Goal: Task Accomplishment & Management: Manage account settings

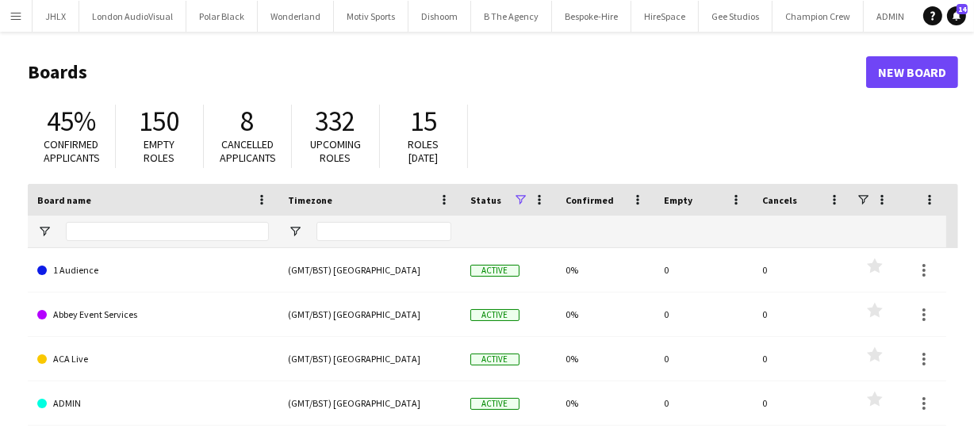
drag, startPoint x: 0, startPoint y: 0, endPoint x: 217, endPoint y: 79, distance: 231.2
click at [217, 79] on h1 "Boards" at bounding box center [447, 72] width 838 height 24
click at [16, 19] on app-icon "Menu" at bounding box center [16, 16] width 13 height 13
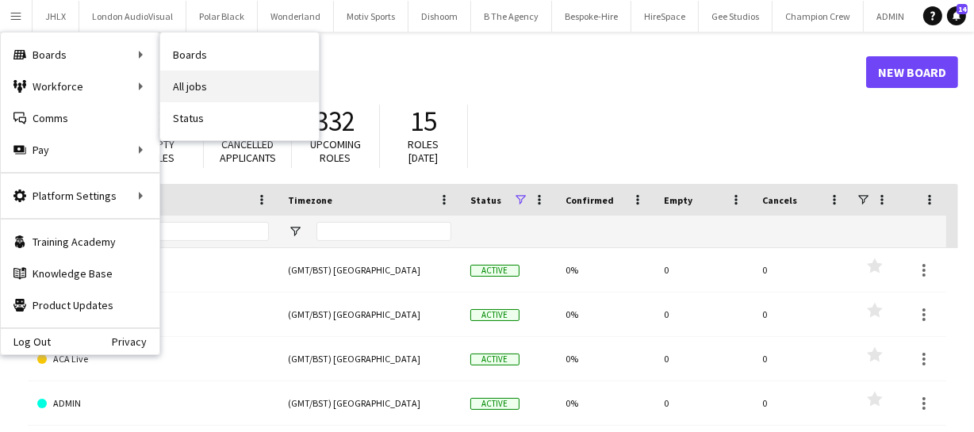
click at [186, 87] on link "All jobs" at bounding box center [239, 87] width 159 height 32
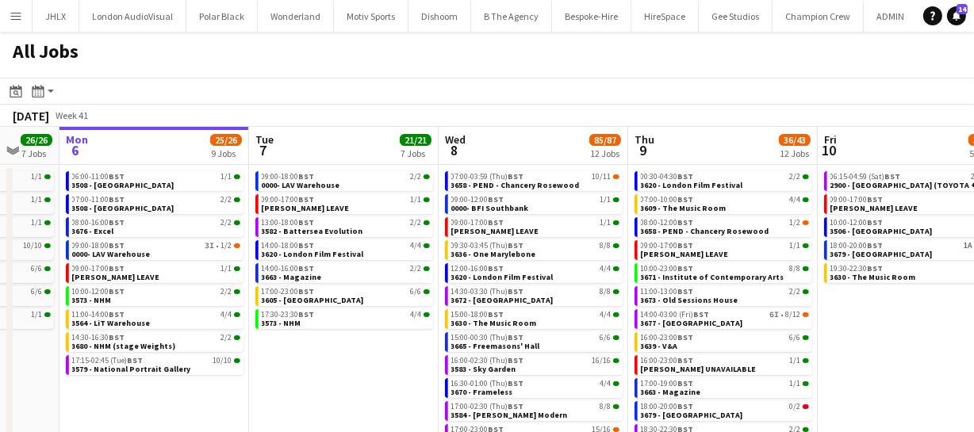
scroll to position [0, 588]
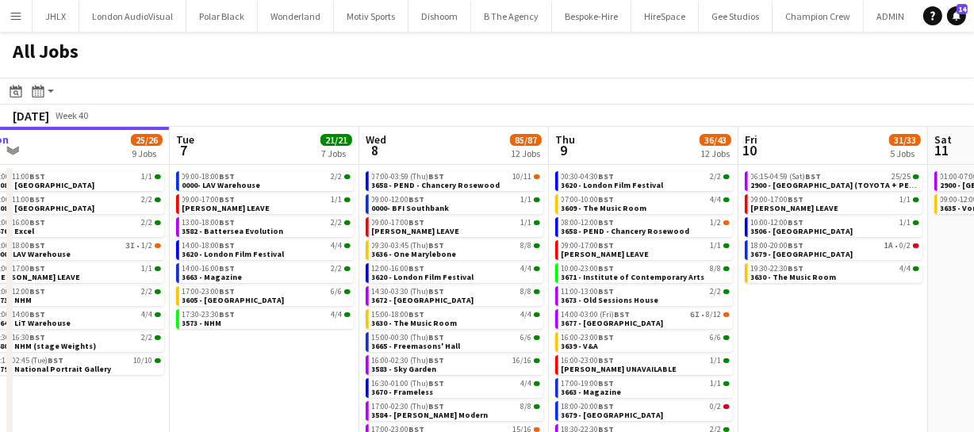
drag, startPoint x: 471, startPoint y: 357, endPoint x: 313, endPoint y: 337, distance: 159.0
click at [292, 342] on app-calendar-viewport "Fri 3 29/34 4 Jobs Sat 4 20/20 6 Jobs Sun 5 26/26 7 Jobs Mon 6 25/26 9 Jobs Tue…" at bounding box center [487, 290] width 974 height 327
click at [465, 177] on div "07:00-03:59 (Thu) BST 10/11" at bounding box center [456, 177] width 168 height 8
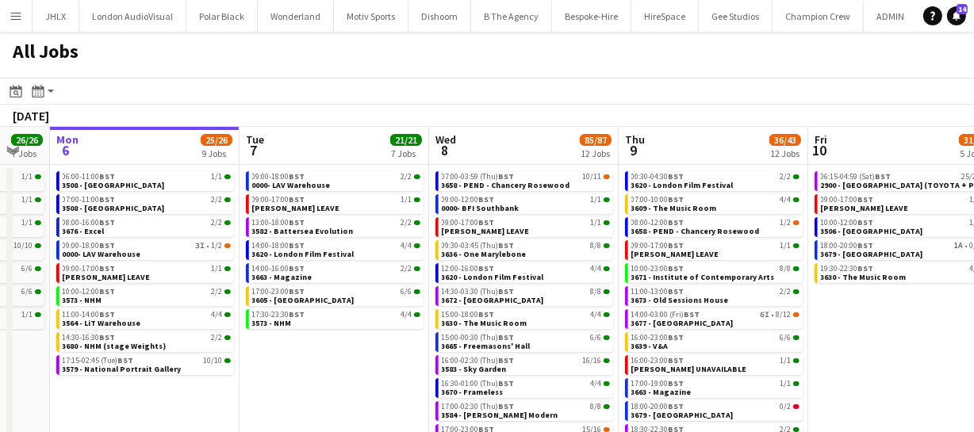
scroll to position [0, 392]
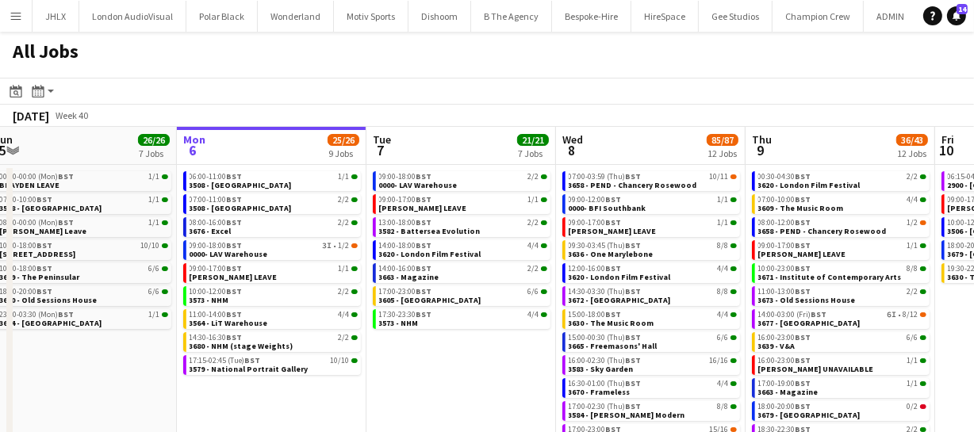
drag, startPoint x: 232, startPoint y: 348, endPoint x: 419, endPoint y: 337, distance: 188.2
click at [419, 337] on app-calendar-viewport "Fri 3 29/34 4 Jobs Sat 4 20/20 6 Jobs Sun 5 26/26 7 Jobs Mon 6 25/26 9 Jobs Tue…" at bounding box center [487, 290] width 974 height 327
click at [243, 224] on div "08:00-16:00 BST 2/2" at bounding box center [273, 223] width 168 height 8
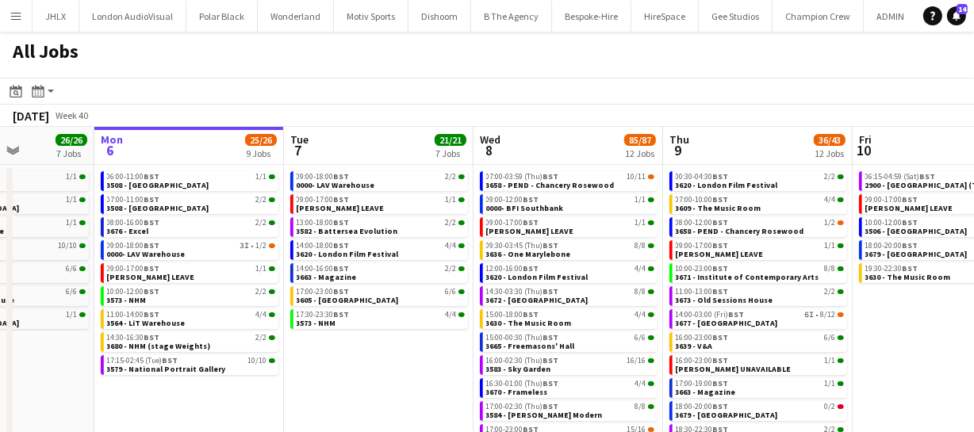
scroll to position [0, 486]
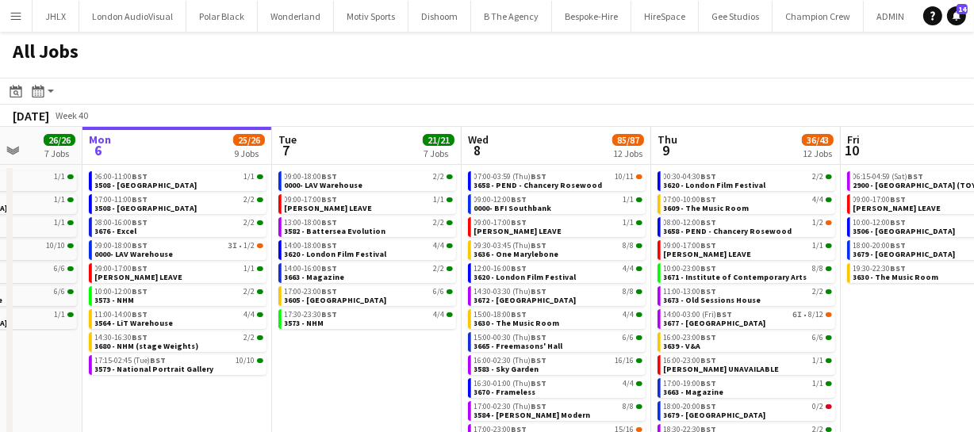
drag, startPoint x: 446, startPoint y: 370, endPoint x: 351, endPoint y: 381, distance: 94.9
click at [351, 381] on app-calendar-viewport "Fri 3 29/34 4 Jobs Sat 4 20/20 6 Jobs Sun 5 26/26 7 Jobs Mon 6 25/26 9 Jobs Tue…" at bounding box center [487, 290] width 974 height 327
click at [311, 246] on span "14:00-18:00 BST" at bounding box center [311, 246] width 53 height 8
click at [333, 275] on span "3663 - Magazine" at bounding box center [315, 277] width 60 height 10
click at [377, 303] on link "17:00-23:00 BST 6/6 3605 - Tower of London" at bounding box center [369, 295] width 168 height 18
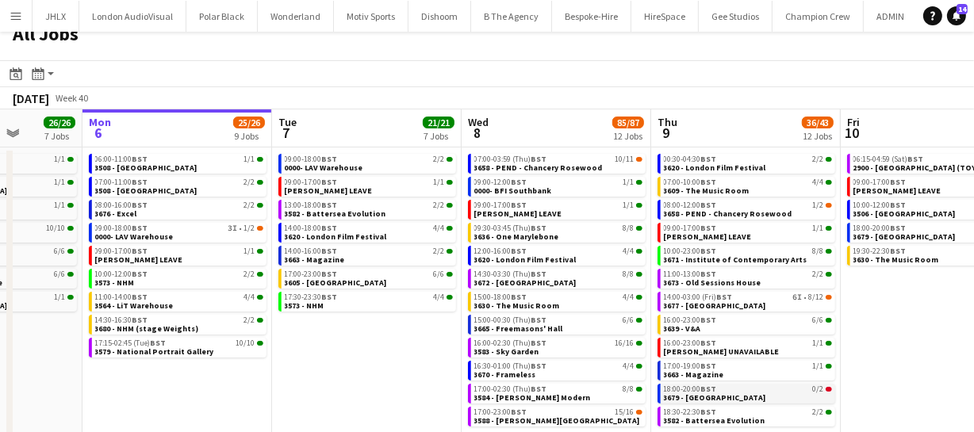
scroll to position [21, 0]
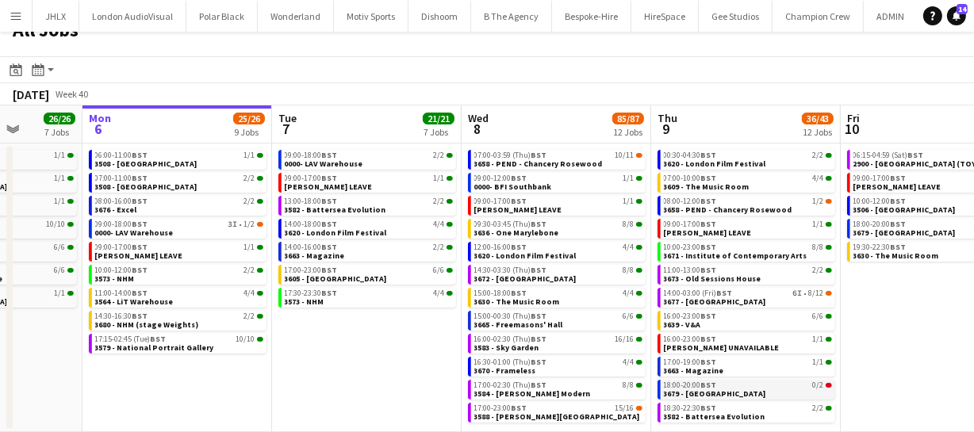
click at [716, 388] on span "3679 - Corinthia Hotel" at bounding box center [715, 393] width 102 height 10
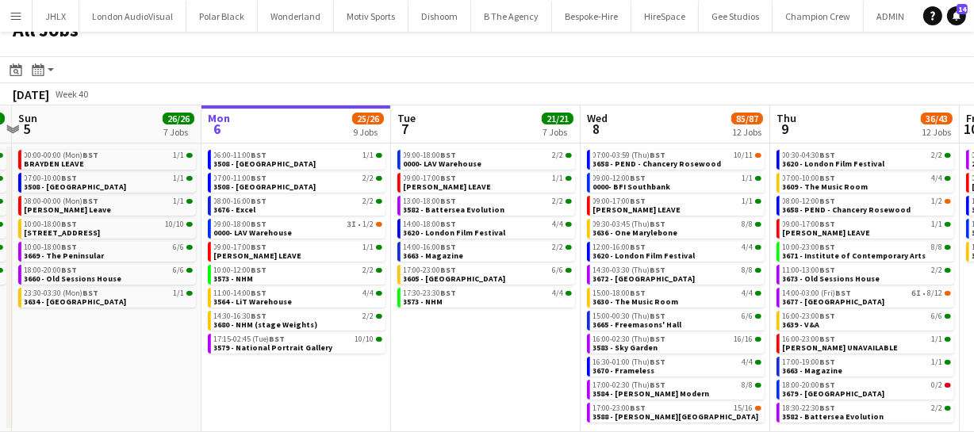
drag, startPoint x: 346, startPoint y: 348, endPoint x: 455, endPoint y: 339, distance: 109.8
click at [456, 339] on app-calendar-viewport "Fri 3 29/34 4 Jobs Sat 4 20/20 6 Jobs Sun 5 26/26 7 Jobs Mon 6 25/26 9 Jobs Tue…" at bounding box center [487, 268] width 974 height 327
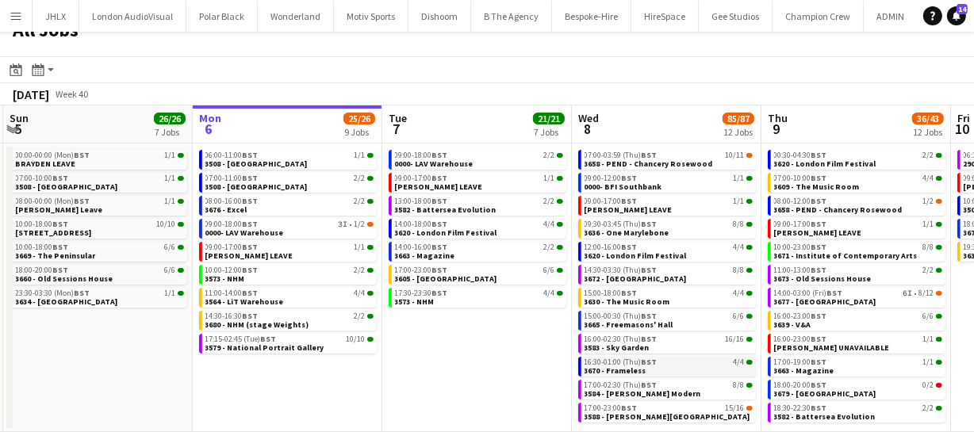
click at [624, 367] on span "3670 - Frameless" at bounding box center [615, 370] width 62 height 10
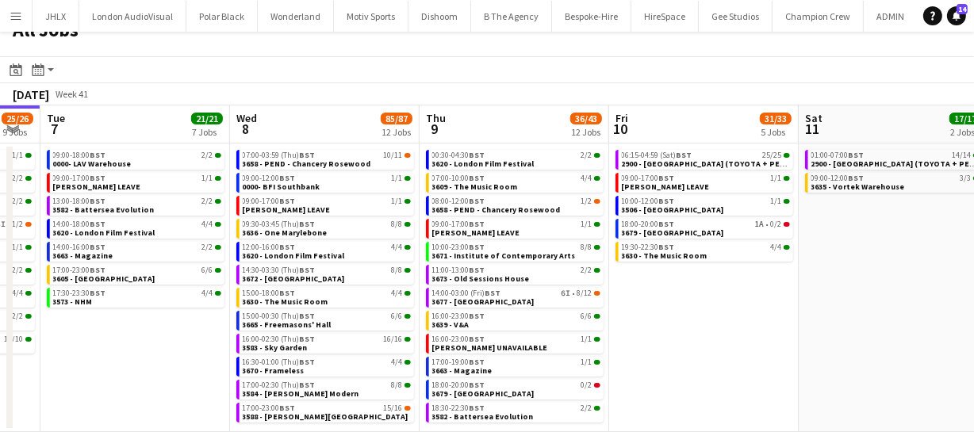
scroll to position [0, 745]
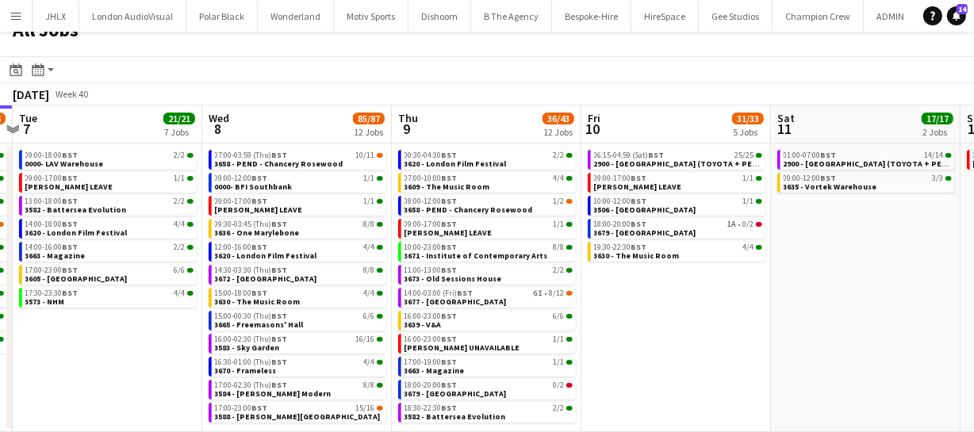
drag, startPoint x: 445, startPoint y: 369, endPoint x: 174, endPoint y: 327, distance: 273.6
click at [174, 327] on app-calendar-viewport "Fri 3 29/34 4 Jobs Sat 4 20/20 6 Jobs Sun 5 26/26 7 Jobs Mon 6 25/26 9 Jobs Tue…" at bounding box center [487, 268] width 974 height 327
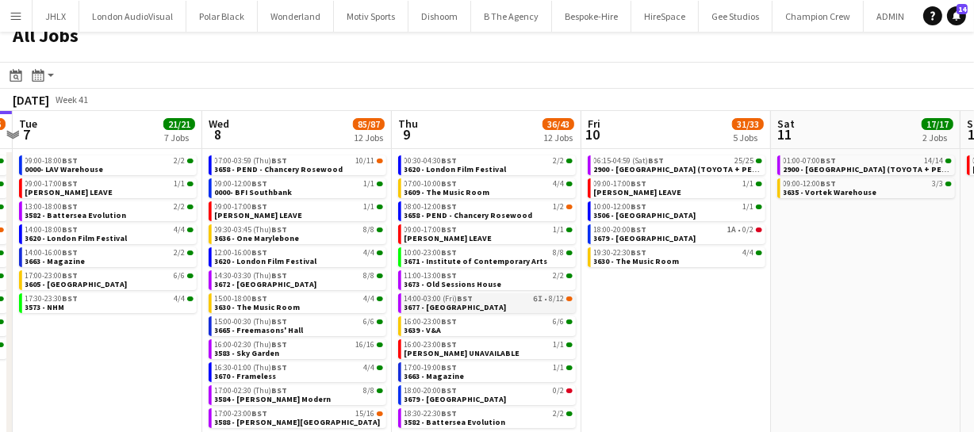
scroll to position [21, 0]
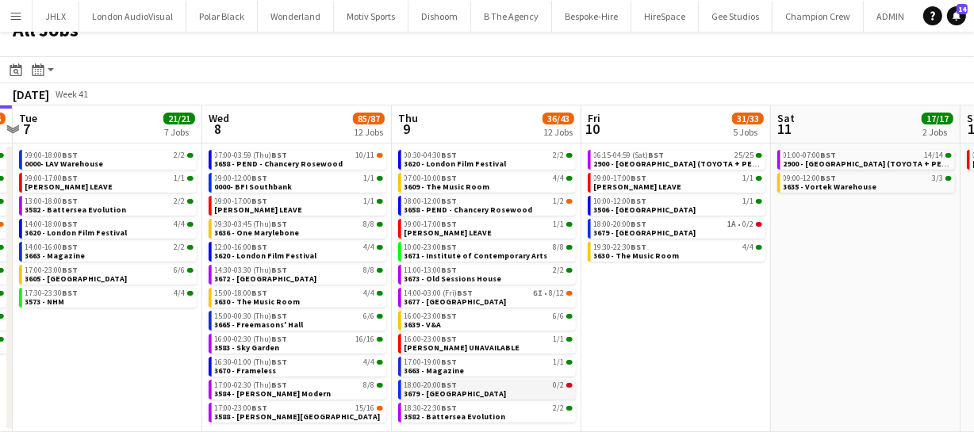
click at [455, 390] on span "3679 - [GEOGRAPHIC_DATA]" at bounding box center [455, 393] width 102 height 10
click at [644, 229] on span "3679 - [GEOGRAPHIC_DATA]" at bounding box center [645, 233] width 102 height 10
click at [466, 202] on div "08:00-12:00 BST 1/2" at bounding box center [488, 201] width 168 height 8
click at [458, 206] on span "3658 - PEND - Chancery Rosewood" at bounding box center [468, 210] width 128 height 10
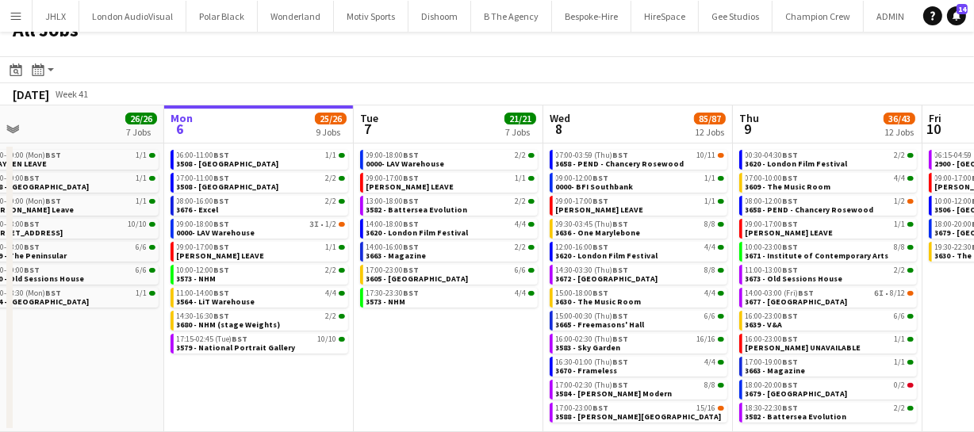
drag, startPoint x: 163, startPoint y: 350, endPoint x: 472, endPoint y: 358, distance: 308.5
click at [472, 358] on app-calendar-viewport "Fri 3 29/34 4 Jobs Sat 4 20/20 6 Jobs Sun 5 26/26 7 Jobs Mon 6 25/26 9 Jobs Tue…" at bounding box center [487, 268] width 974 height 327
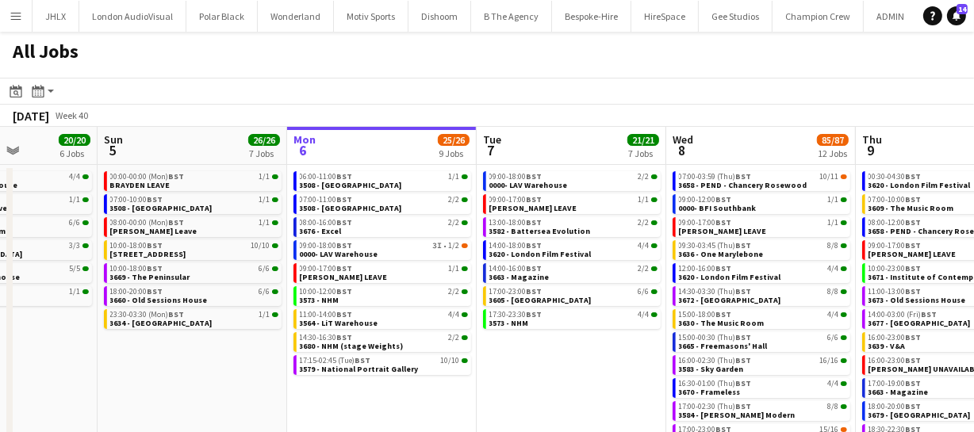
scroll to position [0, 426]
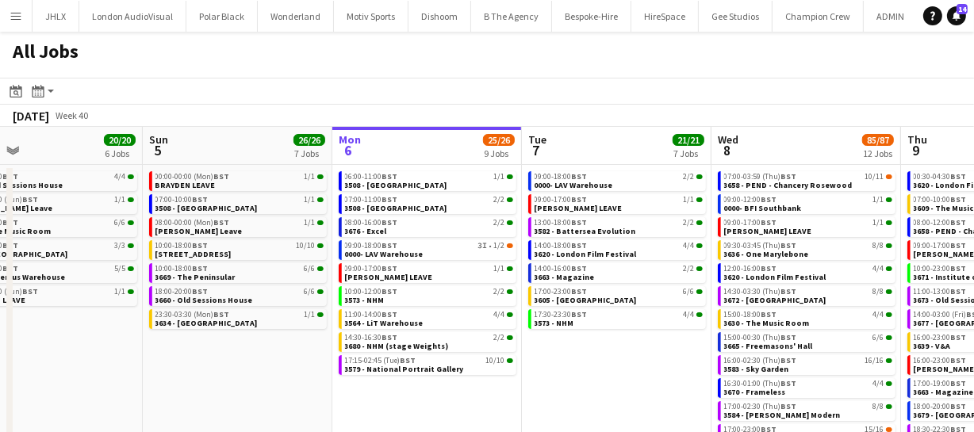
drag, startPoint x: 431, startPoint y: 385, endPoint x: 598, endPoint y: 373, distance: 166.9
click at [598, 373] on app-calendar-viewport "Thu 2 45/46 10 Jobs Fri 3 29/34 4 Jobs Sat 4 20/20 6 Jobs Sun 5 26/26 7 Jobs Mo…" at bounding box center [487, 290] width 974 height 327
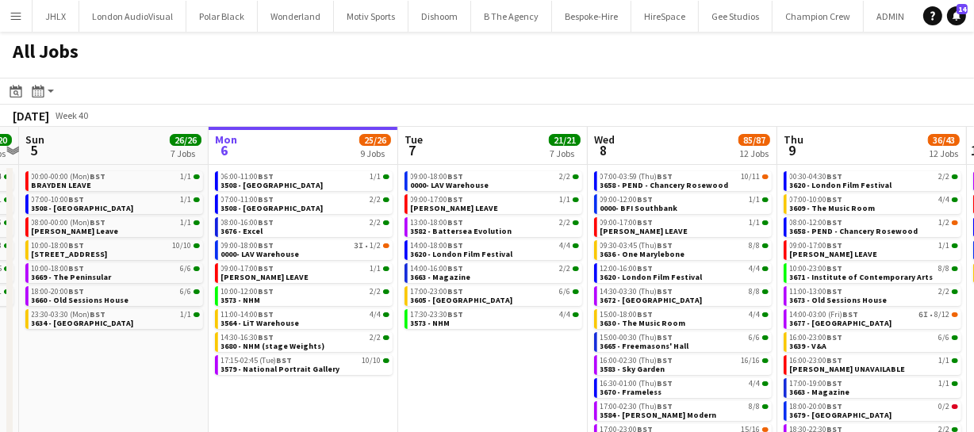
scroll to position [0, 557]
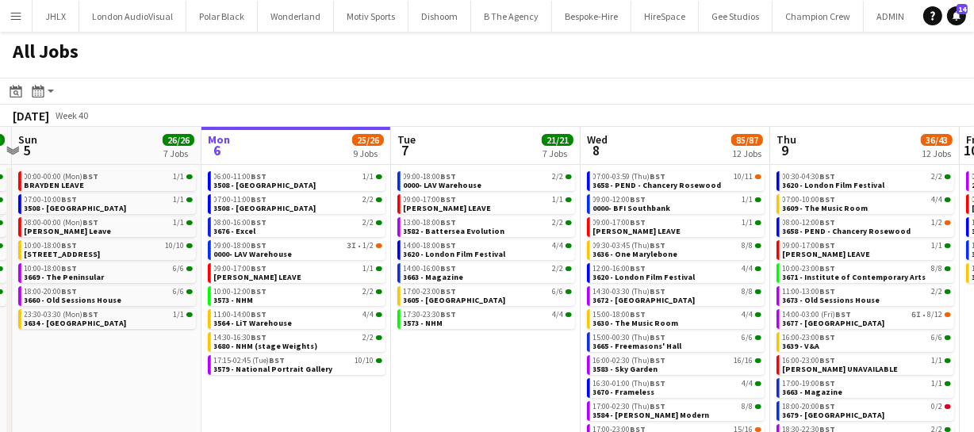
drag, startPoint x: 671, startPoint y: 349, endPoint x: 540, endPoint y: 361, distance: 131.4
click at [540, 361] on app-calendar-viewport "Thu 2 45/46 10 Jobs Fri 3 29/34 4 Jobs Sat 4 20/20 6 Jobs Sun 5 26/26 7 Jobs Mo…" at bounding box center [487, 290] width 974 height 327
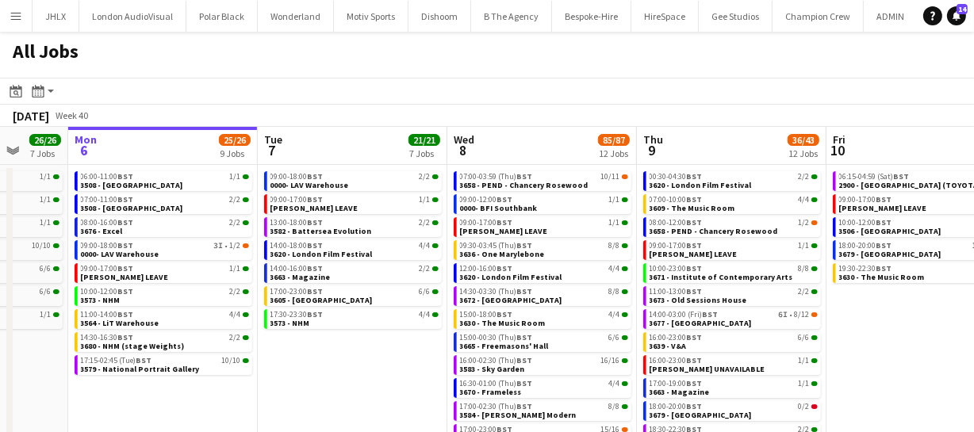
drag, startPoint x: 546, startPoint y: 358, endPoint x: 372, endPoint y: 363, distance: 174.5
click at [372, 363] on app-calendar-viewport "Thu 2 45/46 10 Jobs Fri 3 29/34 4 Jobs Sat 4 20/20 6 Jobs Sun 5 26/26 7 Jobs Mo…" at bounding box center [487, 290] width 974 height 327
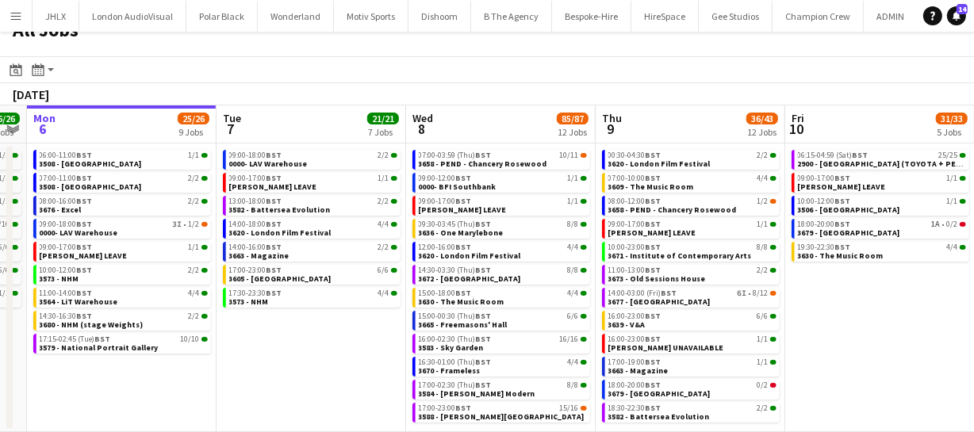
scroll to position [0, 454]
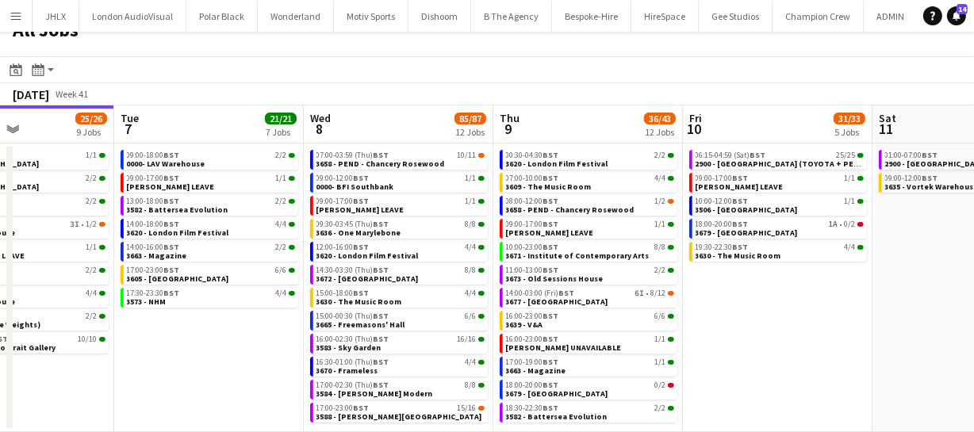
drag, startPoint x: 893, startPoint y: 292, endPoint x: 791, endPoint y: 303, distance: 102.9
click at [791, 303] on app-calendar-viewport "Sat 4 20/20 6 Jobs Sun 5 26/26 7 Jobs Mon 6 25/26 9 Jobs Tue 7 21/21 7 Jobs Wed…" at bounding box center [487, 268] width 974 height 327
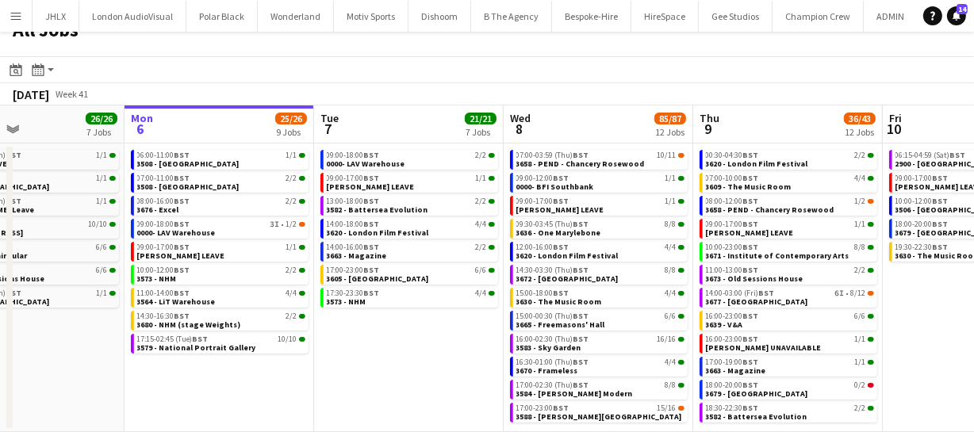
drag, startPoint x: 712, startPoint y: 301, endPoint x: 913, endPoint y: 285, distance: 202.0
click at [913, 285] on app-calendar-viewport "Fri 3 29/34 4 Jobs Sat 4 20/20 6 Jobs Sun 5 26/26 7 Jobs Mon 6 25/26 9 Jobs Tue…" at bounding box center [487, 268] width 974 height 327
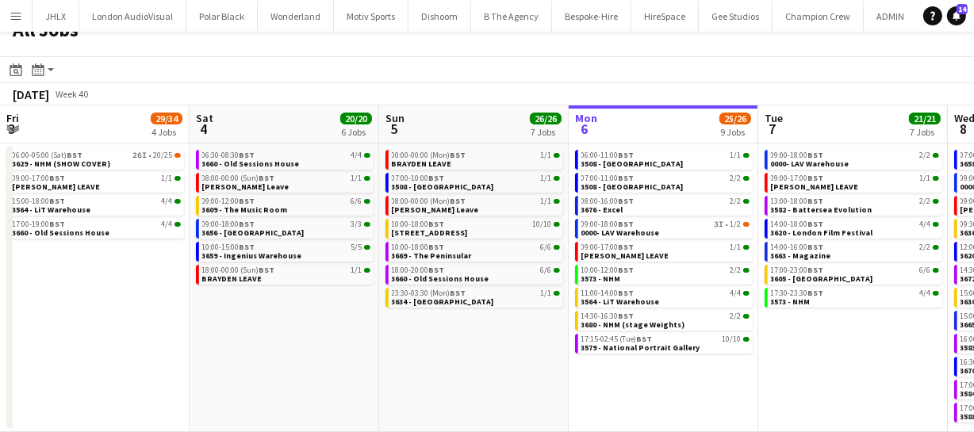
scroll to position [0, 323]
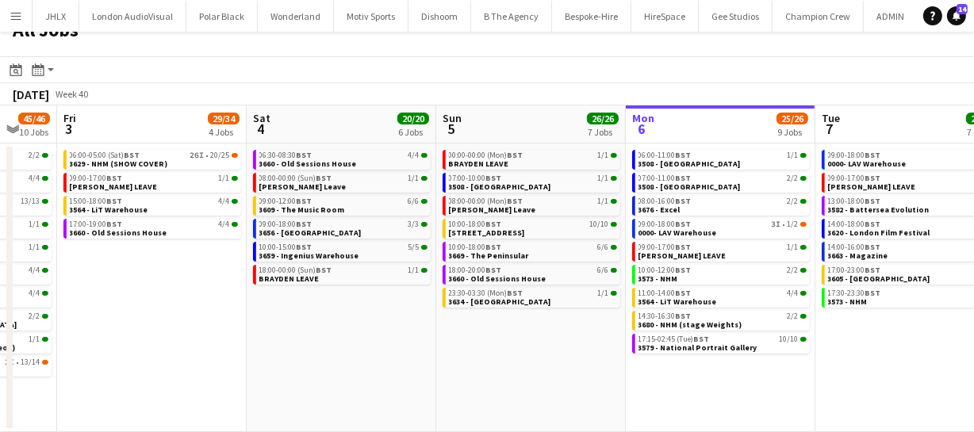
drag, startPoint x: 364, startPoint y: 354, endPoint x: 810, endPoint y: 302, distance: 449.4
click at [850, 292] on app-calendar-viewport "Wed 1 42/42 9 Jobs Thu 2 45/46 10 Jobs Fri 3 29/34 4 Jobs Sat 4 20/20 6 Jobs Su…" at bounding box center [487, 268] width 974 height 327
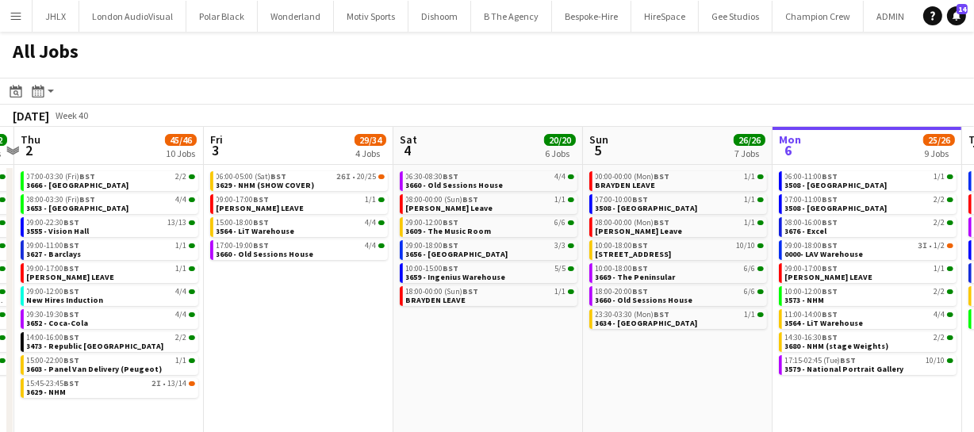
scroll to position [0, 365]
drag, startPoint x: 456, startPoint y: 369, endPoint x: 604, endPoint y: 366, distance: 148.3
click at [604, 366] on app-calendar-viewport "Tue 30 62/62 12 Jobs Wed 1 42/42 9 Jobs Thu 2 45/46 10 Jobs Fri 3 29/34 4 Jobs …" at bounding box center [487, 290] width 974 height 327
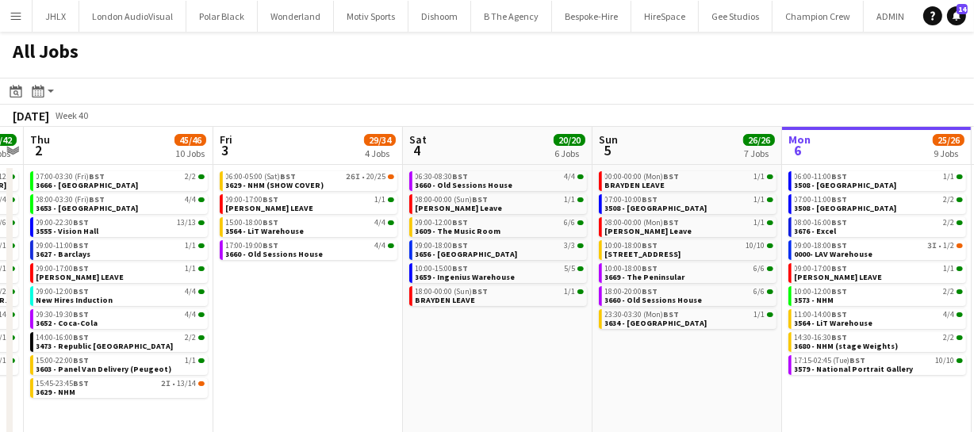
scroll to position [0, 354]
drag, startPoint x: 346, startPoint y: 348, endPoint x: 357, endPoint y: 348, distance: 10.3
click at [357, 348] on app-calendar-viewport "Tue 30 62/62 12 Jobs Wed 1 42/42 9 Jobs Thu 2 45/46 10 Jobs Fri 3 29/34 4 Jobs …" at bounding box center [487, 290] width 974 height 327
click at [488, 267] on div "10:00-15:00 BST 5/5" at bounding box center [500, 269] width 168 height 8
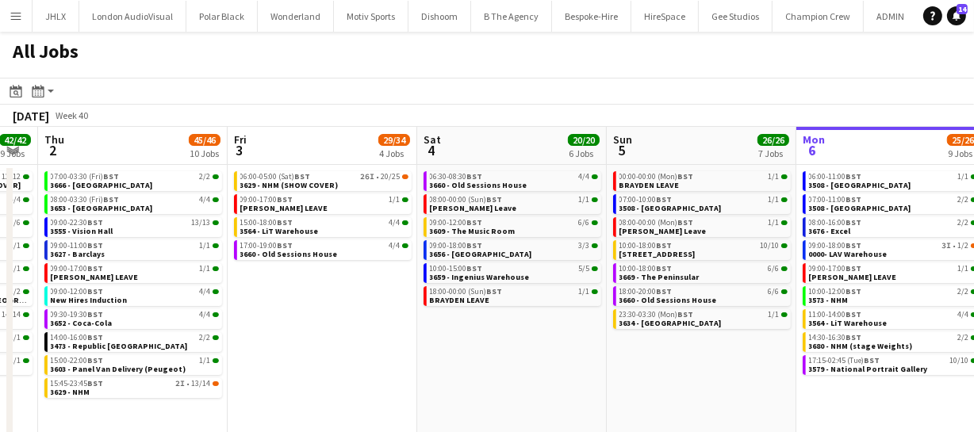
scroll to position [0, 339]
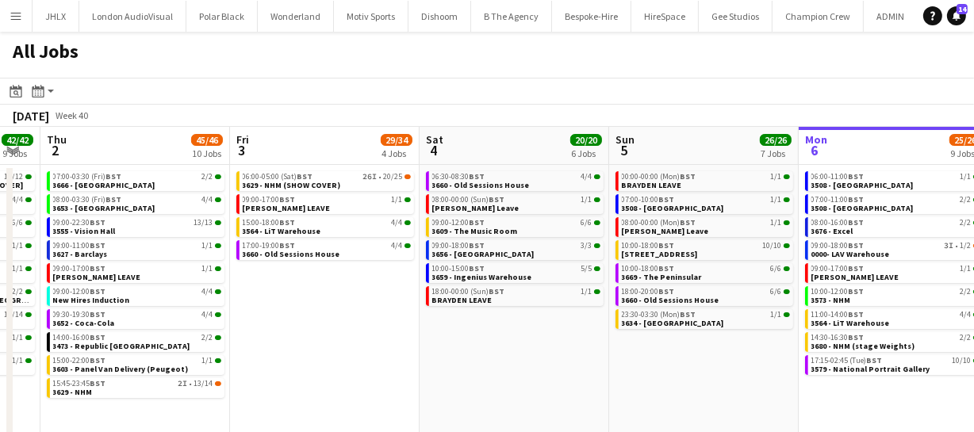
drag, startPoint x: 370, startPoint y: 362, endPoint x: 386, endPoint y: 361, distance: 15.9
click at [386, 361] on app-calendar-viewport "Tue 30 62/62 12 Jobs Wed 1 42/42 9 Jobs Thu 2 45/46 10 Jobs Fri 3 29/34 4 Jobs …" at bounding box center [487, 290] width 974 height 327
click at [488, 278] on span "3659 - Ingenius Warehouse" at bounding box center [482, 277] width 100 height 10
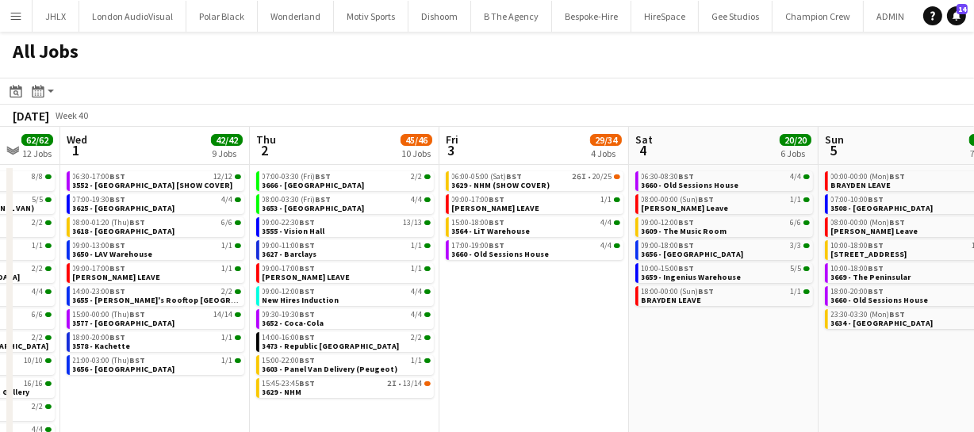
scroll to position [0, 495]
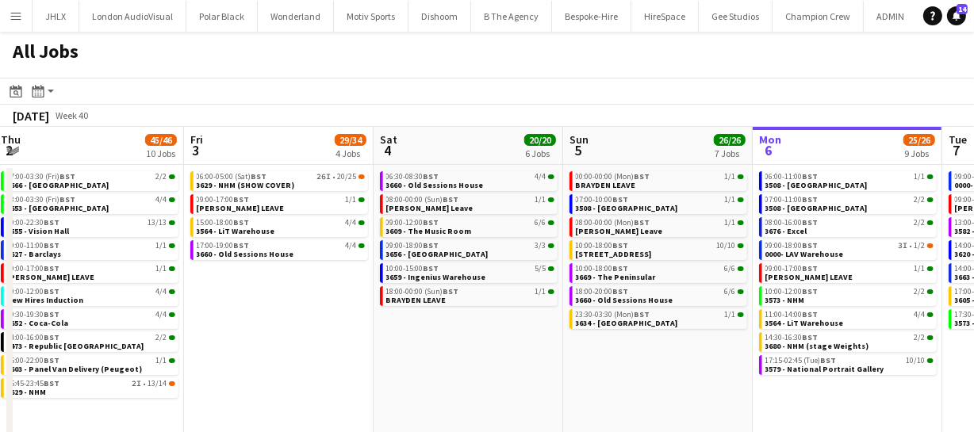
drag, startPoint x: 441, startPoint y: 351, endPoint x: 395, endPoint y: 333, distance: 49.5
click at [395, 333] on app-calendar-viewport "Sun 28 26/26 8 Jobs Mon 29 30/30 7 Jobs Tue 30 62/62 12 Jobs Wed 1 42/42 9 Jobs…" at bounding box center [487, 290] width 974 height 327
drag, startPoint x: 604, startPoint y: 364, endPoint x: 500, endPoint y: 337, distance: 107.3
click at [500, 339] on app-calendar-viewport "Sun 28 26/26 8 Jobs Mon 29 30/30 7 Jobs Tue 30 62/62 12 Jobs Wed 1 42/42 9 Jobs…" at bounding box center [487, 290] width 974 height 327
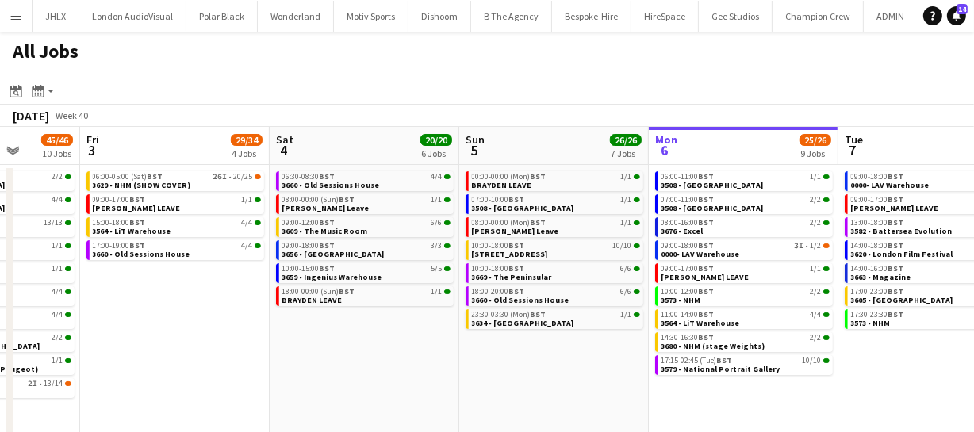
click at [511, 346] on app-calendar-viewport "Tue 30 62/62 12 Jobs Wed 1 42/42 9 Jobs Thu 2 45/46 10 Jobs Fri 3 29/34 4 Jobs …" at bounding box center [487, 290] width 974 height 327
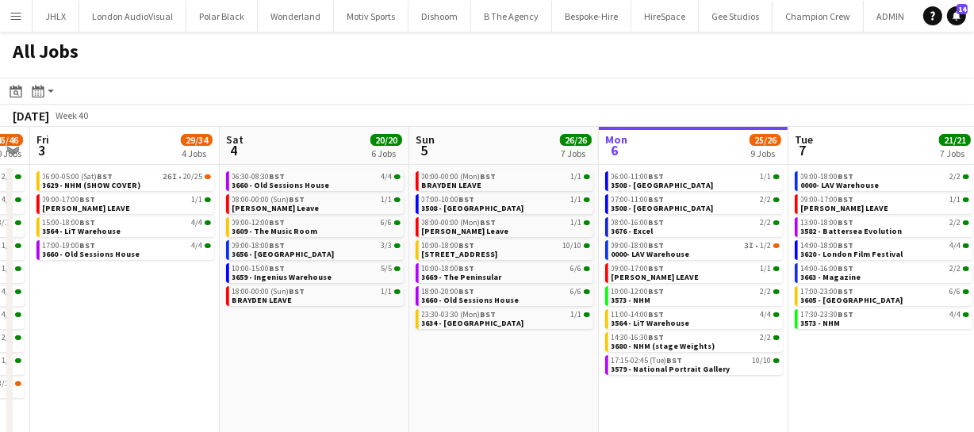
click at [500, 365] on app-calendar-viewport "Tue 30 62/62 12 Jobs Wed 1 42/42 9 Jobs Thu 2 45/46 10 Jobs Fri 3 29/34 4 Jobs …" at bounding box center [487, 290] width 974 height 327
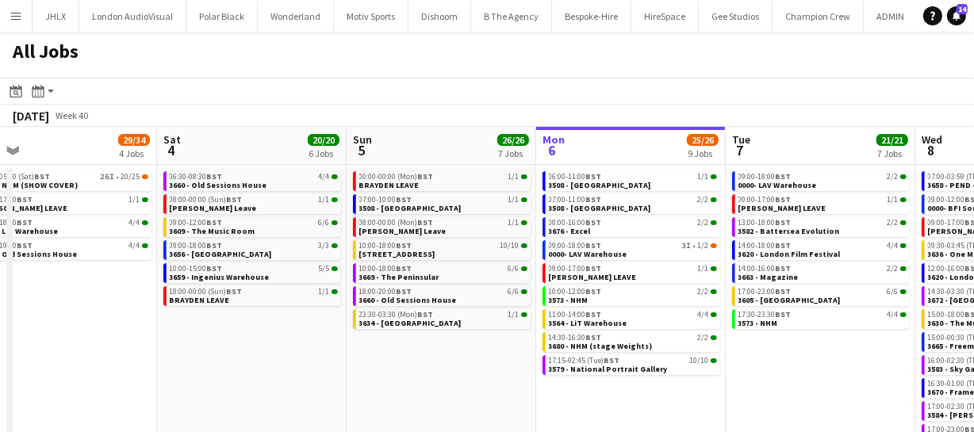
drag, startPoint x: 473, startPoint y: 358, endPoint x: 392, endPoint y: 346, distance: 81.7
click at [395, 346] on app-calendar-viewport "Tue 30 62/62 12 Jobs Wed 1 42/42 9 Jobs Thu 2 45/46 10 Jobs Fri 3 29/34 4 Jobs …" at bounding box center [487, 290] width 974 height 327
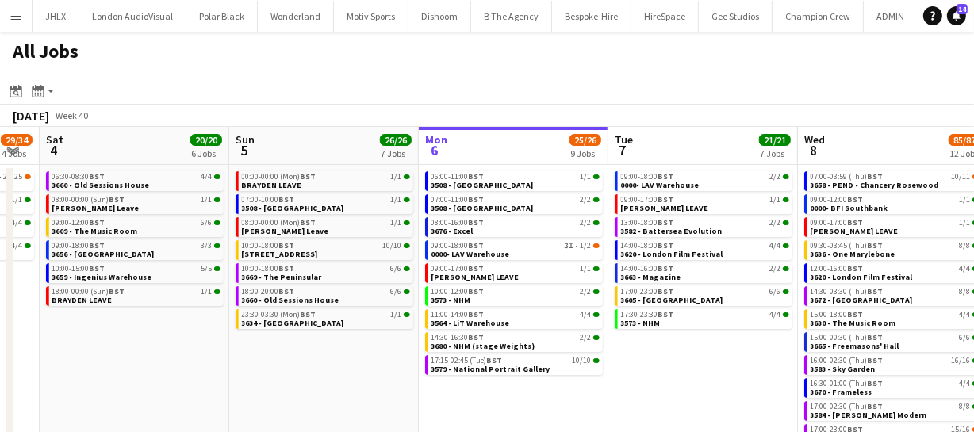
drag, startPoint x: 661, startPoint y: 354, endPoint x: 620, endPoint y: 341, distance: 43.1
click at [603, 342] on app-calendar-viewport "Tue 30 62/62 12 Jobs Wed 1 42/42 9 Jobs Thu 2 45/46 10 Jobs Fri 3 29/34 4 Jobs …" at bounding box center [487, 290] width 974 height 327
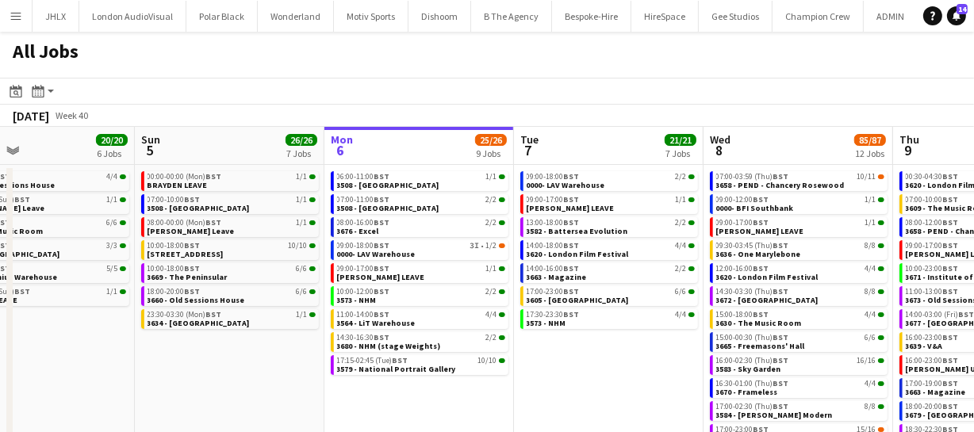
click at [568, 337] on app-calendar-viewport "Thu 2 45/46 10 Jobs Fri 3 29/34 4 Jobs Sat 4 20/20 6 Jobs Sun 5 26/26 7 Jobs Mo…" at bounding box center [487, 290] width 974 height 327
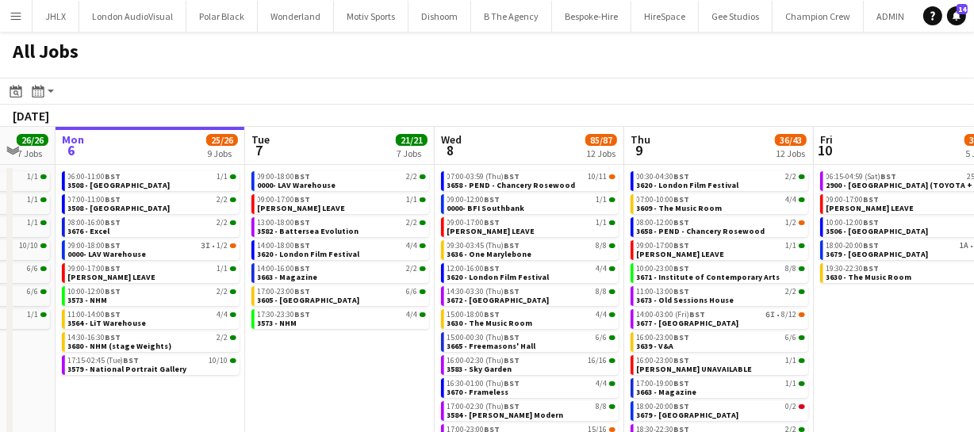
scroll to position [0, 424]
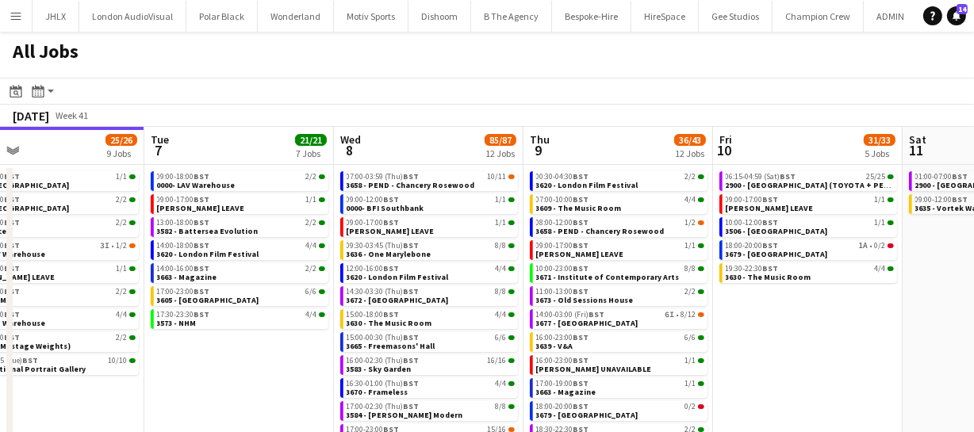
drag, startPoint x: 611, startPoint y: 343, endPoint x: 296, endPoint y: 323, distance: 316.2
click at [296, 323] on app-calendar-viewport "Sat 4 20/20 6 Jobs Sun 5 26/26 7 Jobs Mon 6 25/26 9 Jobs Tue 7 21/21 7 Jobs Wed…" at bounding box center [487, 290] width 974 height 327
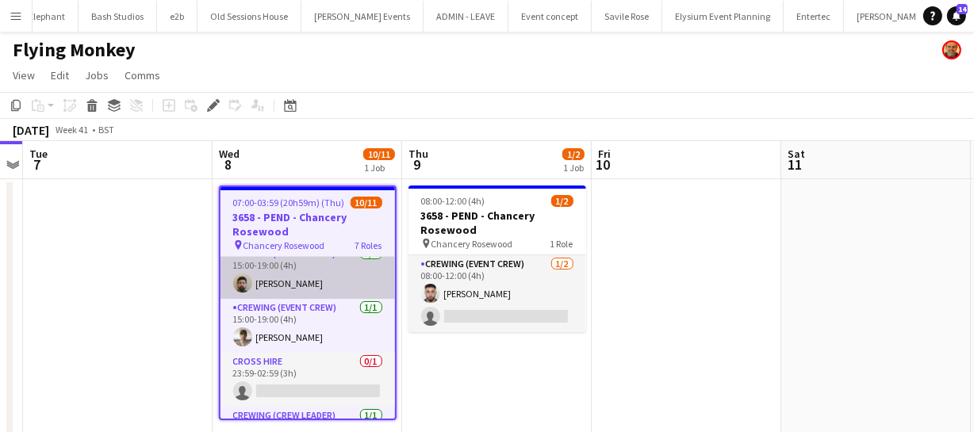
scroll to position [143, 0]
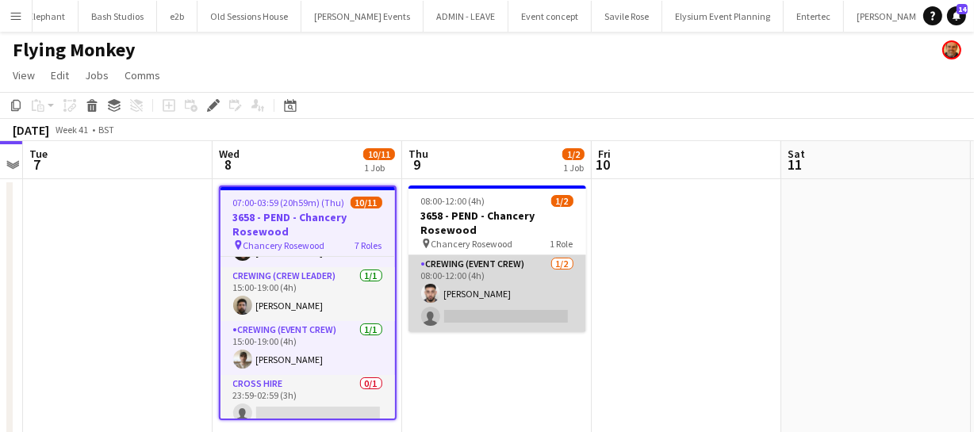
click at [465, 313] on app-card-role "Crewing (Event Crew) 1/2 08:00-12:00 (4h) Caleb Caffoor single-neutral-actions" at bounding box center [497, 293] width 178 height 77
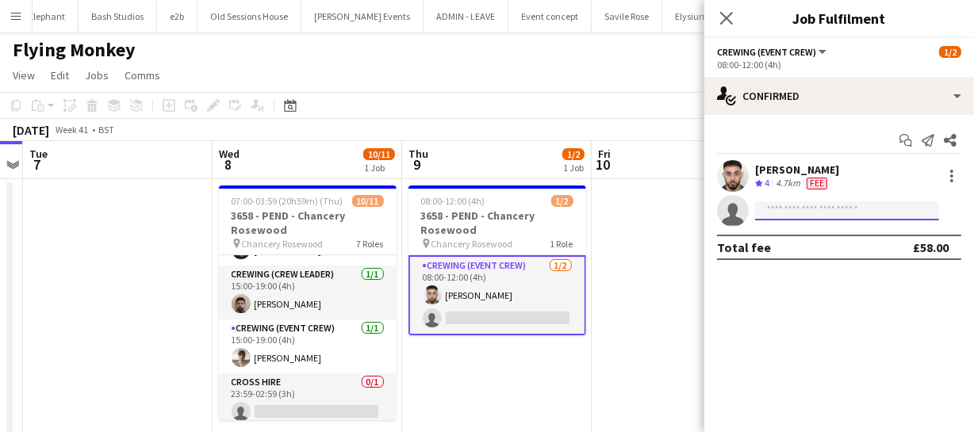
click at [799, 204] on input at bounding box center [847, 210] width 184 height 19
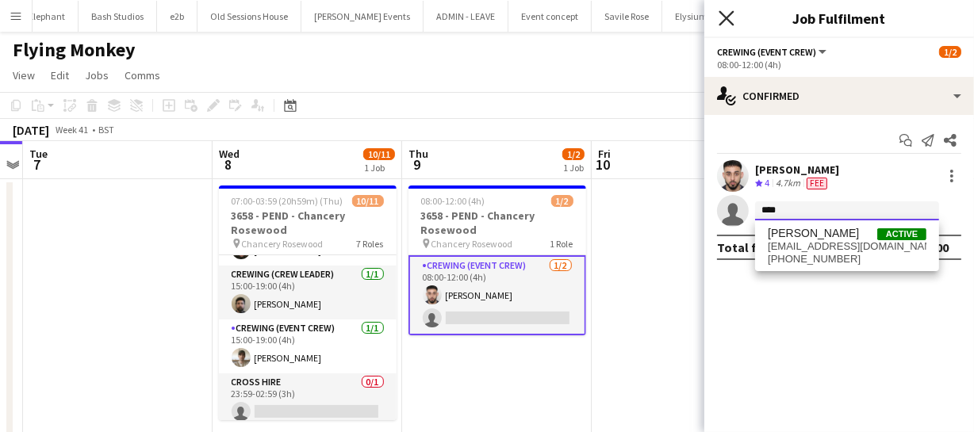
type input "****"
click at [726, 17] on icon at bounding box center [725, 17] width 15 height 15
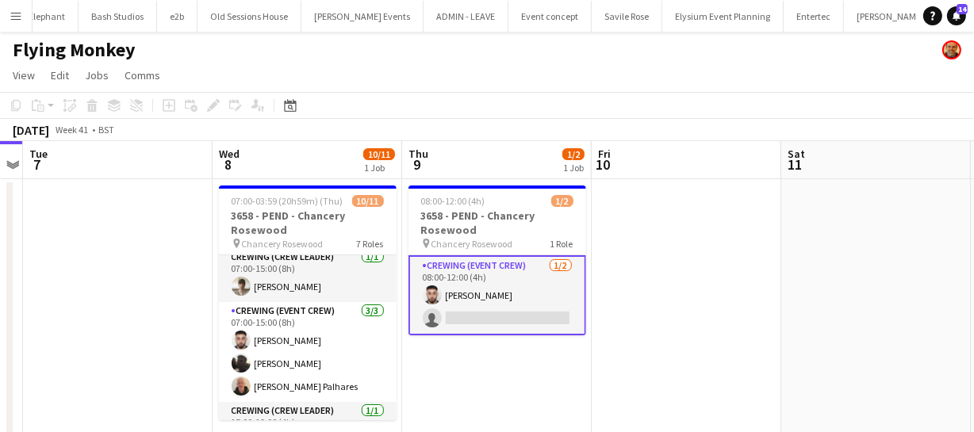
scroll to position [0, 0]
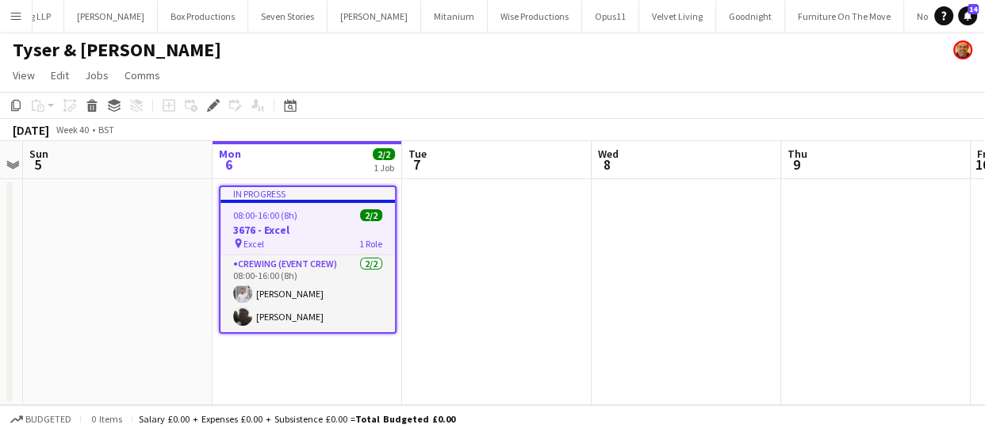
scroll to position [0, 4923]
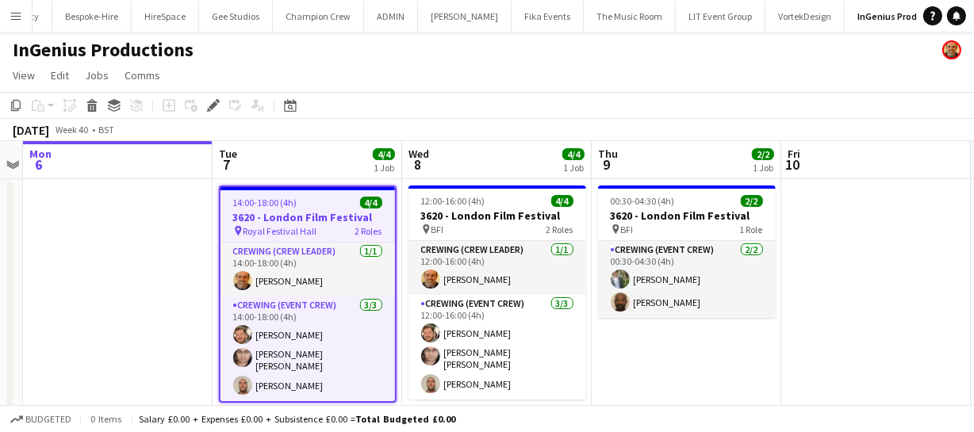
scroll to position [0, 500]
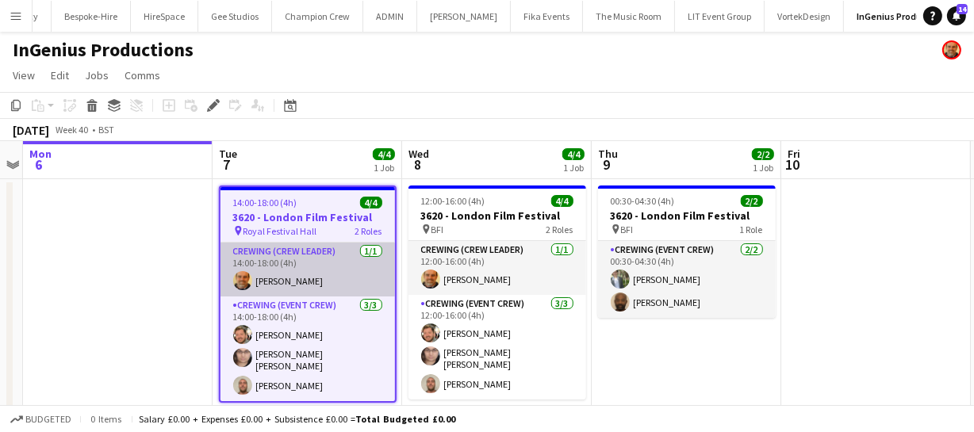
click at [240, 270] on app-card-role "Crewing (Crew Leader) 1/1 14:00-18:00 (4h) Shane King" at bounding box center [307, 270] width 174 height 54
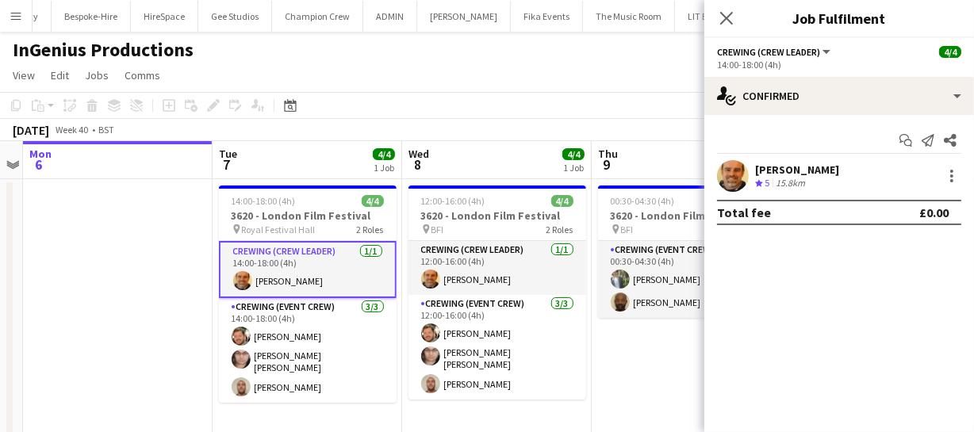
click at [737, 164] on app-user-avatar at bounding box center [733, 176] width 32 height 32
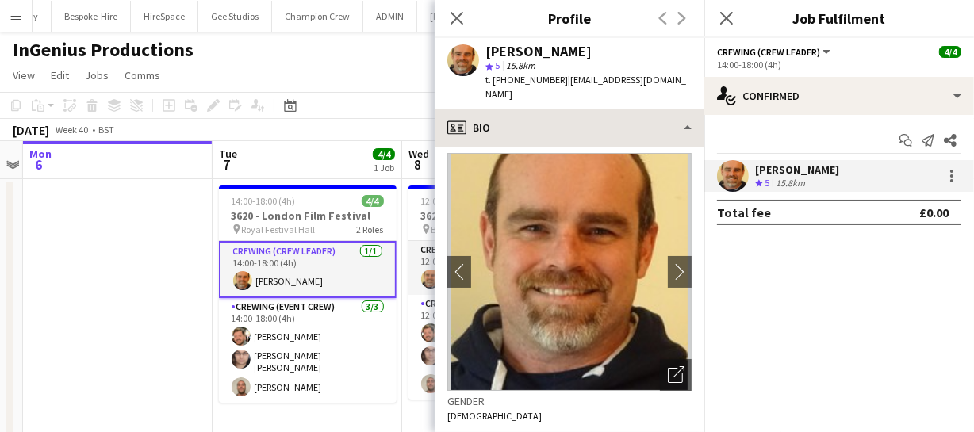
scroll to position [0, 0]
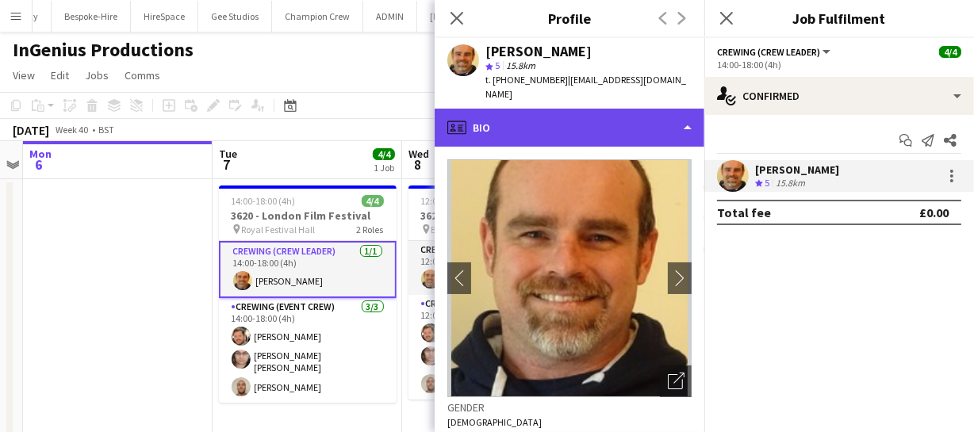
click at [561, 109] on div "profile Bio" at bounding box center [569, 128] width 270 height 38
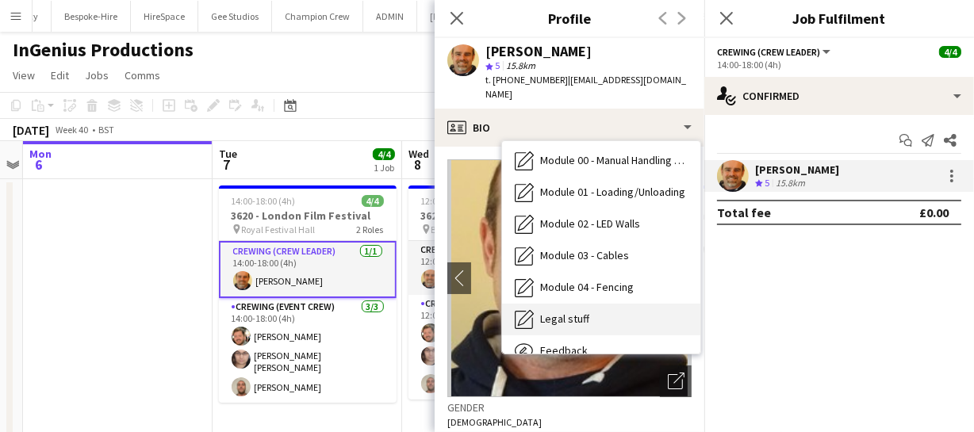
scroll to position [339, 0]
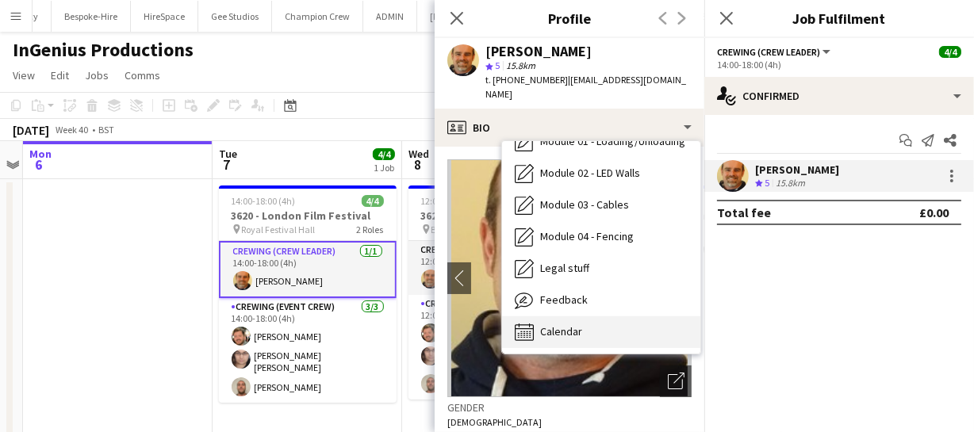
click at [565, 324] on span "Calendar" at bounding box center [561, 331] width 42 height 14
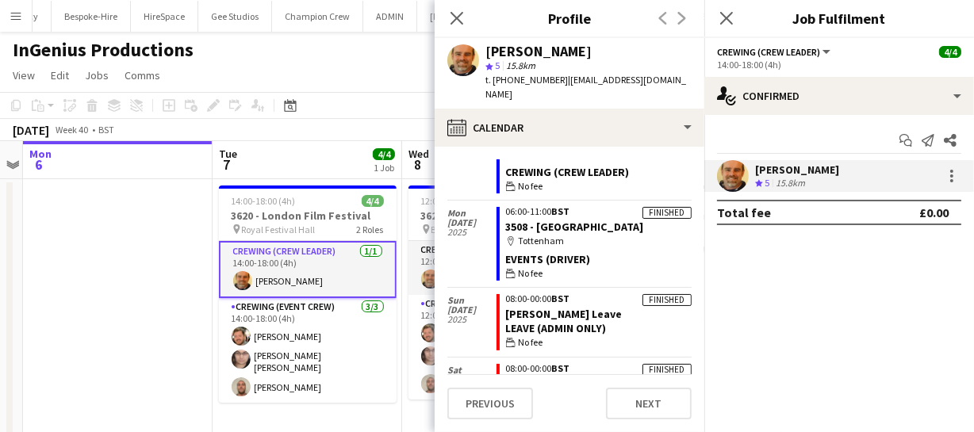
scroll to position [563, 0]
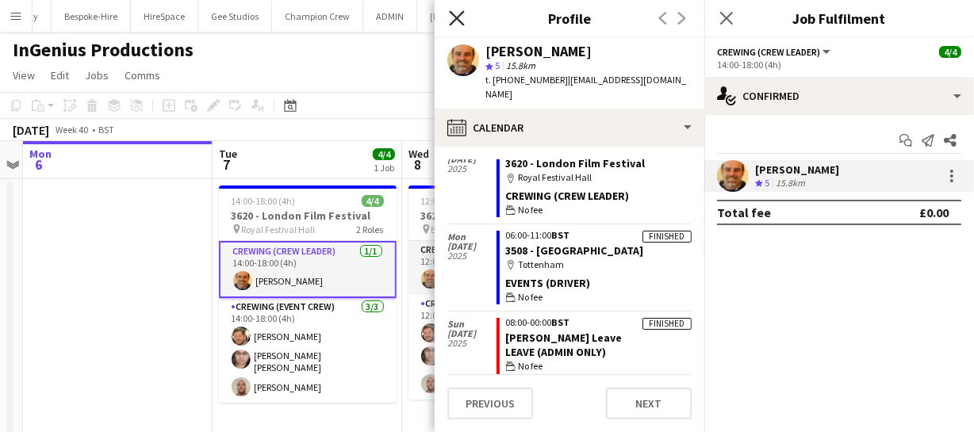
click at [452, 20] on icon "Close pop-in" at bounding box center [456, 17] width 15 height 15
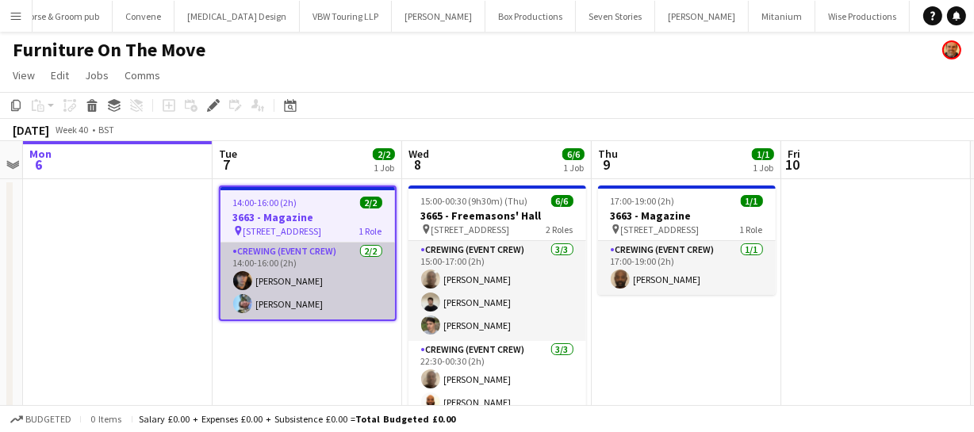
scroll to position [0, 4598]
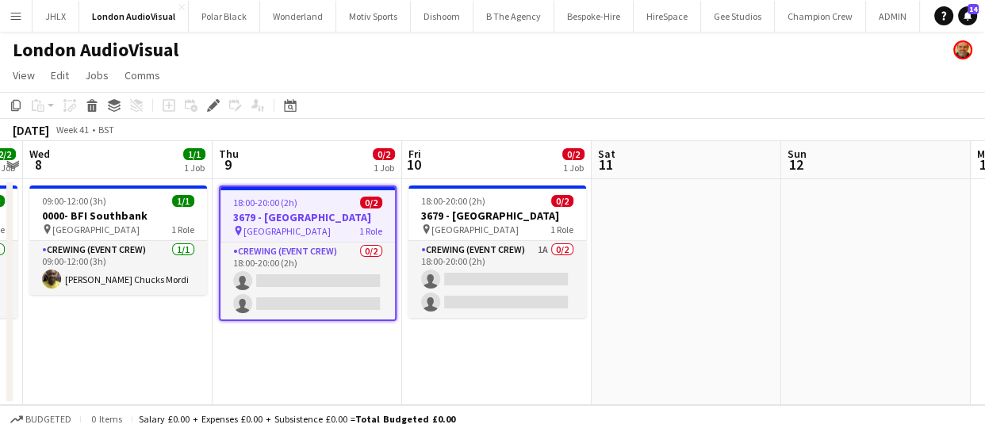
drag, startPoint x: 776, startPoint y: 243, endPoint x: 560, endPoint y: 247, distance: 216.5
click at [562, 247] on app-calendar-viewport "Sun 5 Mon 6 1/2 1 Job Tue 7 2/2 1 Job Wed 8 1/1 1 Job Thu 9 0/2 1 Job Fri 10 0/…" at bounding box center [492, 273] width 985 height 264
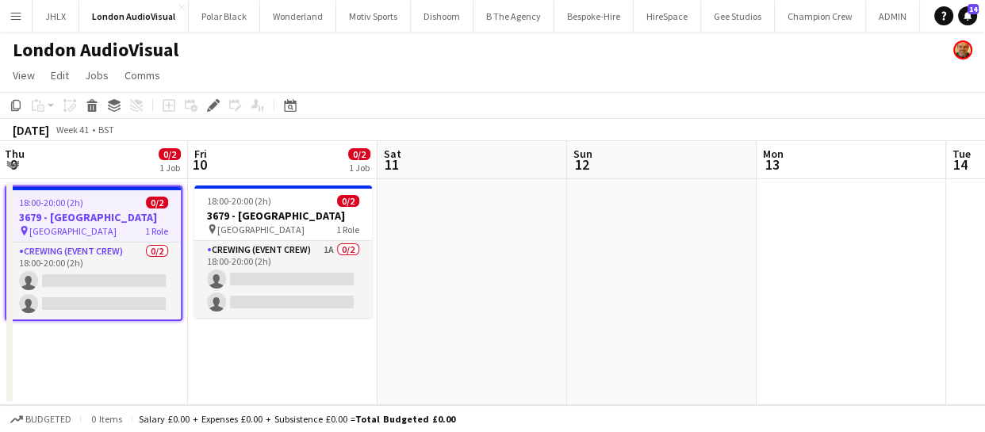
drag, startPoint x: 616, startPoint y: 255, endPoint x: 541, endPoint y: 254, distance: 75.3
click at [571, 254] on app-calendar-viewport "Sun 5 Mon 6 1/2 1 Job Tue 7 2/2 1 Job Wed 8 1/1 1 Job Thu 9 0/2 1 Job Fri 10 0/…" at bounding box center [492, 273] width 985 height 264
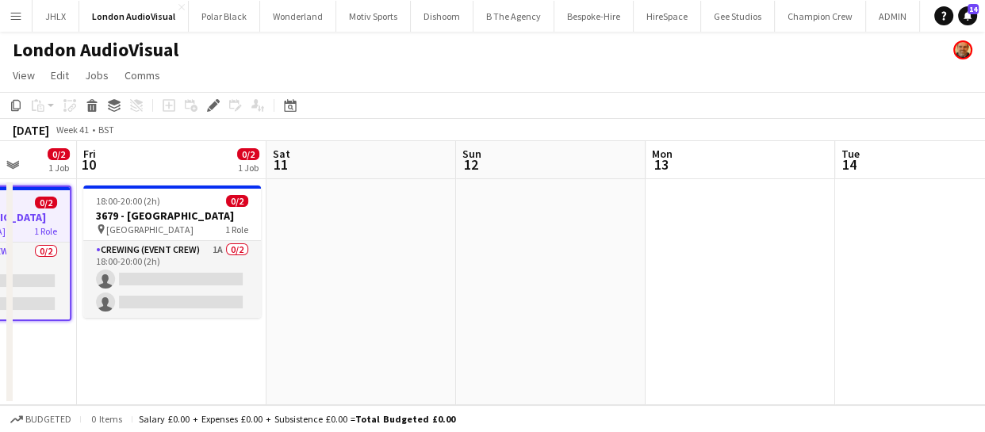
drag, startPoint x: 595, startPoint y: 256, endPoint x: 553, endPoint y: 256, distance: 42.8
click at [560, 256] on app-calendar-viewport "Tue 7 2/2 1 Job Wed 8 1/1 1 Job Thu 9 0/2 1 Job Fri 10 0/2 1 Job Sat 11 Sun 12 …" at bounding box center [492, 273] width 985 height 264
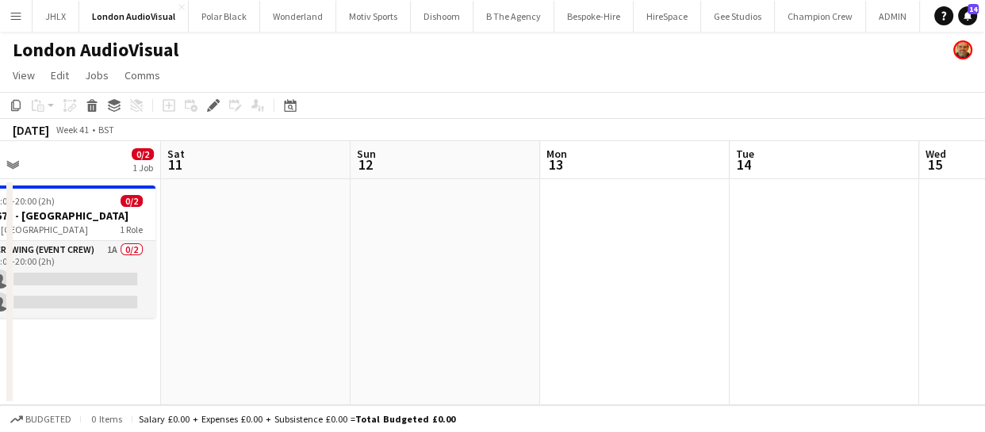
click at [533, 270] on app-calendar-viewport "Tue 7 2/2 1 Job Wed 8 1/1 1 Job Thu 9 0/2 1 Job Fri 10 0/2 1 Job Sat 11 Sun 12 …" at bounding box center [492, 273] width 985 height 264
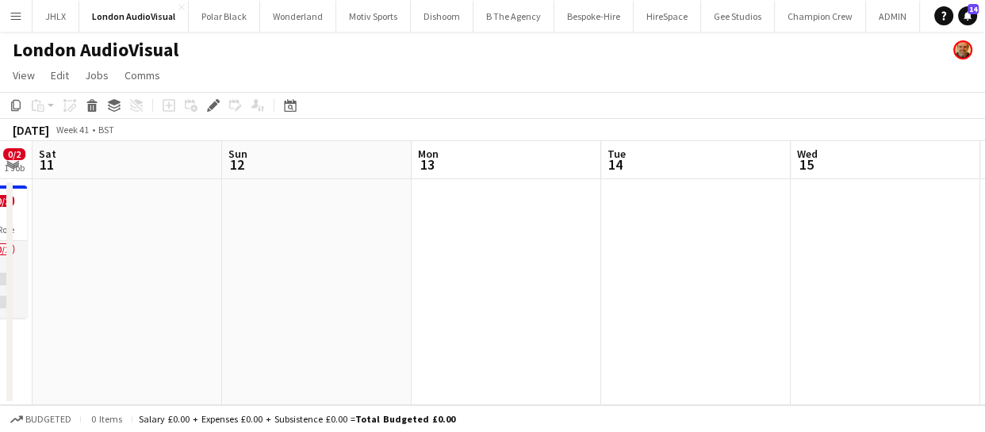
drag, startPoint x: 650, startPoint y: 270, endPoint x: 483, endPoint y: 273, distance: 167.3
click at [488, 270] on app-calendar-viewport "Tue 7 2/2 1 Job Wed 8 1/1 1 Job Thu 9 0/2 1 Job Fri 10 0/2 1 Job Sat 11 Sun 12 …" at bounding box center [492, 273] width 985 height 264
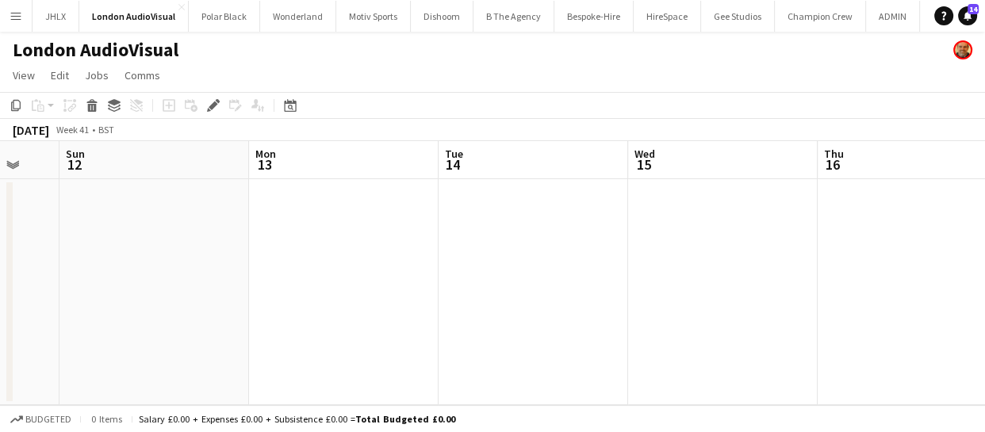
click at [484, 273] on app-calendar-viewport "Thu 9 0/2 1 Job Fri 10 0/2 1 Job Sat 11 Sun 12 Mon 13 Tue 14 Wed 15 Thu 16 Fri …" at bounding box center [492, 273] width 985 height 264
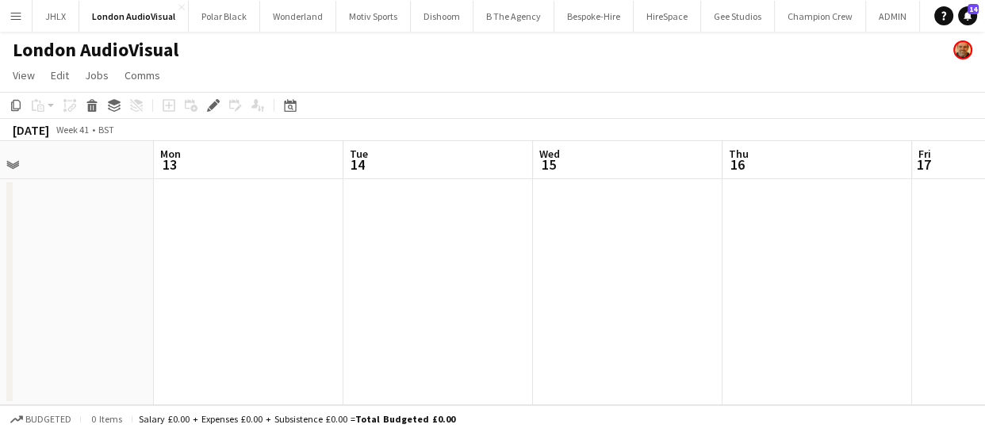
drag, startPoint x: 505, startPoint y: 276, endPoint x: 599, endPoint y: 259, distance: 95.8
click at [490, 277] on app-calendar-viewport "Thu 9 0/2 1 Job Fri 10 0/2 1 Job Sat 11 Sun 12 Mon 13 Tue 14 Wed 15 Thu 16 Fri …" at bounding box center [492, 273] width 985 height 264
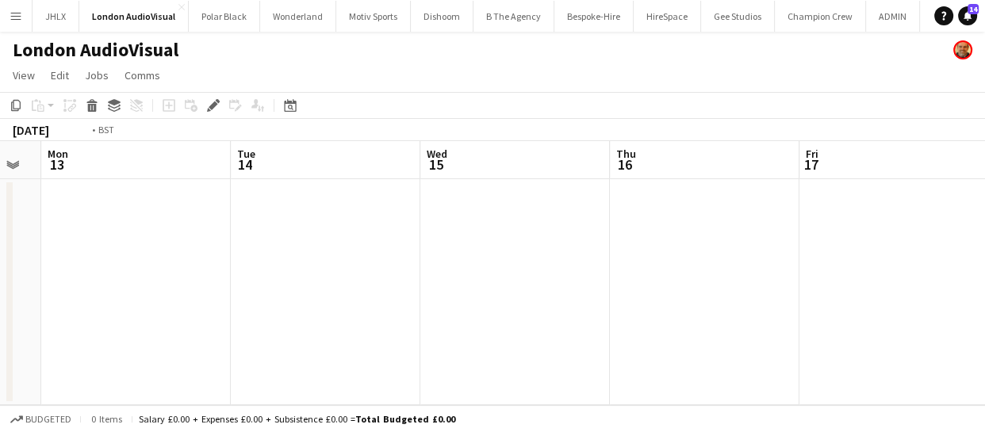
click at [555, 286] on app-calendar-viewport "Thu 9 0/2 1 Job Fri 10 0/2 1 Job Sat 11 Sun 12 Mon 13 Tue 14 Wed 15 Thu 16 Fri …" at bounding box center [492, 273] width 985 height 264
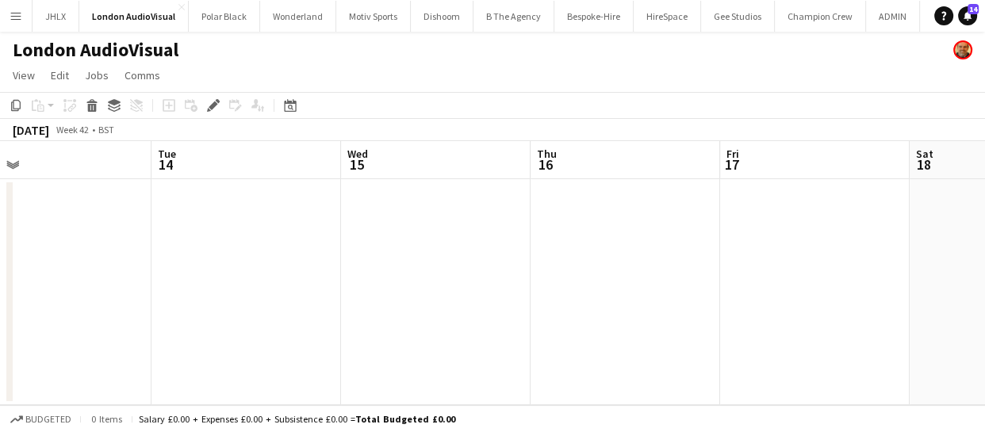
click at [531, 289] on app-calendar-viewport "Sat 11 Sun 12 Mon 13 Tue 14 Wed 15 Thu 16 Fri 17 Sat 18 Sun 19 Mon 20 0/1 1 Job…" at bounding box center [492, 273] width 985 height 264
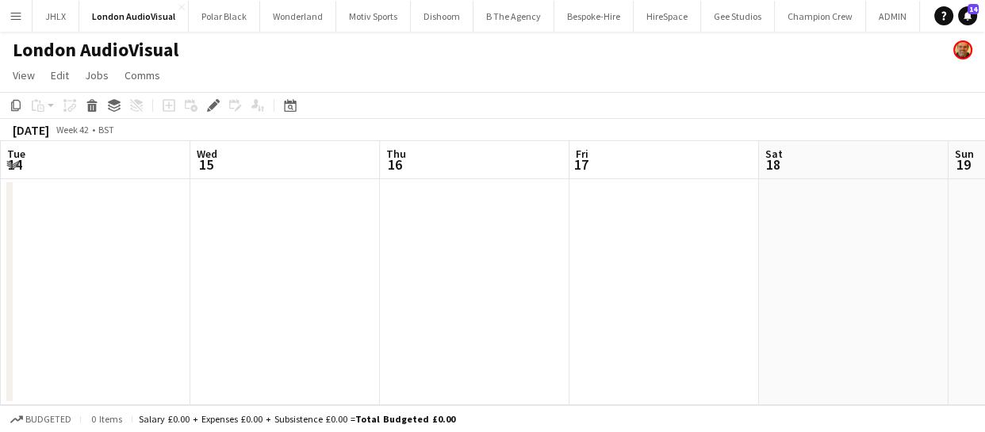
drag, startPoint x: 695, startPoint y: 290, endPoint x: 536, endPoint y: 293, distance: 159.4
click at [536, 293] on app-calendar-viewport "Sat 11 Sun 12 Mon 13 Tue 14 Wed 15 Thu 16 Fri 17 Sat 18 Sun 19 Mon 20 0/1 1 Job…" at bounding box center [492, 273] width 985 height 264
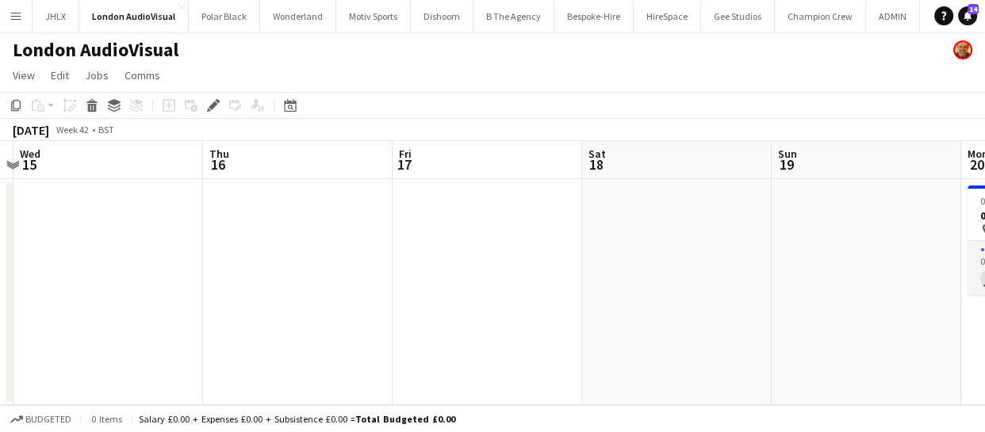
drag, startPoint x: 705, startPoint y: 291, endPoint x: 646, endPoint y: 277, distance: 60.2
click at [515, 303] on app-calendar-viewport "Sat 11 Sun 12 Mon 13 Tue 14 Wed 15 Thu 16 Fri 17 Sat 18 Sun 19 Mon 20 0/1 1 Job…" at bounding box center [492, 273] width 985 height 264
click at [576, 297] on app-calendar-viewport "Sat 11 Sun 12 Mon 13 Tue 14 Wed 15 Thu 16 Fri 17 Sat 18 Sun 19 Mon 20 0/1 1 Job…" at bounding box center [492, 273] width 985 height 264
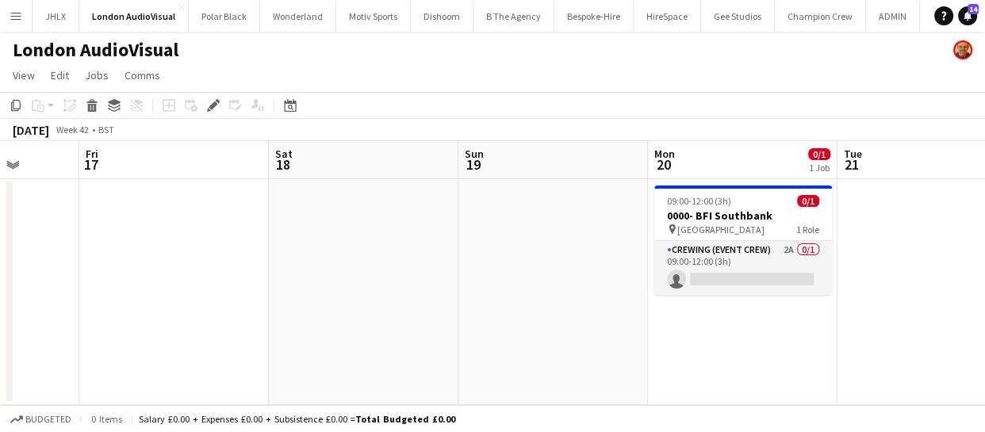
click at [503, 291] on app-calendar-viewport "Mon 13 Tue 14 Wed 15 Thu 16 Fri 17 Sat 18 Sun 19 Mon 20 0/1 1 Job Tue 21 Wed 22…" at bounding box center [492, 273] width 985 height 264
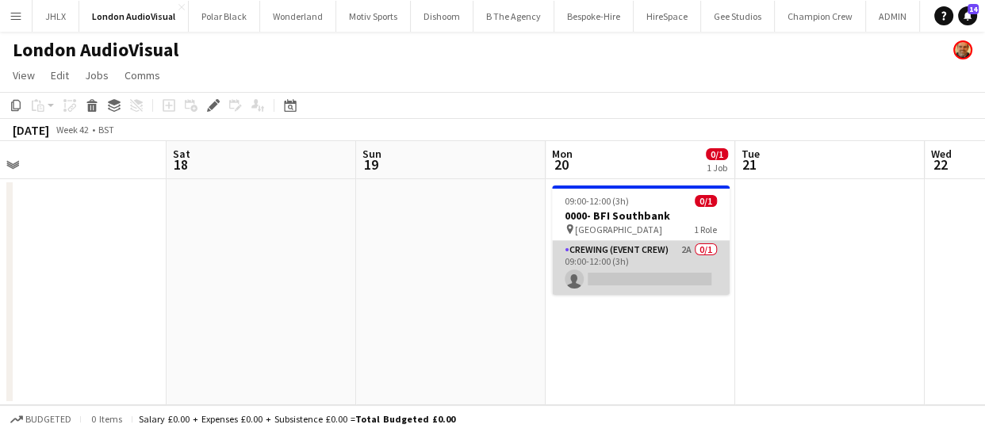
click at [629, 269] on app-card-role "Crewing (Event Crew) 2A 0/1 09:00-12:00 (3h) single-neutral-actions" at bounding box center [641, 268] width 178 height 54
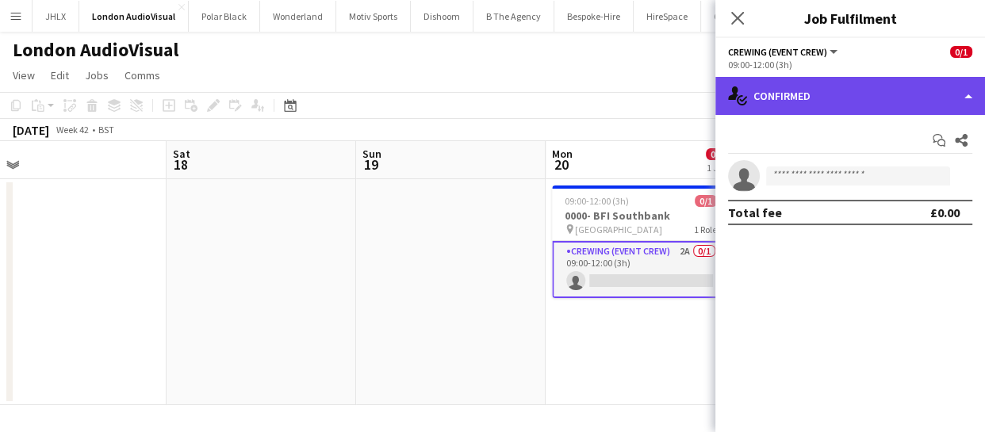
click at [813, 89] on div "single-neutral-actions-check-2 Confirmed" at bounding box center [850, 96] width 270 height 38
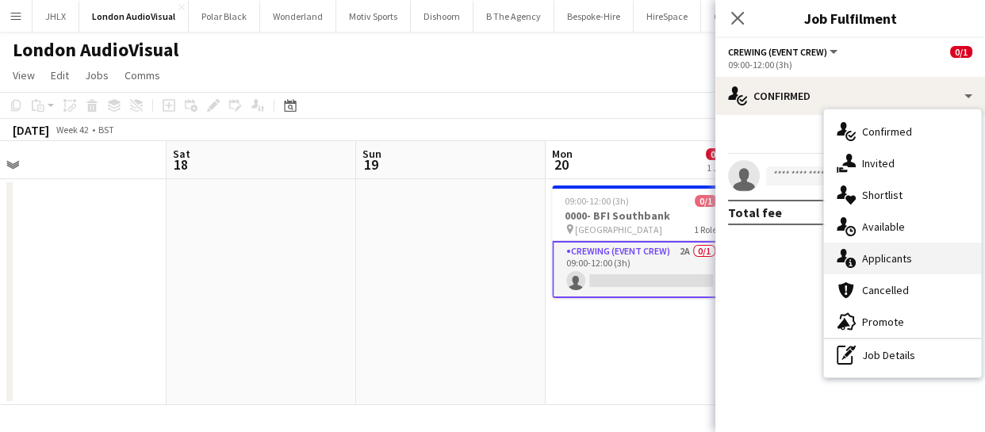
click at [888, 258] on span "Applicants" at bounding box center [887, 258] width 50 height 14
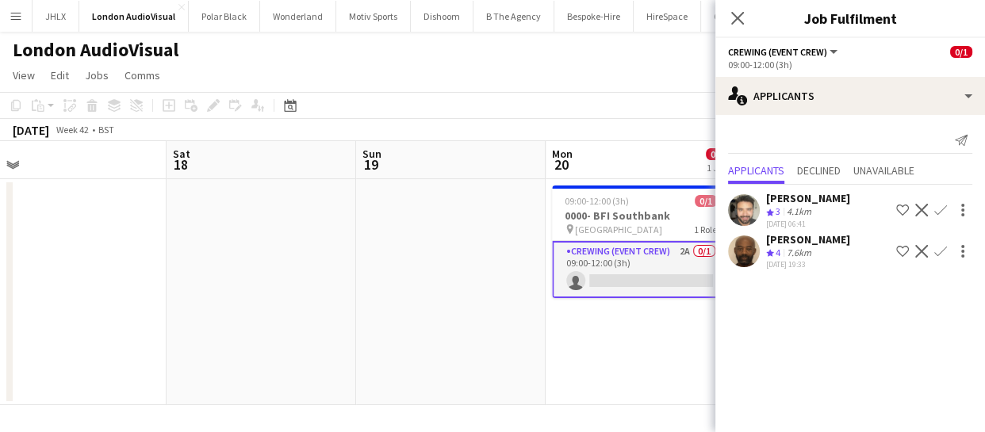
click at [939, 209] on app-icon "Confirm" at bounding box center [940, 210] width 13 height 13
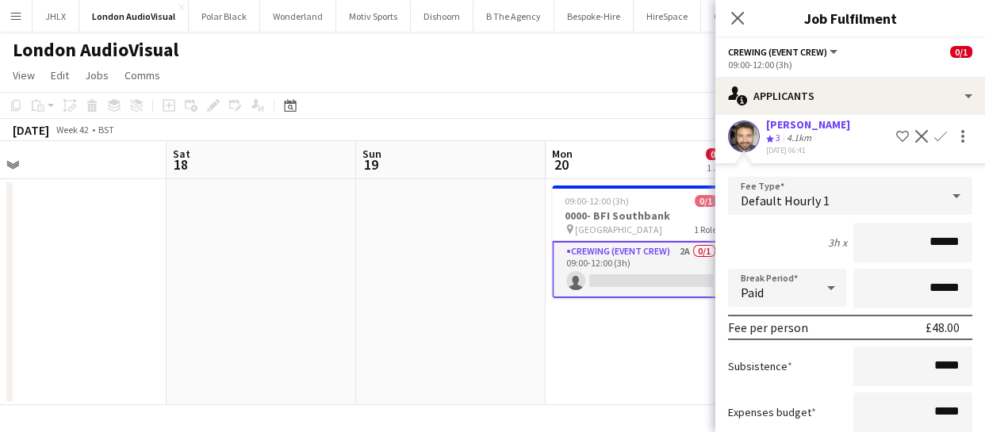
scroll to position [210, 0]
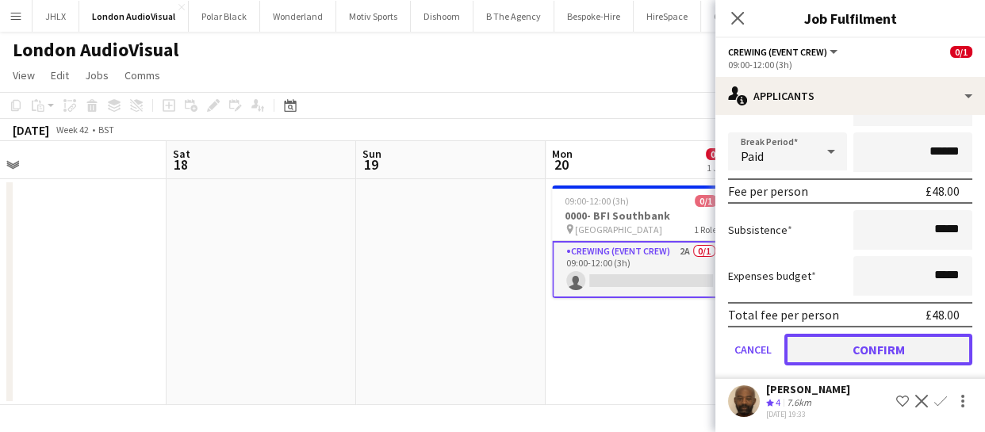
click at [882, 355] on button "Confirm" at bounding box center [878, 350] width 188 height 32
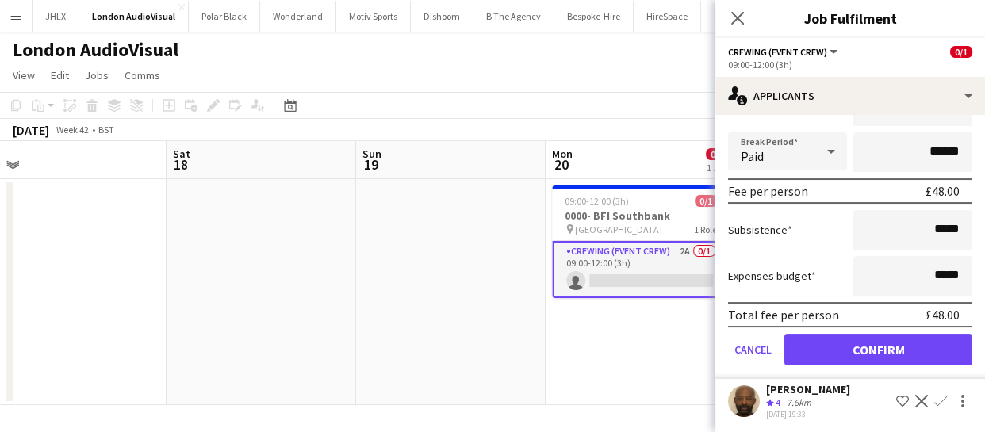
scroll to position [0, 0]
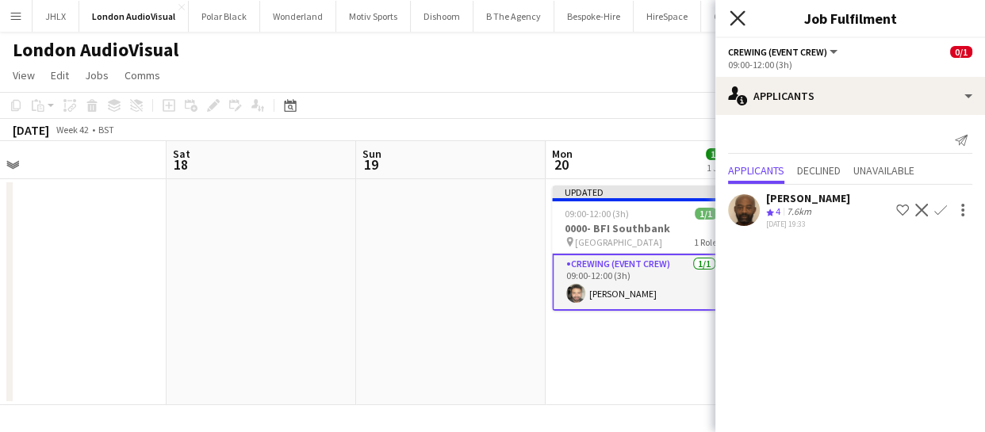
click at [740, 21] on icon at bounding box center [736, 17] width 15 height 15
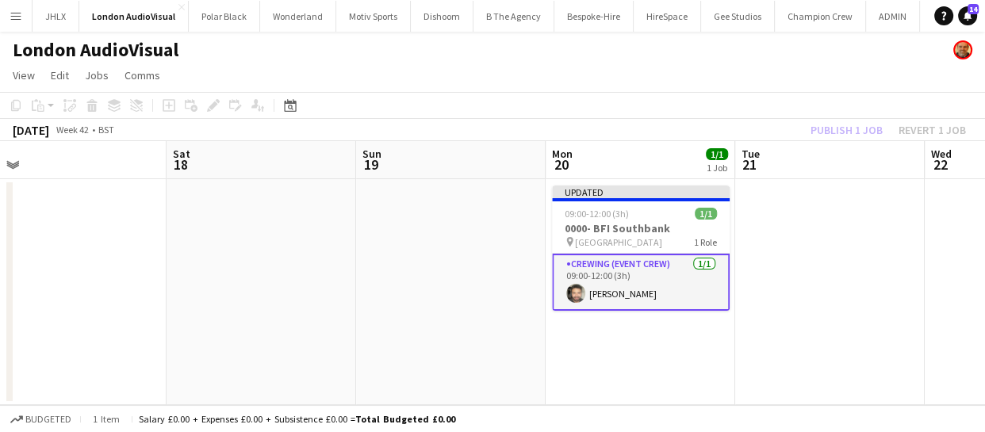
click at [832, 125] on div "Publish 1 job Revert 1 job" at bounding box center [887, 130] width 193 height 21
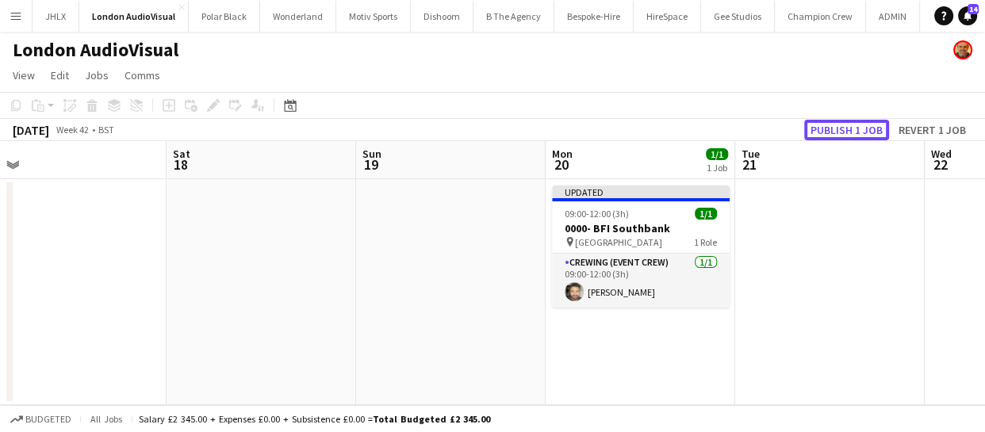
click at [832, 125] on button "Publish 1 job" at bounding box center [846, 130] width 85 height 21
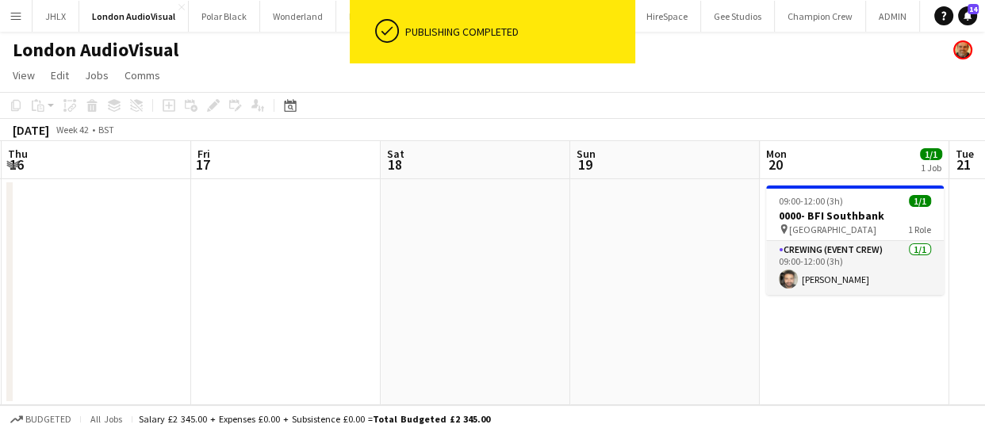
drag, startPoint x: 301, startPoint y: 290, endPoint x: 516, endPoint y: 265, distance: 216.3
click at [516, 265] on app-calendar-viewport "Mon 13 Tue 14 Wed 15 Thu 16 Fri 17 Sat 18 Sun 19 Mon 20 1/1 1 Job Tue 21 Wed 22…" at bounding box center [492, 273] width 985 height 264
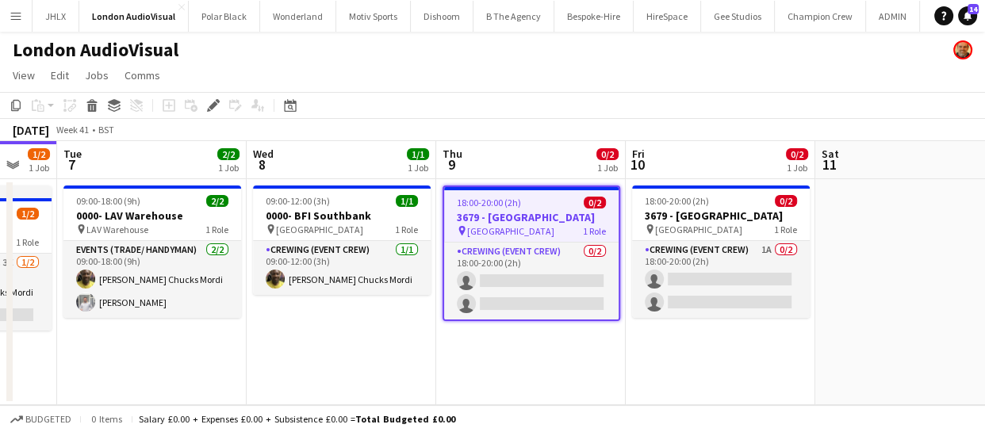
drag, startPoint x: 274, startPoint y: 338, endPoint x: 381, endPoint y: 346, distance: 107.3
click at [440, 346] on app-calendar-viewport "Sun 5 Mon 6 1/2 1 Job Tue 7 2/2 1 Job Wed 8 1/1 1 Job Thu 9 0/2 1 Job Fri 10 0/…" at bounding box center [492, 273] width 985 height 264
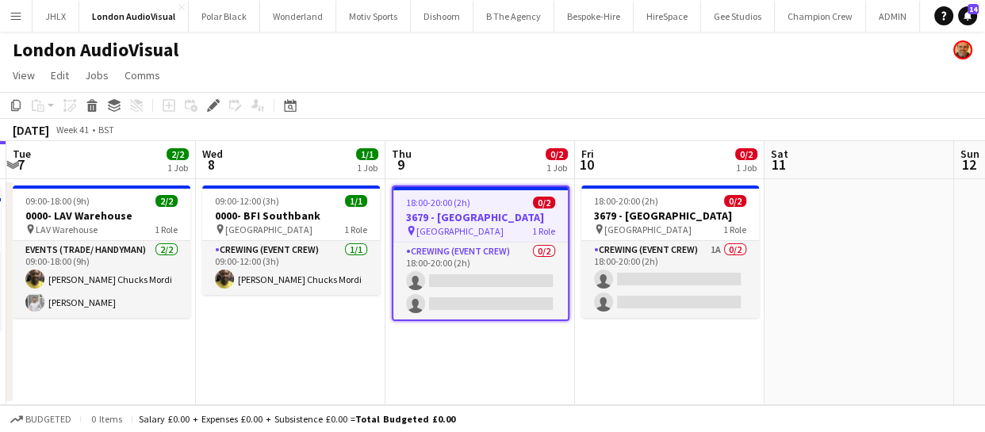
click at [407, 342] on app-calendar-viewport "Sun 5 Mon 6 1/2 1 Job Tue 7 2/2 1 Job Wed 8 1/1 1 Job Thu 9 0/2 1 Job Fri 10 0/…" at bounding box center [492, 273] width 985 height 264
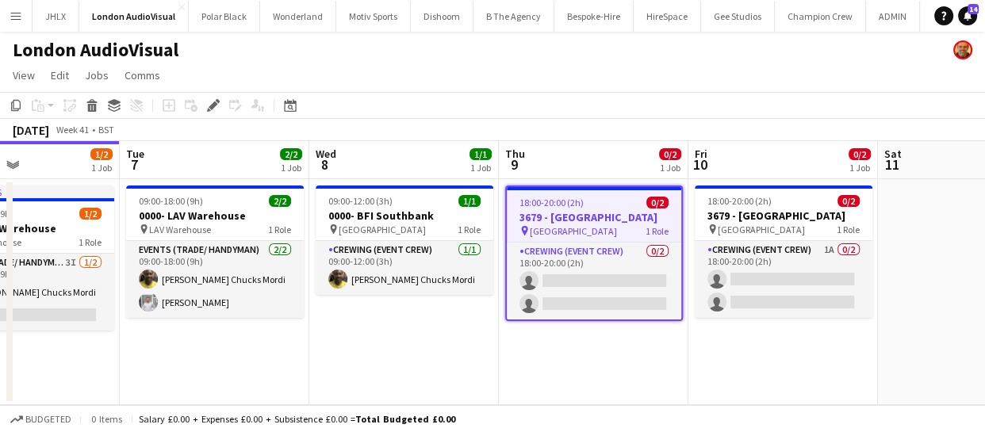
click at [408, 350] on app-calendar-viewport "Sat 4 3/3 1 Job Sun 5 Mon 6 1/2 1 Job Tue 7 2/2 1 Job Wed 8 1/1 1 Job Thu 9 0/2…" at bounding box center [492, 273] width 985 height 264
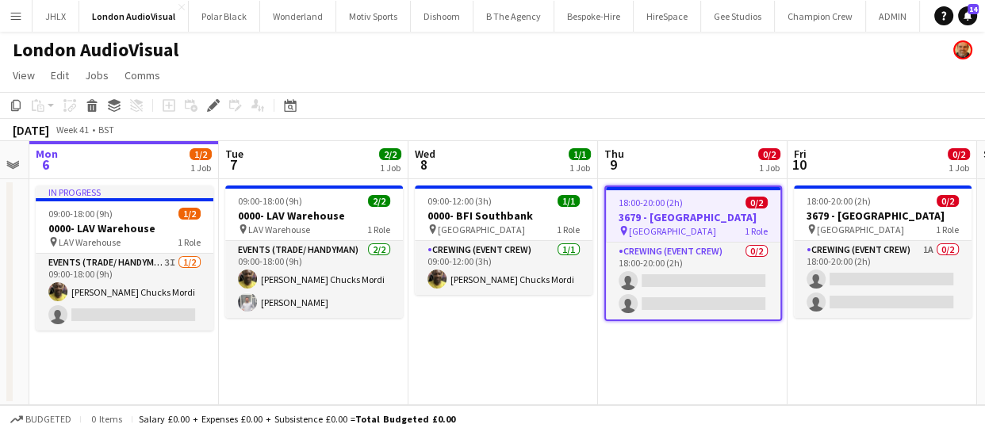
drag, startPoint x: 397, startPoint y: 354, endPoint x: 577, endPoint y: 349, distance: 180.0
click at [545, 351] on app-calendar-viewport "Sat 4 3/3 1 Job Sun 5 Mon 6 1/2 1 Job Tue 7 2/2 1 Job Wed 8 1/1 1 Job Thu 9 0/2…" at bounding box center [492, 273] width 985 height 264
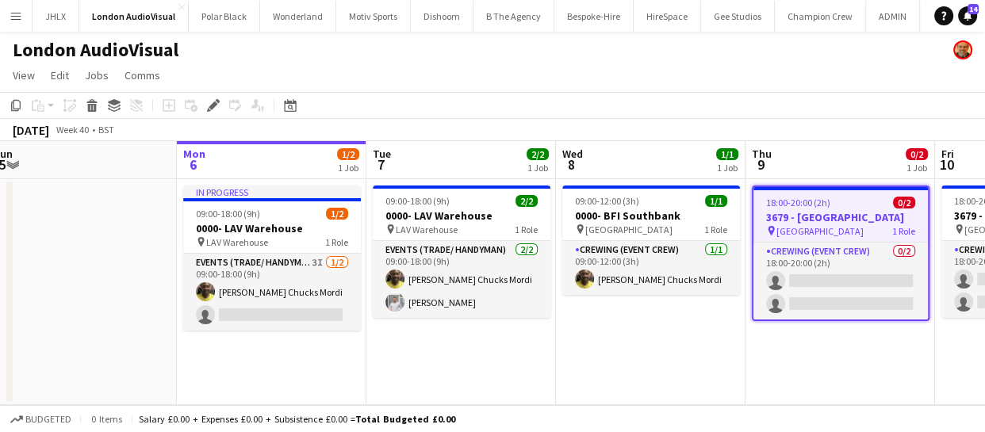
drag, startPoint x: 414, startPoint y: 362, endPoint x: 553, endPoint y: 354, distance: 139.0
click at [563, 355] on app-calendar-viewport "Fri 3 Sat 4 3/3 1 Job Sun 5 Mon 6 1/2 1 Job Tue 7 2/2 1 Job Wed 8 1/1 1 Job Thu…" at bounding box center [492, 273] width 985 height 264
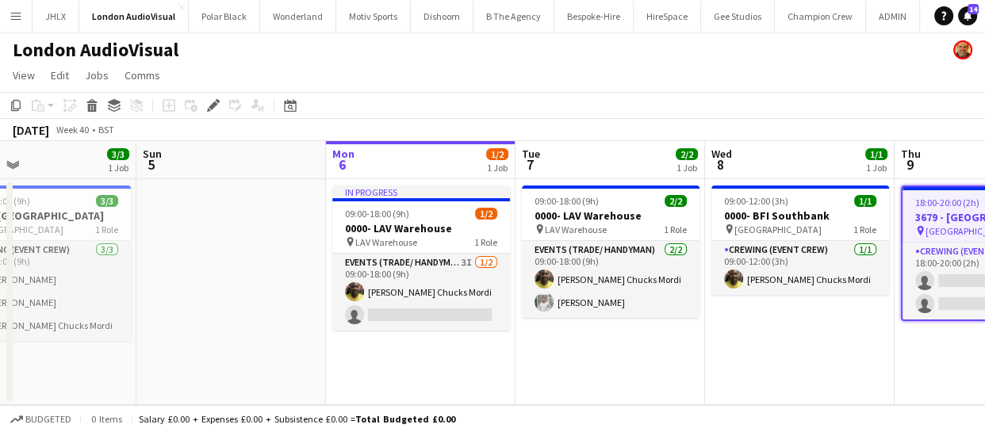
drag, startPoint x: 518, startPoint y: 355, endPoint x: 571, endPoint y: 354, distance: 52.3
click at [547, 354] on app-calendar-viewport "Thu 2 Fri 3 Sat 4 3/3 1 Job Sun 5 Mon 6 1/2 1 Job Tue 7 2/2 1 Job Wed 8 1/1 1 J…" at bounding box center [492, 273] width 985 height 264
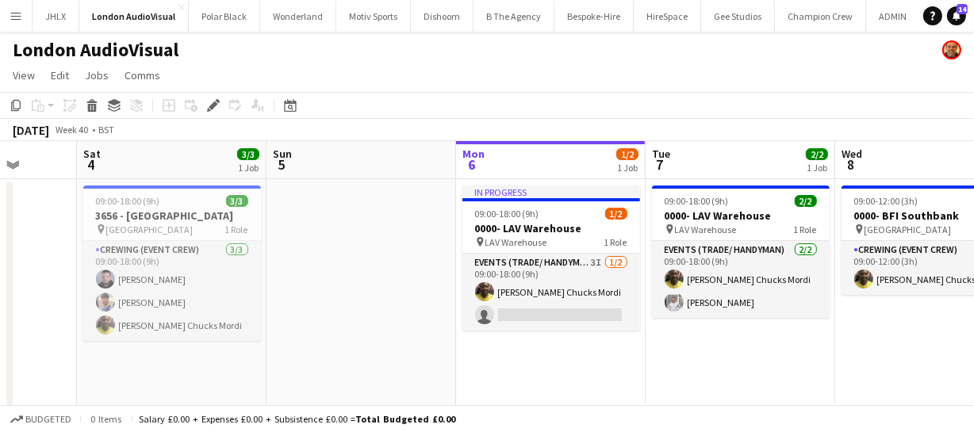
click at [491, 351] on app-calendar-viewport "Wed 1 4/4 3 Jobs Thu 2 Fri 3 Sat 4 3/3 1 Job Sun 5 Mon 6 1/2 1 Job Tue 7 2/2 1 …" at bounding box center [487, 392] width 974 height 503
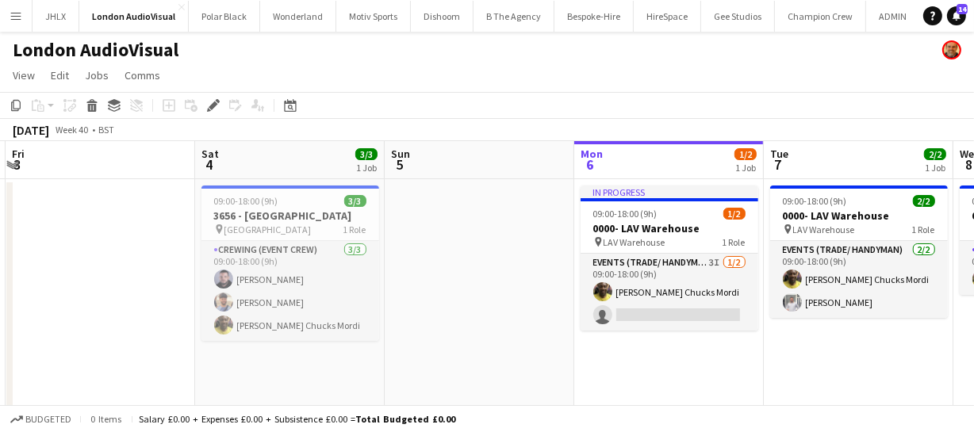
drag, startPoint x: 449, startPoint y: 360, endPoint x: 530, endPoint y: 353, distance: 82.0
click at [530, 353] on app-calendar-viewport "Wed 1 4/4 3 Jobs Thu 2 Fri 3 Sat 4 3/3 1 Job Sun 5 Mon 6 1/2 1 Job Tue 7 2/2 1 …" at bounding box center [487, 392] width 974 height 503
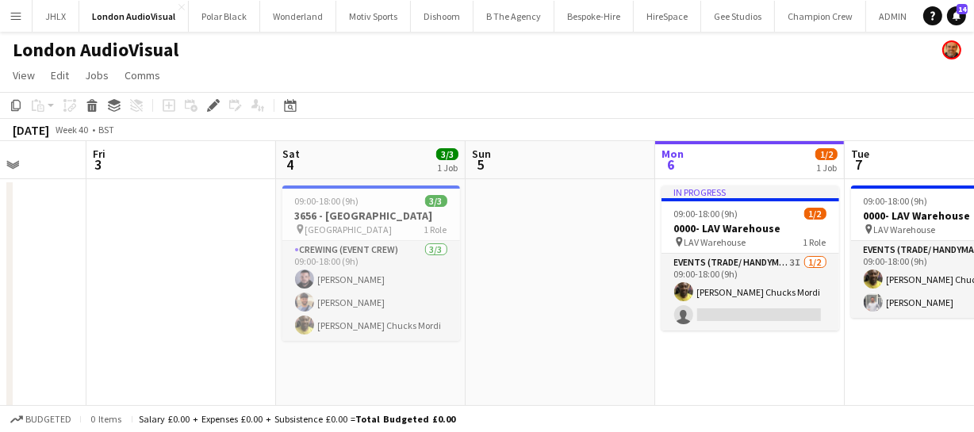
drag, startPoint x: 489, startPoint y: 350, endPoint x: 640, endPoint y: 333, distance: 151.6
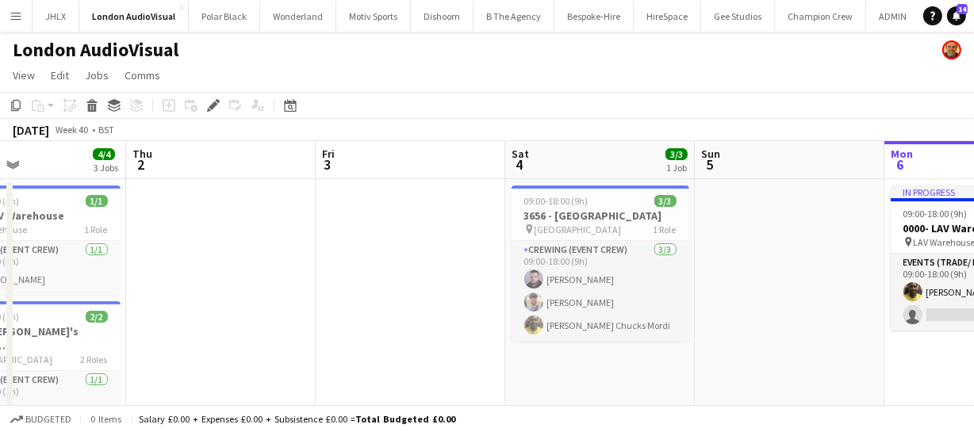
drag, startPoint x: 333, startPoint y: 325, endPoint x: 523, endPoint y: 315, distance: 190.6
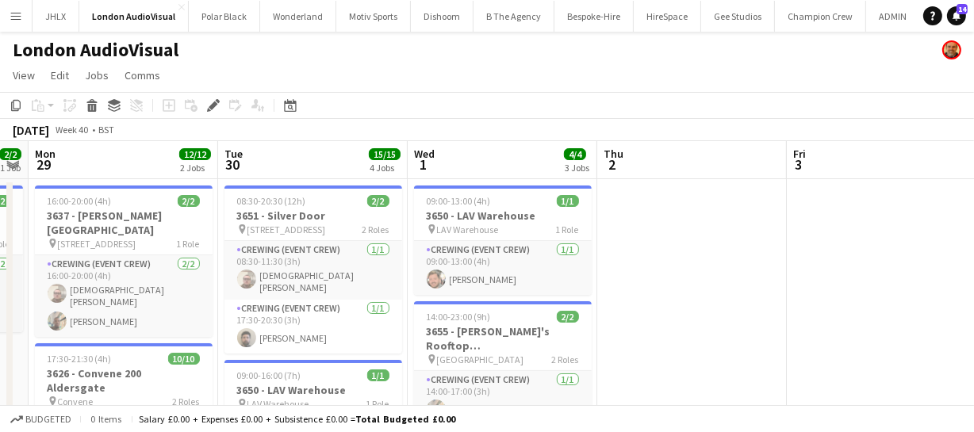
drag, startPoint x: 432, startPoint y: 317, endPoint x: 592, endPoint y: 293, distance: 161.9
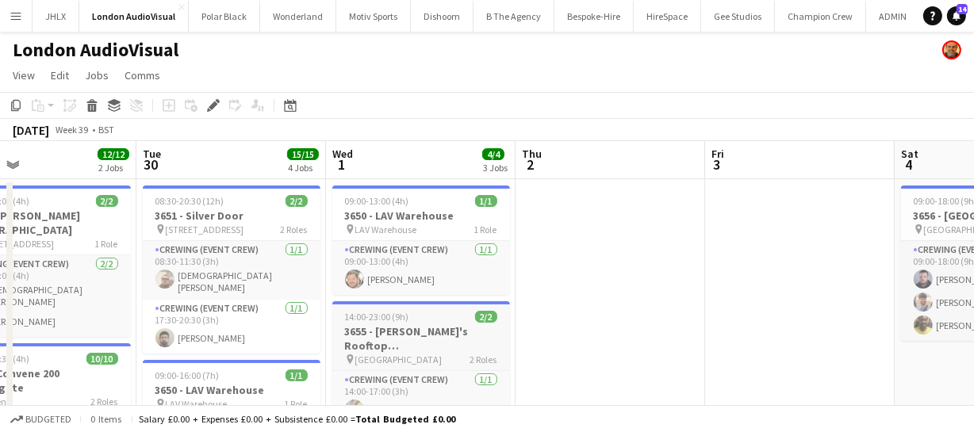
drag, startPoint x: 528, startPoint y: 304, endPoint x: 584, endPoint y: 302, distance: 55.5
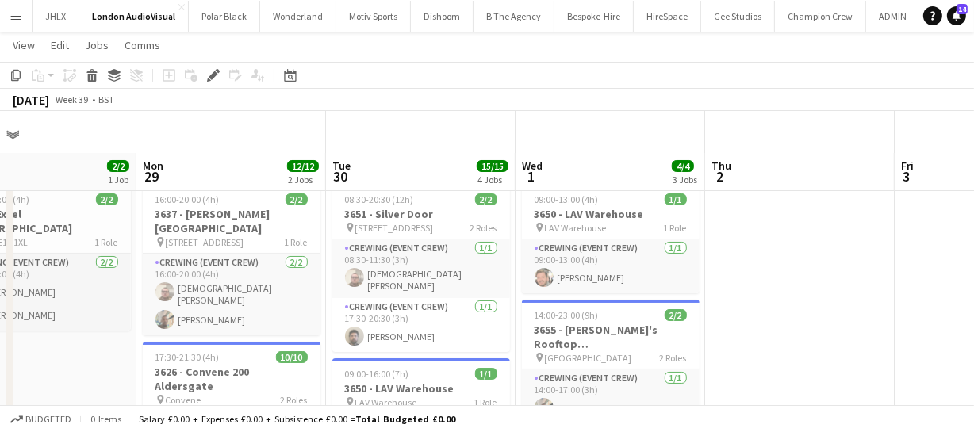
scroll to position [0, 0]
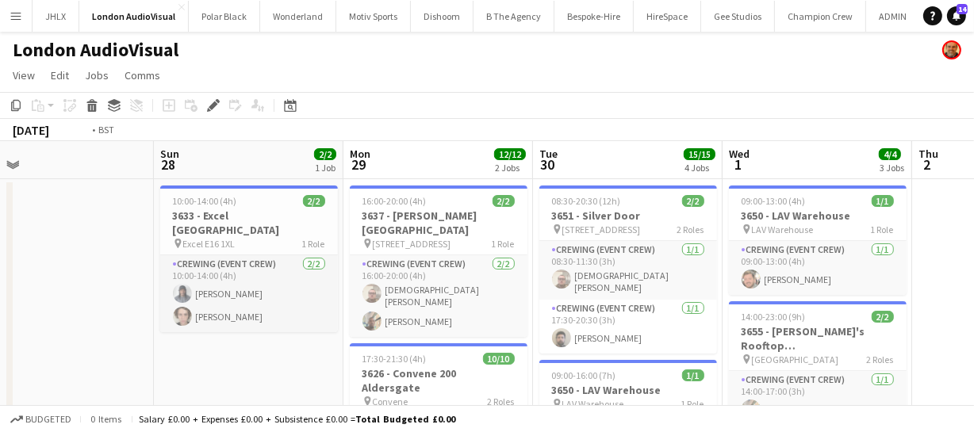
drag, startPoint x: 432, startPoint y: 293, endPoint x: 162, endPoint y: 270, distance: 271.3
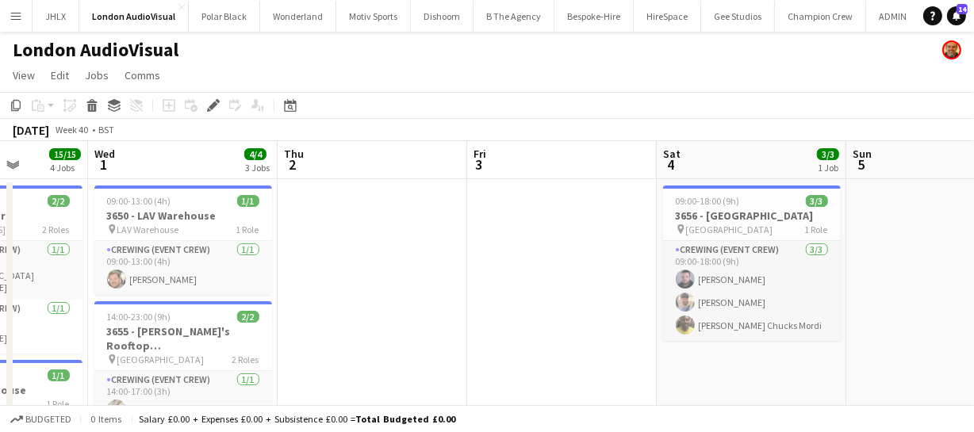
drag, startPoint x: 557, startPoint y: 278, endPoint x: 421, endPoint y: 262, distance: 137.3
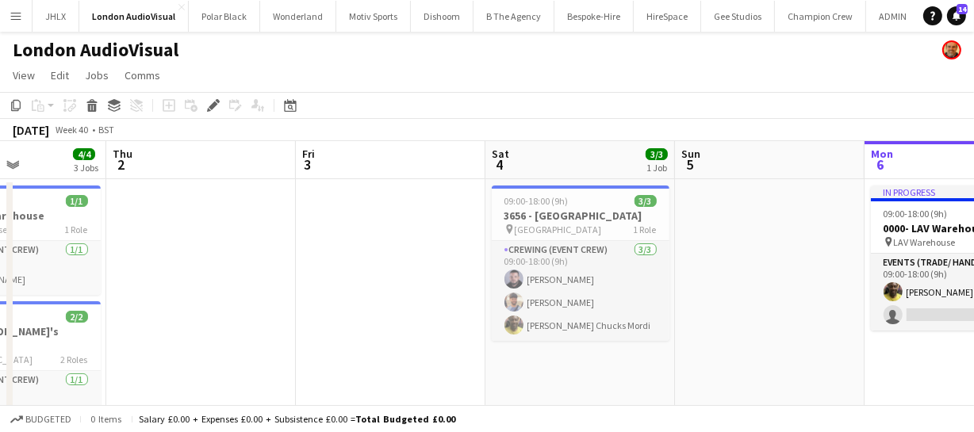
drag, startPoint x: 373, startPoint y: 262, endPoint x: 214, endPoint y: 227, distance: 163.3
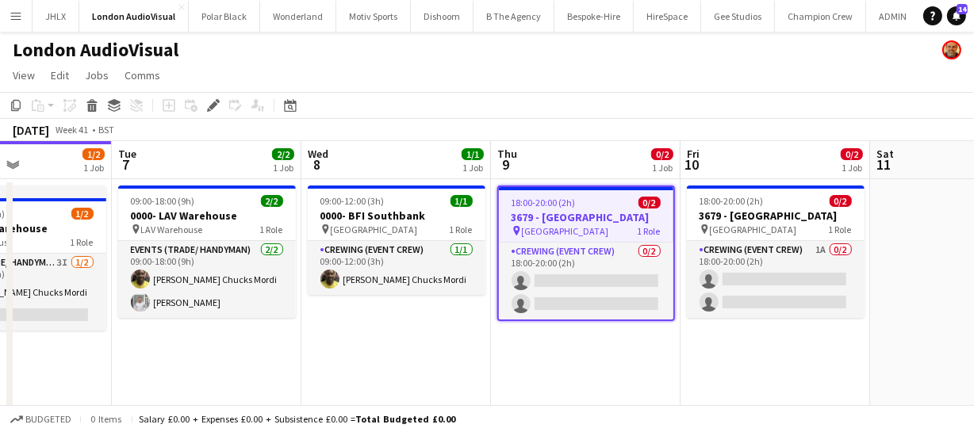
scroll to position [0, 648]
drag, startPoint x: 606, startPoint y: 384, endPoint x: 332, endPoint y: 341, distance: 276.8
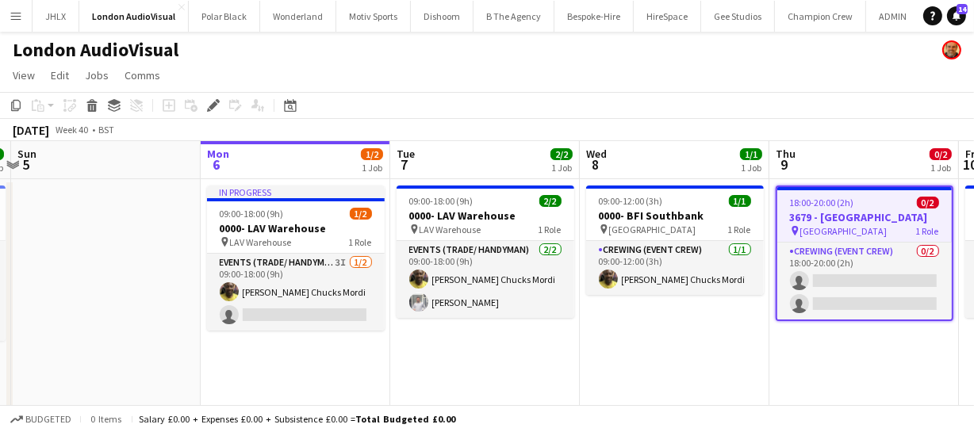
drag, startPoint x: 302, startPoint y: 307, endPoint x: 599, endPoint y: 302, distance: 296.5
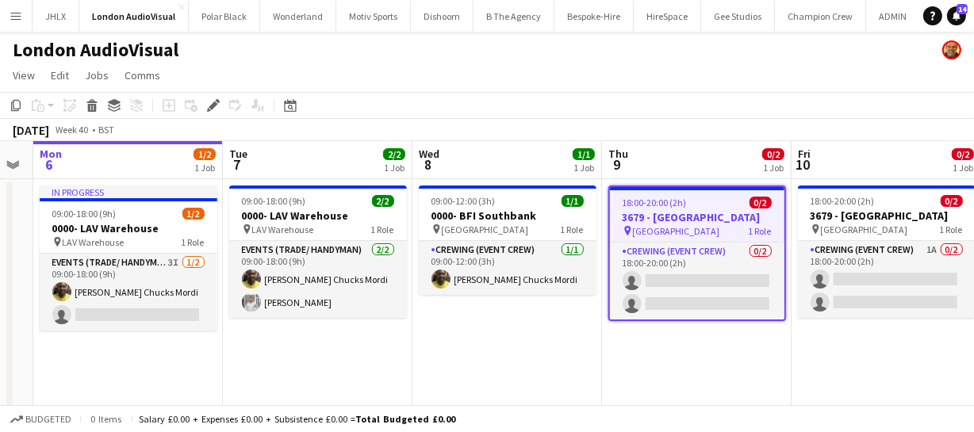
scroll to position [0, 674]
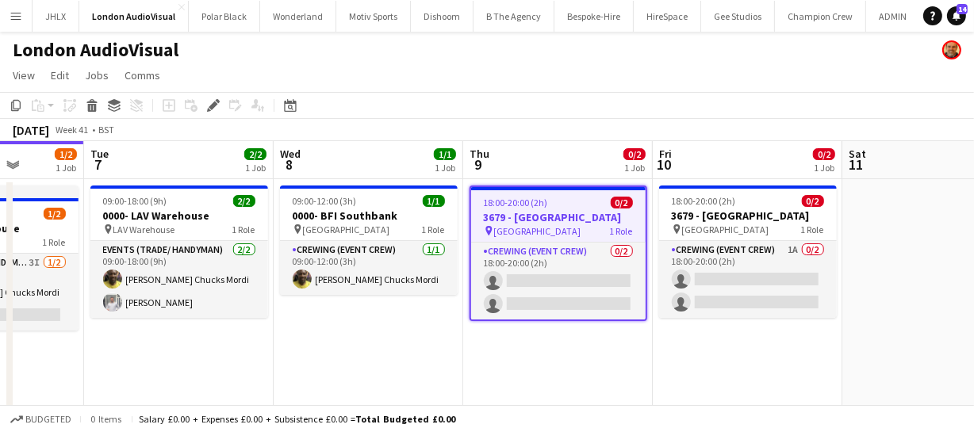
drag, startPoint x: 568, startPoint y: 369, endPoint x: 254, endPoint y: 293, distance: 323.8
click at [537, 231] on span "Corinthia Hotel" at bounding box center [537, 231] width 87 height 12
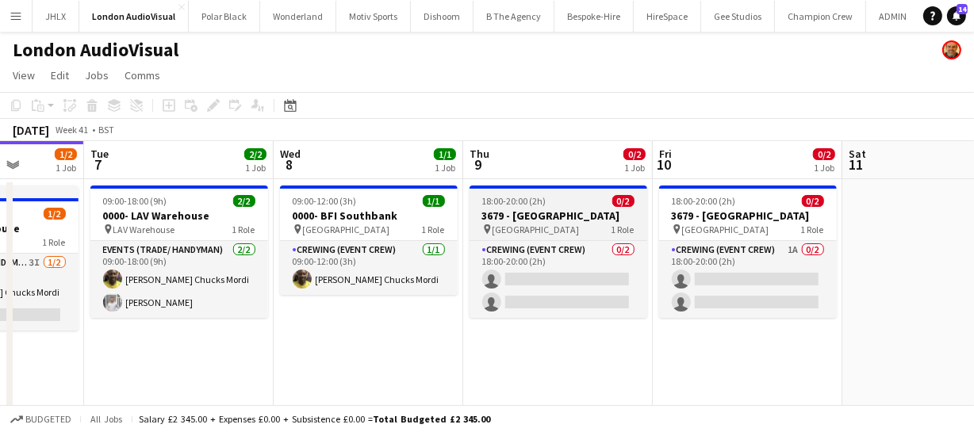
click at [537, 231] on span "Corinthia Hotel" at bounding box center [535, 230] width 87 height 12
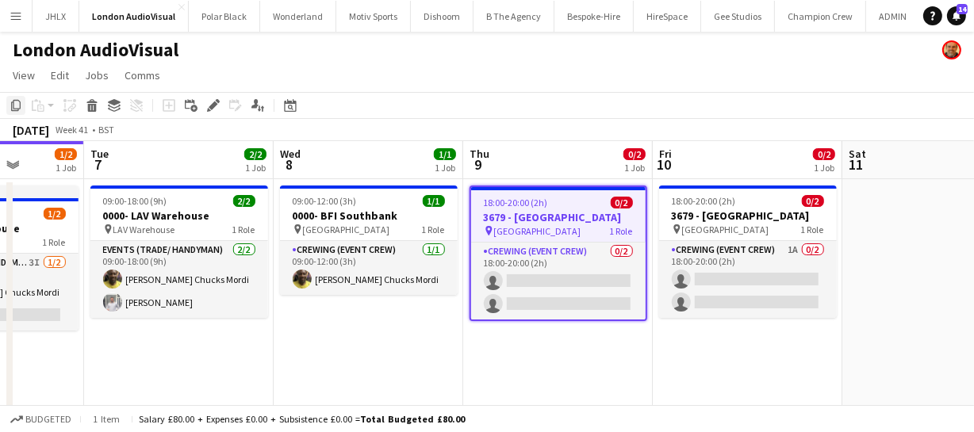
click at [8, 103] on div "Copy" at bounding box center [15, 105] width 19 height 19
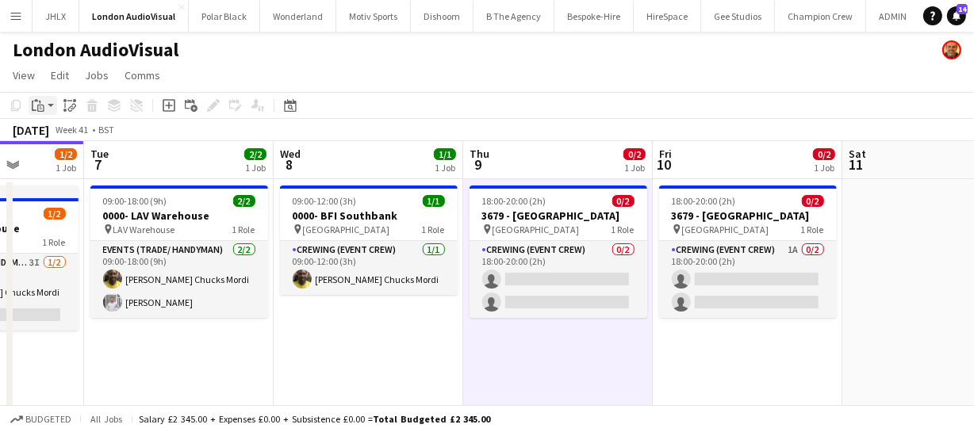
click at [41, 96] on div "Paste" at bounding box center [38, 105] width 19 height 19
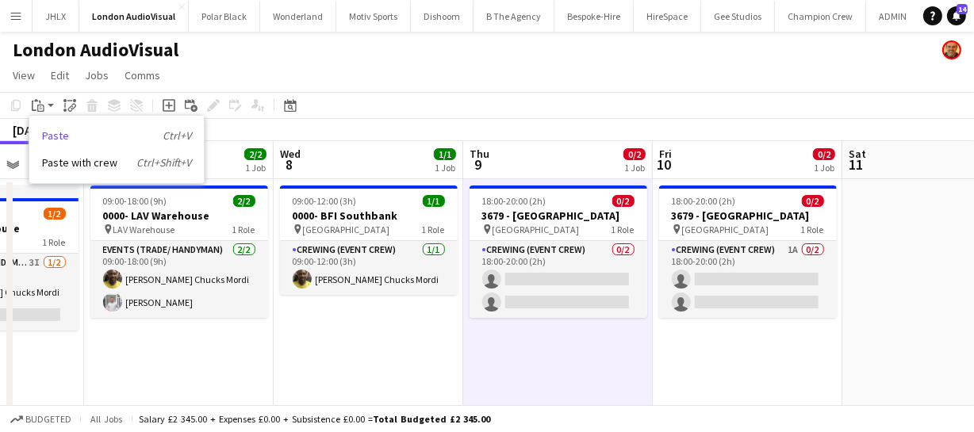
click at [50, 136] on link "Paste Ctrl+V" at bounding box center [116, 135] width 149 height 14
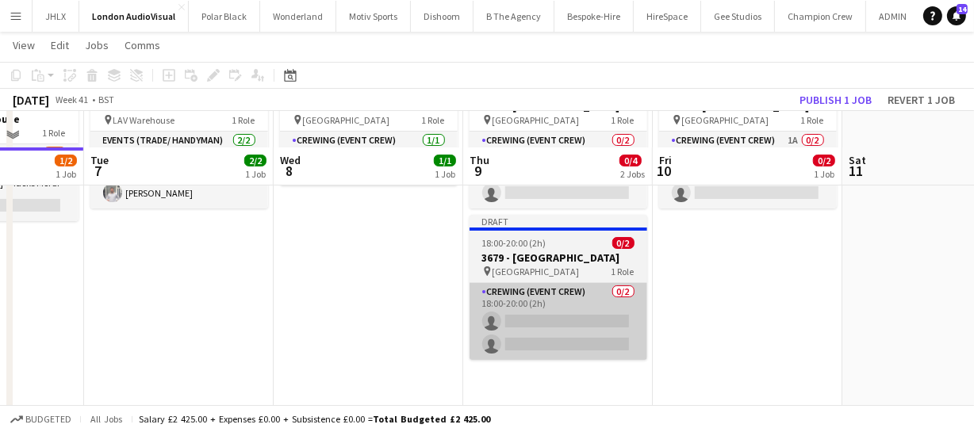
scroll to position [143, 0]
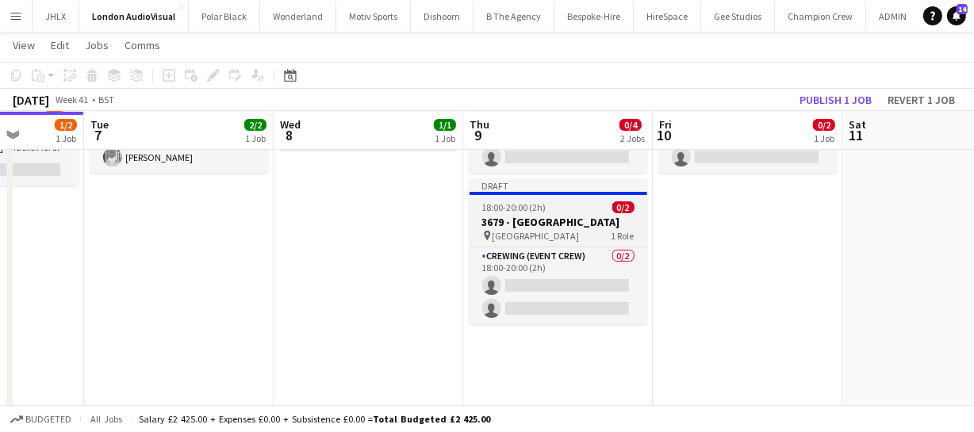
click at [530, 219] on h3 "3679 - Corinthia Hotel" at bounding box center [558, 222] width 178 height 14
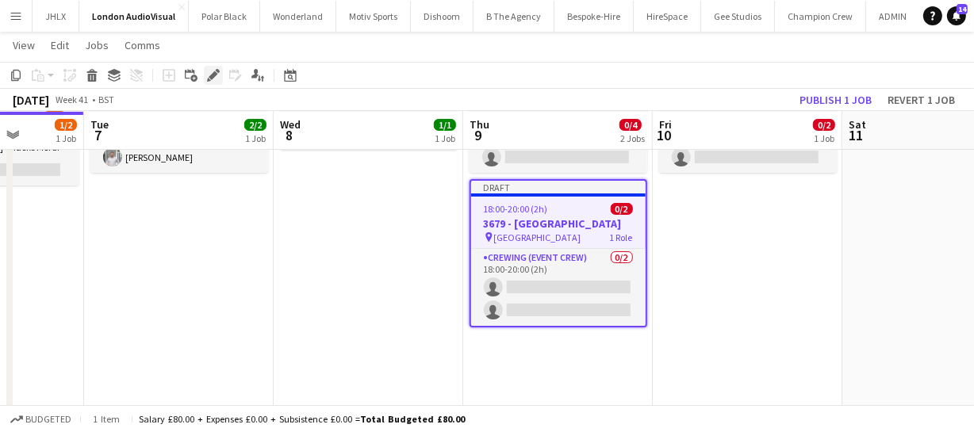
click at [205, 71] on div "Edit" at bounding box center [213, 75] width 19 height 19
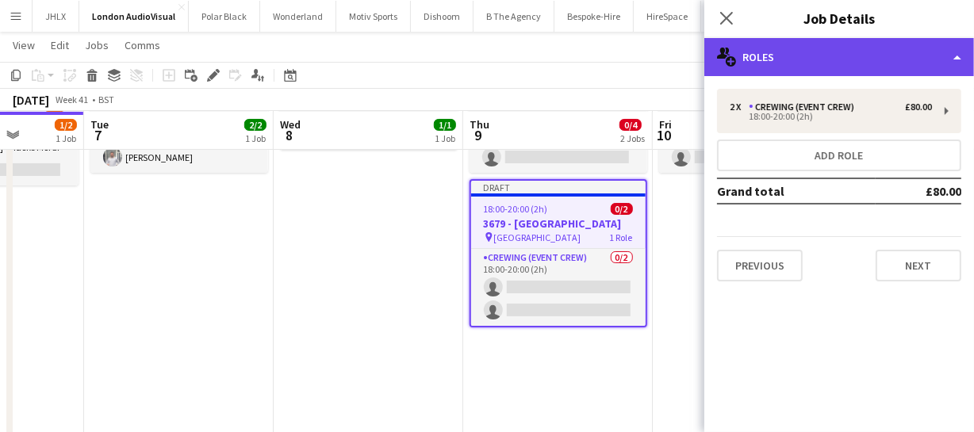
click at [800, 59] on div "multiple-users-add Roles" at bounding box center [839, 57] width 270 height 38
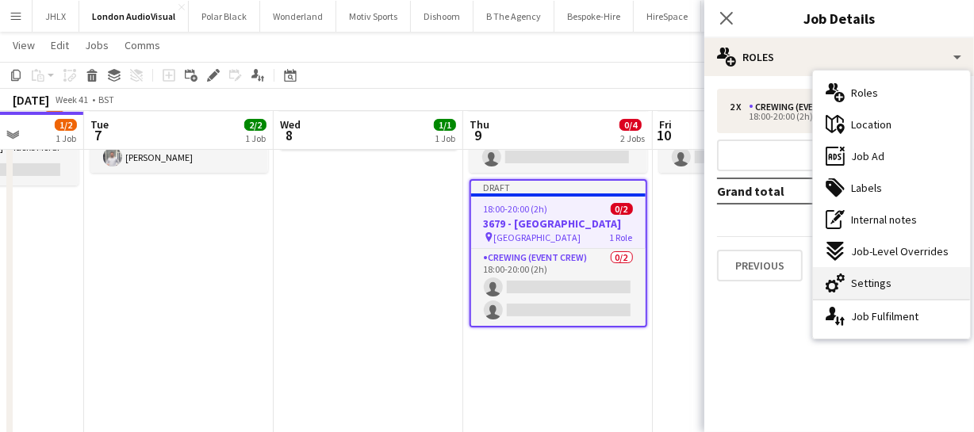
click at [901, 279] on div "cog-double-3 Settings" at bounding box center [891, 283] width 157 height 32
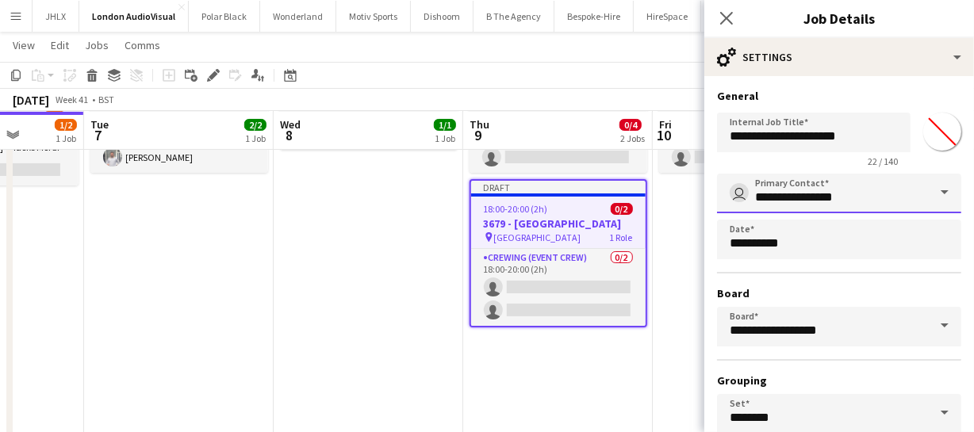
click at [878, 193] on input "**********" at bounding box center [839, 194] width 244 height 40
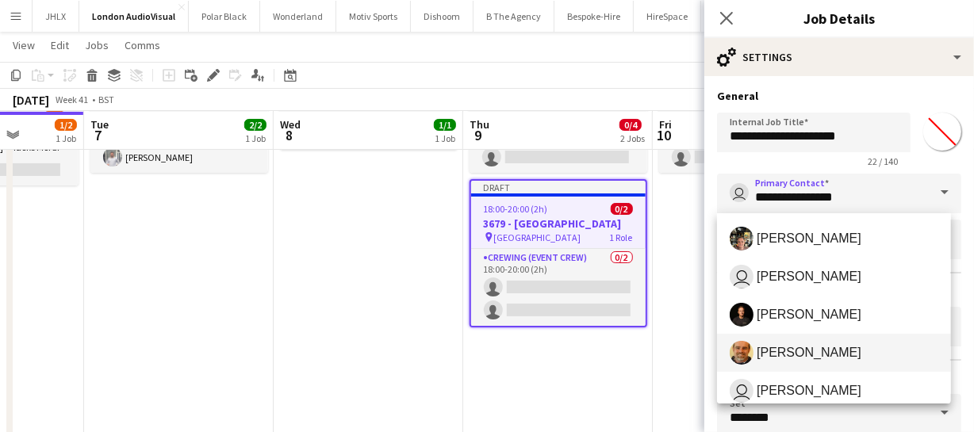
click at [808, 358] on span "[PERSON_NAME]" at bounding box center [808, 352] width 105 height 15
type input "**********"
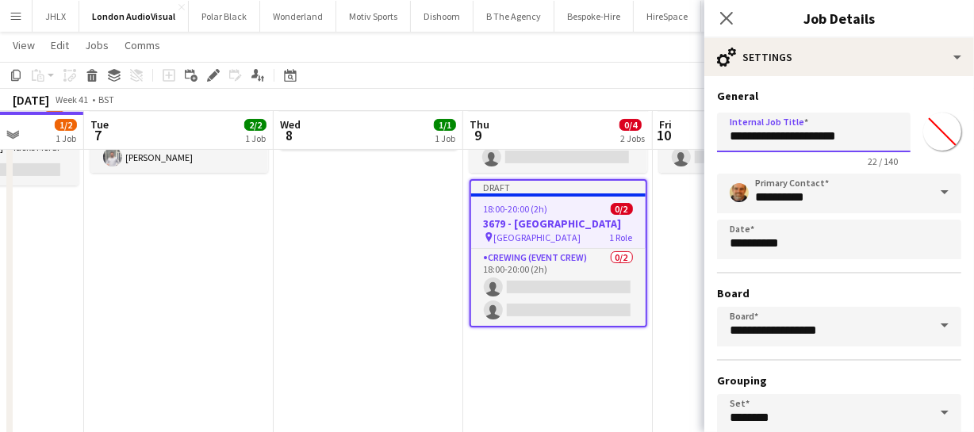
drag, startPoint x: 852, startPoint y: 132, endPoint x: 735, endPoint y: 127, distance: 117.4
click at [735, 127] on input "**********" at bounding box center [813, 133] width 193 height 40
type input "*"
click at [729, 138] on input "**********" at bounding box center [813, 133] width 193 height 40
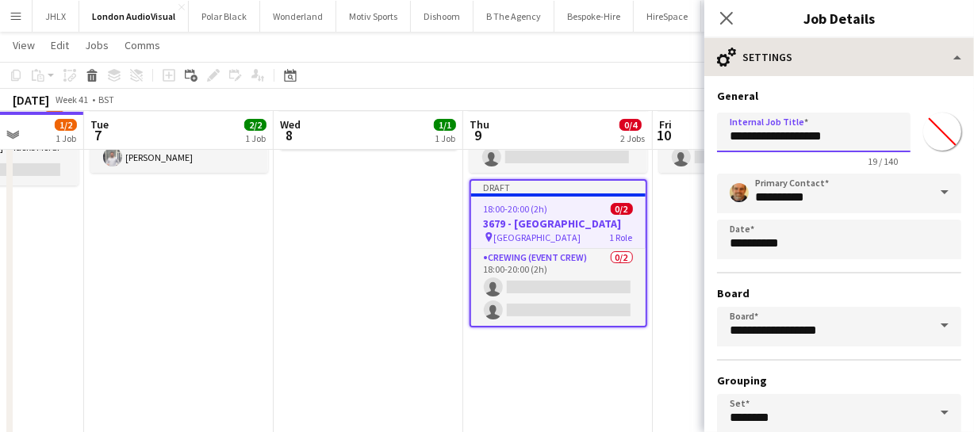
type input "**********"
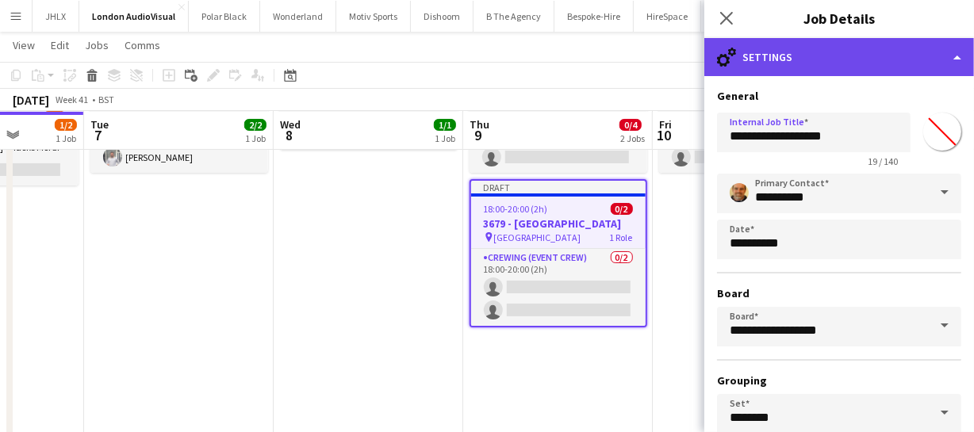
click at [880, 60] on div "cog-double-3 Settings" at bounding box center [839, 57] width 270 height 38
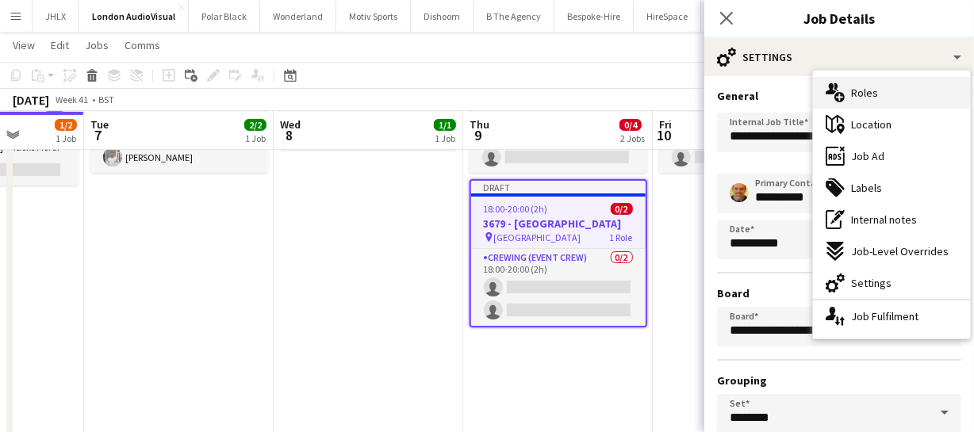
click at [872, 94] on span "Roles" at bounding box center [864, 93] width 27 height 14
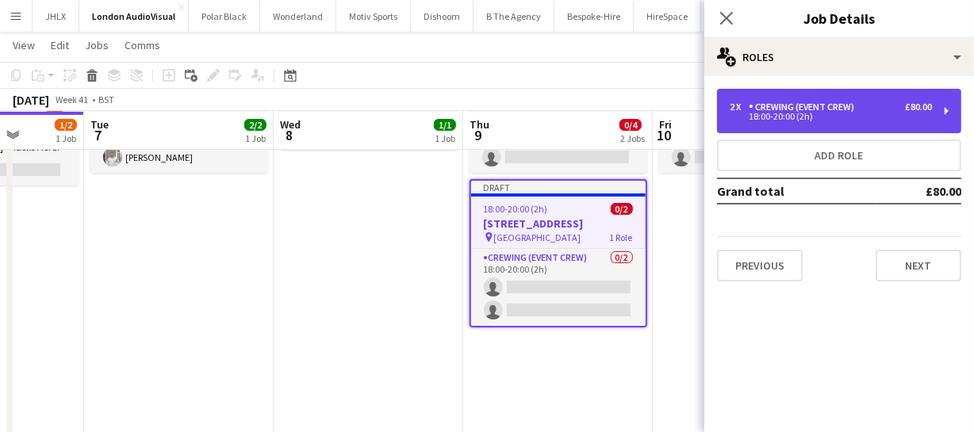
click at [793, 112] on div "Crewing (Event Crew)" at bounding box center [804, 106] width 112 height 11
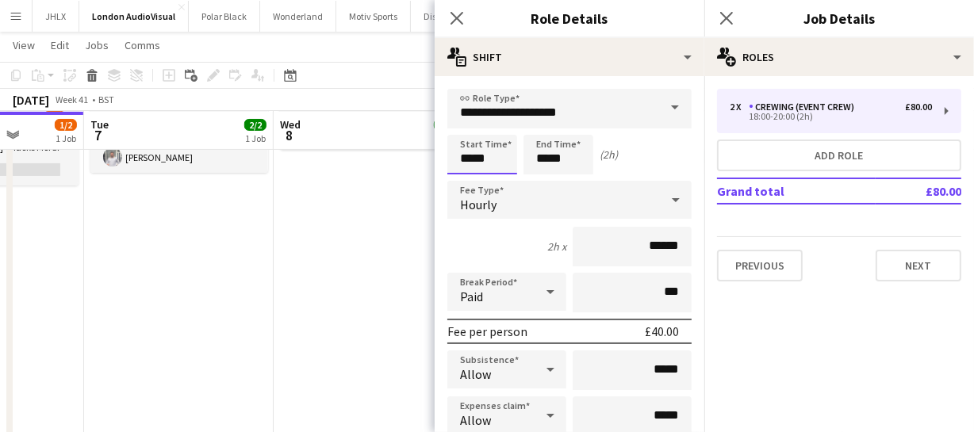
drag, startPoint x: 499, startPoint y: 156, endPoint x: 384, endPoint y: 144, distance: 115.6
click at [421, 148] on body "Menu Boards Boards Boards All jobs Status Workforce Workforce My Workforce Recr…" at bounding box center [487, 309] width 974 height 905
type input "*****"
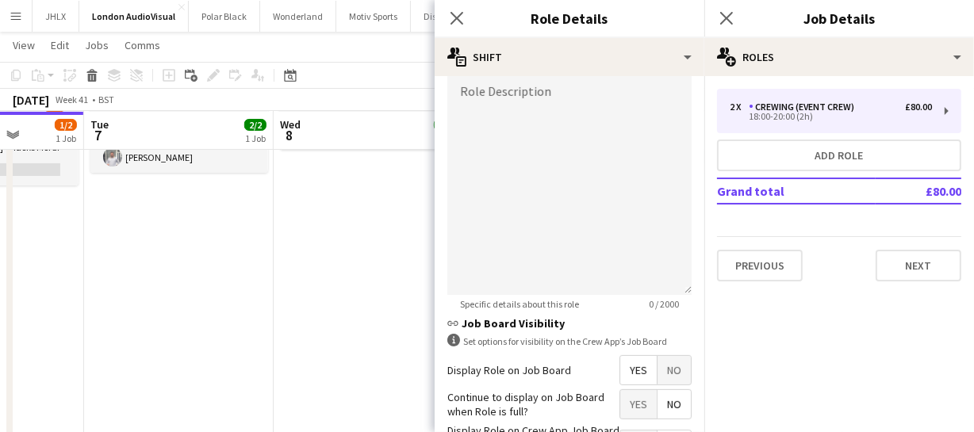
scroll to position [576, 0]
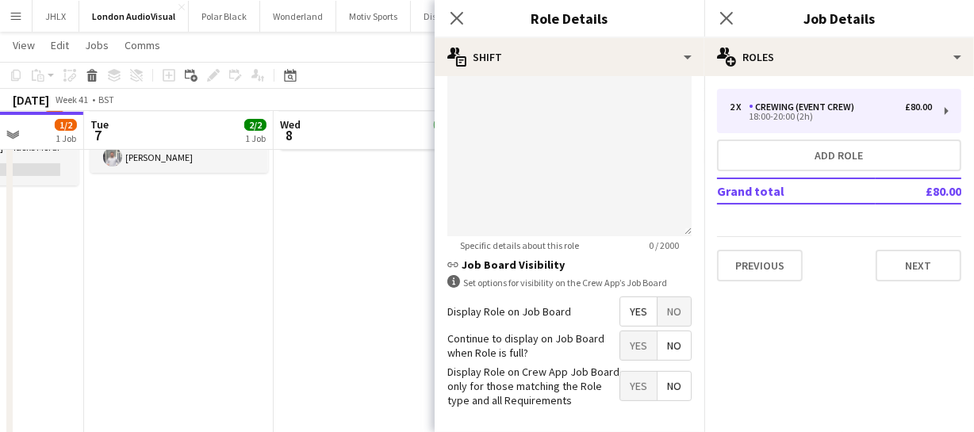
type input "*****"
click at [633, 308] on span "Yes" at bounding box center [638, 311] width 36 height 29
click at [460, 10] on icon "Close pop-in" at bounding box center [456, 17] width 15 height 15
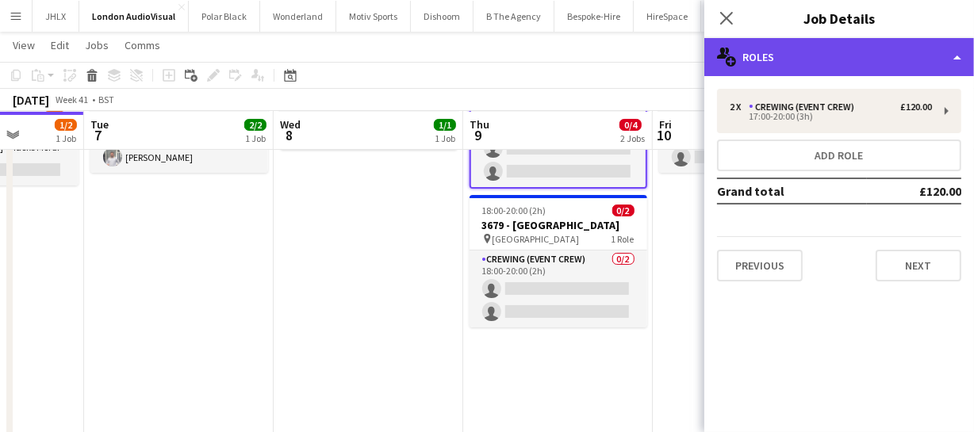
click at [832, 55] on div "multiple-users-add Roles" at bounding box center [839, 57] width 270 height 38
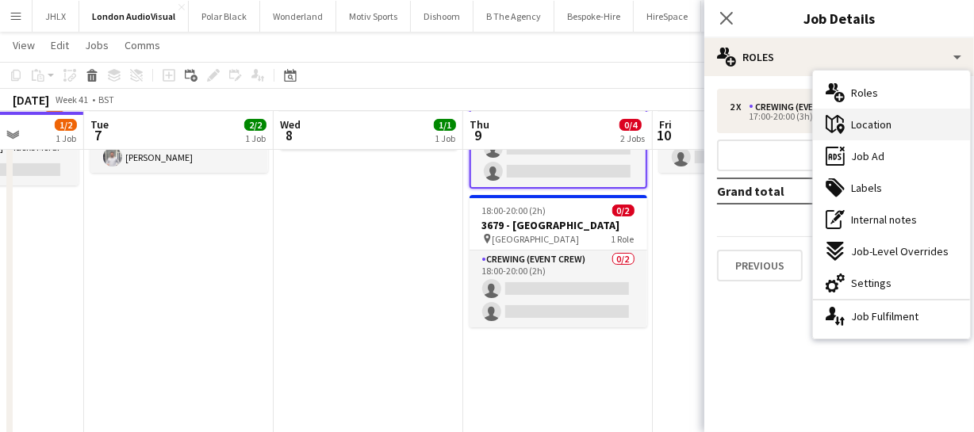
click at [881, 131] on span "Location" at bounding box center [871, 124] width 40 height 14
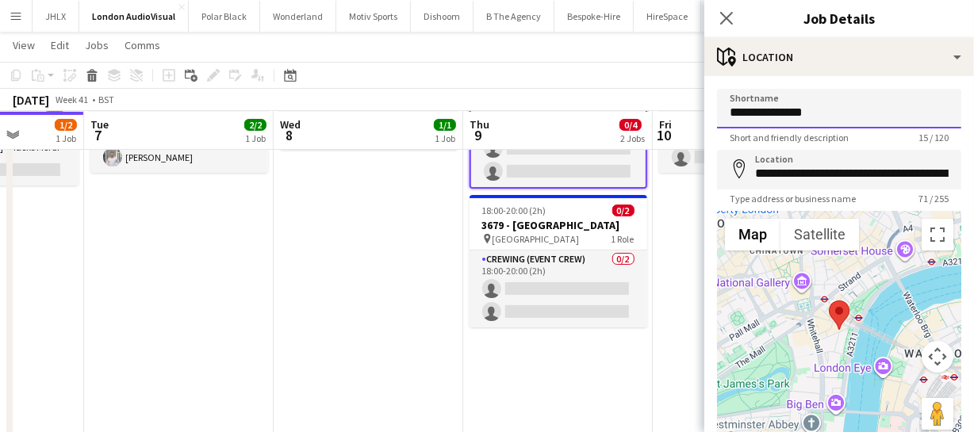
drag, startPoint x: 820, startPoint y: 108, endPoint x: 663, endPoint y: 105, distance: 157.0
click at [663, 105] on body "Menu Boards Boards Boards All jobs Status Workforce Workforce My Workforce Recr…" at bounding box center [487, 309] width 974 height 905
type input "**********"
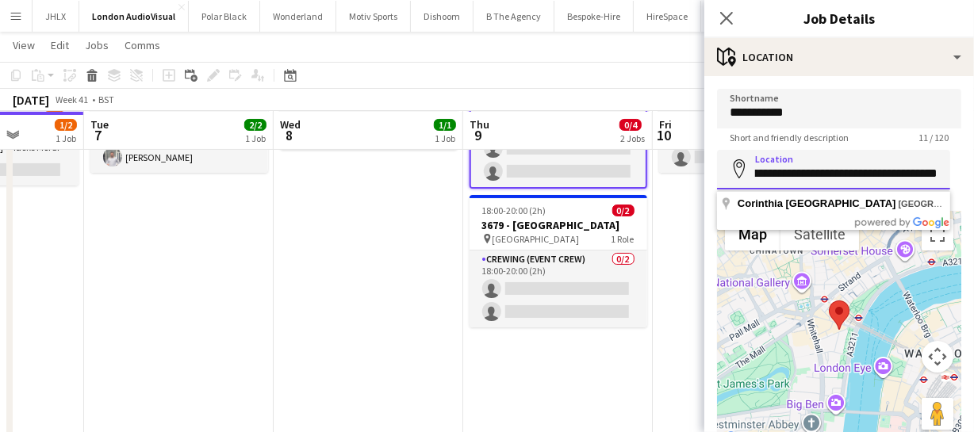
scroll to position [0, 205]
drag, startPoint x: 755, startPoint y: 174, endPoint x: 969, endPoint y: 162, distance: 214.4
click at [969, 162] on mat-expansion-panel "**********" at bounding box center [839, 254] width 270 height 356
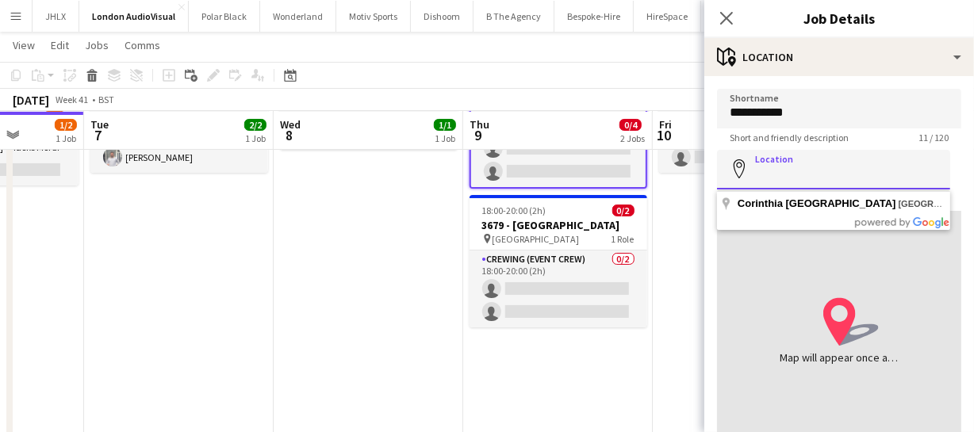
scroll to position [0, 0]
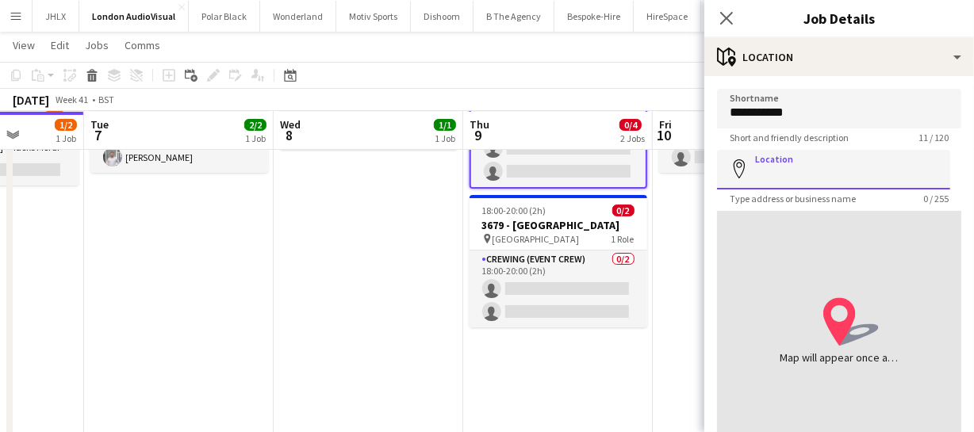
paste input "**********"
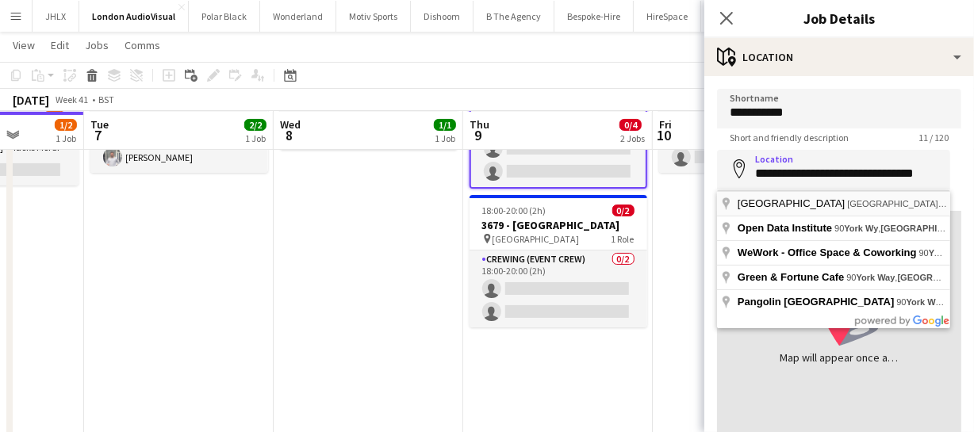
type input "**********"
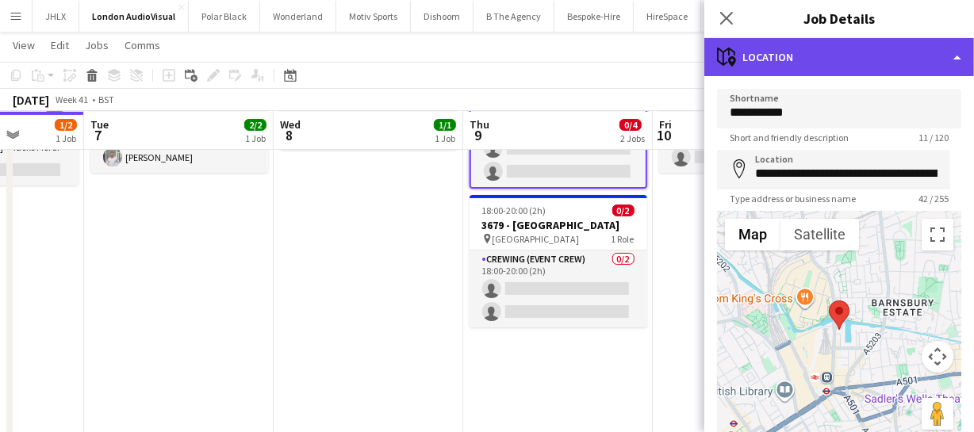
click at [807, 63] on div "maps-pin-1 Location" at bounding box center [839, 57] width 270 height 38
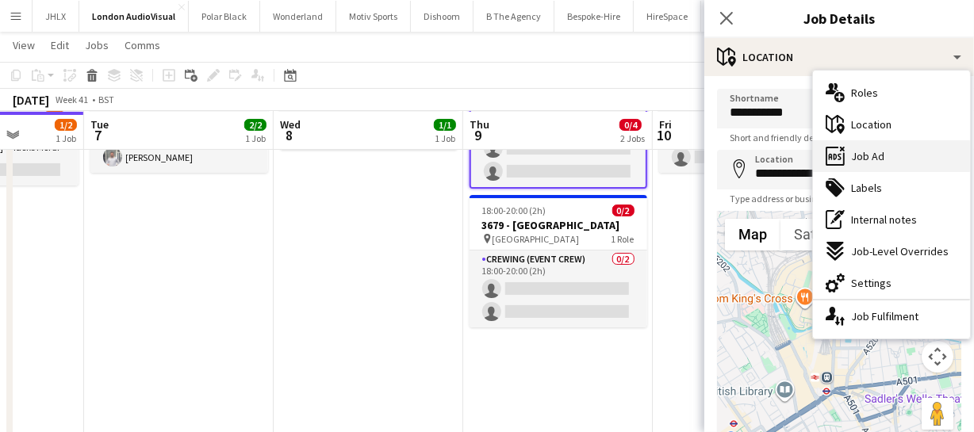
click at [880, 153] on span "Job Ad" at bounding box center [867, 156] width 33 height 14
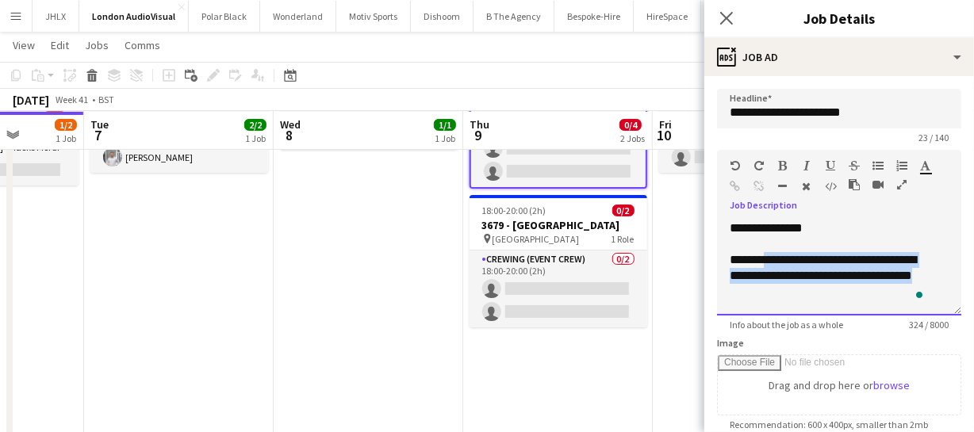
drag, startPoint x: 768, startPoint y: 263, endPoint x: 834, endPoint y: 289, distance: 70.8
click at [834, 289] on p "**********" at bounding box center [827, 276] width 197 height 48
paste div "To enrich screen reader interactions, please activate Accessibility in Grammarl…"
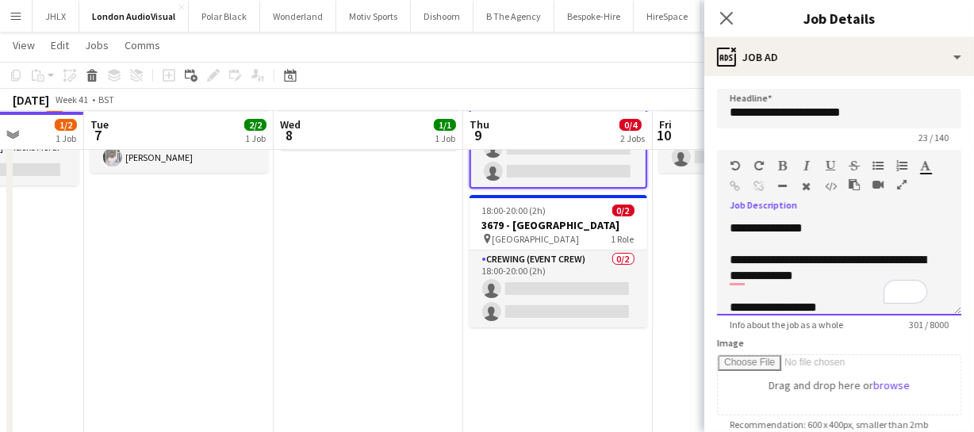
click at [817, 262] on span "**********" at bounding box center [827, 268] width 196 height 28
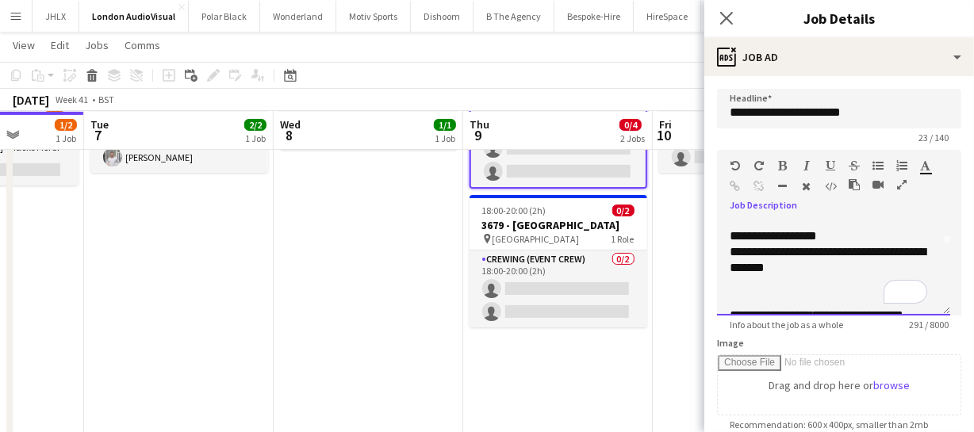
click at [729, 251] on div "**********" at bounding box center [833, 267] width 233 height 95
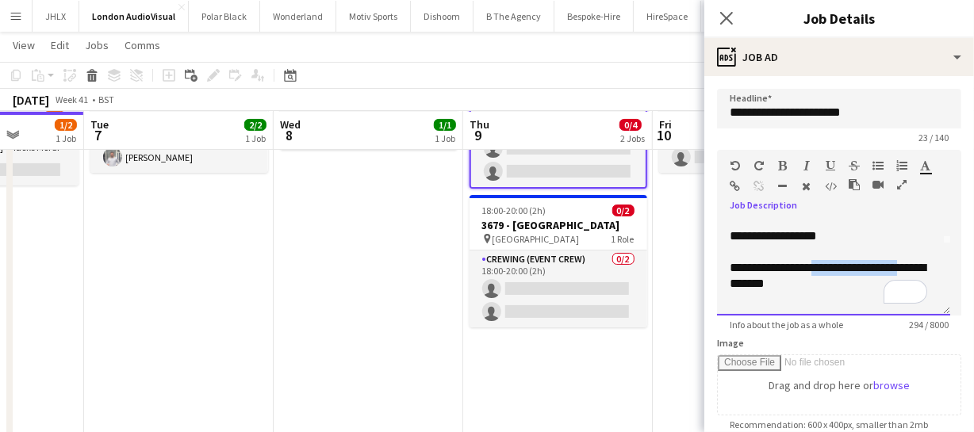
drag, startPoint x: 817, startPoint y: 265, endPoint x: 916, endPoint y: 262, distance: 99.2
click at [916, 262] on p "**********" at bounding box center [827, 276] width 197 height 32
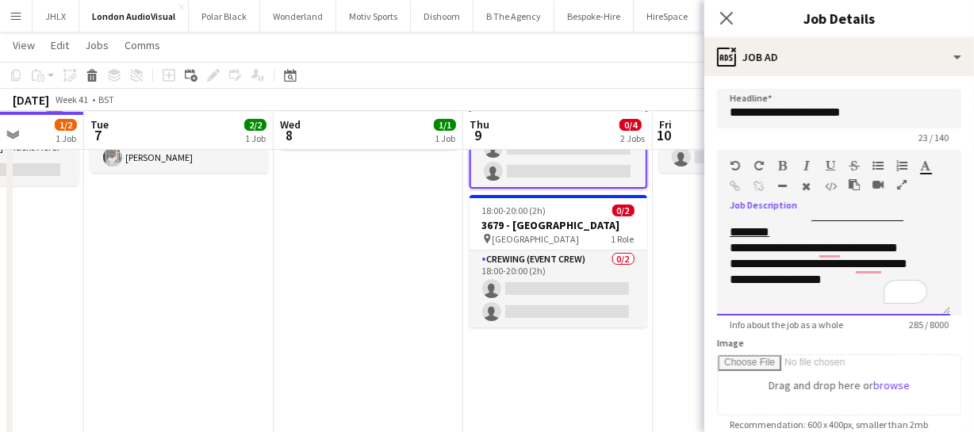
scroll to position [0, 0]
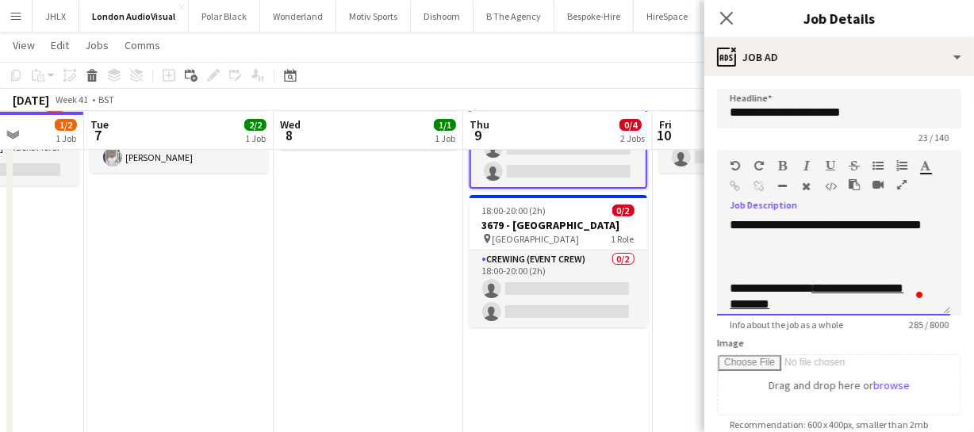
click at [727, 284] on div "**********" at bounding box center [833, 267] width 233 height 95
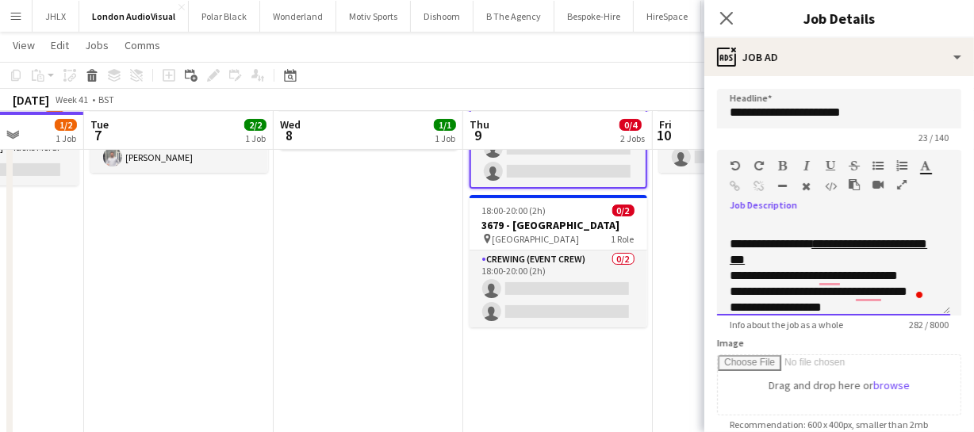
scroll to position [143, 0]
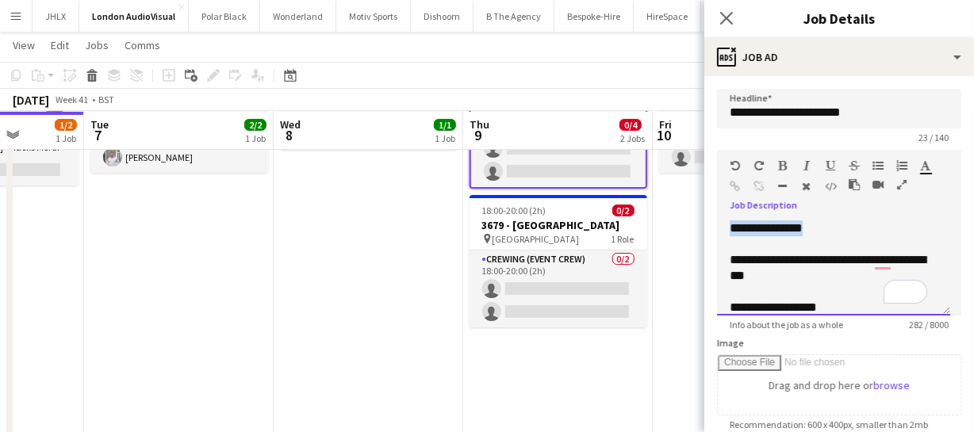
drag, startPoint x: 729, startPoint y: 228, endPoint x: 863, endPoint y: 233, distance: 134.9
click at [863, 233] on div "**********" at bounding box center [833, 267] width 233 height 95
click at [715, 263] on form "**********" at bounding box center [839, 430] width 270 height 683
click at [733, 256] on p "**********" at bounding box center [827, 268] width 197 height 32
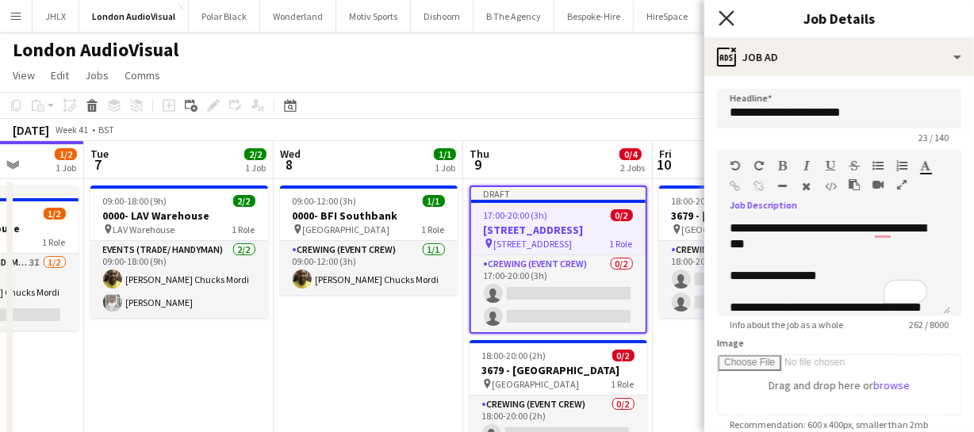
click at [721, 16] on icon "Close pop-in" at bounding box center [725, 17] width 15 height 15
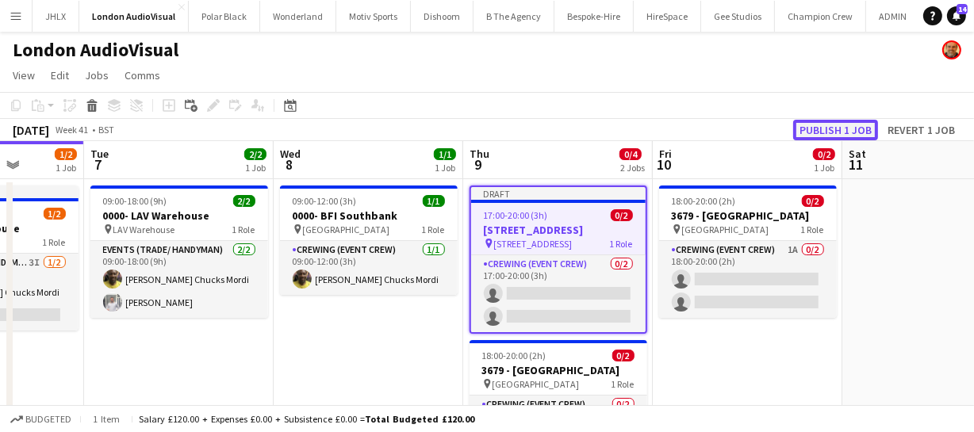
click at [825, 135] on button "Publish 1 job" at bounding box center [835, 130] width 85 height 21
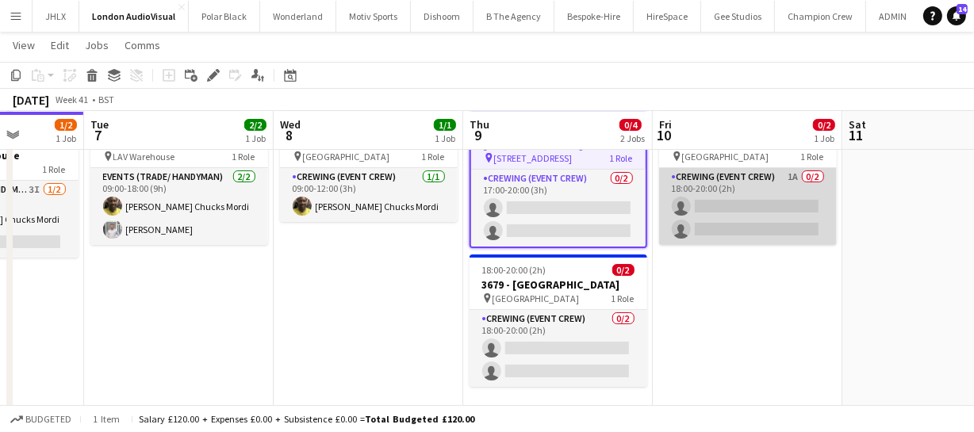
click at [773, 220] on app-card-role "Crewing (Event Crew) 1A 0/2 18:00-20:00 (2h) single-neutral-actions single-neut…" at bounding box center [748, 206] width 178 height 77
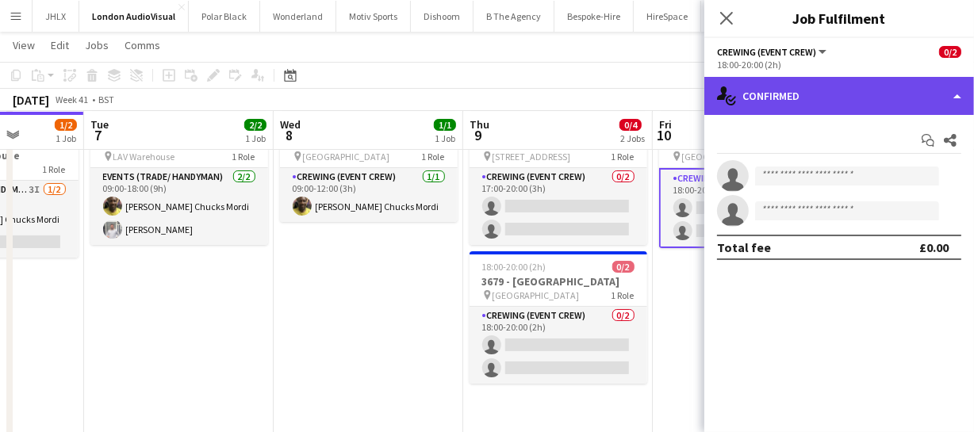
click at [839, 98] on div "single-neutral-actions-check-2 Confirmed" at bounding box center [839, 96] width 270 height 38
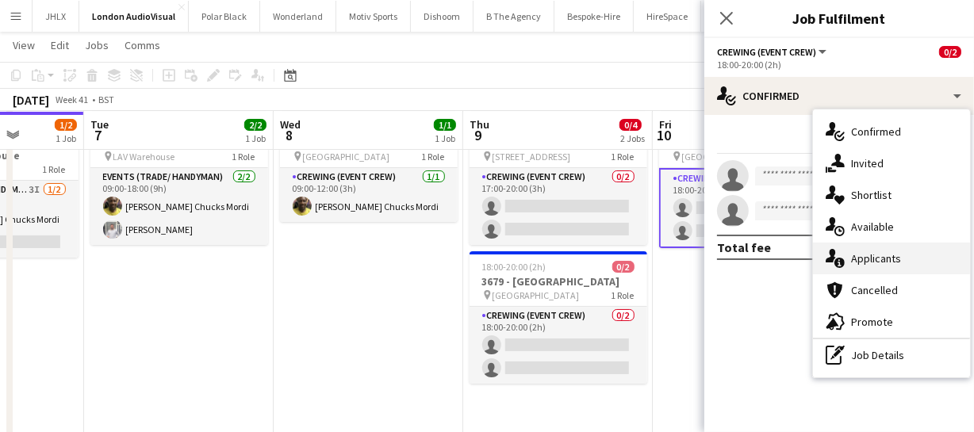
click at [897, 251] on span "Applicants" at bounding box center [876, 258] width 50 height 14
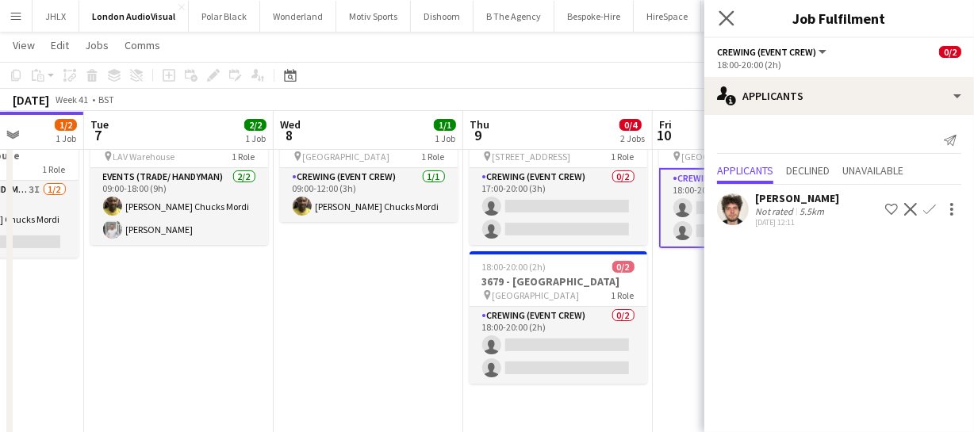
click at [729, 8] on app-icon "Close pop-in" at bounding box center [726, 18] width 23 height 23
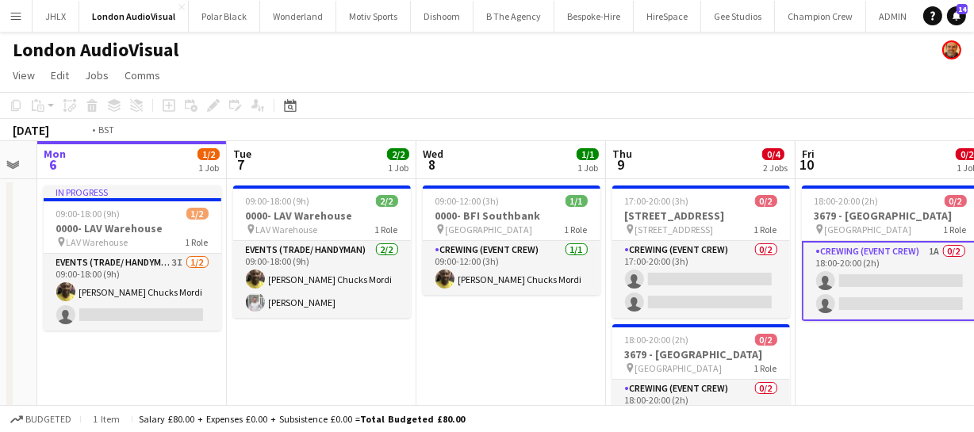
drag, startPoint x: 317, startPoint y: 320, endPoint x: 461, endPoint y: 325, distance: 143.6
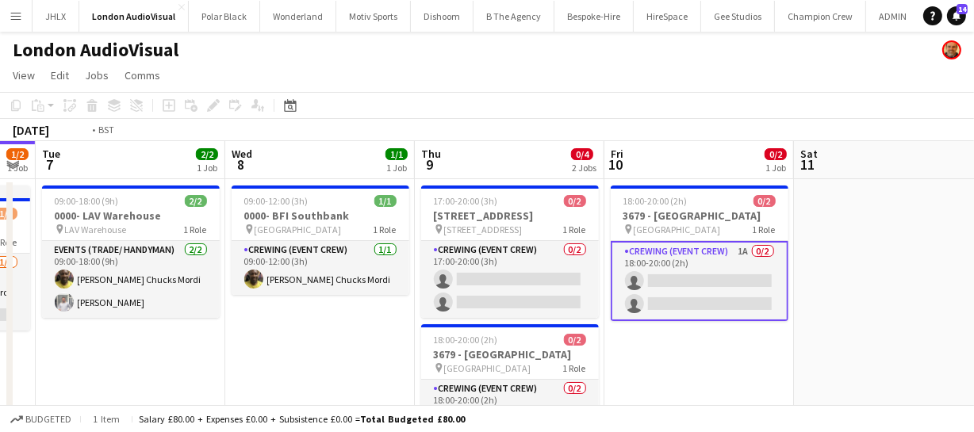
drag, startPoint x: 521, startPoint y: 330, endPoint x: 323, endPoint y: 326, distance: 198.2
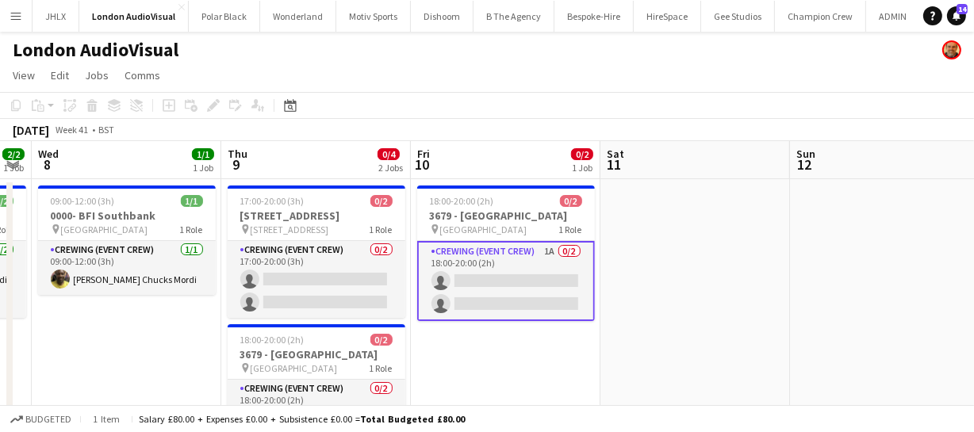
drag, startPoint x: 688, startPoint y: 374, endPoint x: 629, endPoint y: 366, distance: 60.0
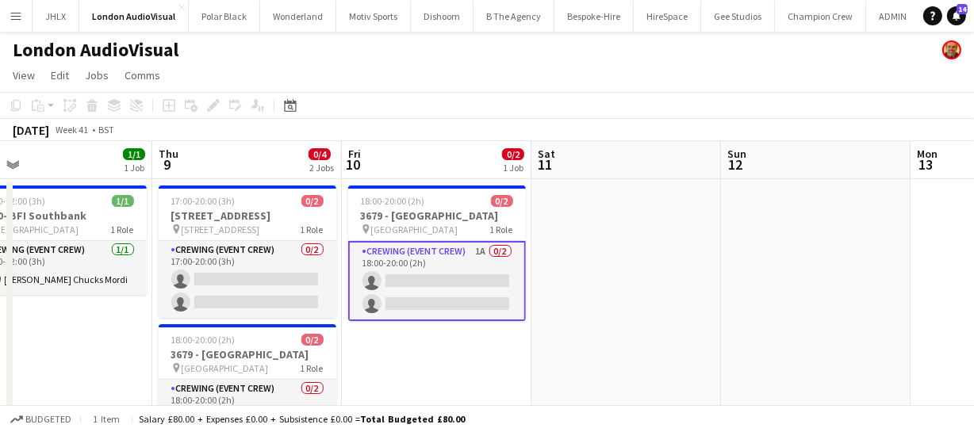
drag, startPoint x: 668, startPoint y: 340, endPoint x: 679, endPoint y: 319, distance: 24.1
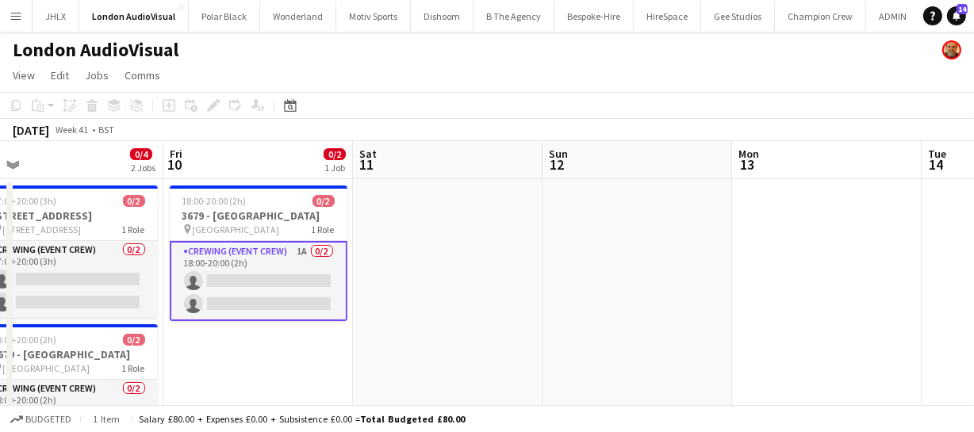
drag, startPoint x: 586, startPoint y: 320, endPoint x: 544, endPoint y: 324, distance: 42.2
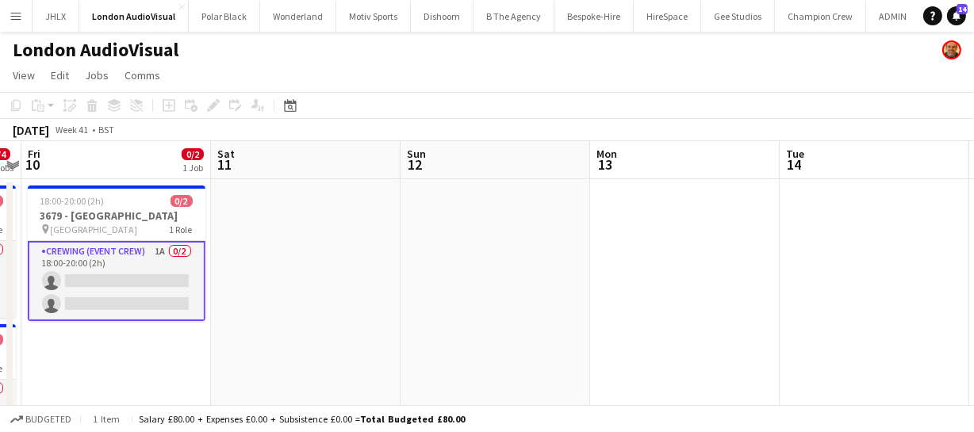
drag, startPoint x: 584, startPoint y: 320, endPoint x: 490, endPoint y: 319, distance: 93.6
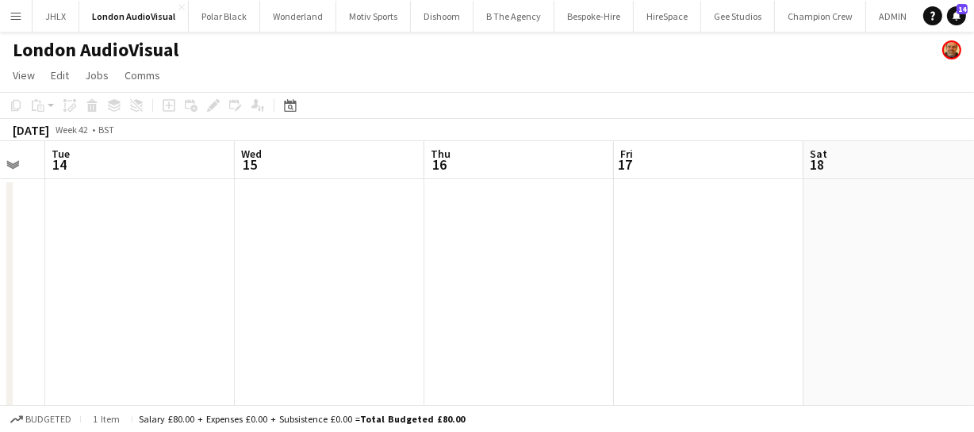
drag, startPoint x: 438, startPoint y: 301, endPoint x: 368, endPoint y: 303, distance: 69.8
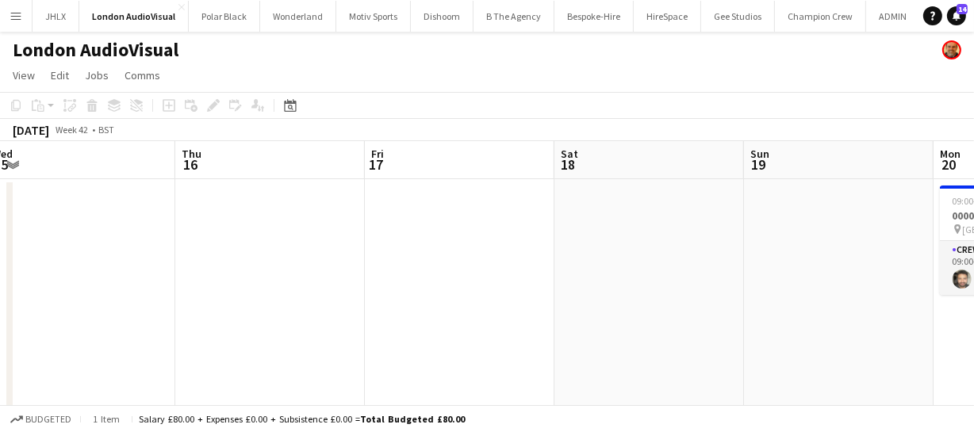
drag, startPoint x: 512, startPoint y: 292, endPoint x: 517, endPoint y: 281, distance: 12.1
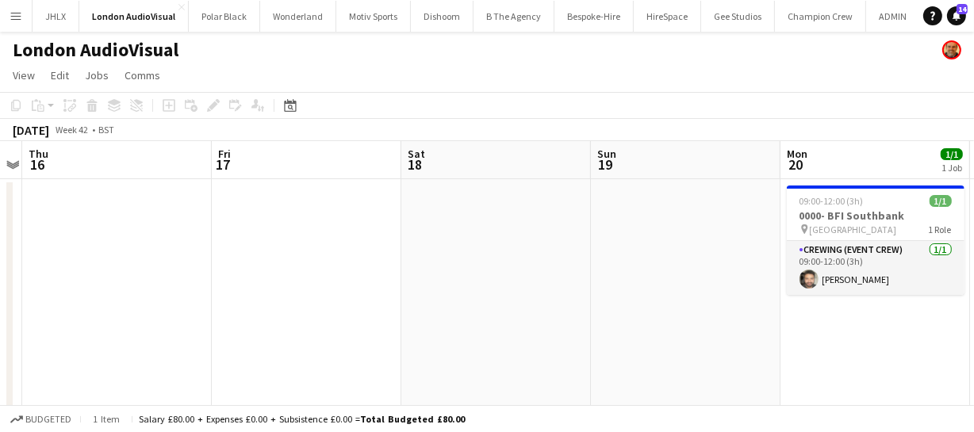
drag, startPoint x: 456, startPoint y: 299, endPoint x: 432, endPoint y: 302, distance: 24.0
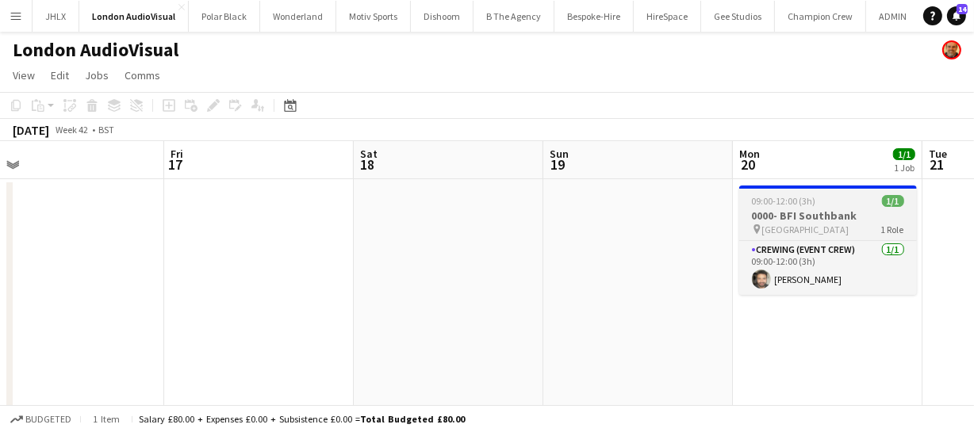
click at [786, 199] on span "09:00-12:00 (3h)" at bounding box center [784, 201] width 64 height 12
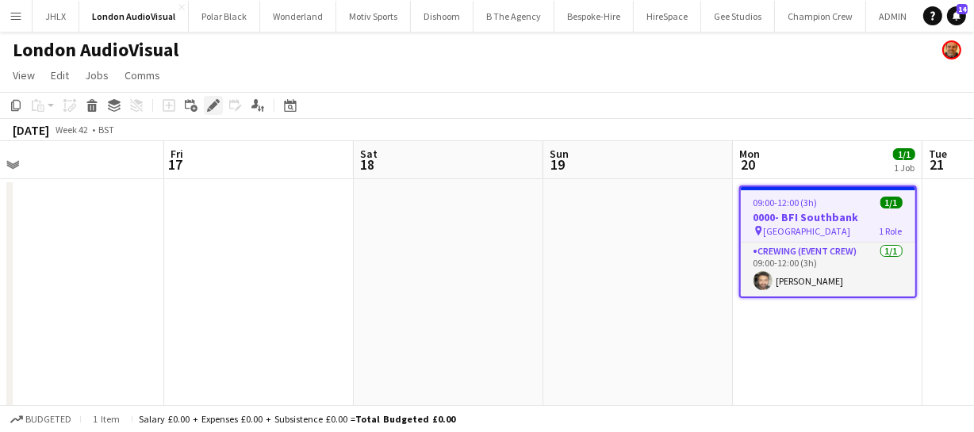
click at [208, 103] on icon "Edit" at bounding box center [213, 105] width 13 height 13
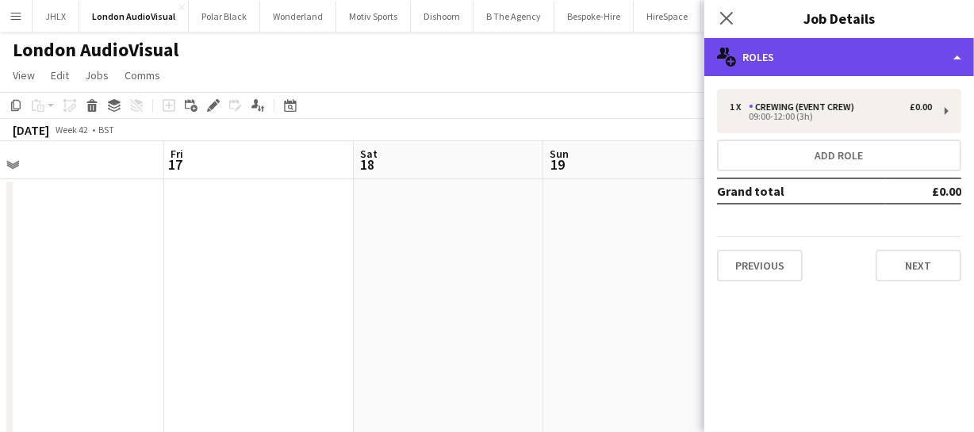
click at [819, 55] on div "multiple-users-add Roles" at bounding box center [839, 57] width 270 height 38
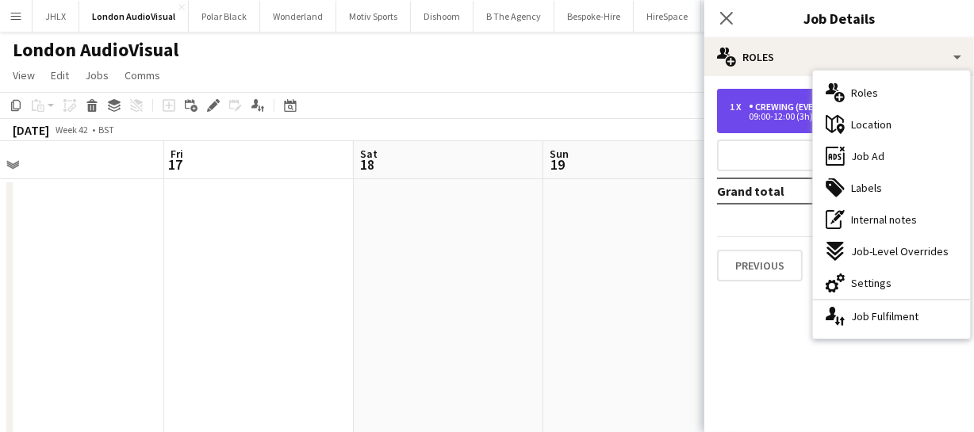
click at [767, 103] on div "Crewing (Event Crew)" at bounding box center [804, 106] width 112 height 11
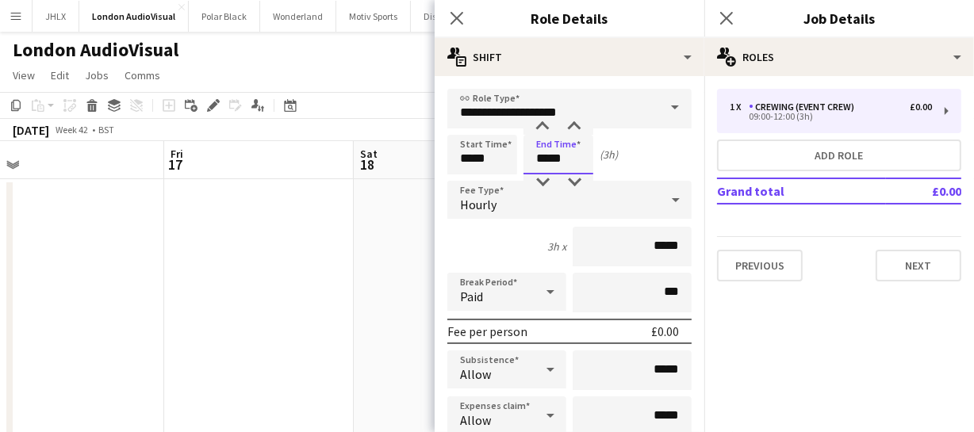
drag, startPoint x: 566, startPoint y: 155, endPoint x: 453, endPoint y: 158, distance: 112.6
click at [457, 158] on div "Start Time ***** End Time ***** (3h)" at bounding box center [569, 155] width 244 height 40
type input "*****"
click at [460, 15] on icon at bounding box center [456, 17] width 15 height 15
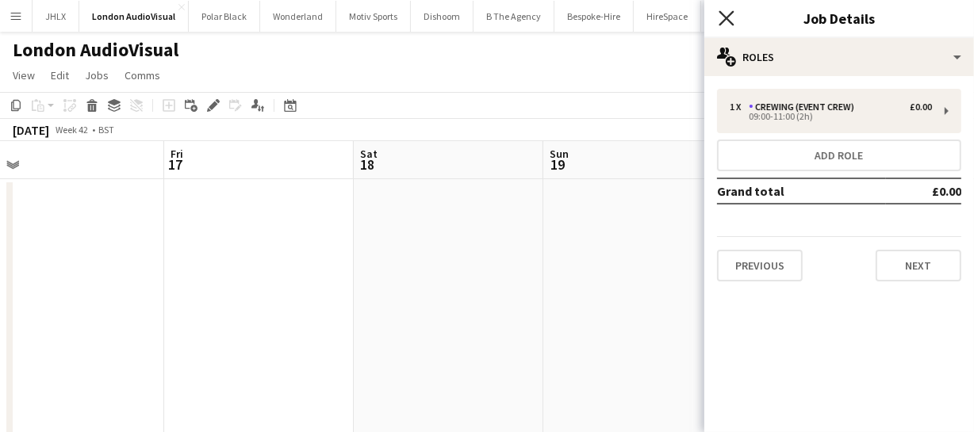
click at [729, 19] on icon "Close pop-in" at bounding box center [725, 17] width 15 height 15
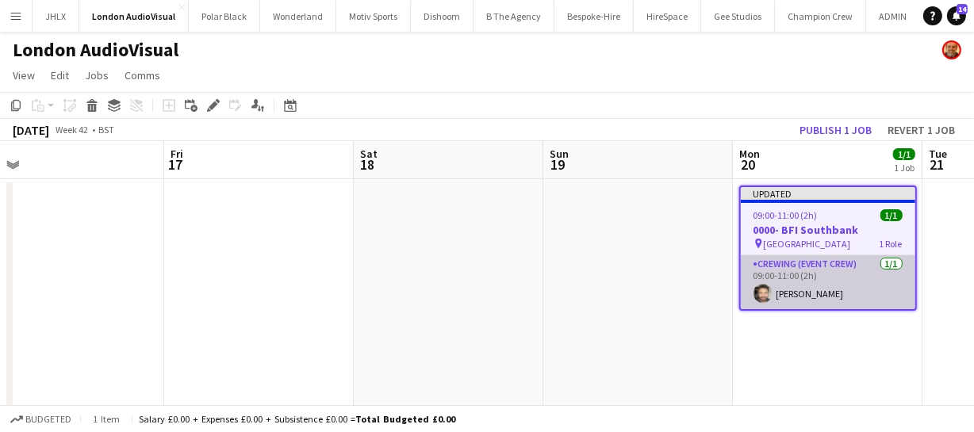
click at [820, 285] on app-card-role "Crewing (Event Crew) 1/1 09:00-11:00 (2h) John Vidal" at bounding box center [827, 282] width 174 height 54
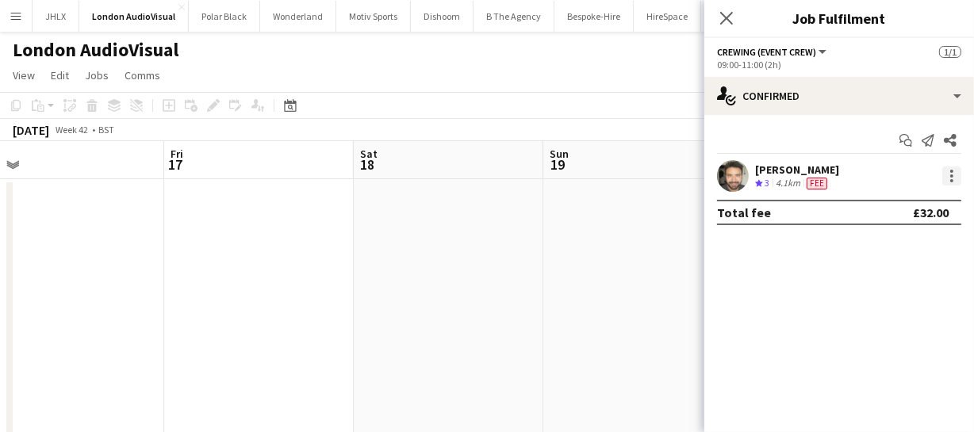
click at [951, 173] on div at bounding box center [951, 175] width 19 height 19
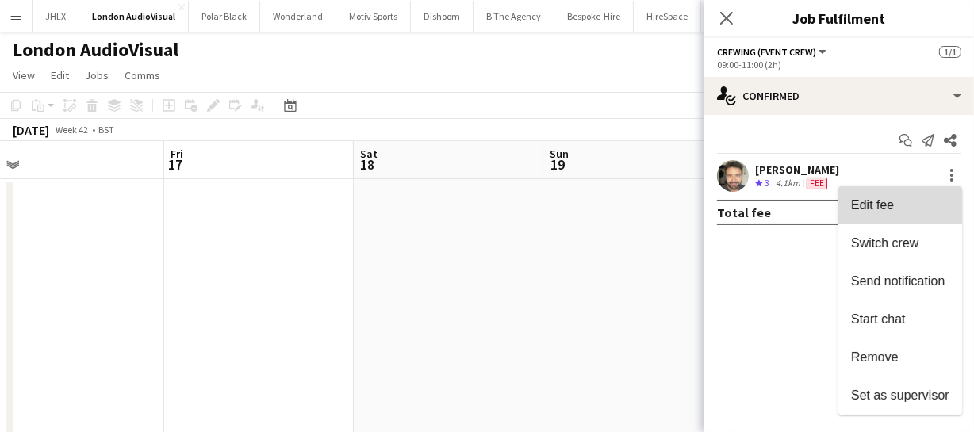
click at [905, 205] on span "Edit fee" at bounding box center [900, 205] width 98 height 14
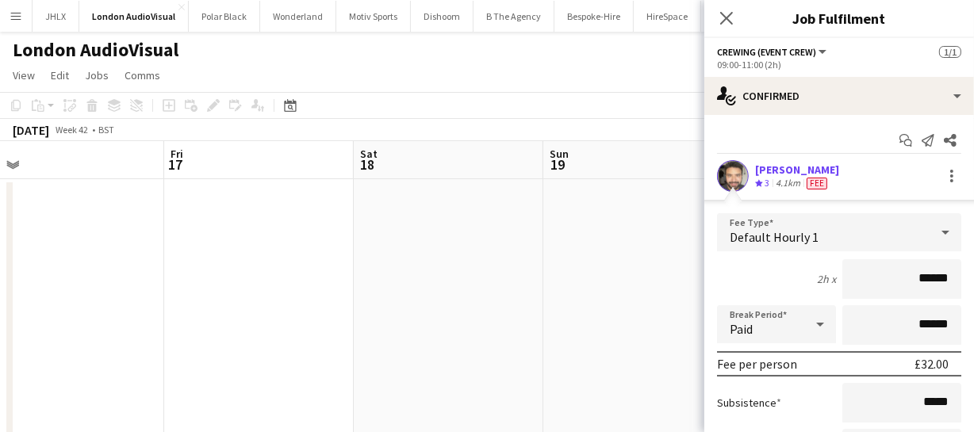
drag, startPoint x: 938, startPoint y: 271, endPoint x: 805, endPoint y: 262, distance: 133.5
click at [808, 268] on div "2h x ******" at bounding box center [839, 279] width 244 height 40
type input "******"
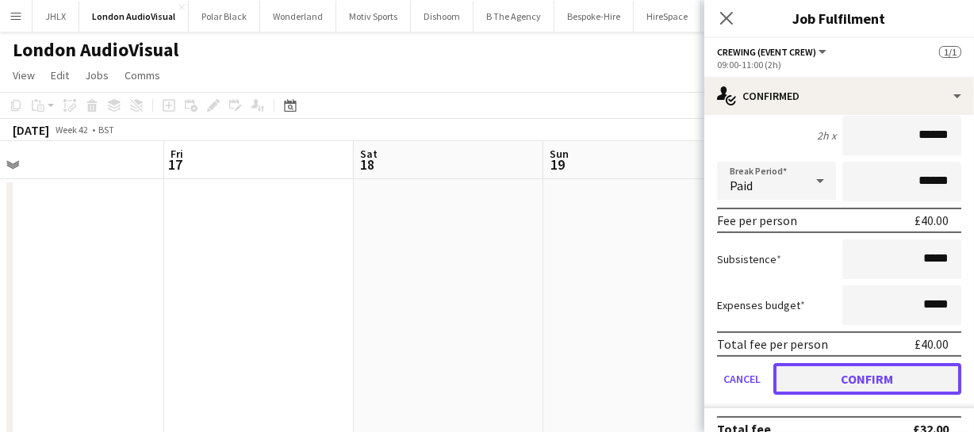
click at [882, 376] on button "Confirm" at bounding box center [867, 379] width 188 height 32
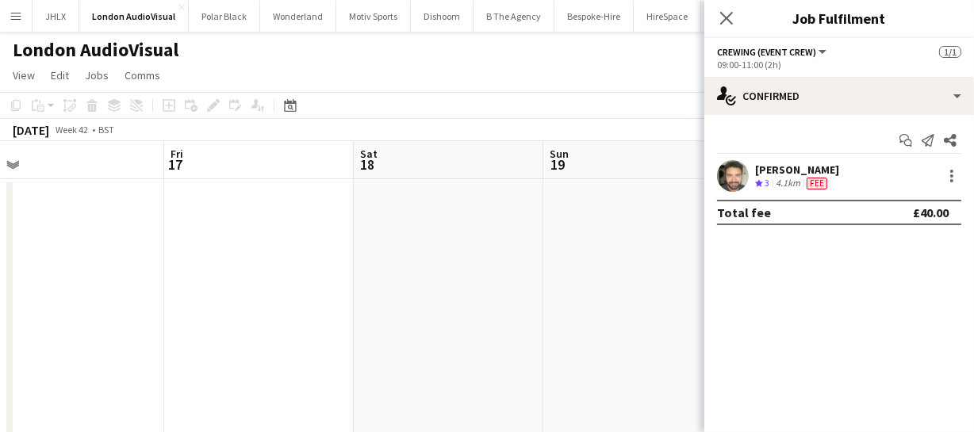
scroll to position [0, 0]
click at [725, 19] on icon at bounding box center [725, 17] width 15 height 15
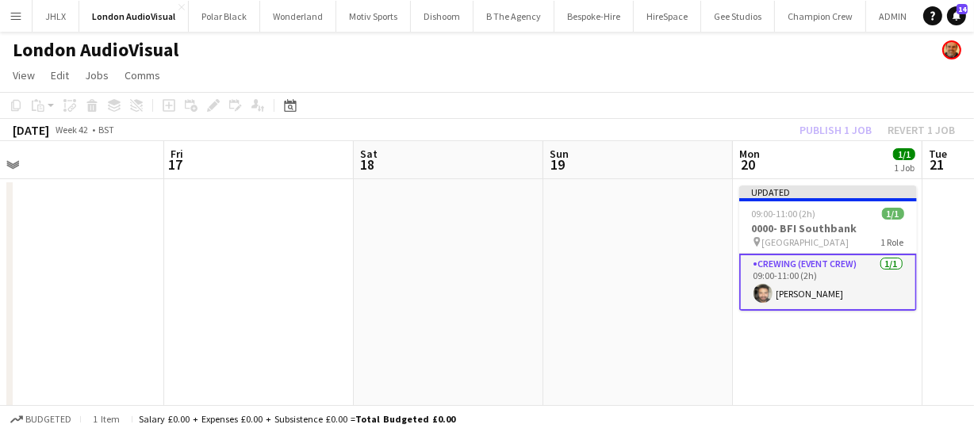
click at [826, 127] on div "Publish 1 job Revert 1 job" at bounding box center [876, 130] width 193 height 21
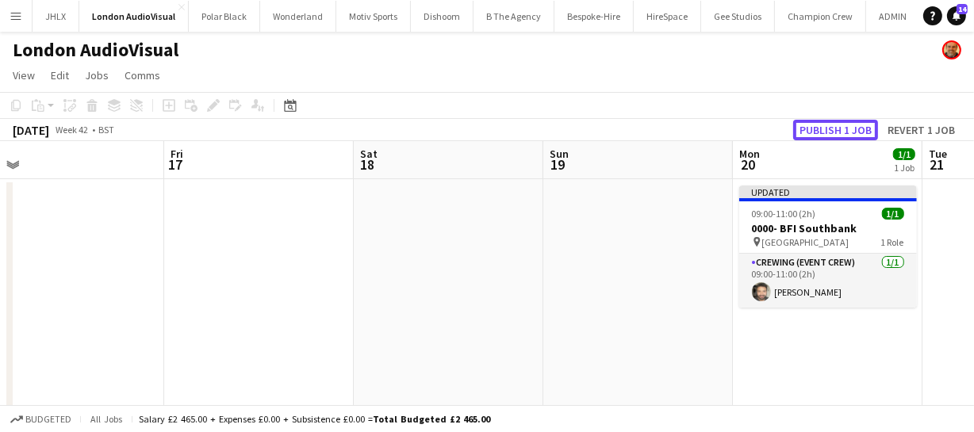
click at [826, 127] on button "Publish 1 job" at bounding box center [835, 130] width 85 height 21
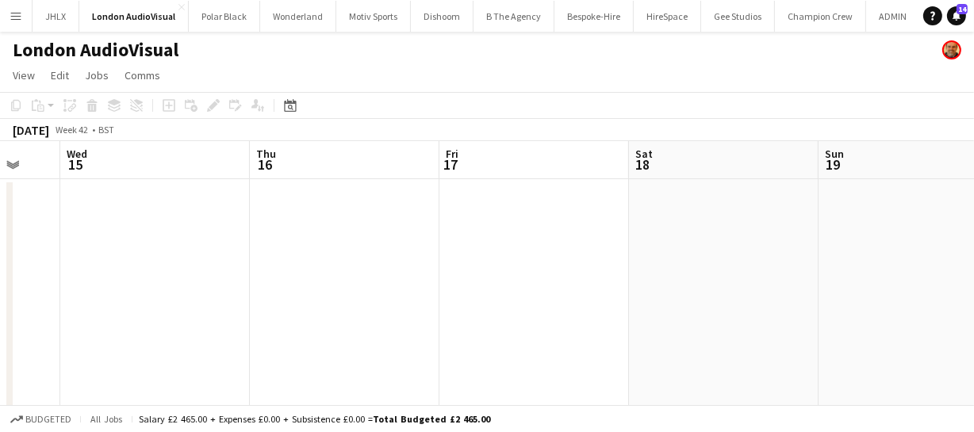
drag, startPoint x: 388, startPoint y: 287, endPoint x: 659, endPoint y: 246, distance: 273.5
drag, startPoint x: 476, startPoint y: 258, endPoint x: 587, endPoint y: 272, distance: 111.8
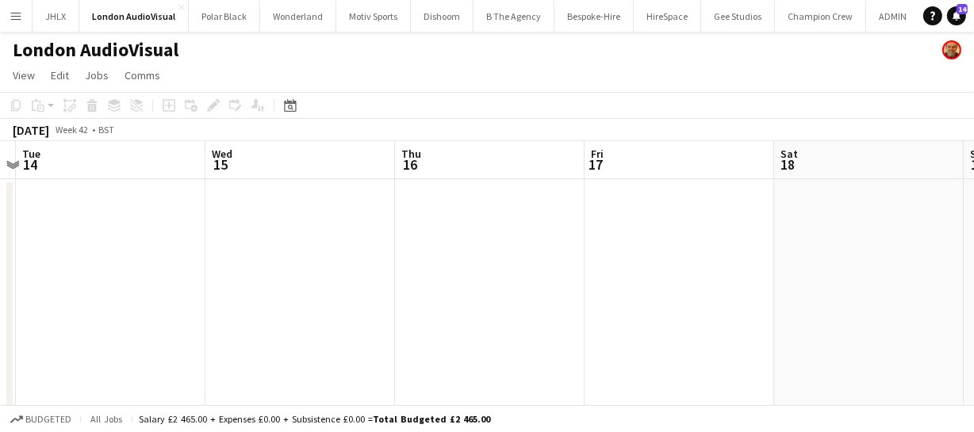
drag, startPoint x: 442, startPoint y: 298, endPoint x: 479, endPoint y: 320, distance: 43.4
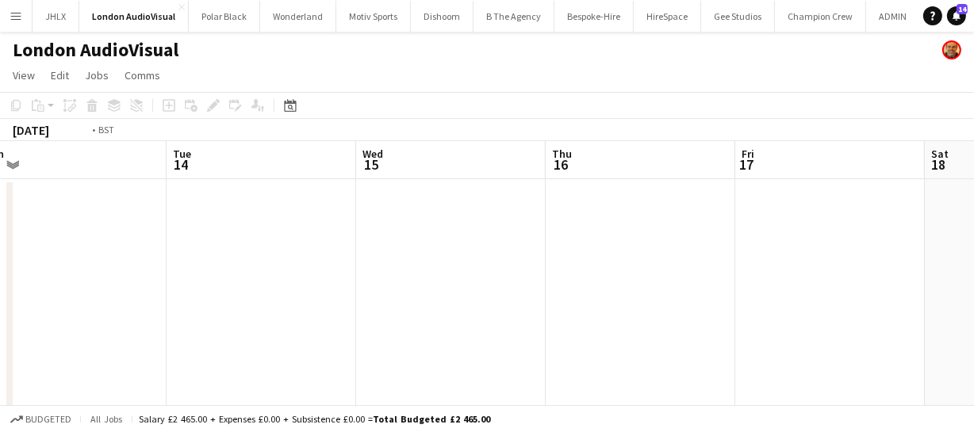
drag, startPoint x: 415, startPoint y: 322, endPoint x: 404, endPoint y: 322, distance: 11.1
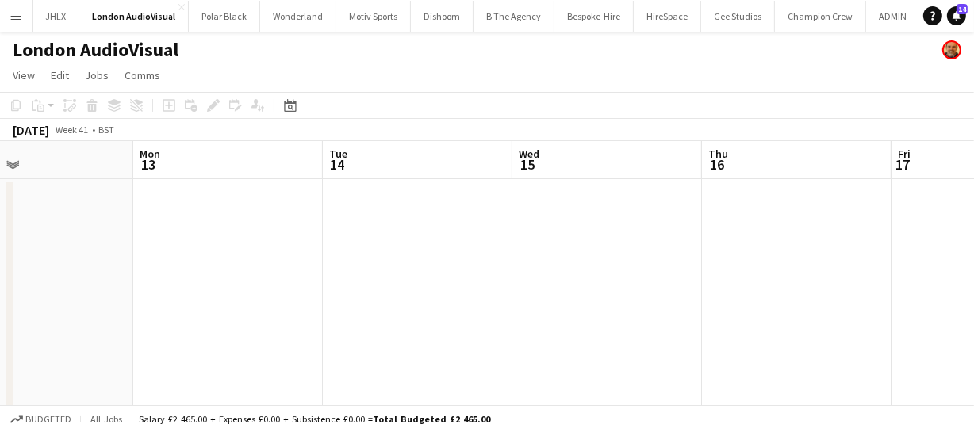
drag, startPoint x: 460, startPoint y: 302, endPoint x: 592, endPoint y: 296, distance: 132.6
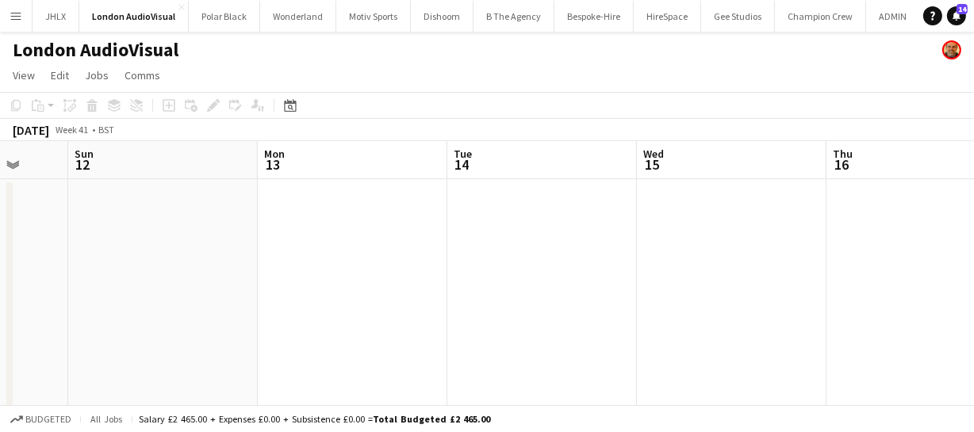
drag, startPoint x: 501, startPoint y: 295, endPoint x: 590, endPoint y: 289, distance: 89.0
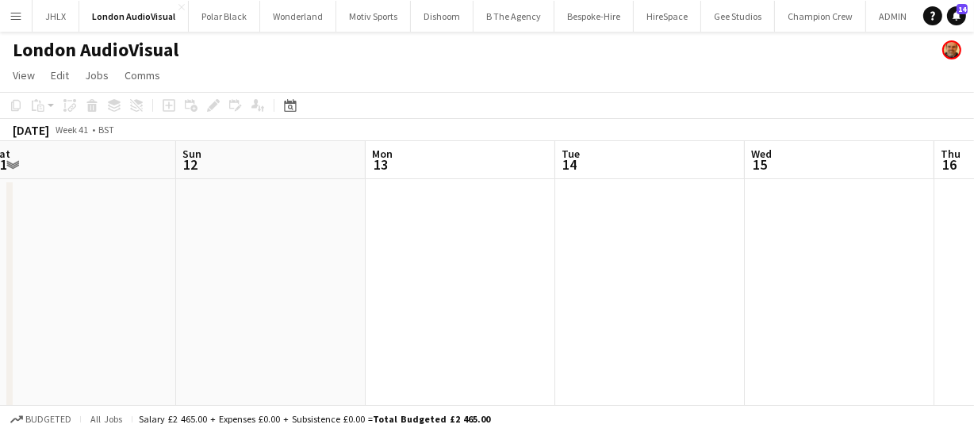
drag, startPoint x: 436, startPoint y: 309, endPoint x: 564, endPoint y: 295, distance: 129.2
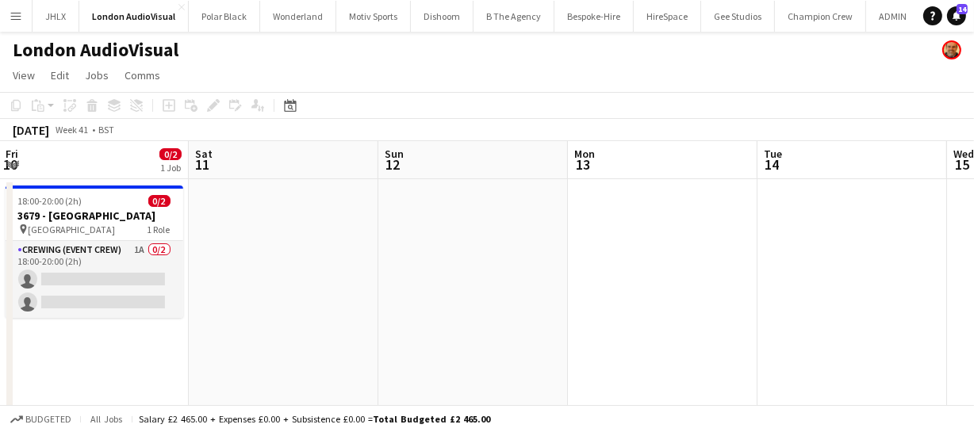
drag, startPoint x: 459, startPoint y: 308, endPoint x: 563, endPoint y: 281, distance: 107.5
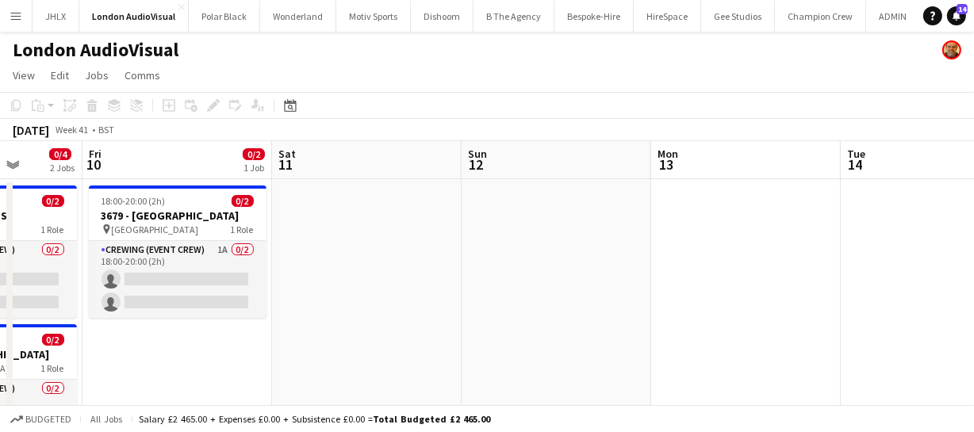
drag, startPoint x: 499, startPoint y: 292, endPoint x: 596, endPoint y: 280, distance: 98.2
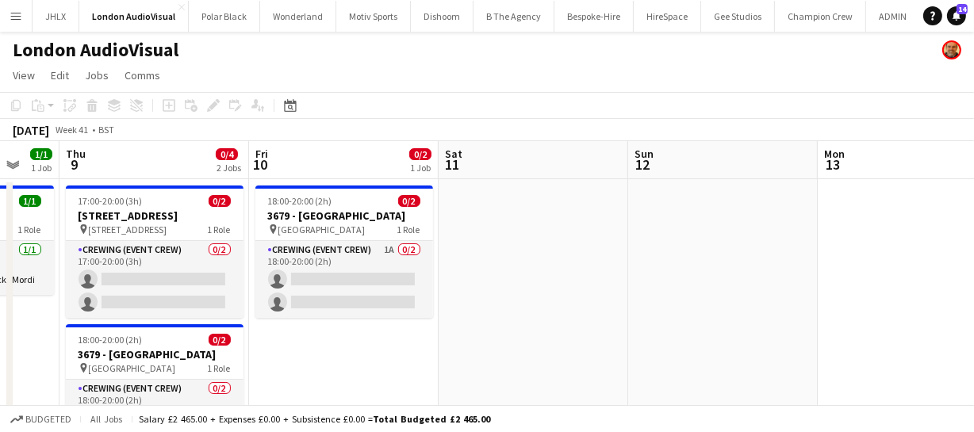
drag, startPoint x: 601, startPoint y: 270, endPoint x: 637, endPoint y: 294, distance: 44.0
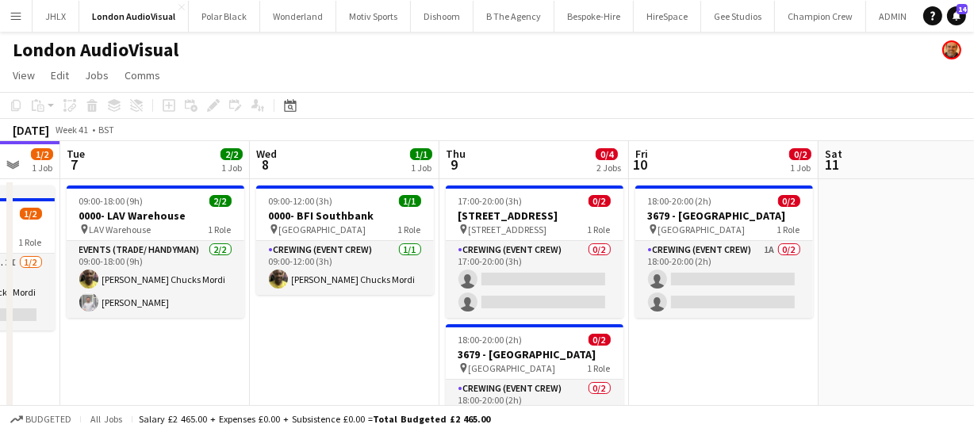
drag, startPoint x: 697, startPoint y: 290, endPoint x: 763, endPoint y: 283, distance: 66.2
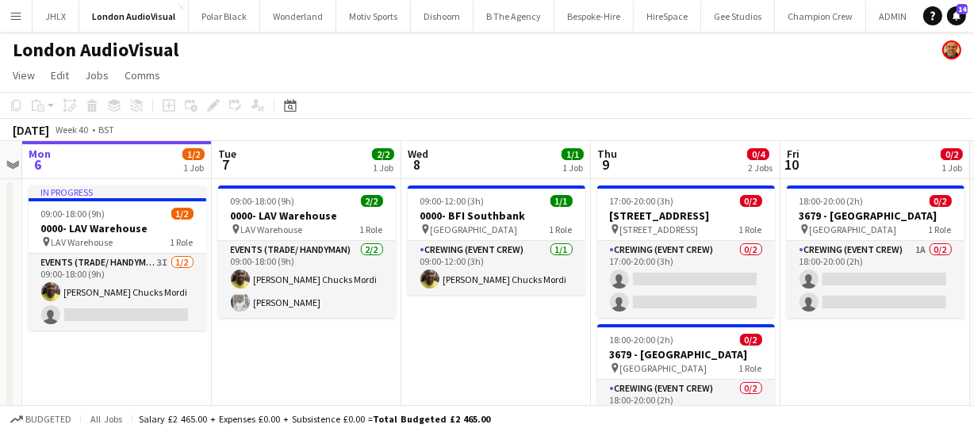
scroll to position [0, 357]
drag, startPoint x: 205, startPoint y: 337, endPoint x: 483, endPoint y: 307, distance: 279.9
drag, startPoint x: 909, startPoint y: 331, endPoint x: 784, endPoint y: 331, distance: 124.5
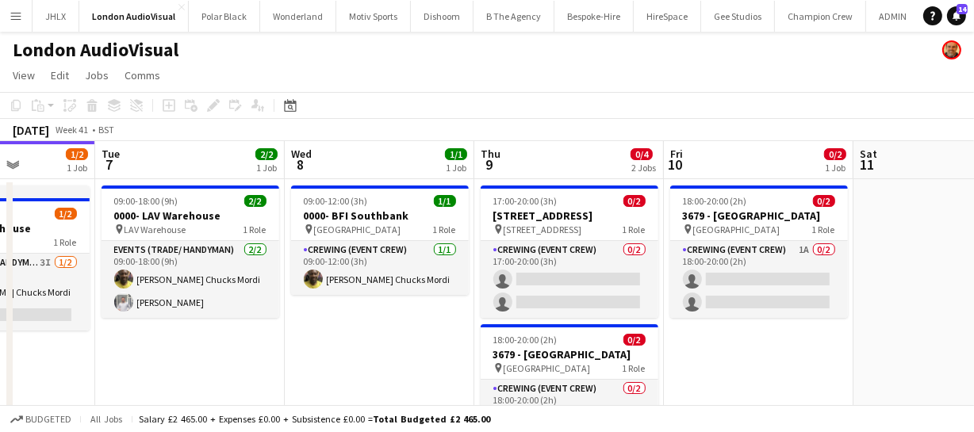
drag, startPoint x: 792, startPoint y: 340, endPoint x: 798, endPoint y: 353, distance: 13.8
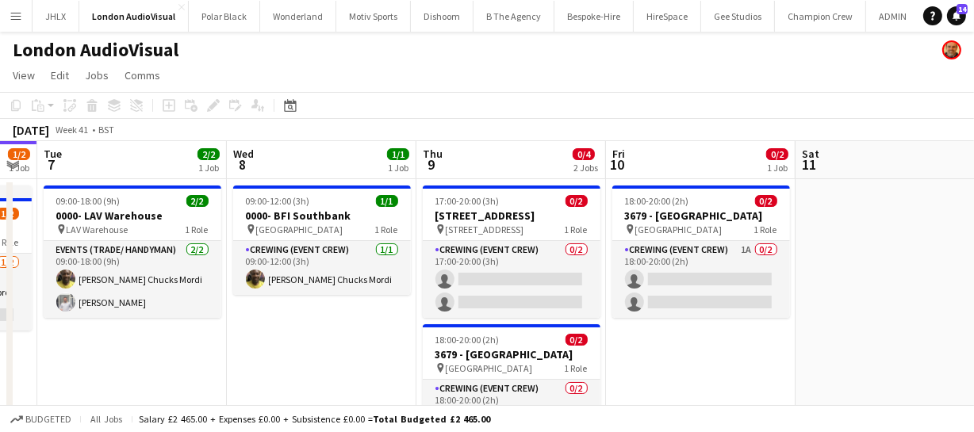
drag, startPoint x: 729, startPoint y: 354, endPoint x: 708, endPoint y: 356, distance: 21.5
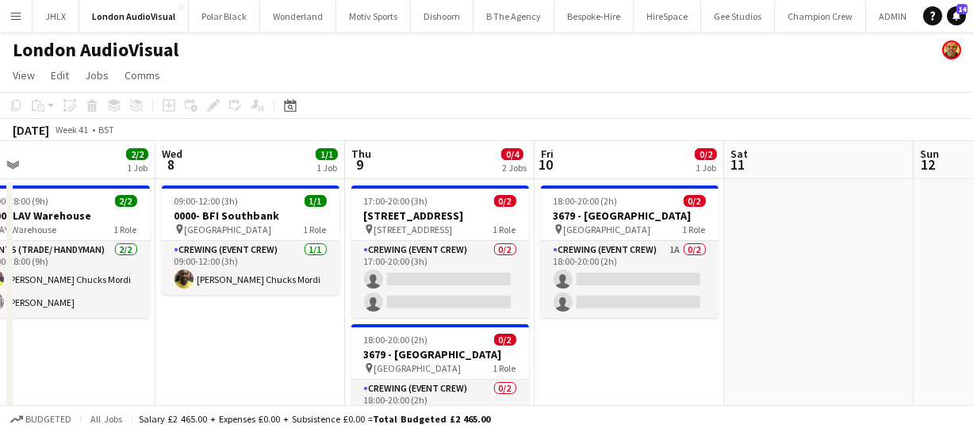
drag, startPoint x: 741, startPoint y: 342, endPoint x: 684, endPoint y: 342, distance: 57.1
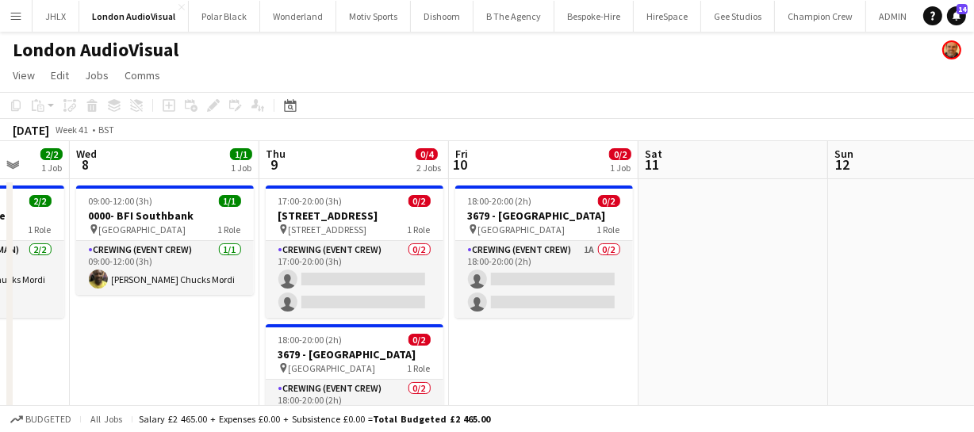
drag, startPoint x: 773, startPoint y: 334, endPoint x: 665, endPoint y: 337, distance: 107.9
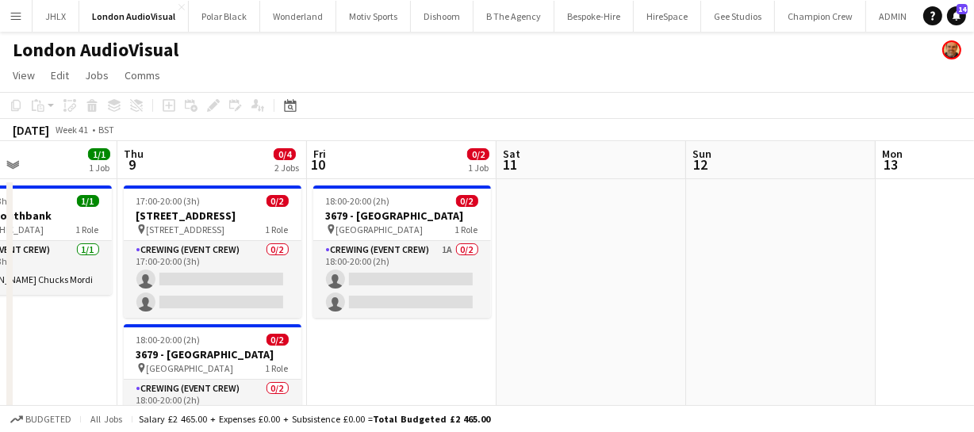
drag, startPoint x: 754, startPoint y: 333, endPoint x: 668, endPoint y: 335, distance: 86.4
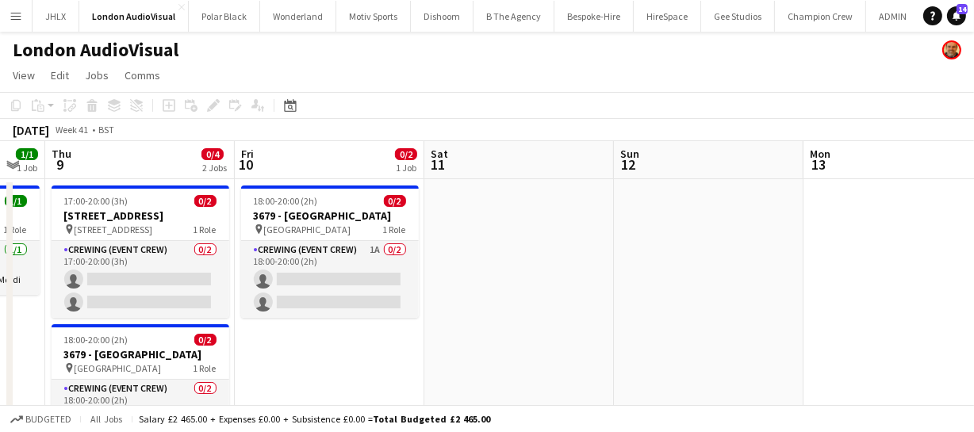
drag, startPoint x: 672, startPoint y: 324, endPoint x: 579, endPoint y: 322, distance: 92.8
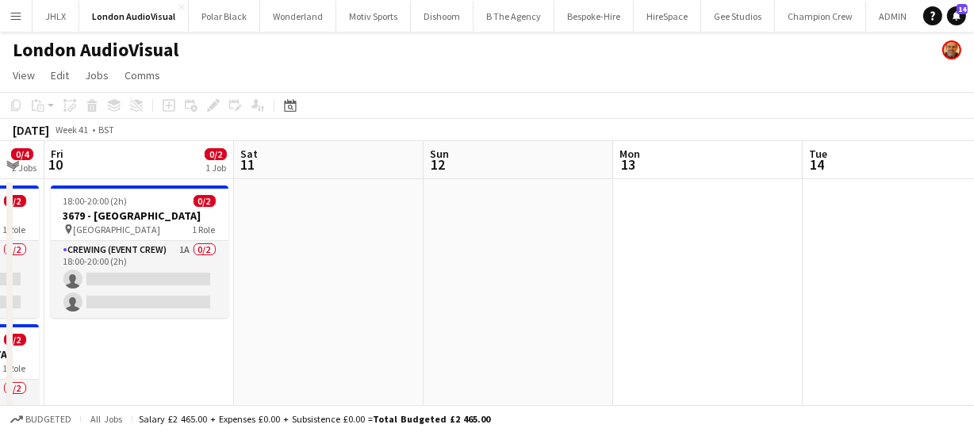
drag, startPoint x: 166, startPoint y: 245, endPoint x: 400, endPoint y: 242, distance: 233.9
drag, startPoint x: 508, startPoint y: 244, endPoint x: 656, endPoint y: 235, distance: 147.8
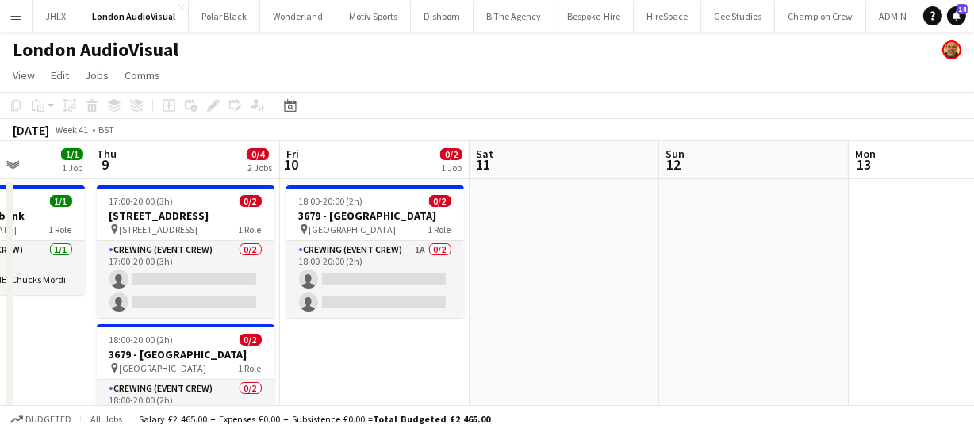
drag, startPoint x: 703, startPoint y: 239, endPoint x: 775, endPoint y: 230, distance: 71.9
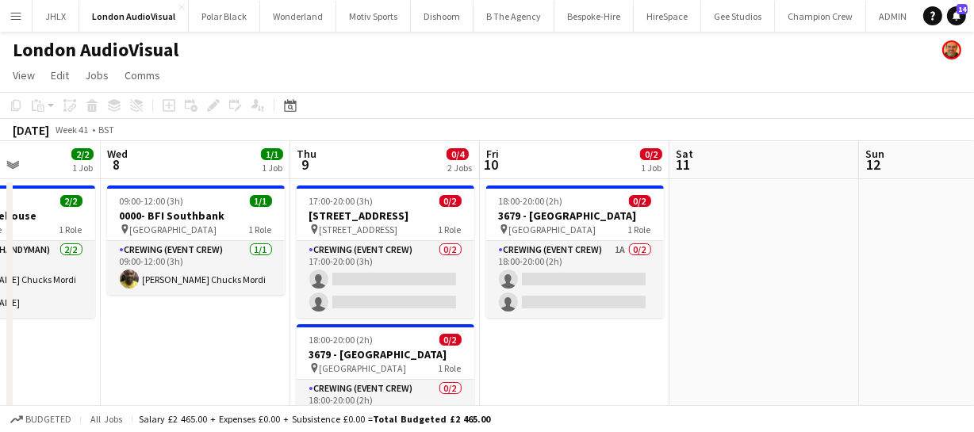
drag, startPoint x: 721, startPoint y: 247, endPoint x: 804, endPoint y: 251, distance: 83.3
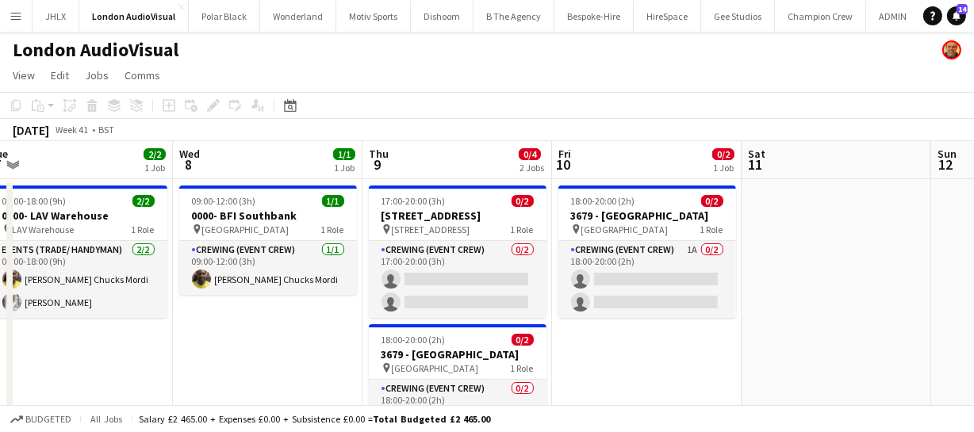
drag, startPoint x: 392, startPoint y: 333, endPoint x: 435, endPoint y: 338, distance: 43.9
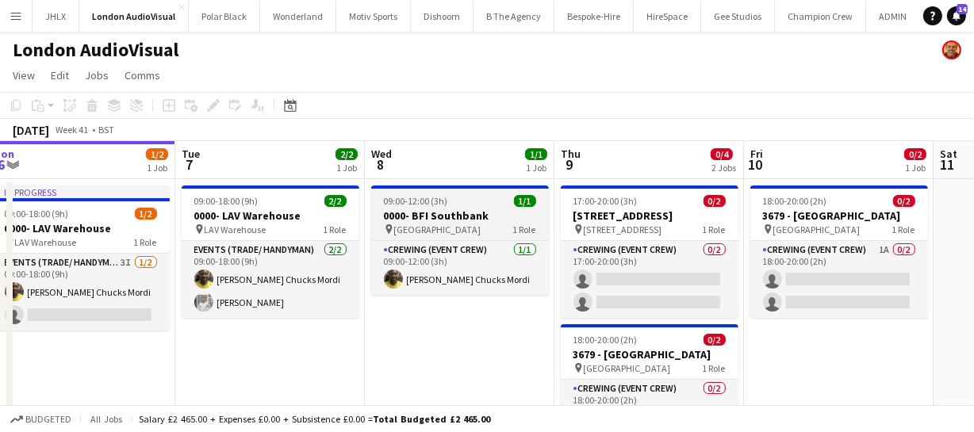
click at [423, 209] on h3 "0000- BFI Southbank" at bounding box center [460, 216] width 178 height 14
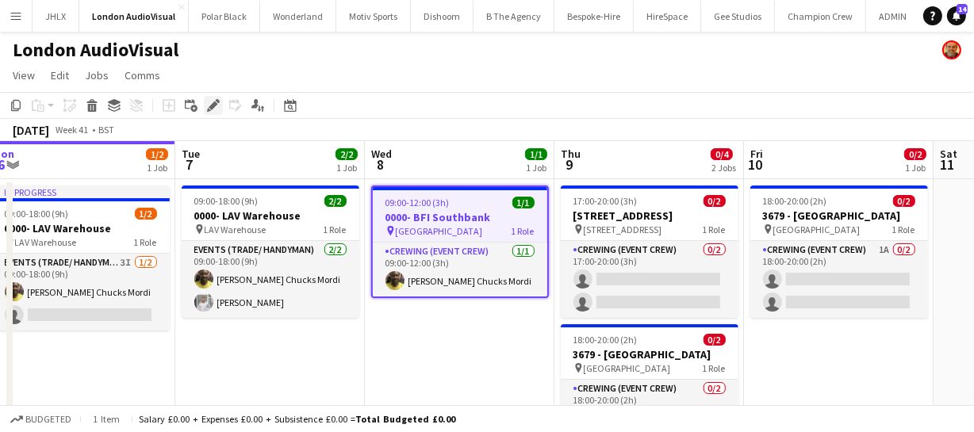
click at [210, 105] on icon at bounding box center [213, 105] width 9 height 9
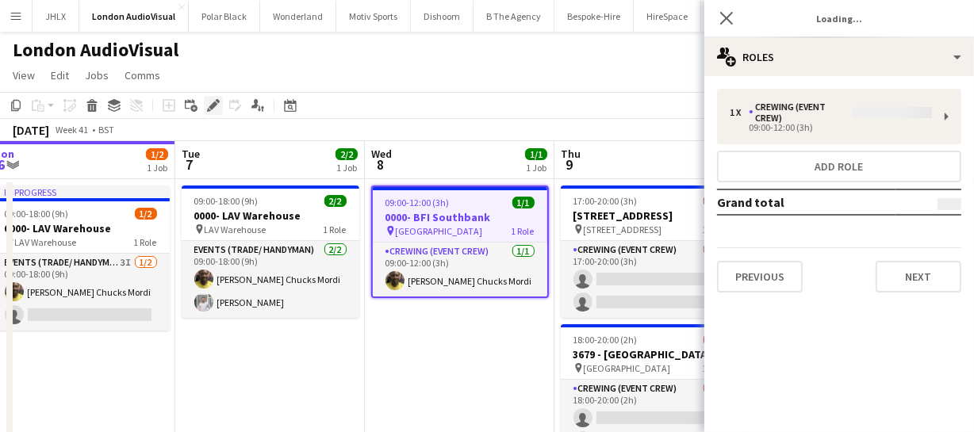
type input "*******"
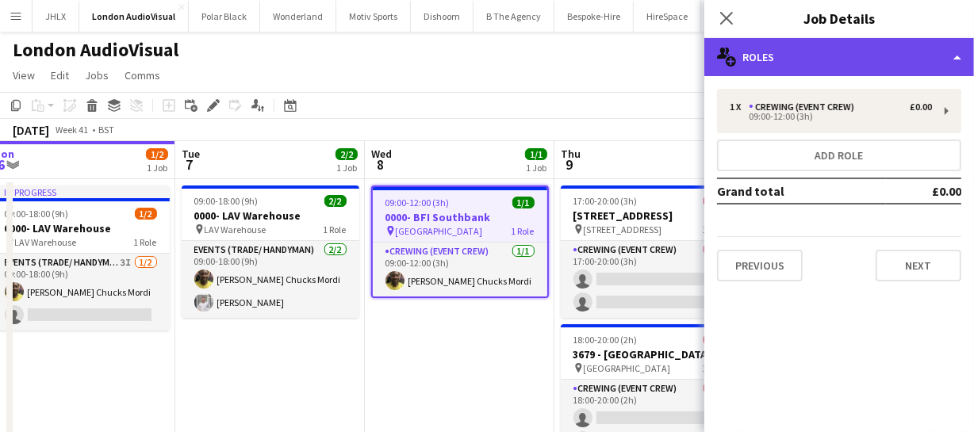
click at [859, 67] on div "multiple-users-add Roles" at bounding box center [839, 57] width 270 height 38
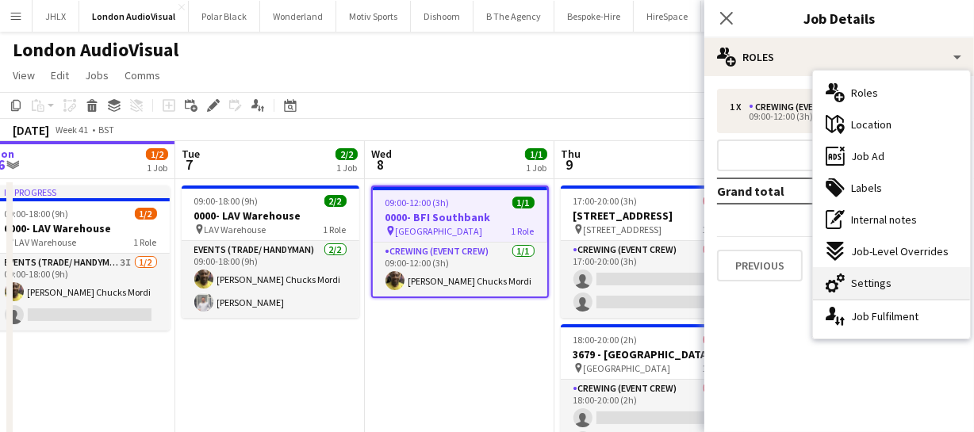
click at [876, 282] on span "Settings" at bounding box center [871, 283] width 40 height 14
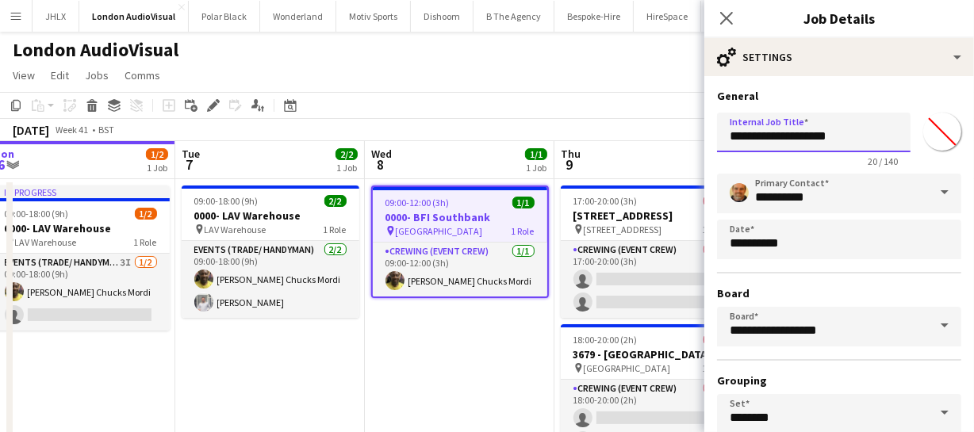
drag, startPoint x: 752, startPoint y: 134, endPoint x: 697, endPoint y: 136, distance: 55.5
type input "**********"
click at [721, 20] on icon "Close pop-in" at bounding box center [725, 17] width 15 height 15
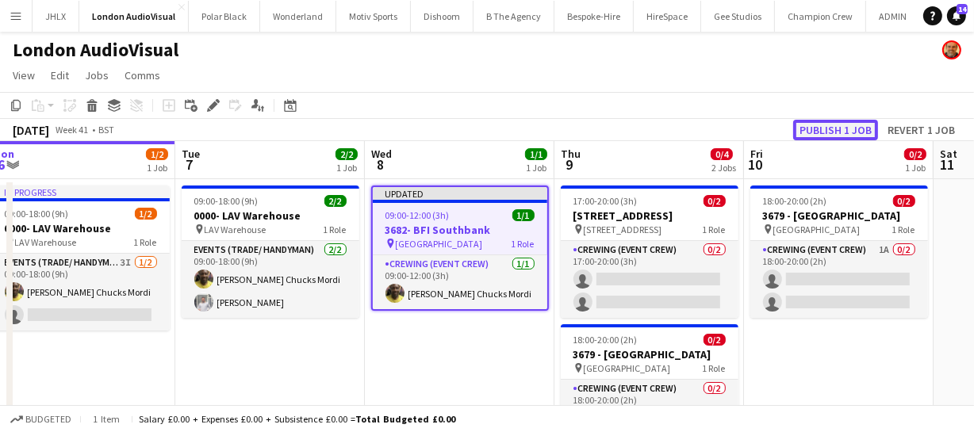
click at [848, 132] on button "Publish 1 job" at bounding box center [835, 130] width 85 height 21
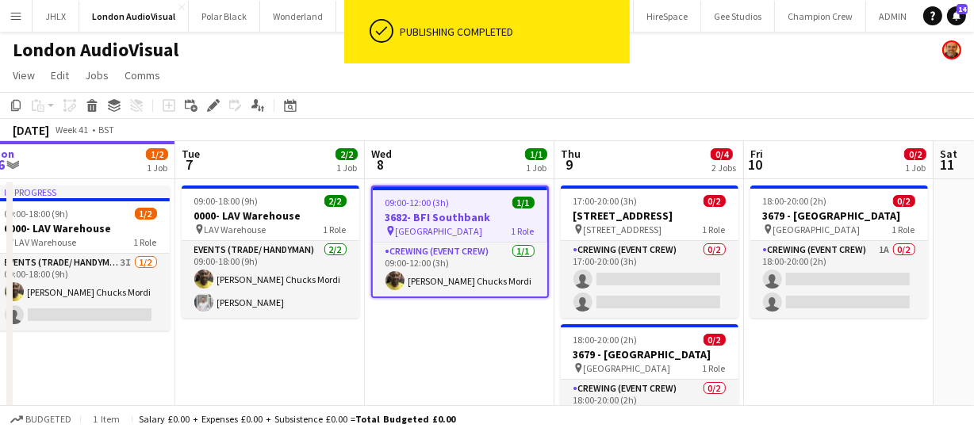
drag, startPoint x: 874, startPoint y: 361, endPoint x: 733, endPoint y: 358, distance: 141.2
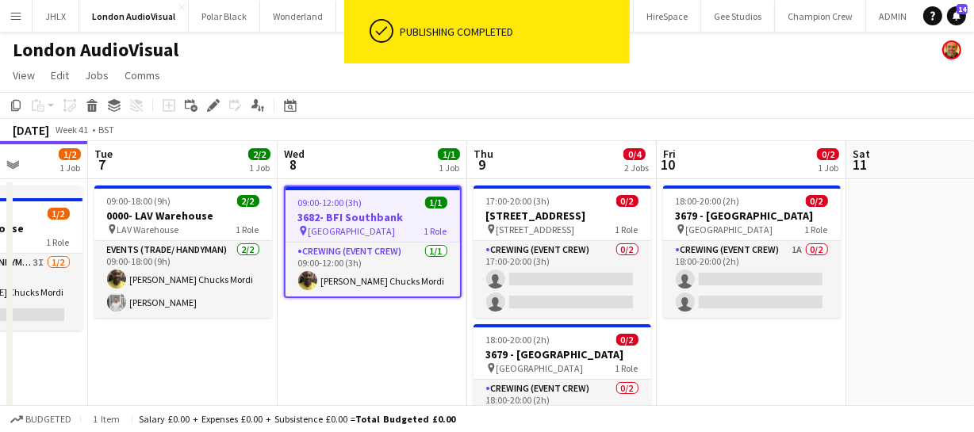
drag, startPoint x: 867, startPoint y: 352, endPoint x: 745, endPoint y: 362, distance: 122.5
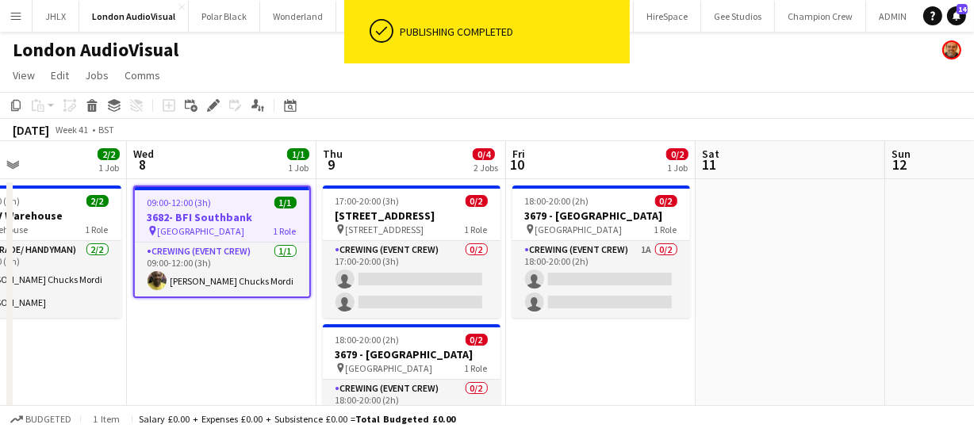
drag, startPoint x: 795, startPoint y: 372, endPoint x: 831, endPoint y: 330, distance: 55.1
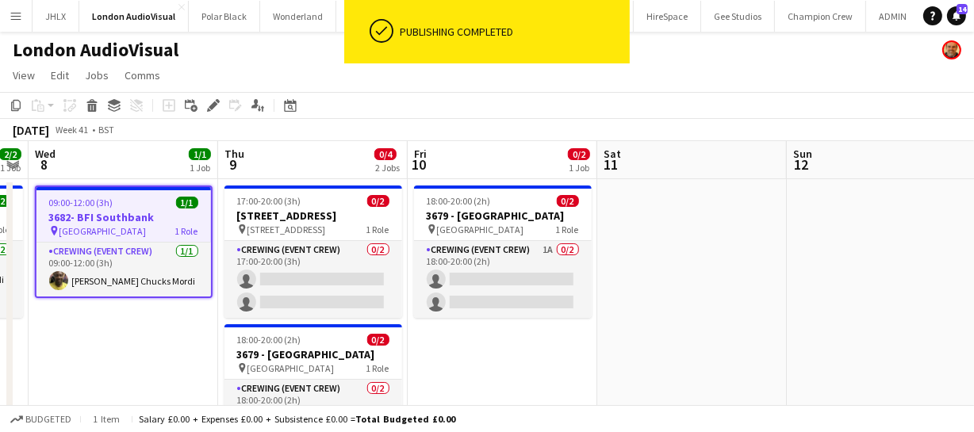
drag, startPoint x: 751, startPoint y: 340, endPoint x: 870, endPoint y: 317, distance: 121.1
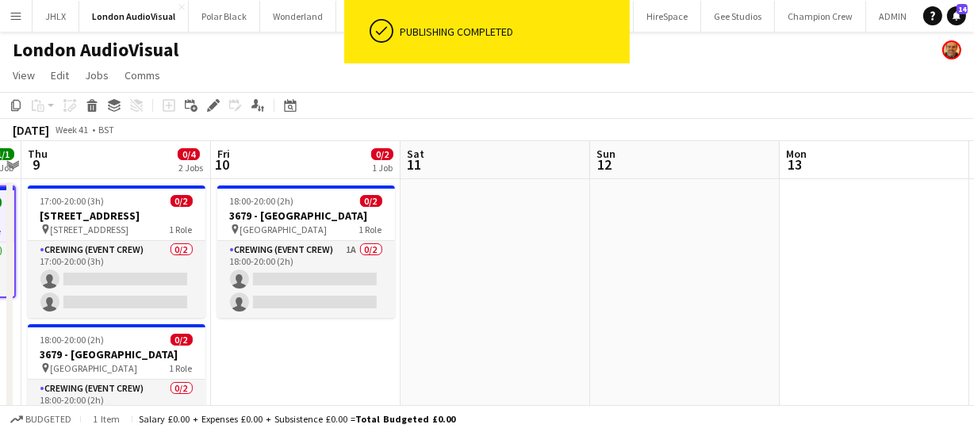
drag, startPoint x: 776, startPoint y: 314, endPoint x: 918, endPoint y: 302, distance: 142.4
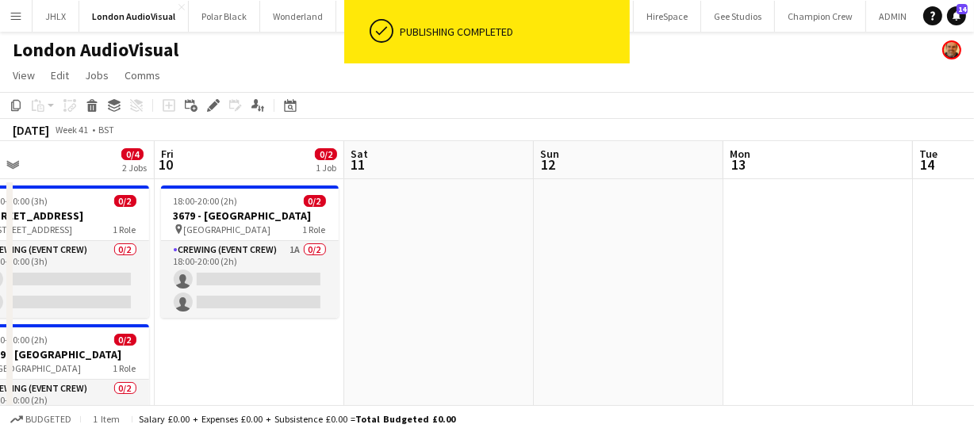
drag, startPoint x: 928, startPoint y: 297, endPoint x: 786, endPoint y: 300, distance: 141.2
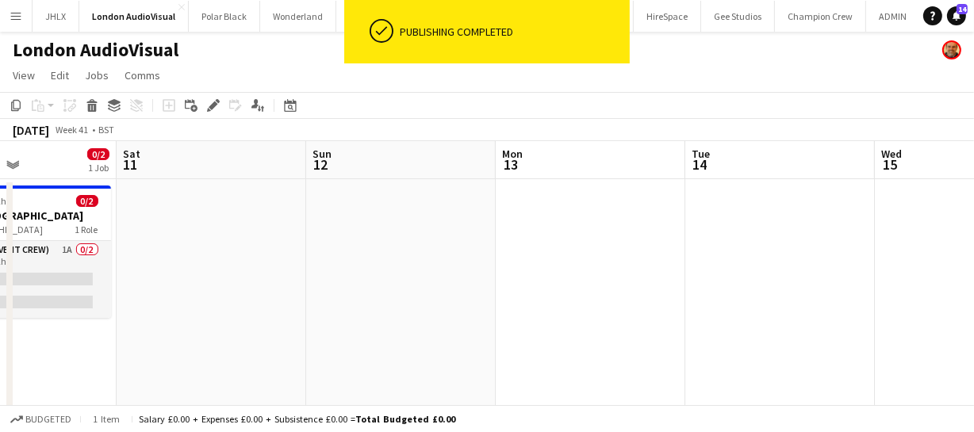
drag, startPoint x: 841, startPoint y: 300, endPoint x: 828, endPoint y: 285, distance: 19.7
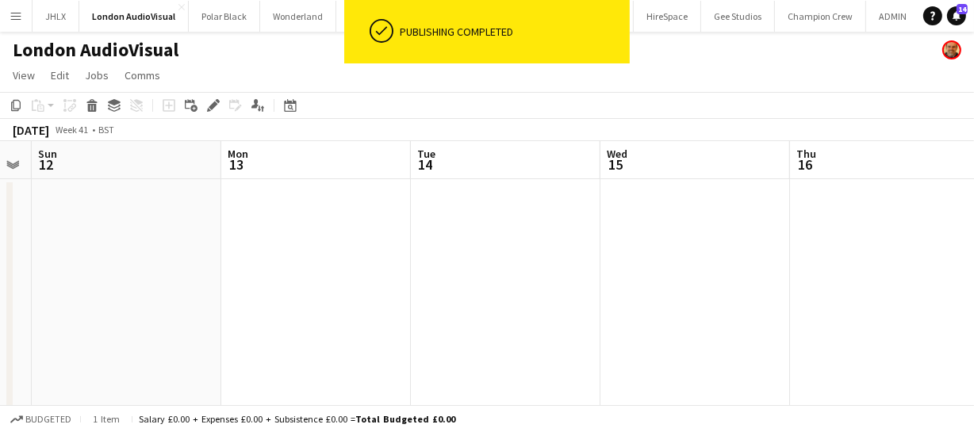
drag, startPoint x: 912, startPoint y: 297, endPoint x: 831, endPoint y: 276, distance: 83.5
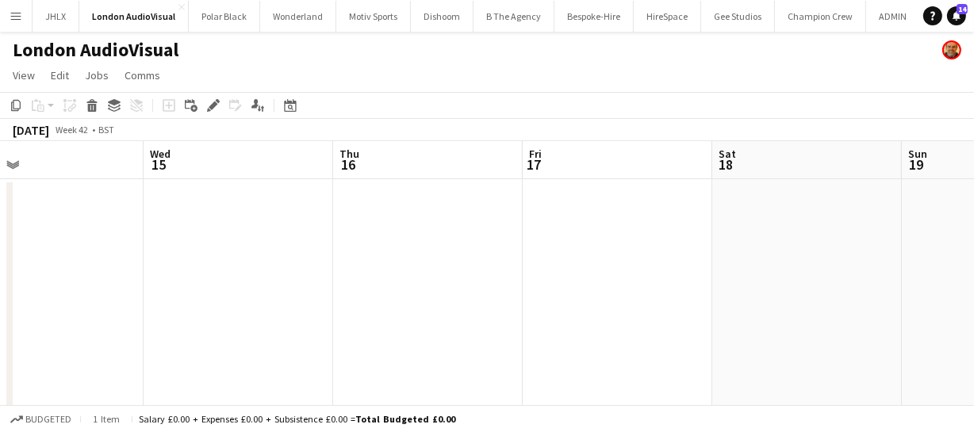
drag, startPoint x: 821, startPoint y: 270, endPoint x: 736, endPoint y: 266, distance: 85.8
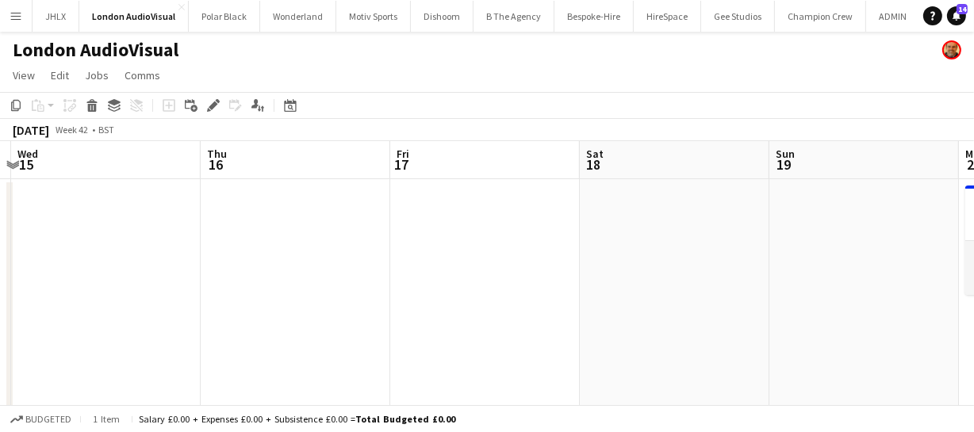
drag, startPoint x: 702, startPoint y: 277, endPoint x: 679, endPoint y: 278, distance: 23.0
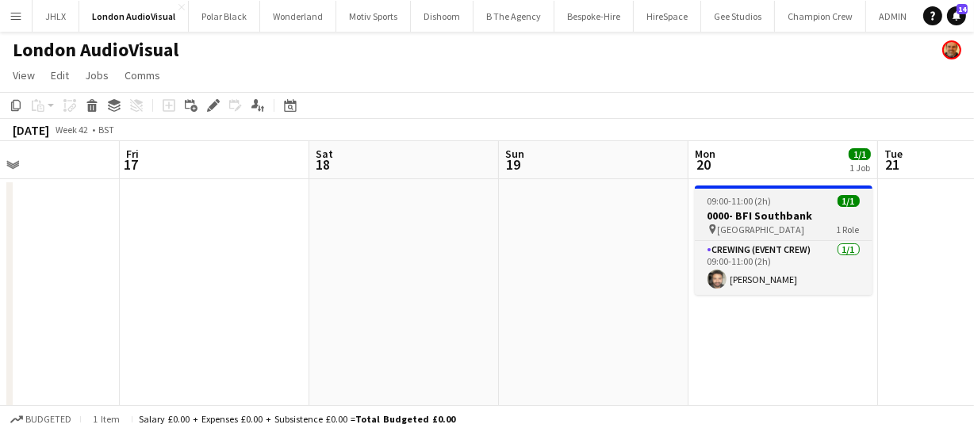
click at [729, 198] on span "09:00-11:00 (2h)" at bounding box center [739, 201] width 64 height 12
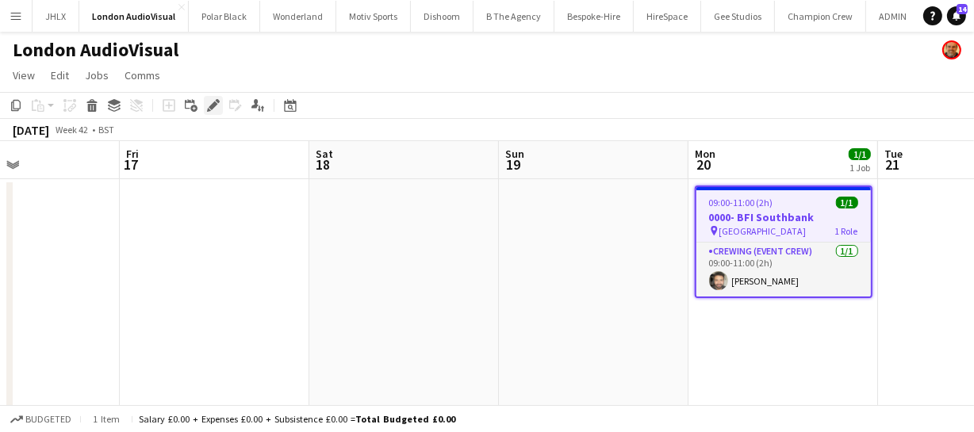
click at [212, 99] on icon "Edit" at bounding box center [213, 105] width 13 height 13
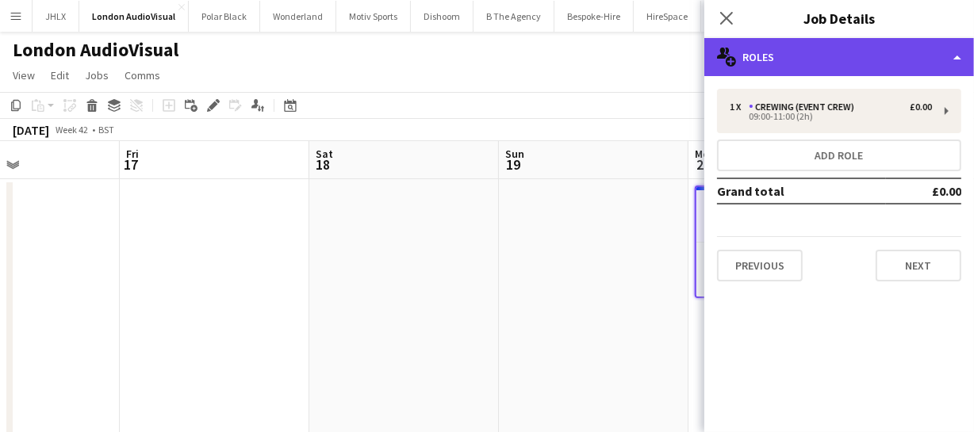
click at [877, 52] on div "multiple-users-add Roles" at bounding box center [839, 57] width 270 height 38
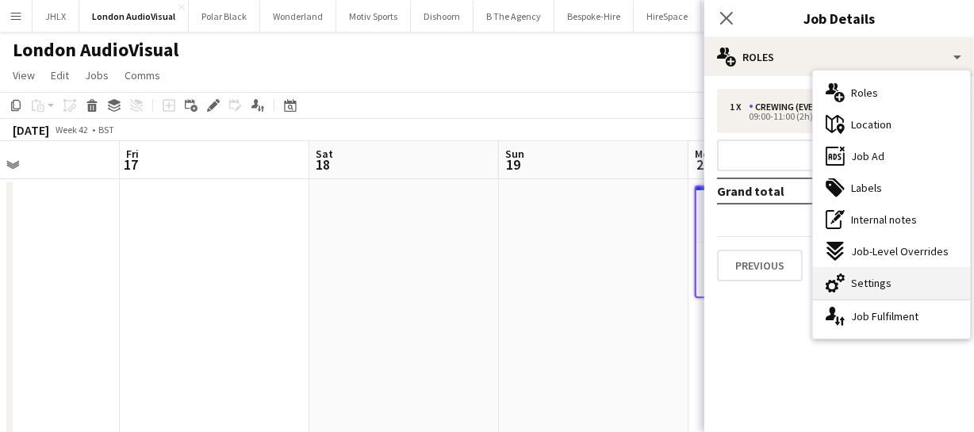
click at [880, 281] on span "Settings" at bounding box center [871, 283] width 40 height 14
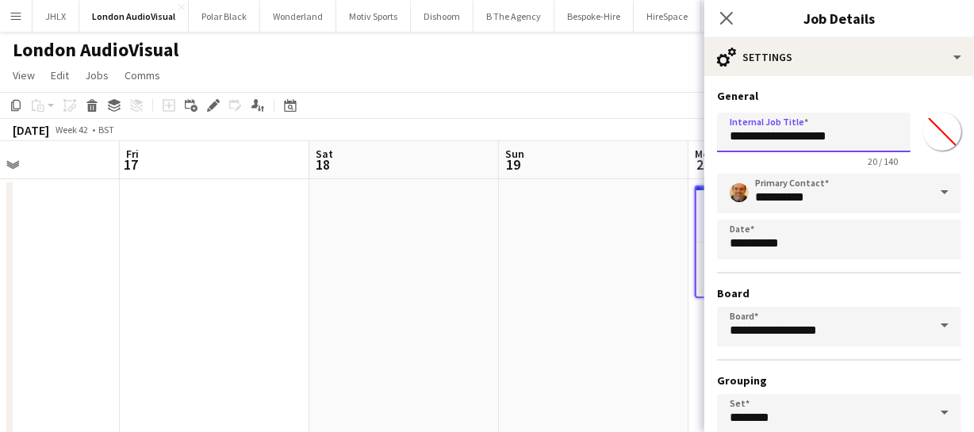
drag, startPoint x: 752, startPoint y: 136, endPoint x: 655, endPoint y: 138, distance: 97.5
type input "**********"
click at [725, 13] on icon "Close pop-in" at bounding box center [725, 17] width 15 height 15
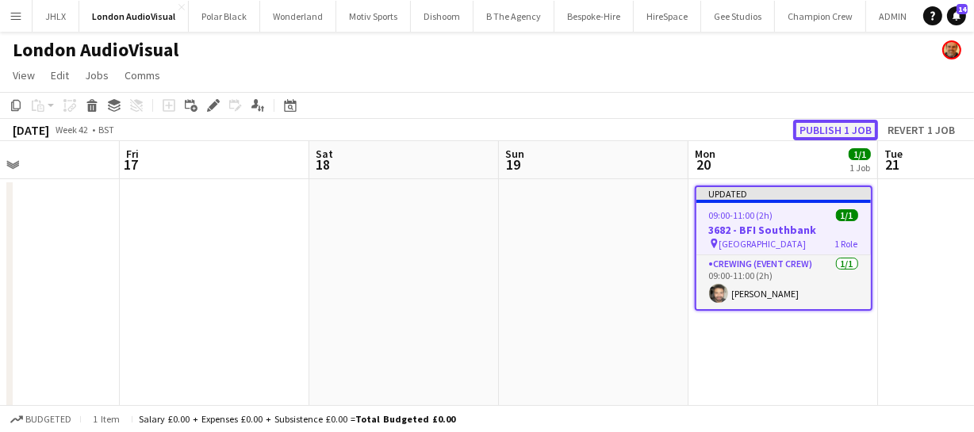
click at [823, 132] on button "Publish 1 job" at bounding box center [835, 130] width 85 height 21
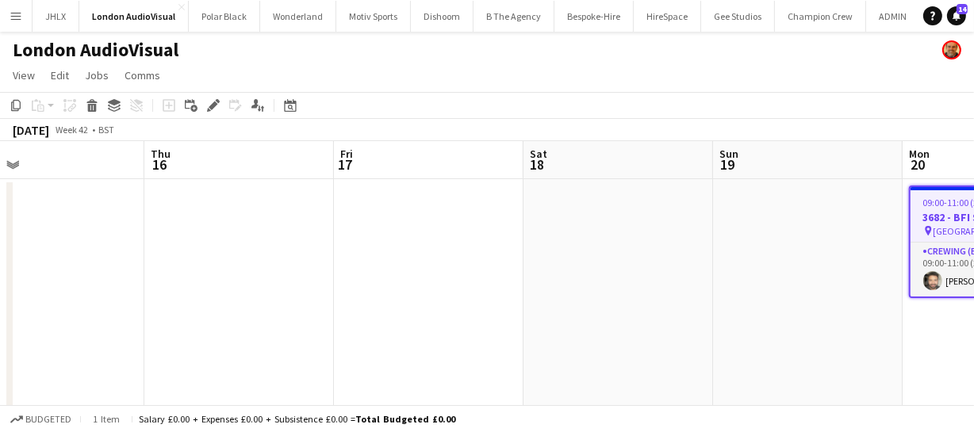
drag, startPoint x: 128, startPoint y: 248, endPoint x: 460, endPoint y: 290, distance: 334.0
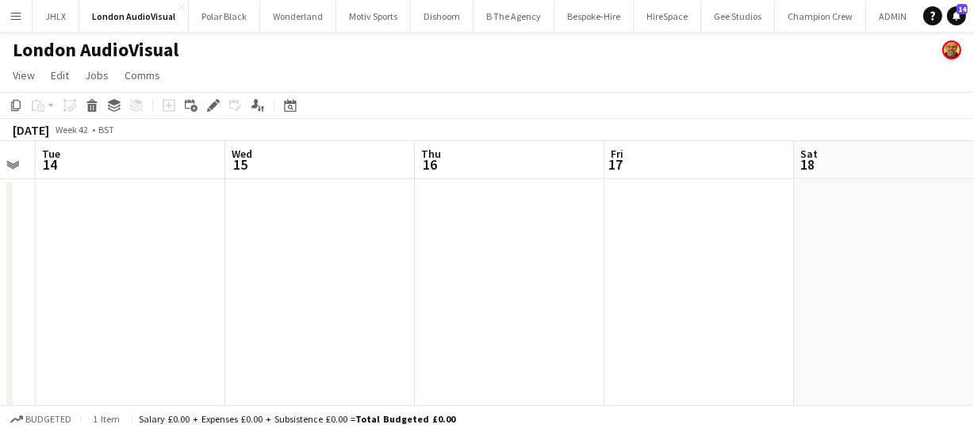
drag, startPoint x: 384, startPoint y: 296, endPoint x: 350, endPoint y: 300, distance: 34.4
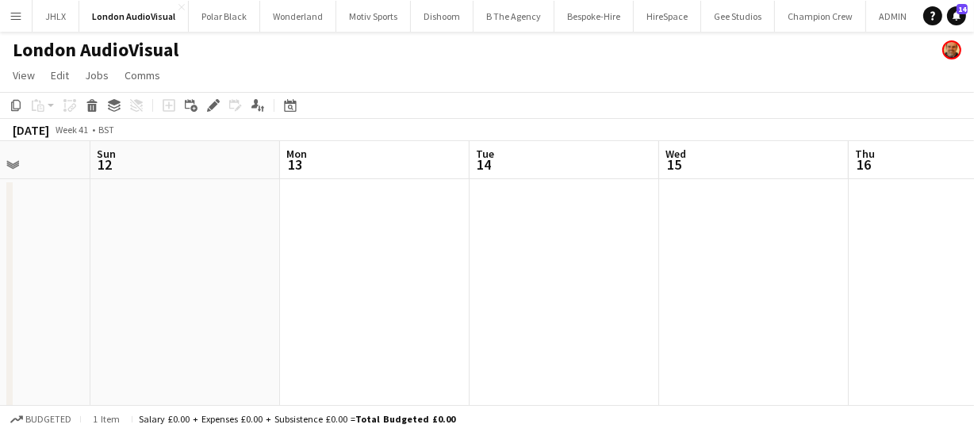
drag, startPoint x: 327, startPoint y: 297, endPoint x: 473, endPoint y: 292, distance: 146.8
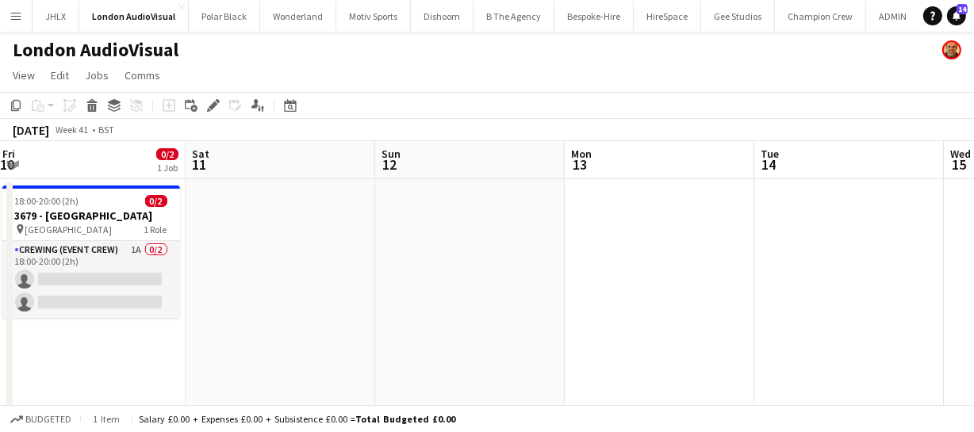
drag, startPoint x: 333, startPoint y: 304, endPoint x: 469, endPoint y: 307, distance: 136.4
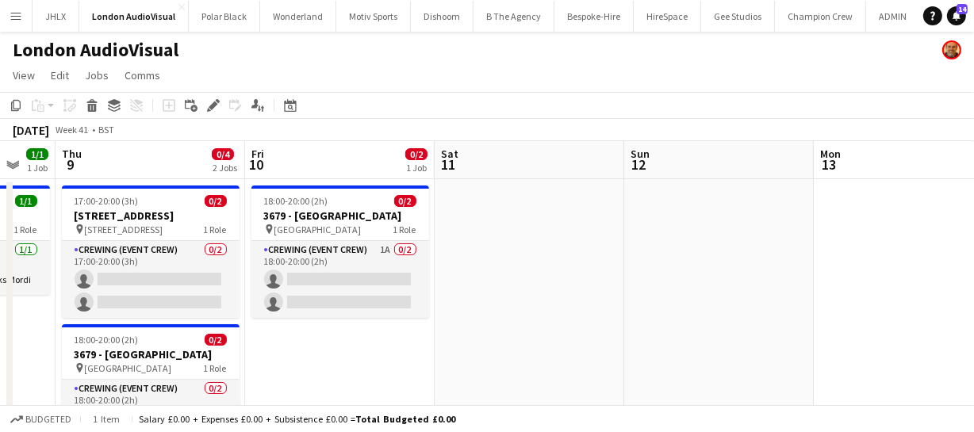
drag, startPoint x: 572, startPoint y: 313, endPoint x: 623, endPoint y: 324, distance: 52.7
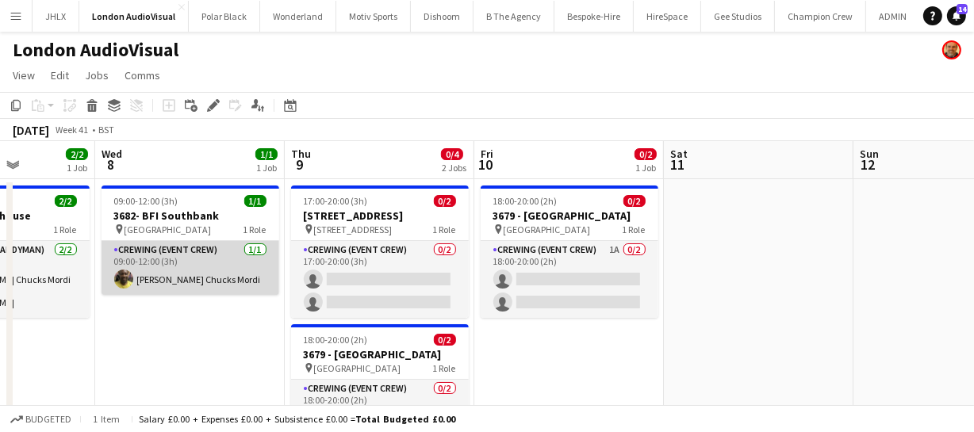
click at [132, 274] on app-card-role "Crewing (Event Crew) 1/1 09:00-12:00 (3h) Alphonsus Chucks Mordi" at bounding box center [190, 268] width 178 height 54
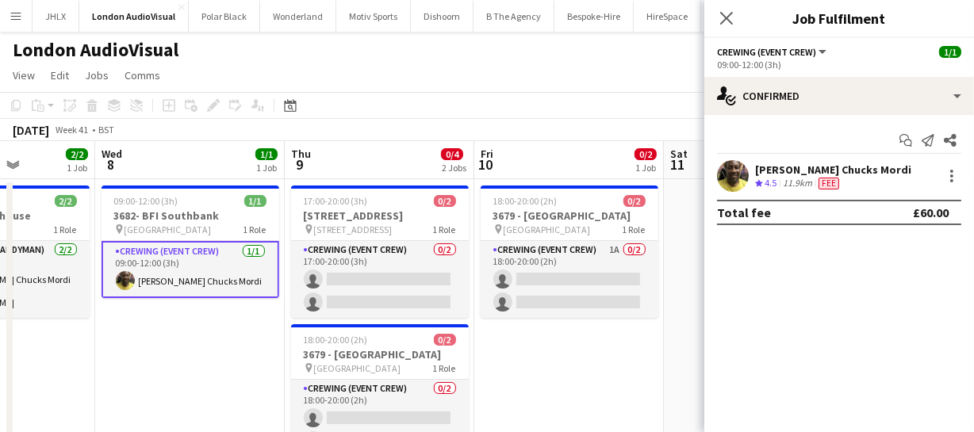
click at [190, 283] on app-card-role "Crewing (Event Crew) 1/1 09:00-12:00 (3h) Alphonsus Chucks Mordi" at bounding box center [190, 269] width 178 height 57
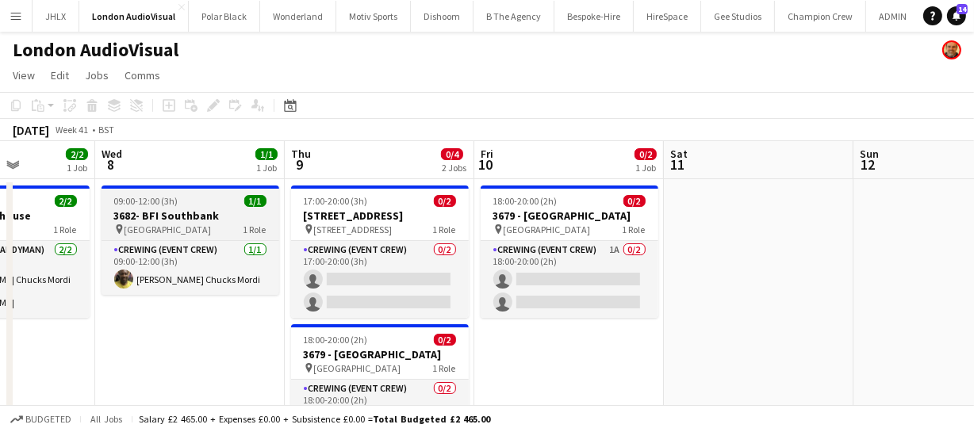
click at [166, 230] on span "Belvedere Road" at bounding box center [167, 230] width 87 height 12
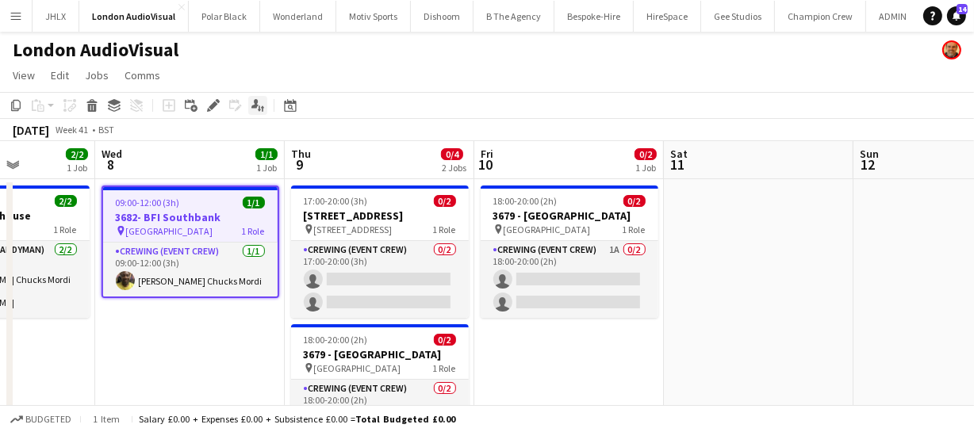
click at [255, 110] on icon "Applicants" at bounding box center [257, 105] width 13 height 13
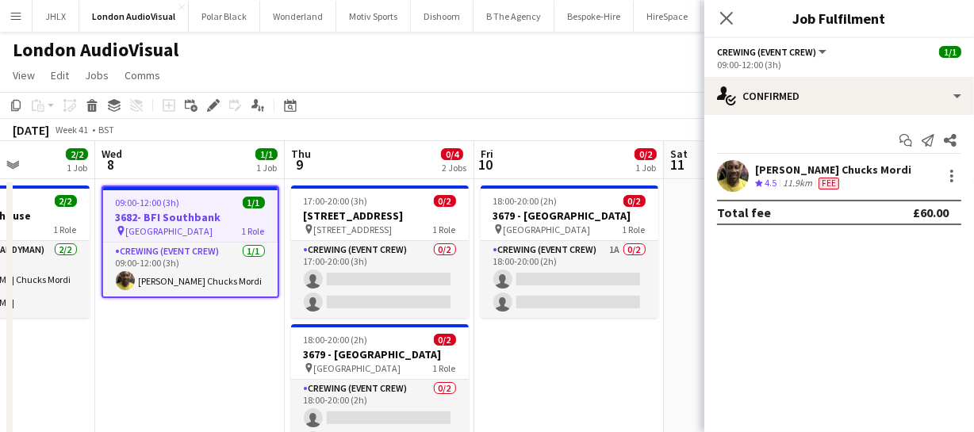
drag, startPoint x: 755, startPoint y: 151, endPoint x: 890, endPoint y: 188, distance: 139.8
click at [890, 188] on div "Start chat Send notification Share Alphonsus Chucks Mordi Crew rating 4.5 11.9k…" at bounding box center [839, 176] width 270 height 123
copy div "Alphonsus Chucks Mordi Crew rating 4.5 11.9km Fee"
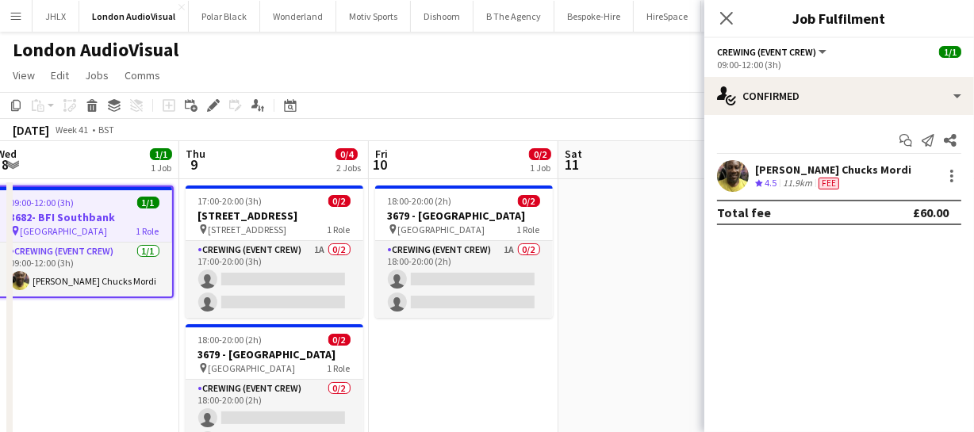
drag, startPoint x: 477, startPoint y: 342, endPoint x: 442, endPoint y: 333, distance: 36.9
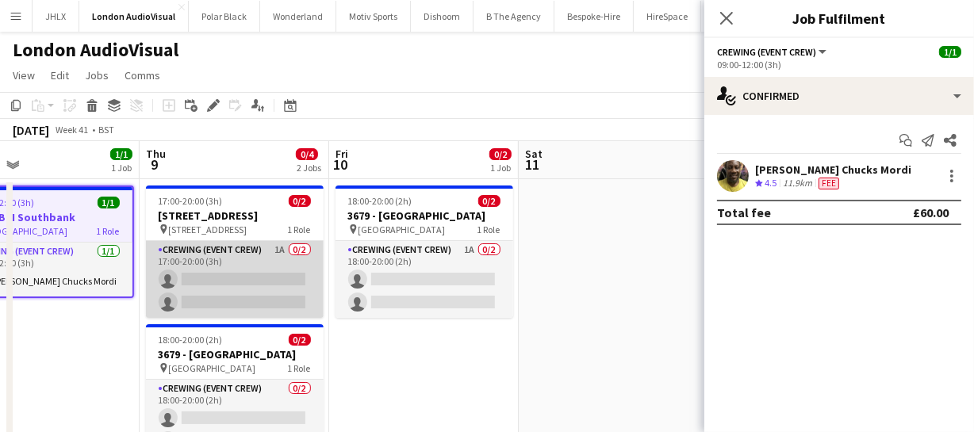
click at [232, 282] on app-card-role "Crewing (Event Crew) 1A 0/2 17:00-20:00 (3h) single-neutral-actions single-neut…" at bounding box center [235, 279] width 178 height 77
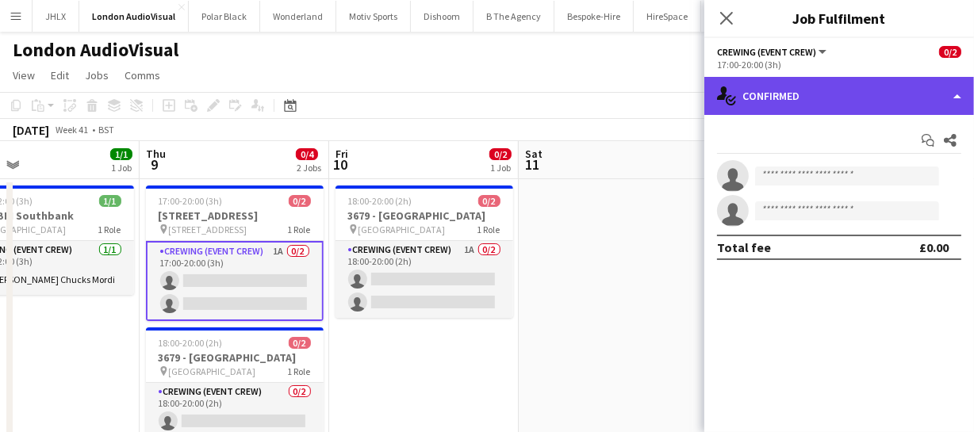
click at [827, 104] on div "single-neutral-actions-check-2 Confirmed" at bounding box center [839, 96] width 270 height 38
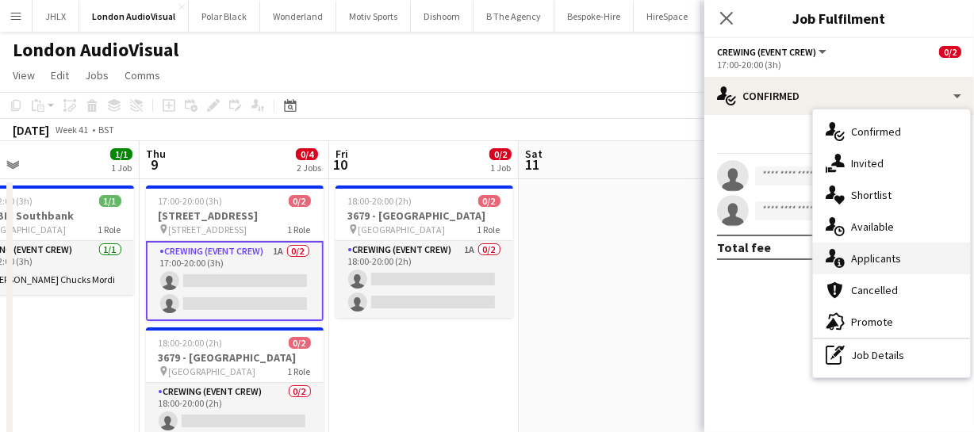
click at [893, 256] on span "Applicants" at bounding box center [876, 258] width 50 height 14
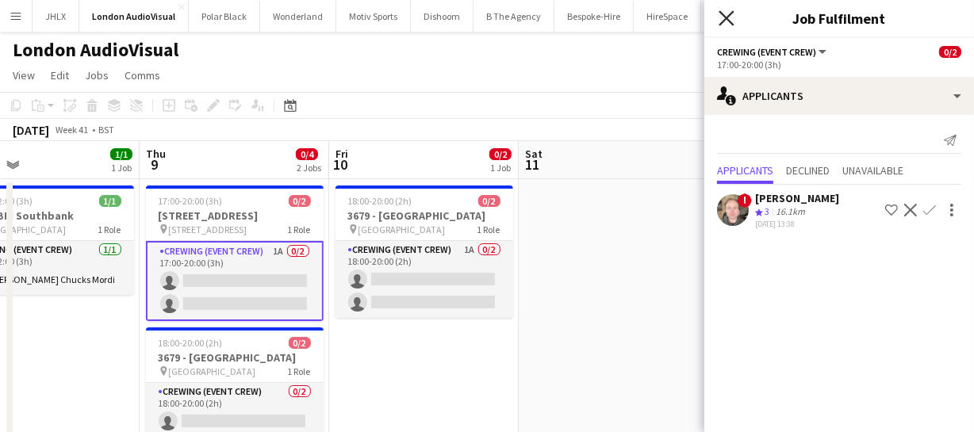
click at [730, 23] on icon at bounding box center [725, 17] width 15 height 15
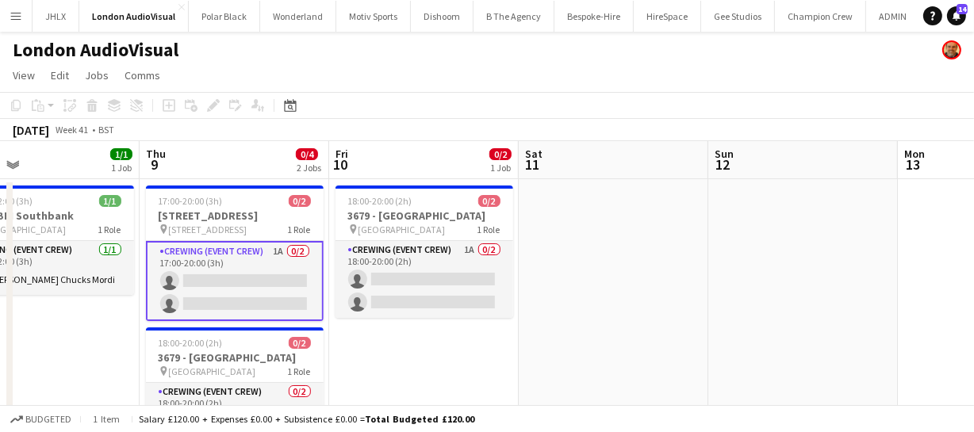
drag, startPoint x: 647, startPoint y: 317, endPoint x: 599, endPoint y: 315, distance: 47.6
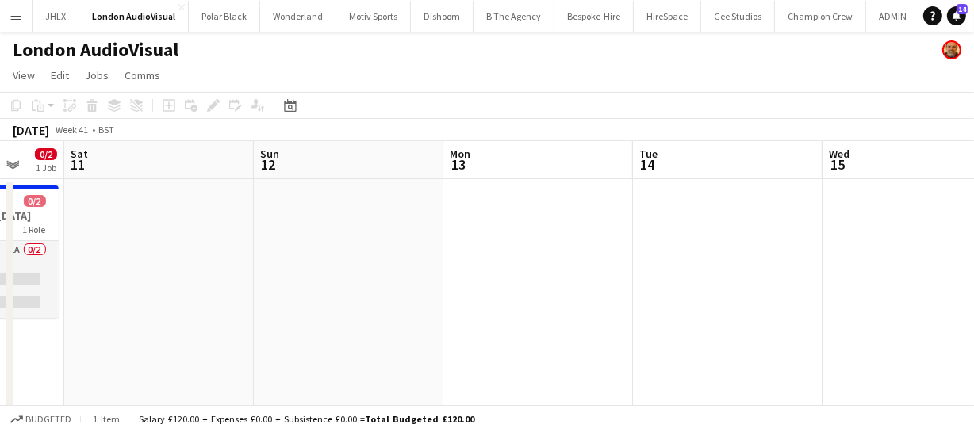
drag, startPoint x: 419, startPoint y: 260, endPoint x: 381, endPoint y: 251, distance: 39.0
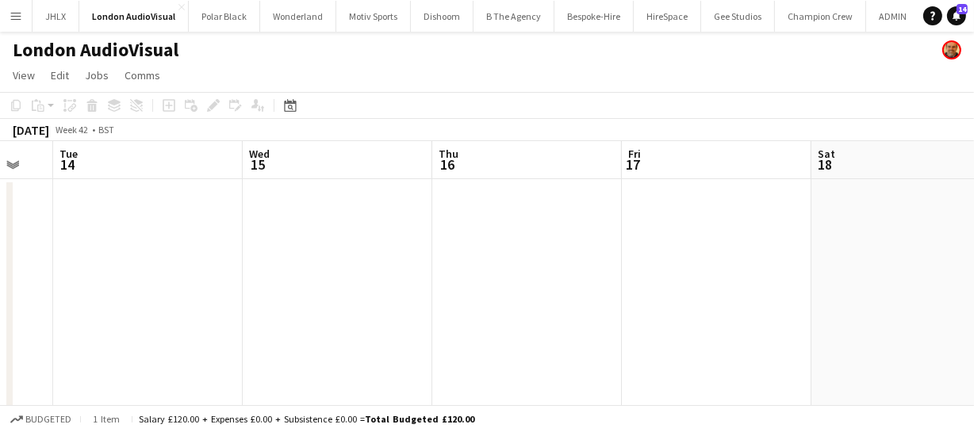
drag, startPoint x: 433, startPoint y: 254, endPoint x: 285, endPoint y: 225, distance: 150.2
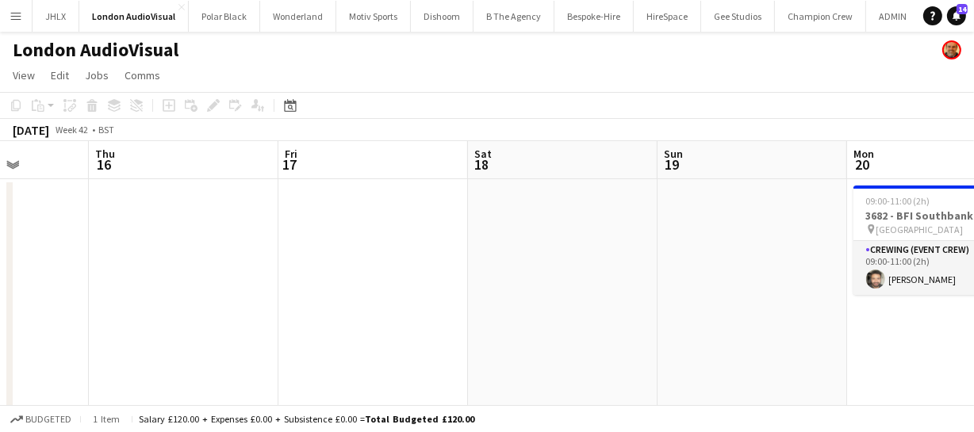
drag, startPoint x: 474, startPoint y: 246, endPoint x: 247, endPoint y: 214, distance: 229.7
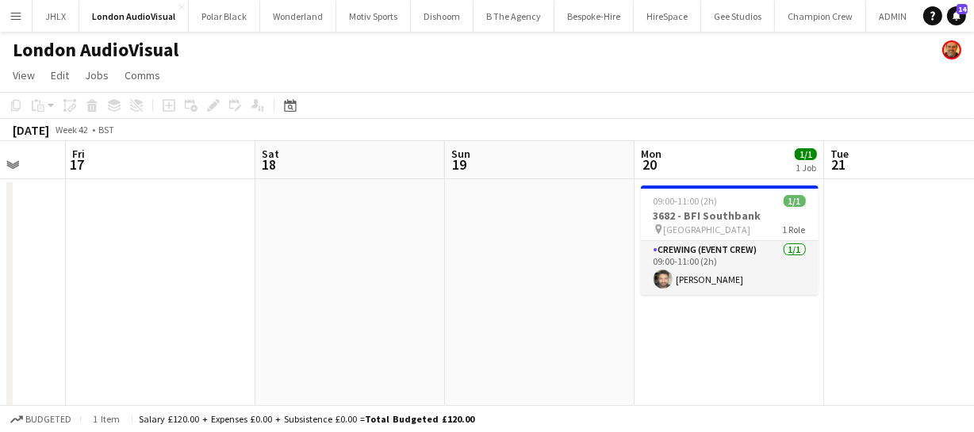
drag, startPoint x: 284, startPoint y: 216, endPoint x: 249, endPoint y: 211, distance: 35.3
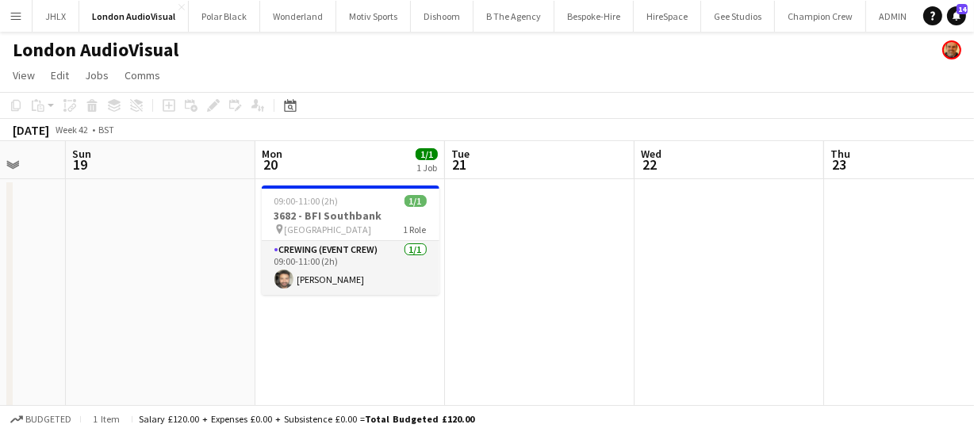
scroll to position [0, 423]
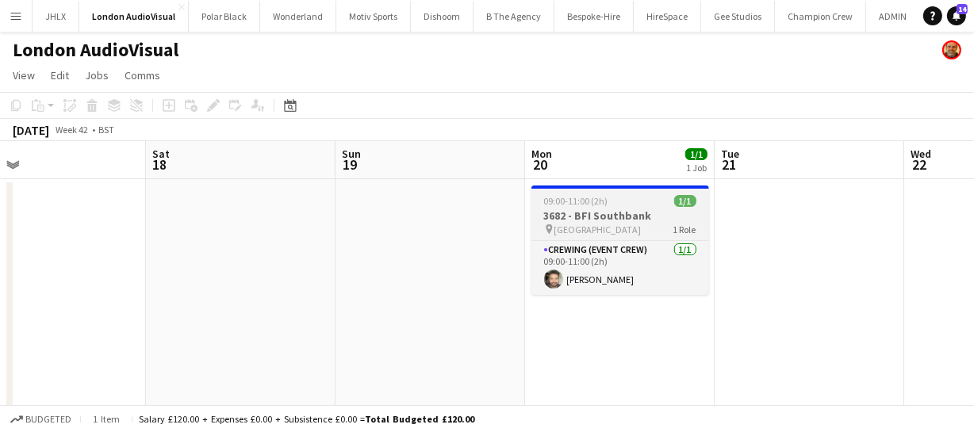
click at [582, 197] on span "09:00-11:00 (2h)" at bounding box center [576, 201] width 64 height 12
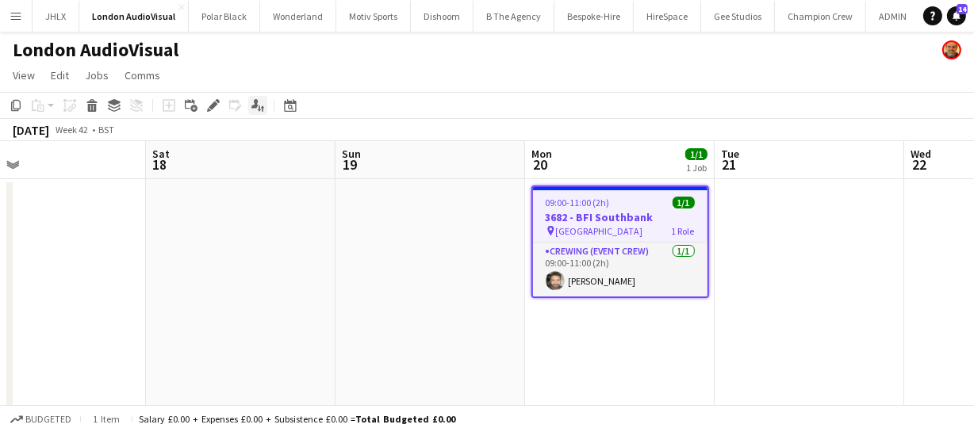
click at [254, 96] on div "Applicants" at bounding box center [257, 105] width 19 height 19
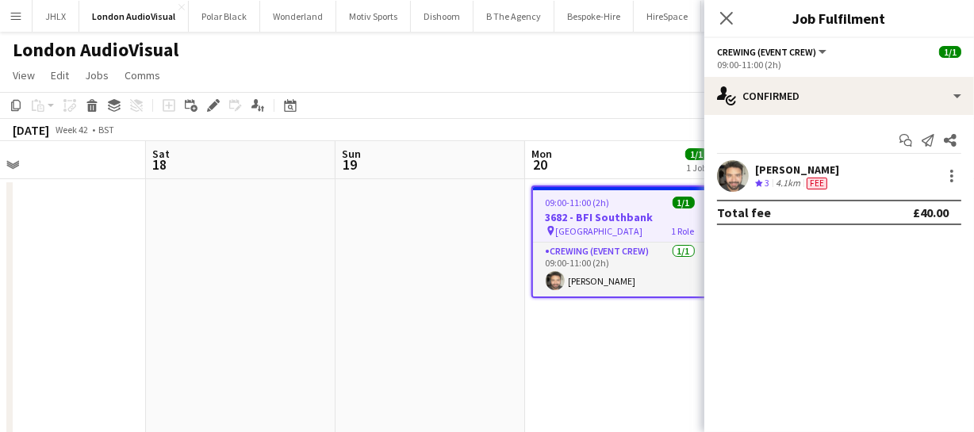
drag, startPoint x: 753, startPoint y: 158, endPoint x: 850, endPoint y: 182, distance: 99.6
click at [850, 182] on div "Start chat Send notification Share John Vidal Crew rating 3 4.1km Fee Total fee…" at bounding box center [839, 176] width 270 height 123
copy div "John Vidal Crew rating 3 4.1km Fee"
click at [721, 13] on icon at bounding box center [725, 17] width 15 height 15
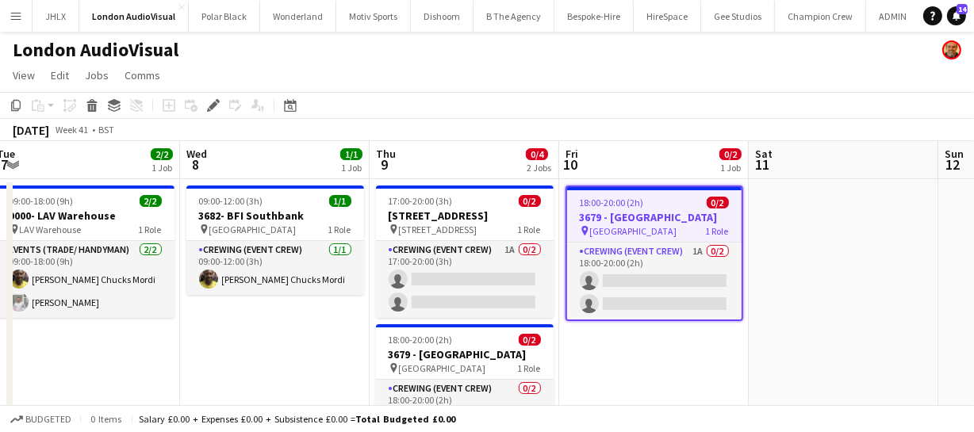
scroll to position [0, 496]
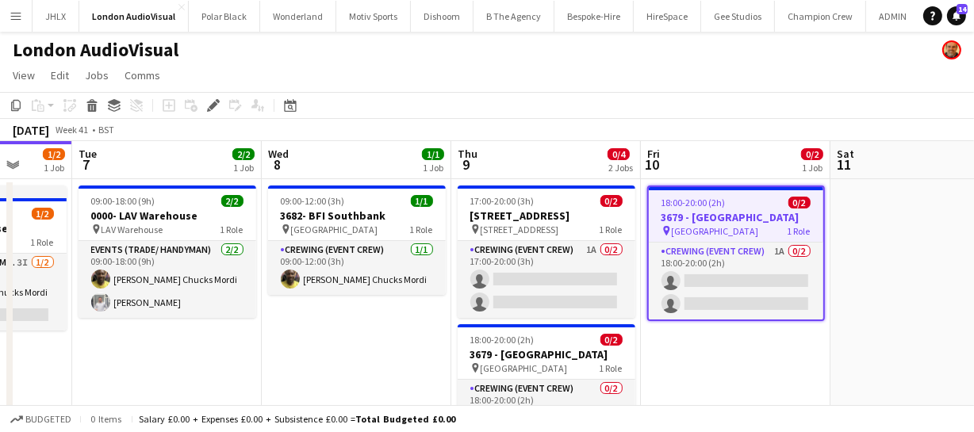
drag, startPoint x: 279, startPoint y: 356, endPoint x: 707, endPoint y: 351, distance: 428.1
click at [707, 351] on app-calendar-viewport "Sat 4 3/3 1 Job Sun 5 Mon 6 1/2 1 Job Tue 7 2/2 1 Job Wed 8 1/1 1 Job Thu 9 0/4…" at bounding box center [487, 323] width 974 height 364
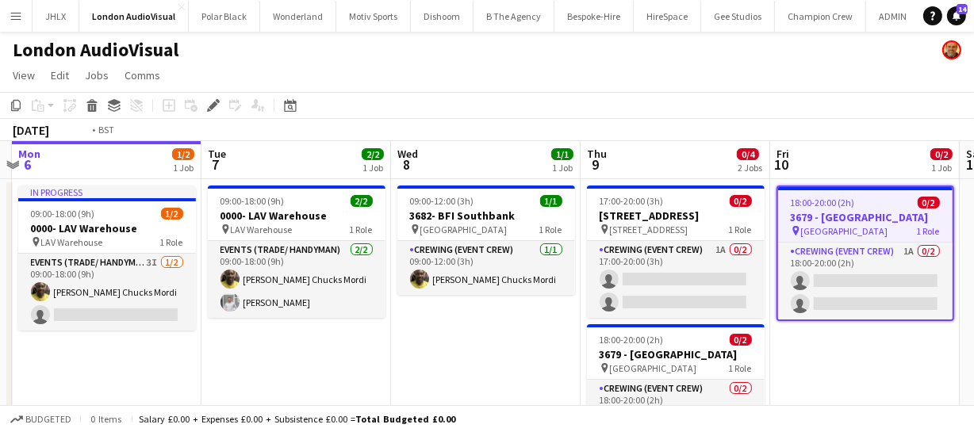
drag, startPoint x: 340, startPoint y: 329, endPoint x: 541, endPoint y: 320, distance: 201.6
click at [518, 321] on app-calendar-viewport "Sat 4 3/3 1 Job Sun 5 Mon 6 1/2 1 Job Tue 7 2/2 1 Job Wed 8 1/1 1 Job Thu 9 0/4…" at bounding box center [487, 323] width 974 height 364
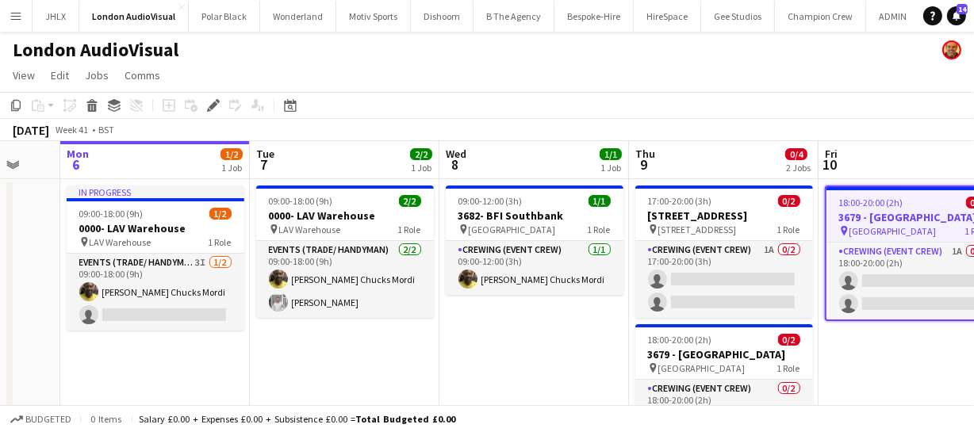
drag, startPoint x: 519, startPoint y: 318, endPoint x: 599, endPoint y: 316, distance: 80.1
click at [584, 316] on app-calendar-viewport "Sat 4 3/3 1 Job Sun 5 Mon 6 1/2 1 Job Tue 7 2/2 1 Job Wed 8 1/1 1 Job Thu 9 0/4…" at bounding box center [487, 323] width 974 height 364
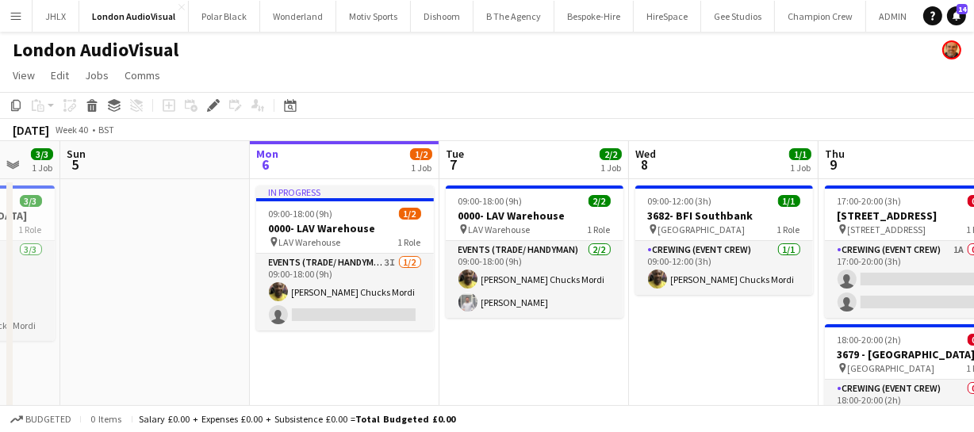
scroll to position [0, 400]
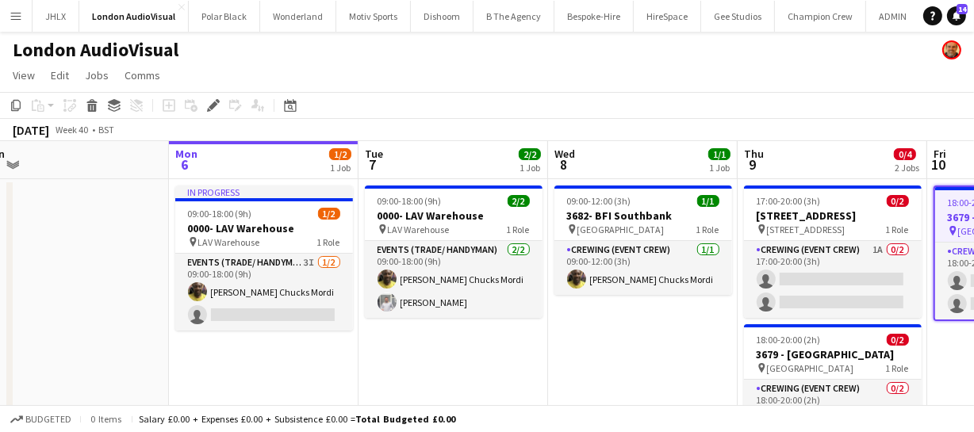
click at [212, 155] on app-board-header-date "Mon 6 1/2 1 Job" at bounding box center [263, 160] width 189 height 38
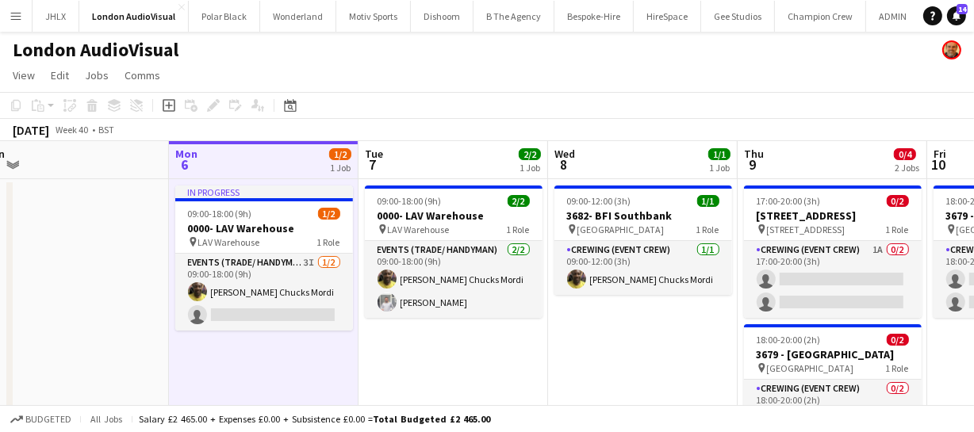
click at [212, 155] on app-board-header-date "Mon 6 1/2 1 Job" at bounding box center [263, 160] width 189 height 38
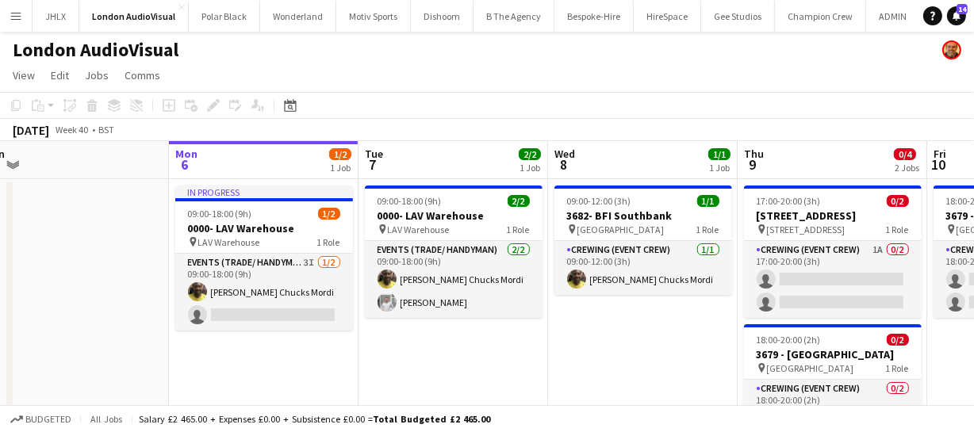
click at [250, 175] on app-board-header-date "Mon 6 1/2 1 Job" at bounding box center [263, 160] width 189 height 38
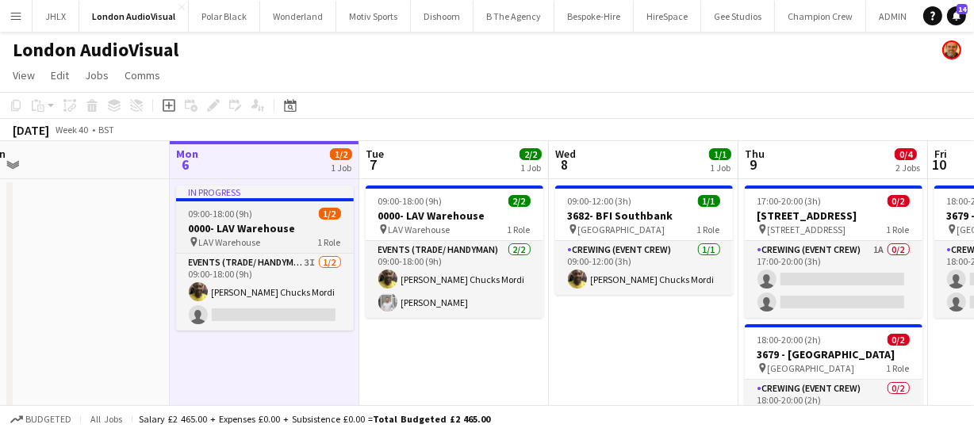
click at [222, 228] on h3 "0000- LAV Warehouse" at bounding box center [265, 228] width 178 height 14
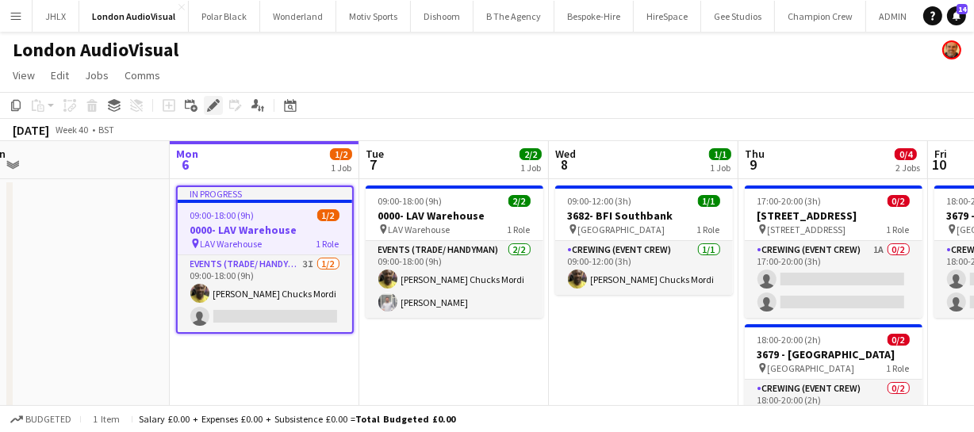
click at [216, 101] on icon at bounding box center [218, 101] width 4 height 4
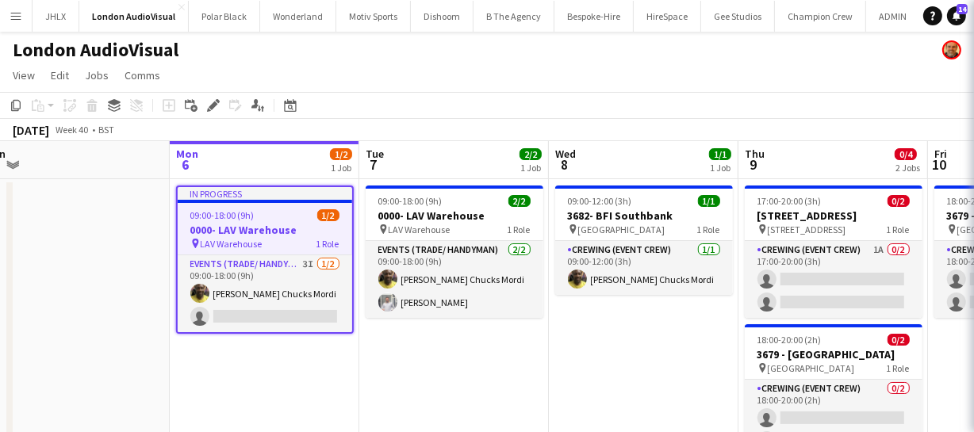
type input "*******"
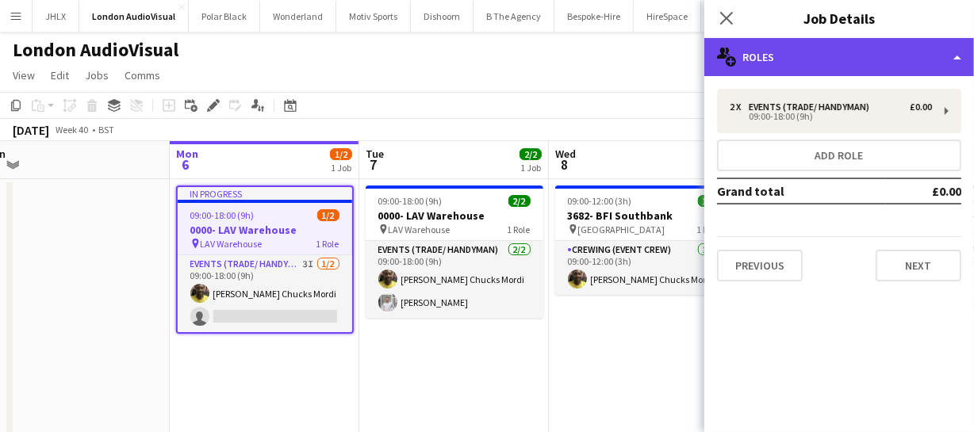
click at [865, 47] on div "multiple-users-add Roles" at bounding box center [839, 57] width 270 height 38
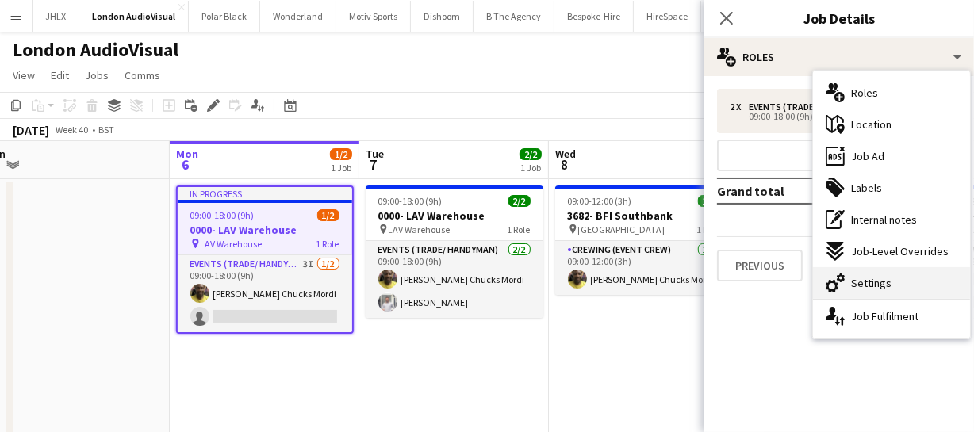
click at [866, 274] on div "cog-double-3 Settings" at bounding box center [891, 283] width 157 height 32
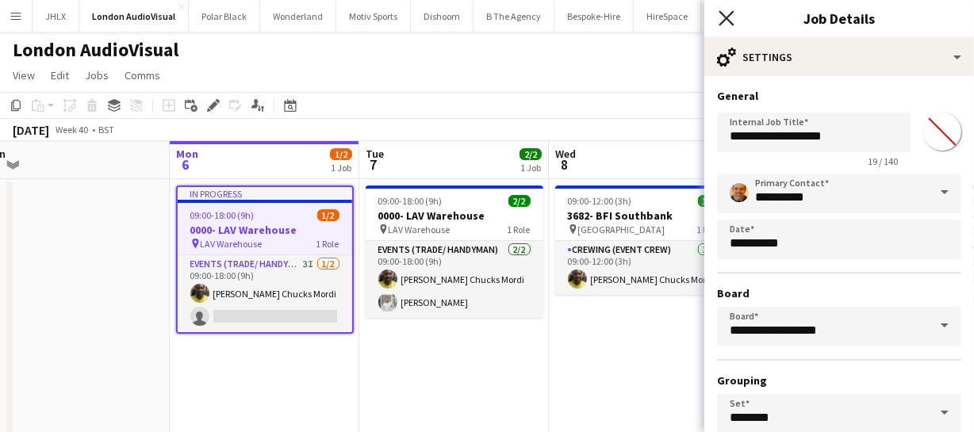
click at [721, 21] on icon "Close pop-in" at bounding box center [725, 17] width 15 height 15
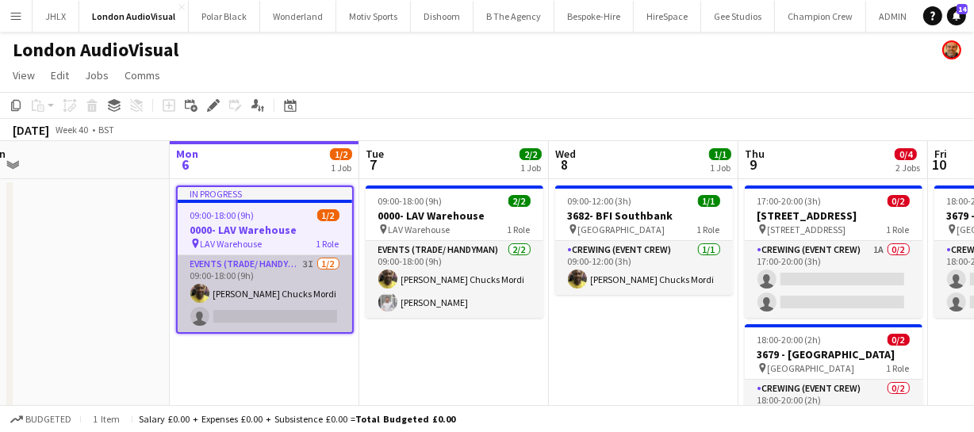
click at [227, 297] on app-card-role "Events (Trade/ Handyman) 3I 1/2 09:00-18:00 (9h) Alphonsus Chucks Mordi single-…" at bounding box center [265, 293] width 174 height 77
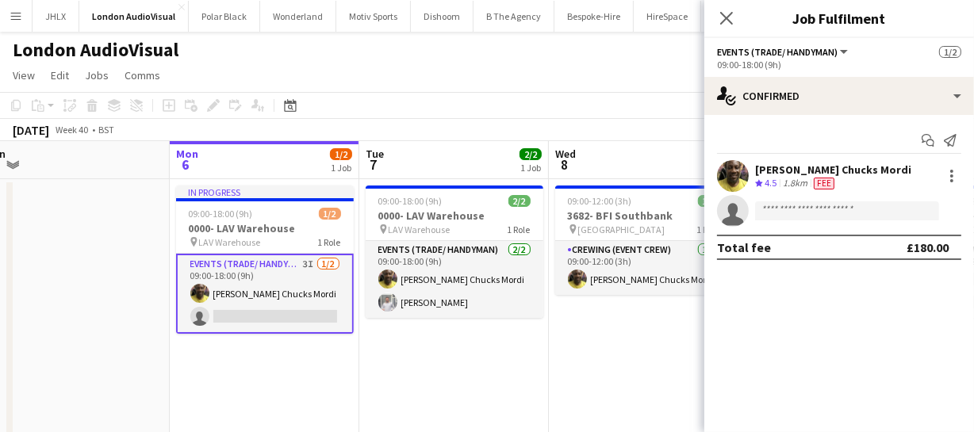
drag, startPoint x: 755, startPoint y: 146, endPoint x: 883, endPoint y: 186, distance: 134.6
click at [883, 186] on div "Start chat Send notification Alphonsus Chucks Mordi Crew rating 4.5 1.8km Fee s…" at bounding box center [839, 194] width 270 height 158
copy div "Alphonsus Chucks Mordi Crew rating 4.5 1.8km Fee"
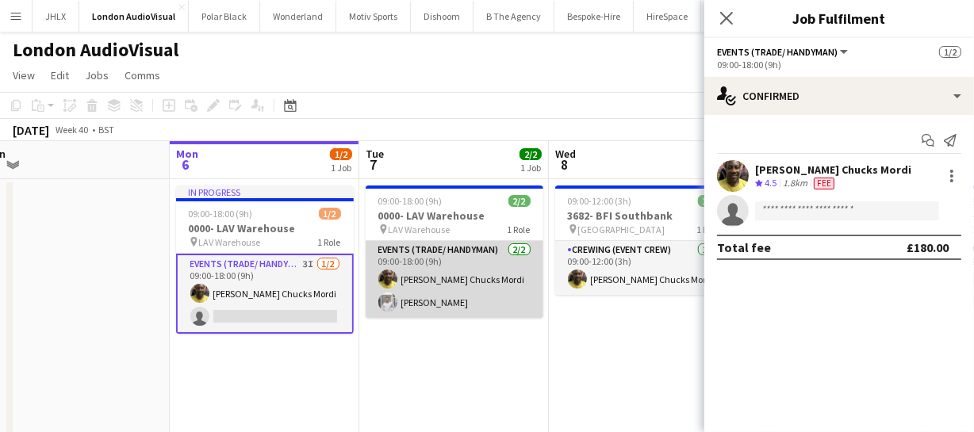
click at [419, 293] on app-card-role "Events (Trade/ Handyman) 2/2 09:00-18:00 (9h) Alphonsus Chucks Mordi Graham Rex" at bounding box center [454, 279] width 178 height 77
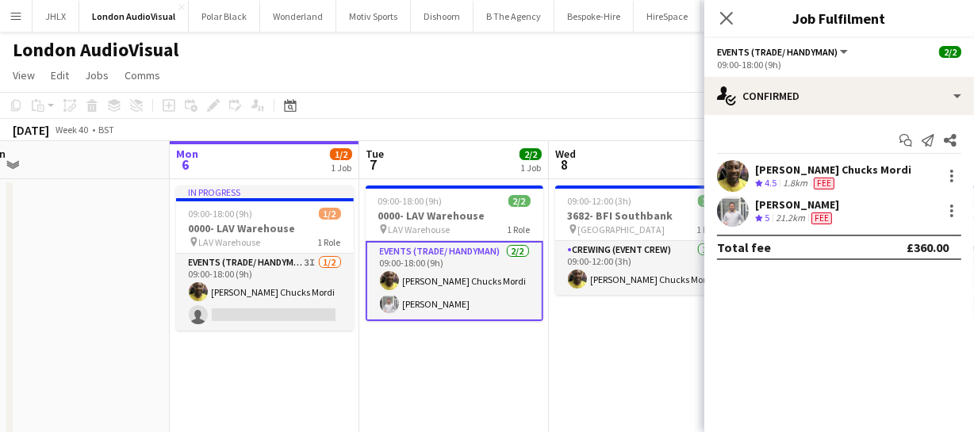
drag, startPoint x: 756, startPoint y: 193, endPoint x: 880, endPoint y: 214, distance: 125.5
click at [880, 214] on div "Alphonsus Chucks Mordi Crew rating 4.5 1.8km Fee Graham Rex Crew rating 5 21.2k…" at bounding box center [839, 193] width 270 height 67
copy div "Graham Rex Crew rating 5 21.2km Fee"
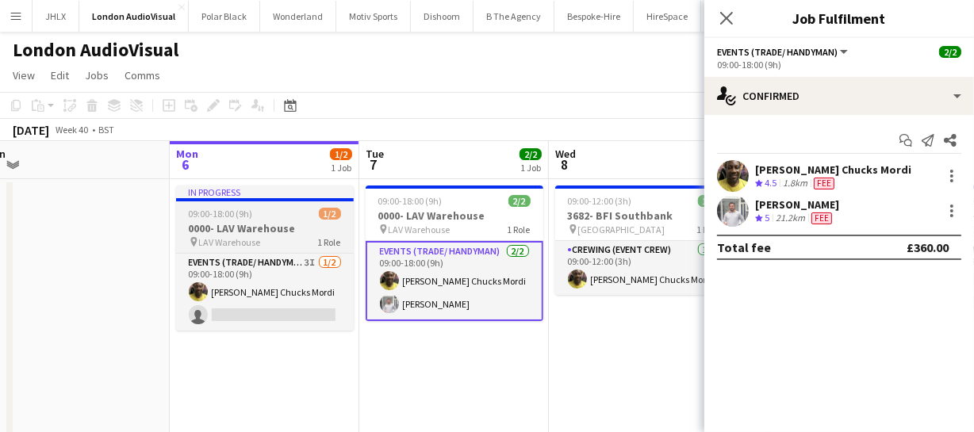
click at [216, 219] on span "09:00-18:00 (9h)" at bounding box center [221, 214] width 64 height 12
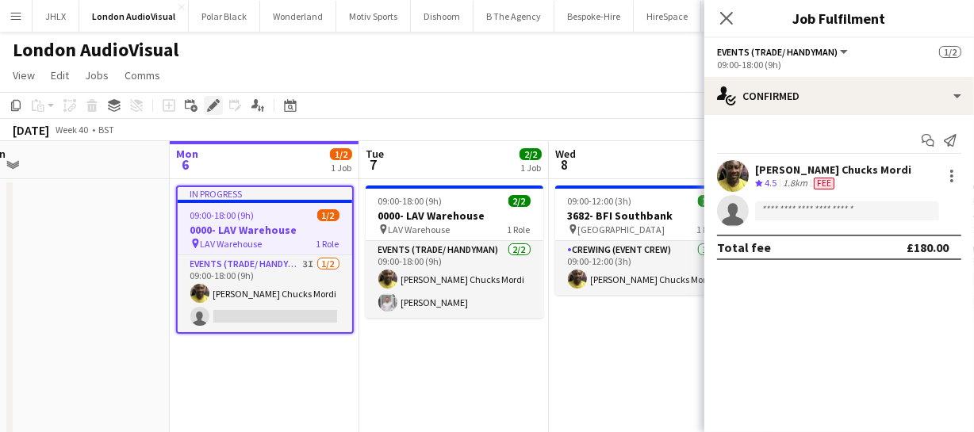
click at [210, 107] on icon at bounding box center [213, 105] width 9 height 9
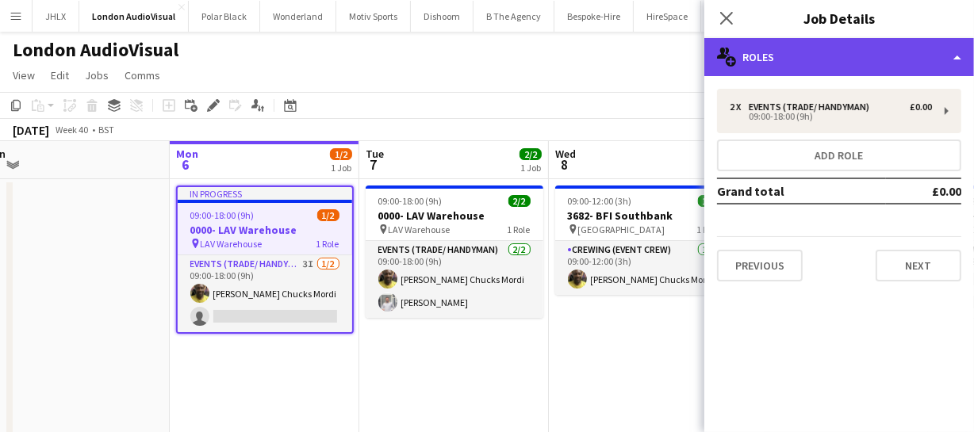
click at [809, 51] on div "multiple-users-add Roles" at bounding box center [839, 57] width 270 height 38
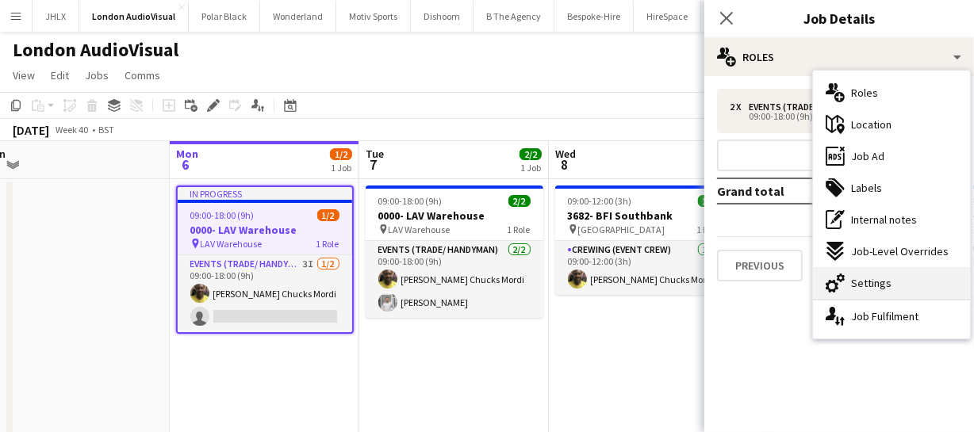
click at [887, 280] on span "Settings" at bounding box center [871, 283] width 40 height 14
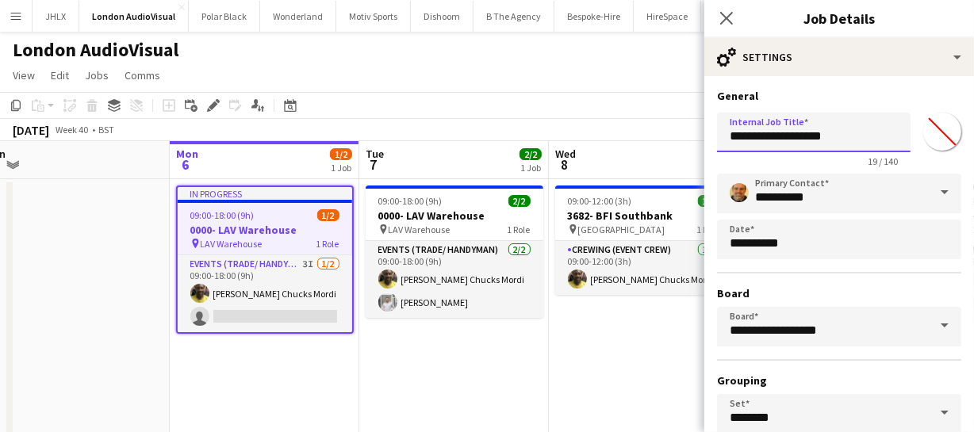
drag, startPoint x: 754, startPoint y: 135, endPoint x: 674, endPoint y: 135, distance: 80.1
click at [674, 135] on body "Menu Boards Boards Boards All jobs Status Workforce Workforce My Workforce Recr…" at bounding box center [487, 266] width 974 height 532
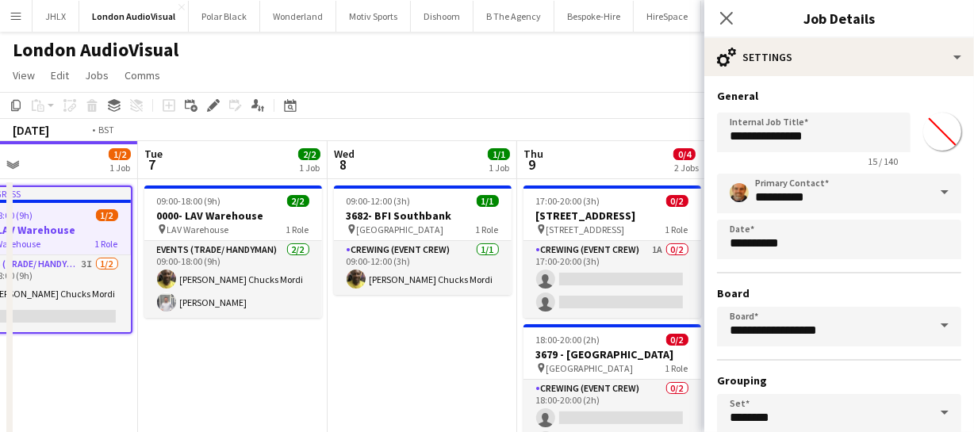
scroll to position [0, 421]
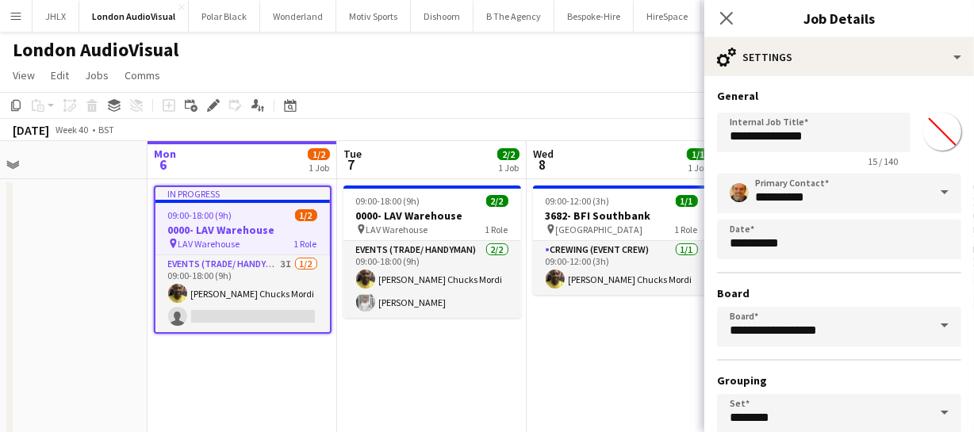
drag, startPoint x: 561, startPoint y: 351, endPoint x: 539, endPoint y: 342, distance: 24.2
click at [539, 342] on app-calendar-viewport "Fri 3 Sat 4 3/3 1 Job Sun 5 Mon 6 1/2 1 Job Tue 7 2/2 1 Job Wed 8 1/1 1 Job Thu…" at bounding box center [487, 323] width 974 height 364
click at [727, 137] on input "**********" at bounding box center [813, 133] width 193 height 40
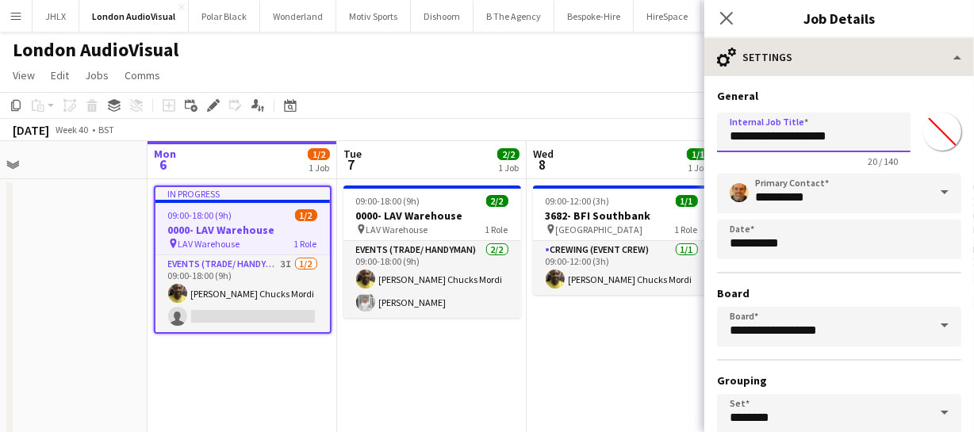
type input "**********"
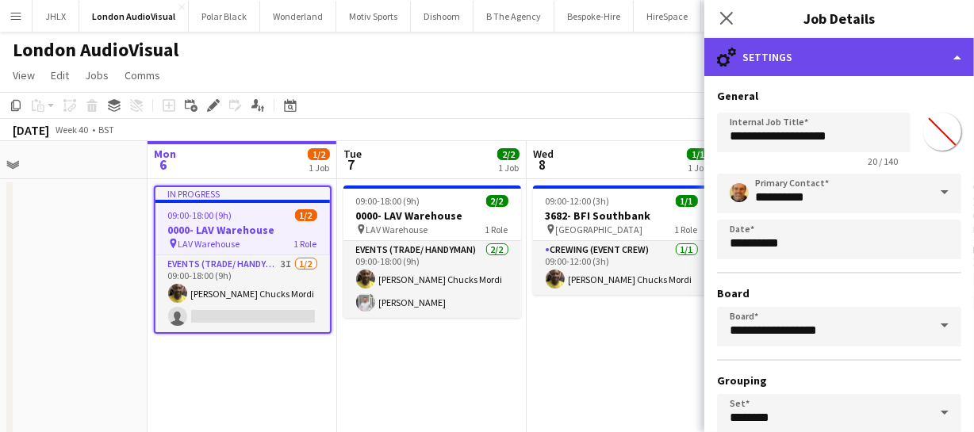
click at [817, 59] on div "cog-double-3 Settings" at bounding box center [839, 57] width 270 height 38
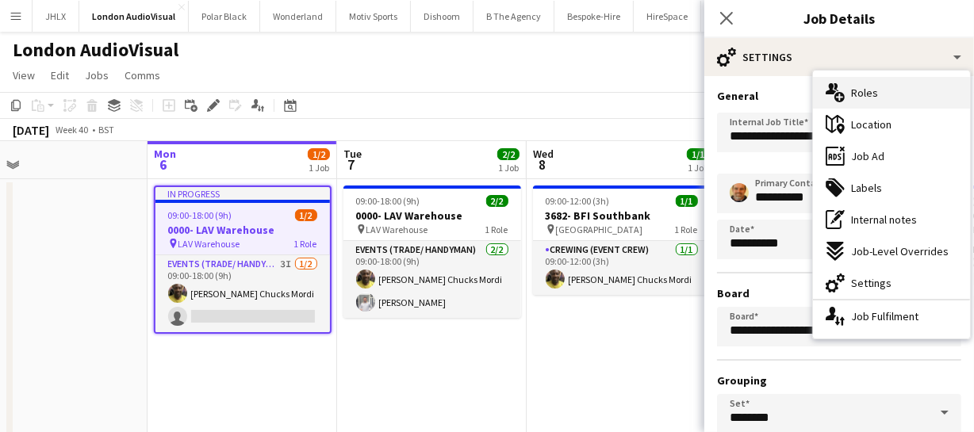
click at [856, 105] on div "multiple-users-add Roles" at bounding box center [891, 93] width 157 height 32
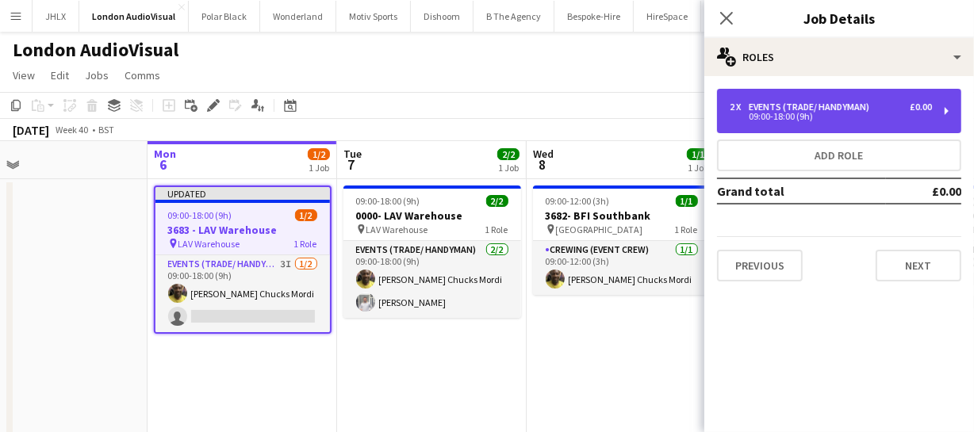
click at [813, 105] on div "Events (Trade/ Handyman)" at bounding box center [811, 106] width 127 height 11
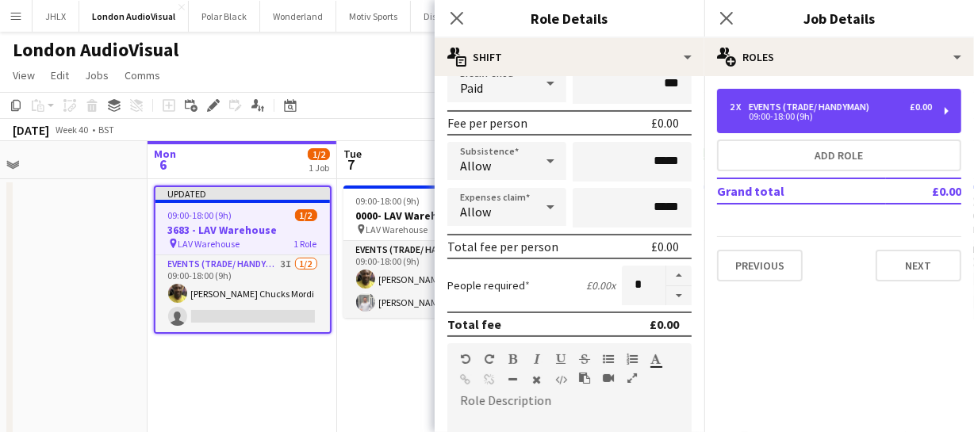
scroll to position [216, 0]
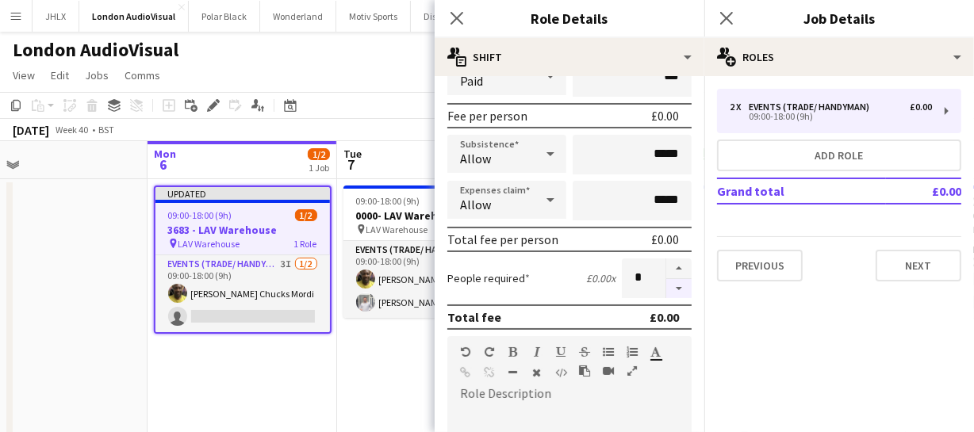
click at [668, 285] on button "button" at bounding box center [678, 289] width 25 height 20
type input "*"
click at [457, 14] on icon "Close pop-in" at bounding box center [456, 17] width 15 height 15
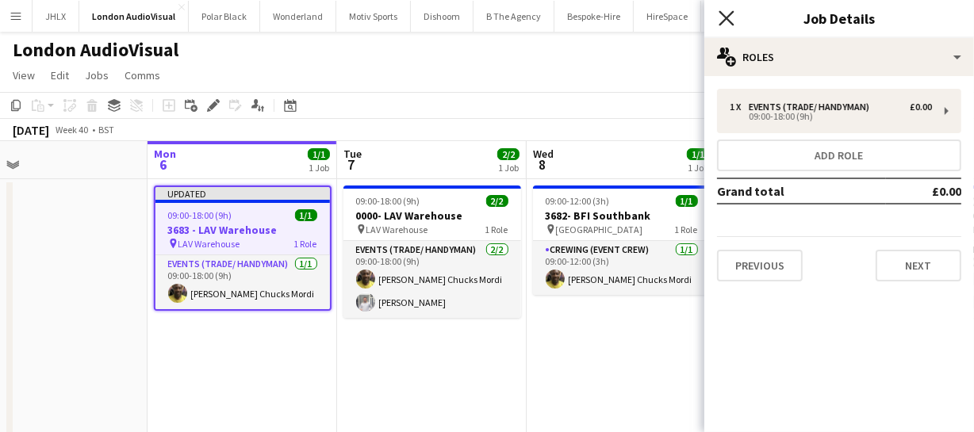
click at [721, 16] on icon "Close pop-in" at bounding box center [725, 17] width 15 height 15
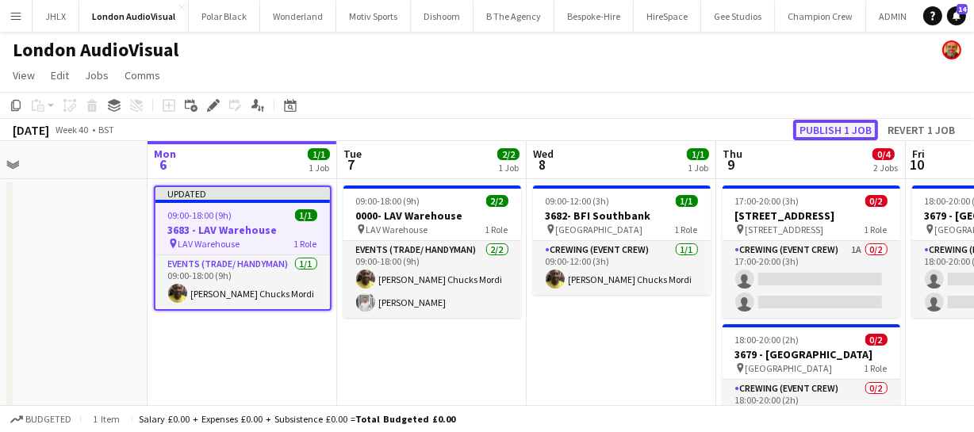
click at [838, 130] on button "Publish 1 job" at bounding box center [835, 130] width 85 height 21
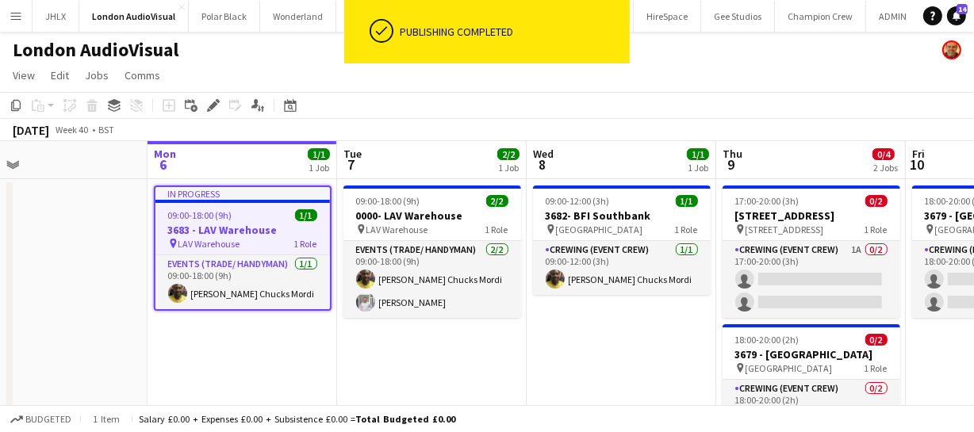
click at [456, 340] on app-date-cell "09:00-18:00 (9h) 2/2 0000- LAV Warehouse pin LAV Warehouse 1 Role Events (Trade…" at bounding box center [431, 342] width 189 height 326
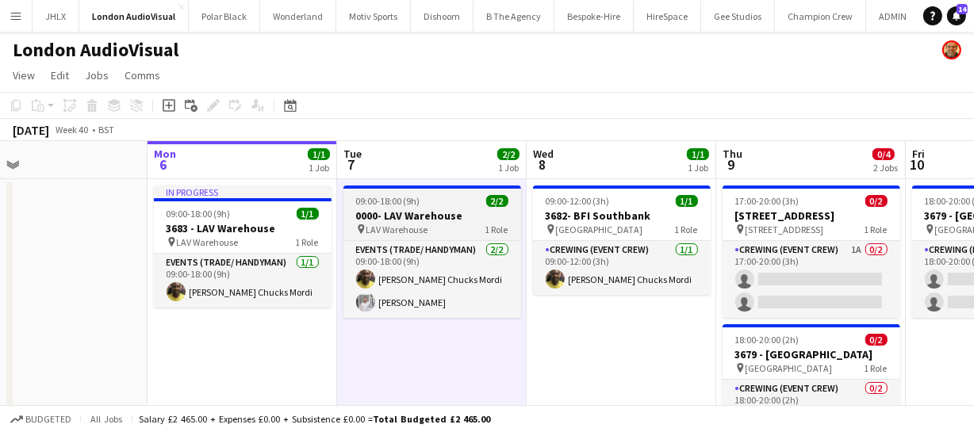
click at [374, 224] on span "LAV Warehouse" at bounding box center [397, 230] width 62 height 12
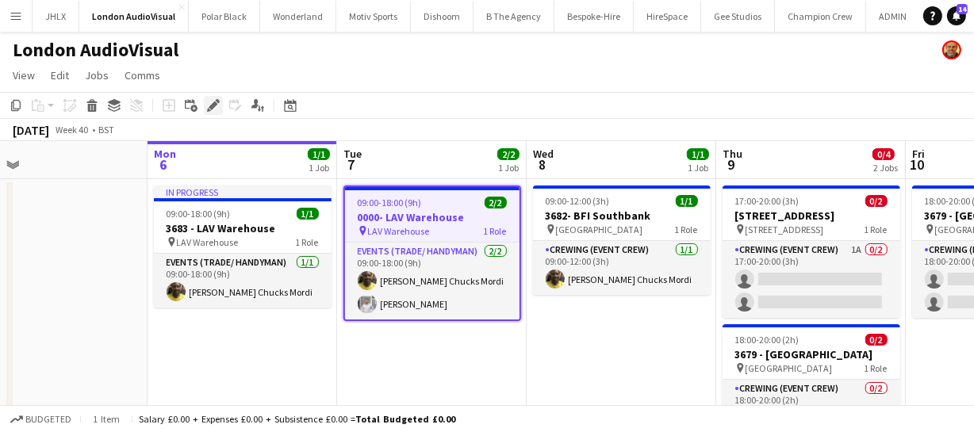
click at [209, 109] on icon "Edit" at bounding box center [213, 105] width 13 height 13
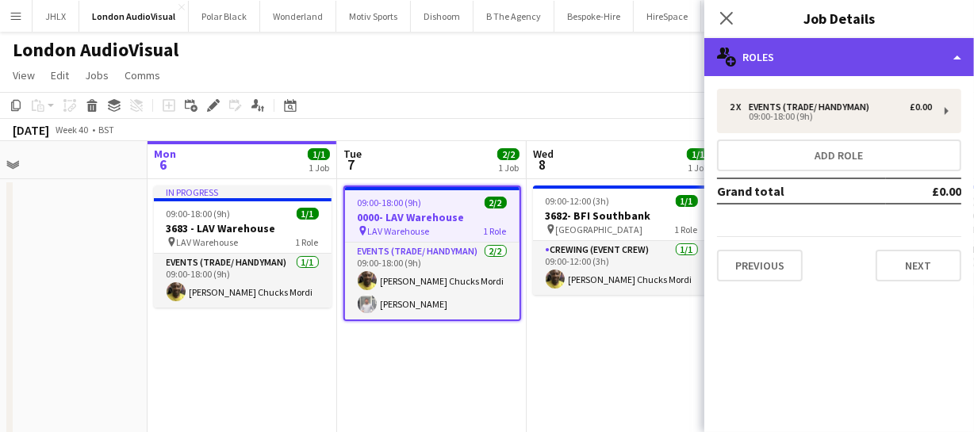
click at [843, 44] on div "multiple-users-add Roles" at bounding box center [839, 57] width 270 height 38
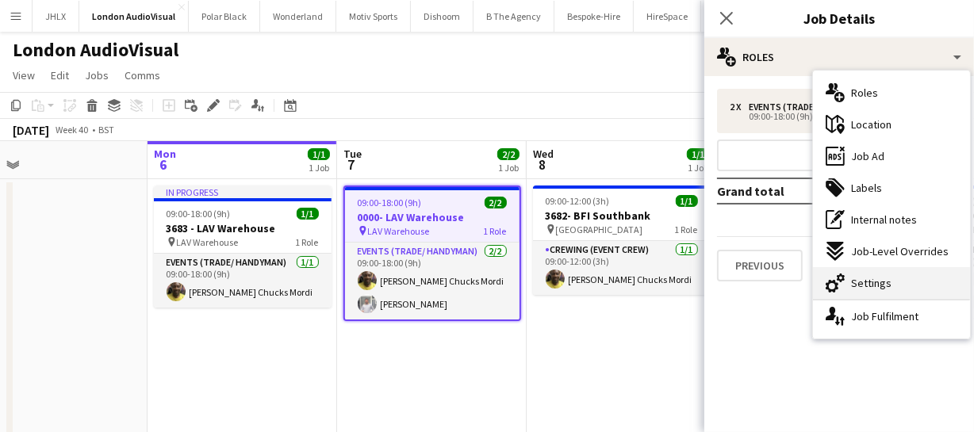
click at [870, 285] on span "Settings" at bounding box center [871, 283] width 40 height 14
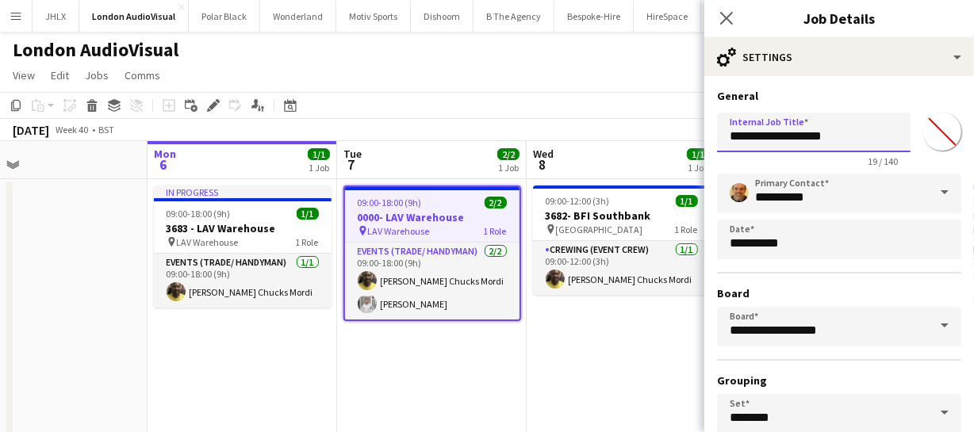
drag, startPoint x: 752, startPoint y: 133, endPoint x: 696, endPoint y: 135, distance: 56.3
click at [696, 135] on body "Menu Boards Boards Boards All jobs Status Workforce Workforce My Workforce Recr…" at bounding box center [487, 266] width 974 height 532
type input "**********"
click at [719, 16] on icon "Close pop-in" at bounding box center [725, 17] width 15 height 15
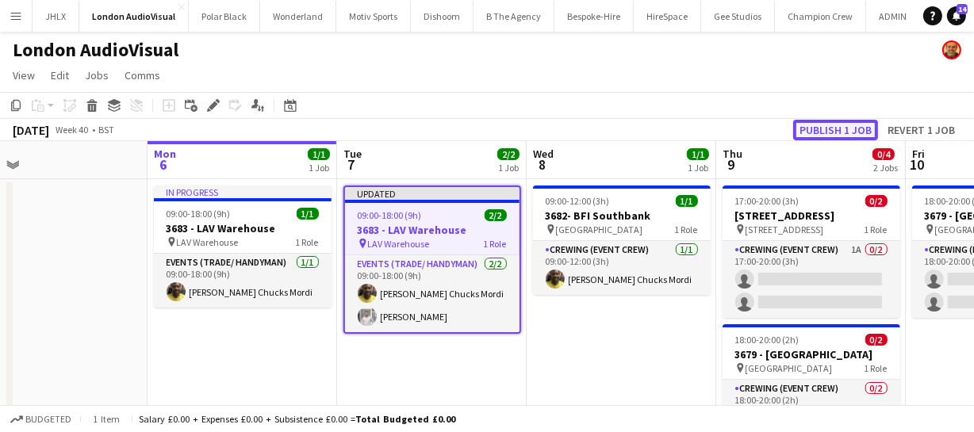
click at [832, 133] on button "Publish 1 job" at bounding box center [835, 130] width 85 height 21
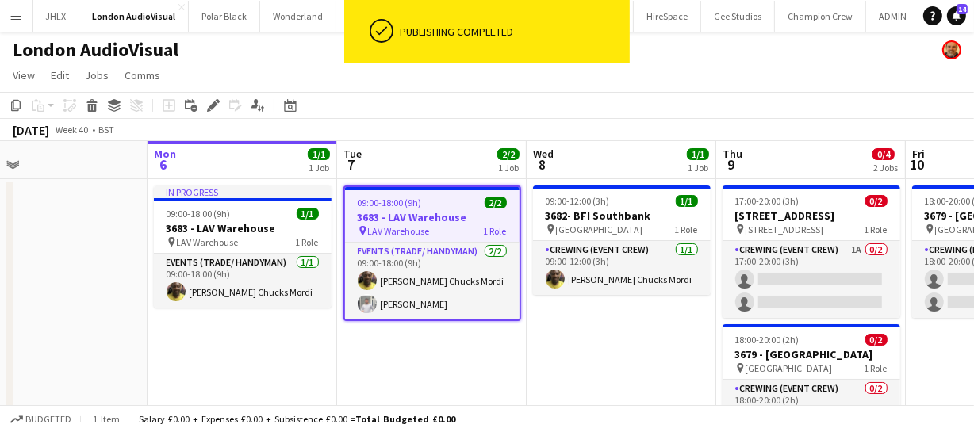
drag, startPoint x: 677, startPoint y: 327, endPoint x: 597, endPoint y: 325, distance: 80.1
click at [588, 332] on app-calendar-viewport "Fri 3 Sat 4 3/3 1 Job Sun 5 Mon 6 1/1 1 Job Tue 7 2/2 1 Job Wed 8 1/1 1 Job Thu…" at bounding box center [487, 323] width 974 height 364
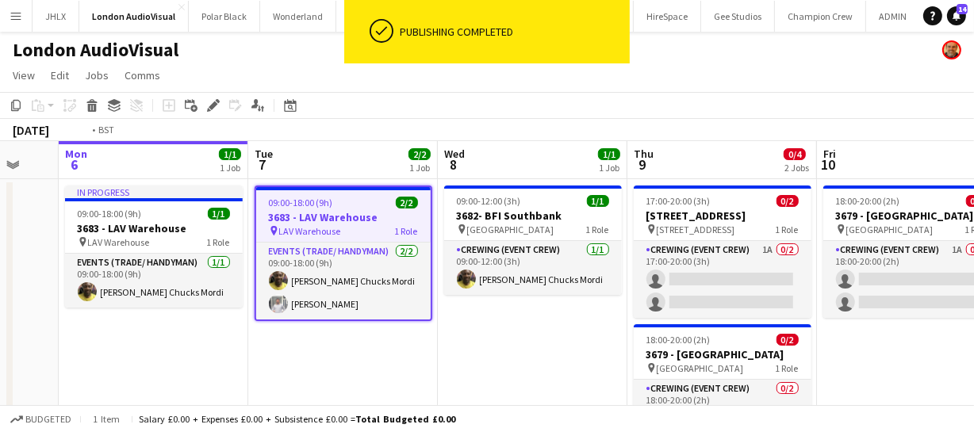
click at [543, 327] on app-calendar-viewport "Fri 3 Sat 4 3/3 1 Job Sun 5 Mon 6 1/1 1 Job Tue 7 2/2 1 Job Wed 8 1/1 1 Job Thu…" at bounding box center [487, 323] width 974 height 364
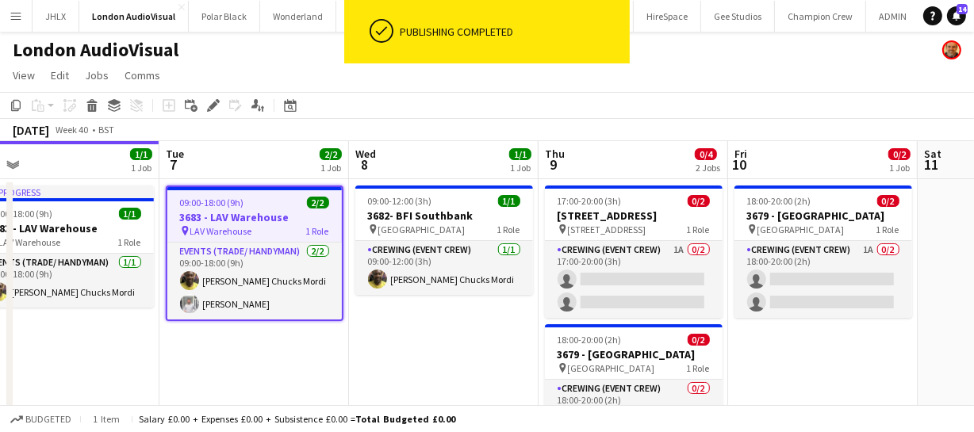
drag, startPoint x: 805, startPoint y: 342, endPoint x: 776, endPoint y: 336, distance: 29.1
click at [751, 342] on app-calendar-viewport "Fri 3 Sat 4 3/3 1 Job Sun 5 Mon 6 1/1 1 Job Tue 7 2/2 1 Job Wed 8 1/1 1 Job Thu…" at bounding box center [487, 323] width 974 height 364
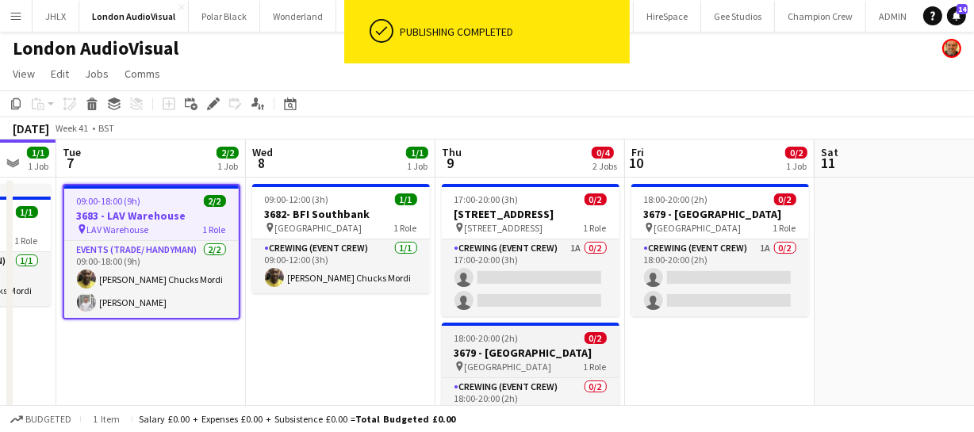
scroll to position [0, 0]
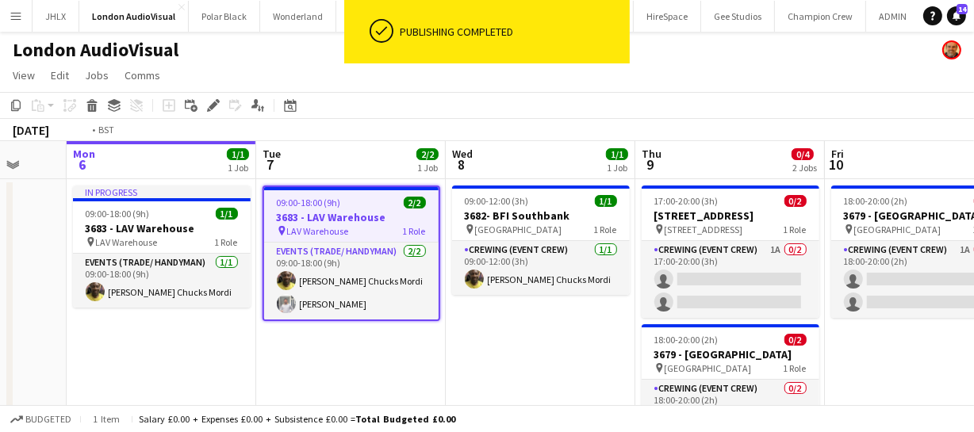
drag, startPoint x: 380, startPoint y: 364, endPoint x: 582, endPoint y: 342, distance: 203.4
click at [582, 342] on app-calendar-viewport "Fri 3 Sat 4 3/3 1 Job Sun 5 Mon 6 1/1 1 Job Tue 7 2/2 1 Job Wed 8 1/1 1 Job Thu…" at bounding box center [487, 323] width 974 height 364
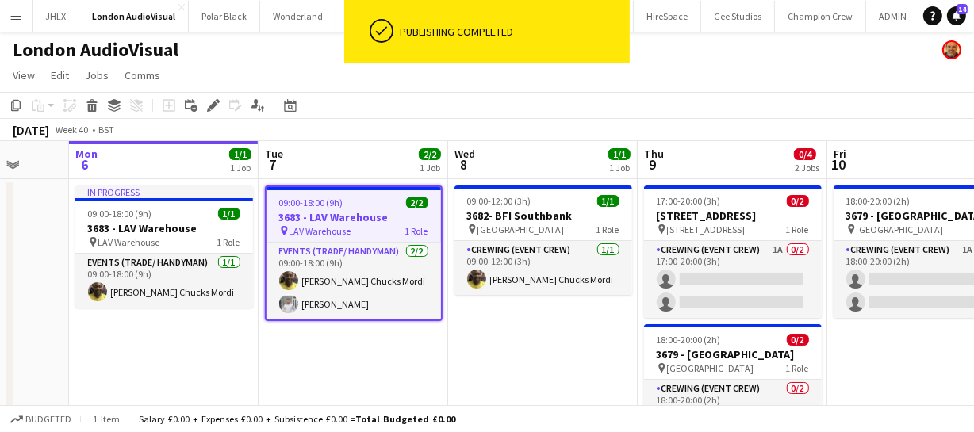
click at [624, 342] on app-calendar-viewport "Fri 3 Sat 4 3/3 1 Job Sun 5 Mon 6 1/1 1 Job Tue 7 2/2 1 Job Wed 8 1/1 1 Job Thu…" at bounding box center [487, 323] width 974 height 364
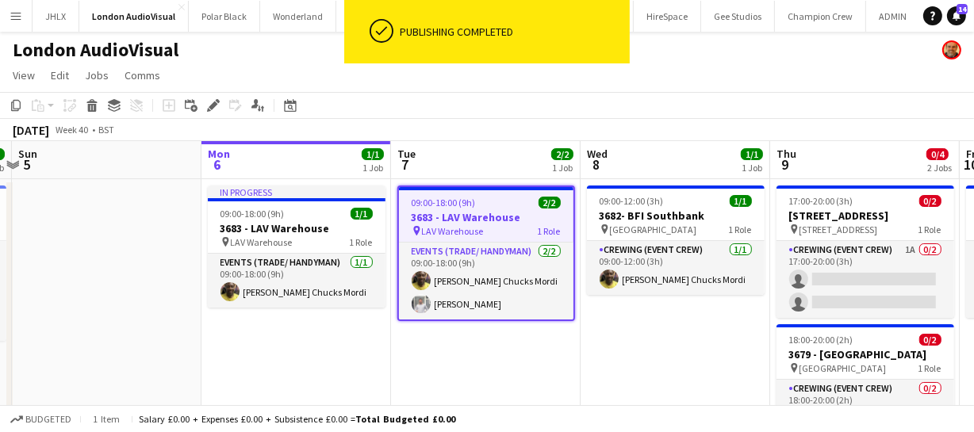
click at [690, 334] on app-calendar-viewport "Fri 3 Sat 4 3/3 1 Job Sun 5 Mon 6 1/1 1 Job Tue 7 2/2 1 Job Wed 8 1/1 1 Job Thu…" at bounding box center [487, 323] width 974 height 364
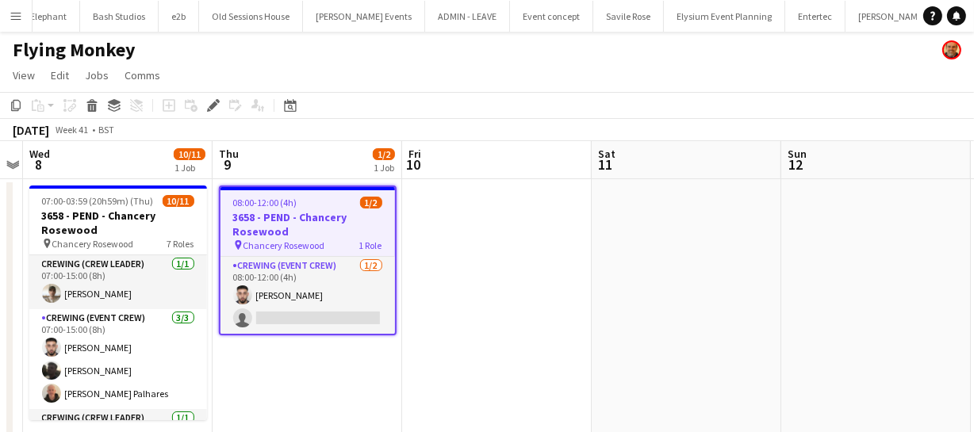
scroll to position [0, 3012]
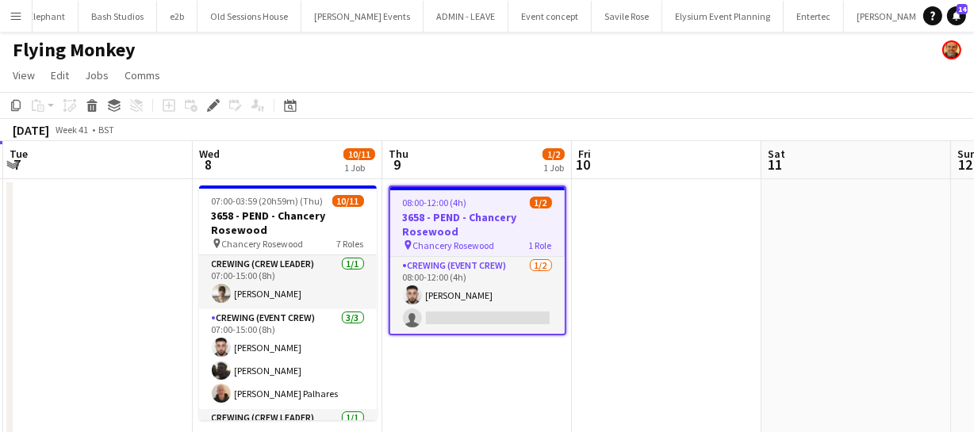
drag, startPoint x: 475, startPoint y: 321, endPoint x: 662, endPoint y: 317, distance: 187.1
click at [662, 317] on app-calendar-viewport "Sun 5 Mon 6 Tue 7 Wed 8 10/11 1 Job Thu 9 1/2 1 Job Fri 10 Sat 11 Sun 12 Mon 13…" at bounding box center [487, 296] width 974 height 311
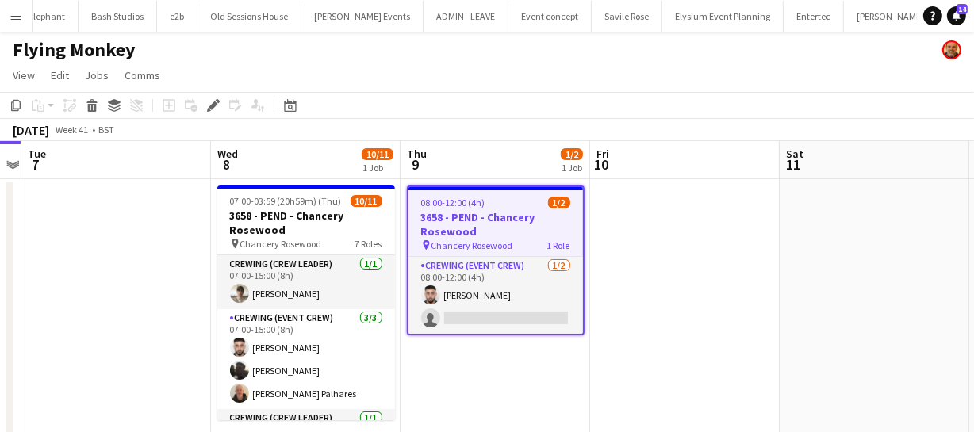
drag, startPoint x: 656, startPoint y: 325, endPoint x: 813, endPoint y: 323, distance: 157.0
click at [753, 320] on app-calendar-viewport "Sun 5 Mon 6 Tue 7 Wed 8 10/11 1 Job Thu 9 1/2 1 Job Fri 10 Sat 11 Sun 12 Mon 13…" at bounding box center [487, 296] width 974 height 311
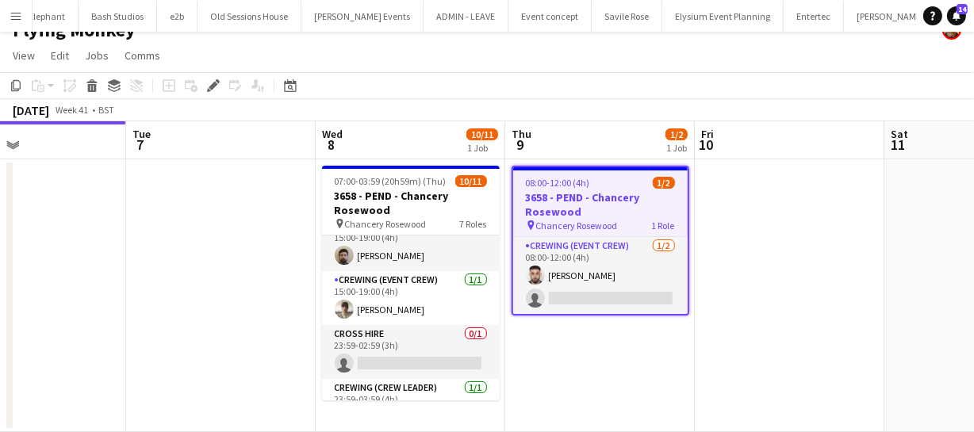
scroll to position [159, 0]
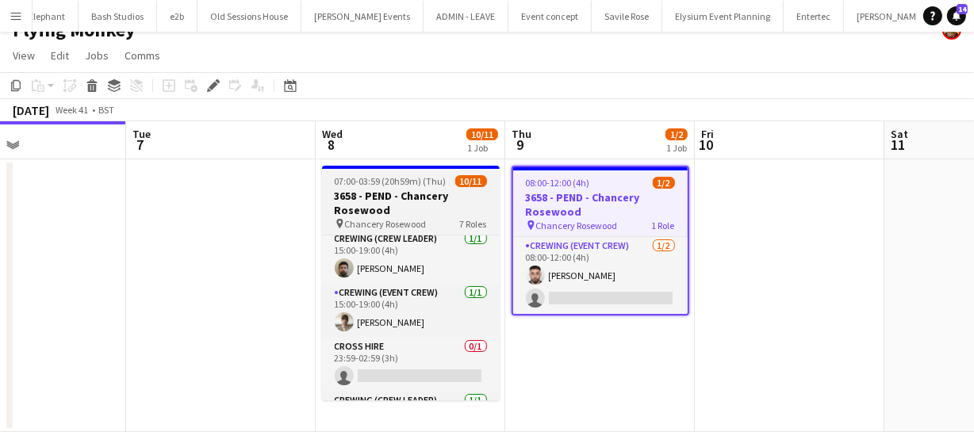
click at [392, 199] on h3 "3658 - PEND - Chancery Rosewood" at bounding box center [411, 203] width 178 height 29
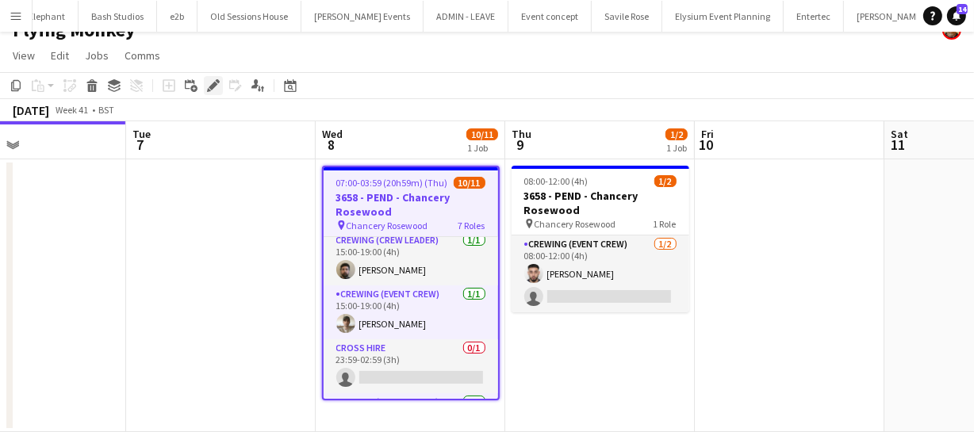
click at [214, 86] on icon at bounding box center [213, 86] width 9 height 9
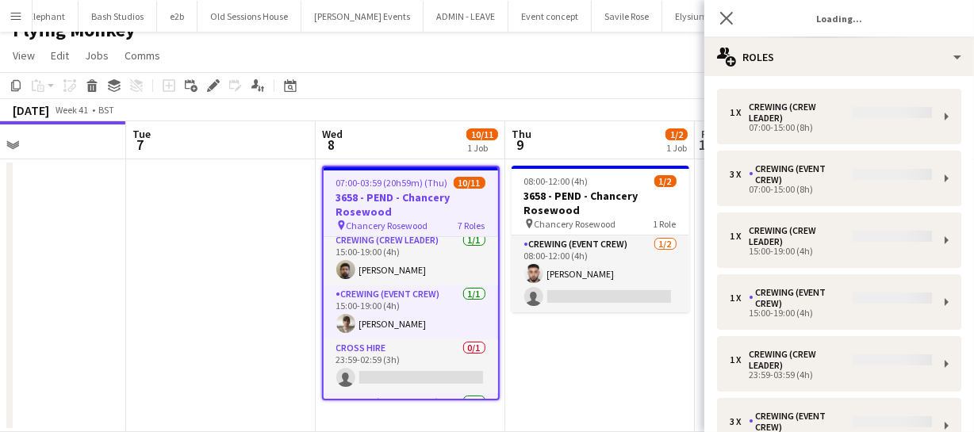
type input "*******"
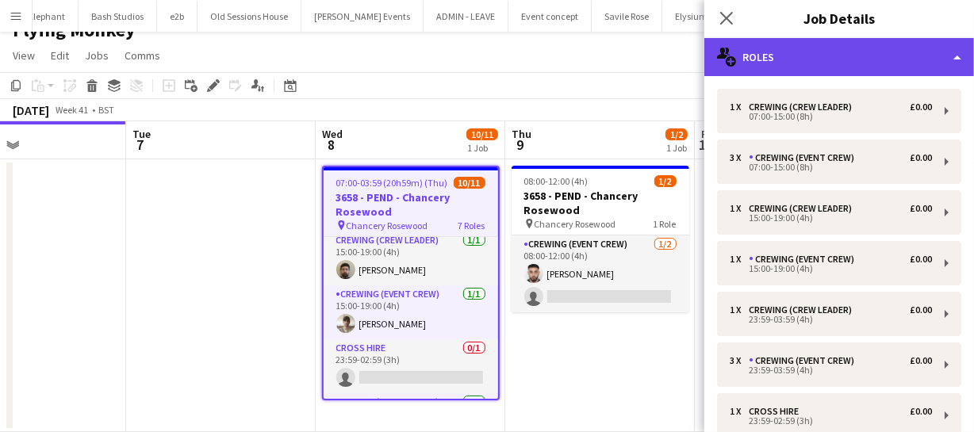
click at [794, 62] on div "multiple-users-add Roles" at bounding box center [839, 57] width 270 height 38
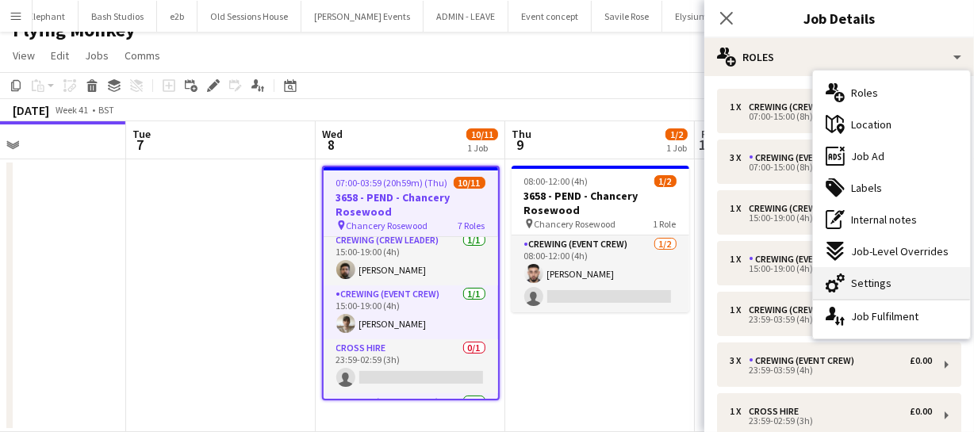
click at [872, 276] on span "Settings" at bounding box center [871, 283] width 40 height 14
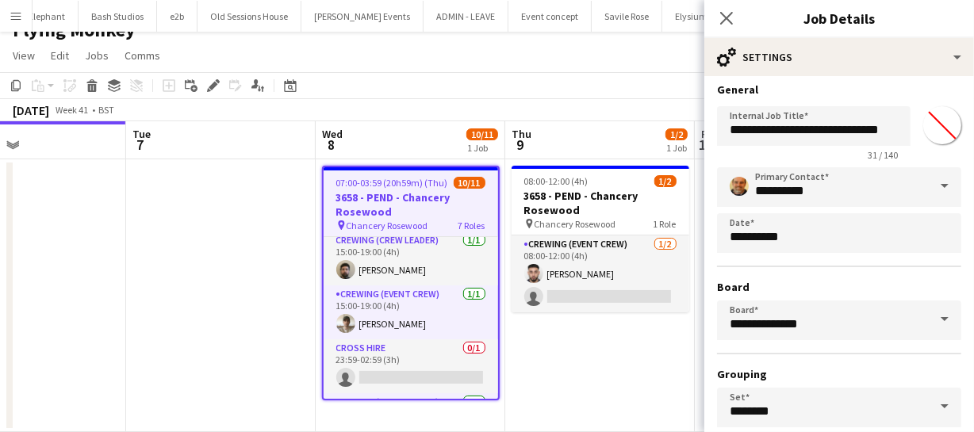
scroll to position [0, 0]
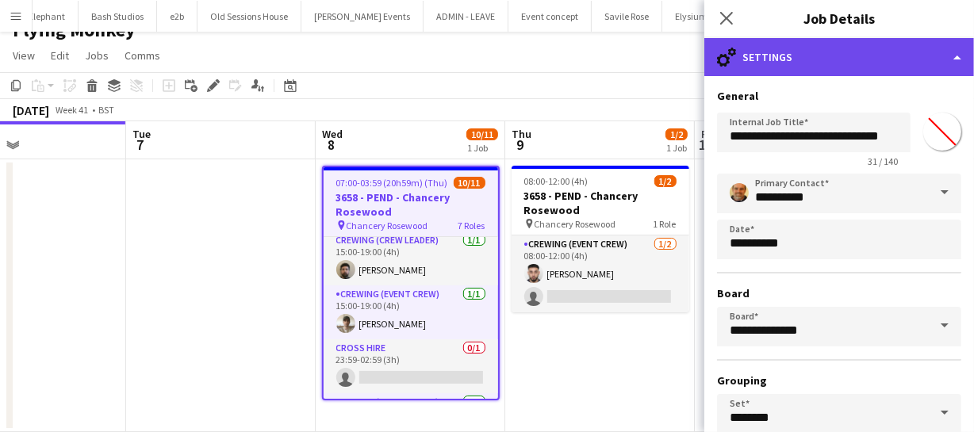
click at [842, 46] on div "cog-double-3 Settings" at bounding box center [839, 57] width 270 height 38
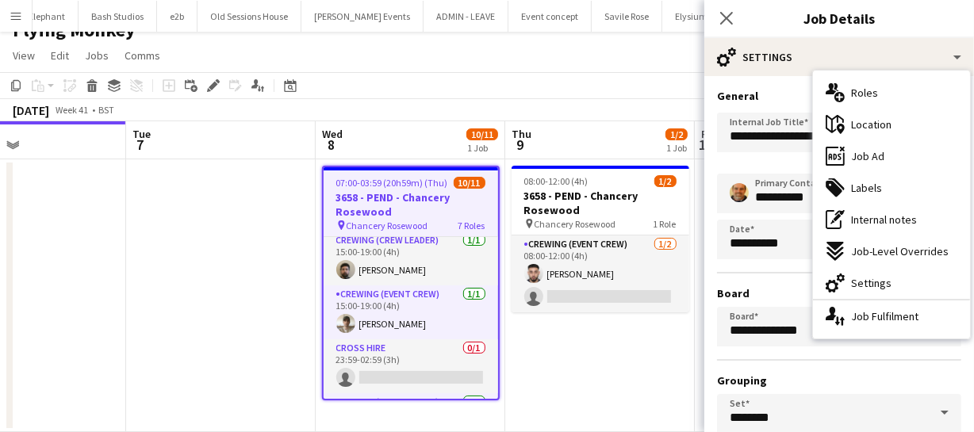
click at [882, 159] on span "Job Ad" at bounding box center [867, 156] width 33 height 14
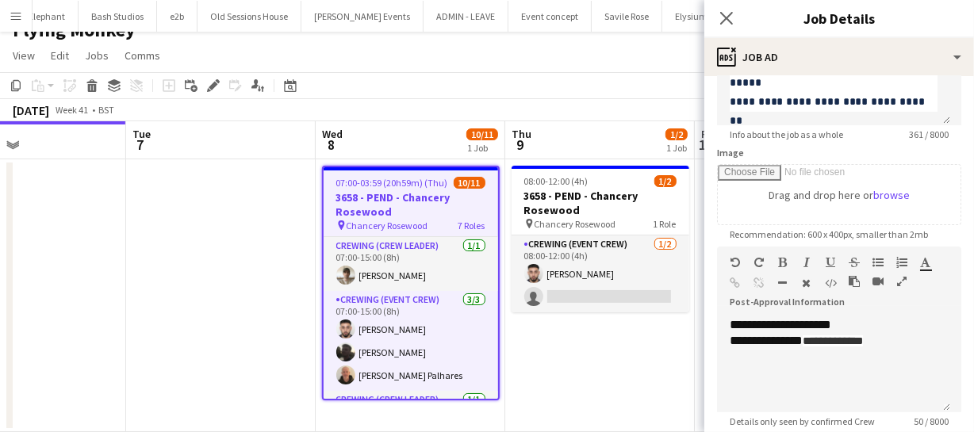
scroll to position [216, 0]
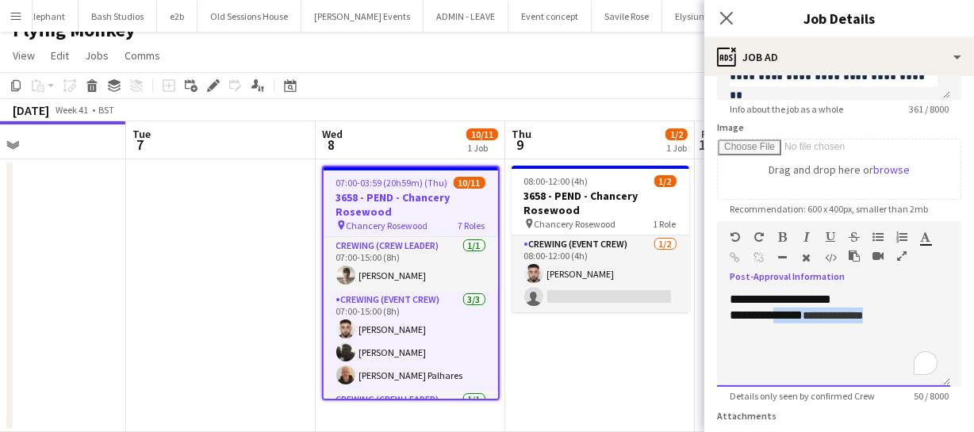
drag, startPoint x: 779, startPoint y: 320, endPoint x: 917, endPoint y: 321, distance: 138.7
click at [917, 321] on div "**********" at bounding box center [833, 316] width 208 height 16
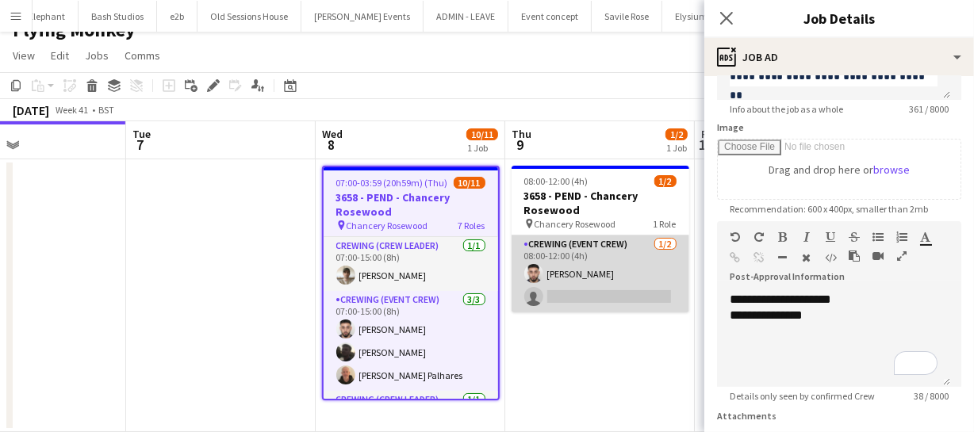
click at [602, 295] on app-card-role "Crewing (Event Crew) 1/2 08:00-12:00 (4h) Caleb Caffoor single-neutral-actions" at bounding box center [600, 273] width 178 height 77
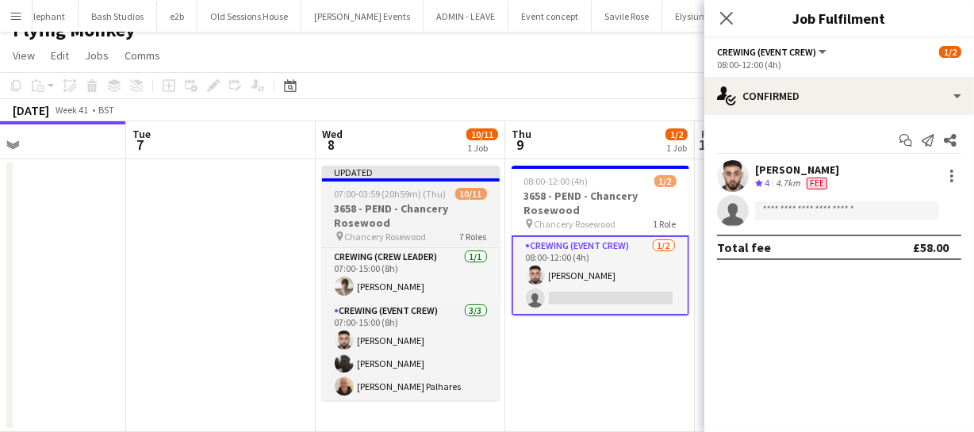
click at [370, 190] on span "07:00-03:59 (20h59m) (Thu)" at bounding box center [391, 194] width 112 height 12
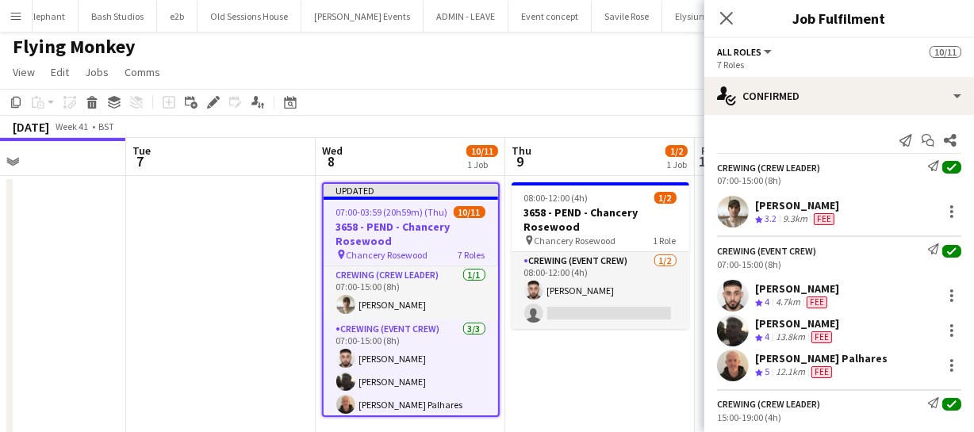
scroll to position [0, 0]
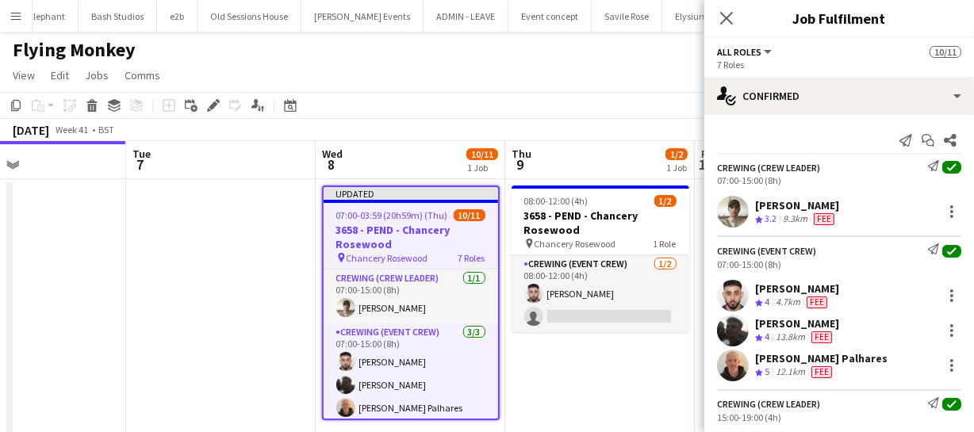
click at [407, 226] on h3 "3658 - PEND - Chancery Rosewood" at bounding box center [410, 237] width 174 height 29
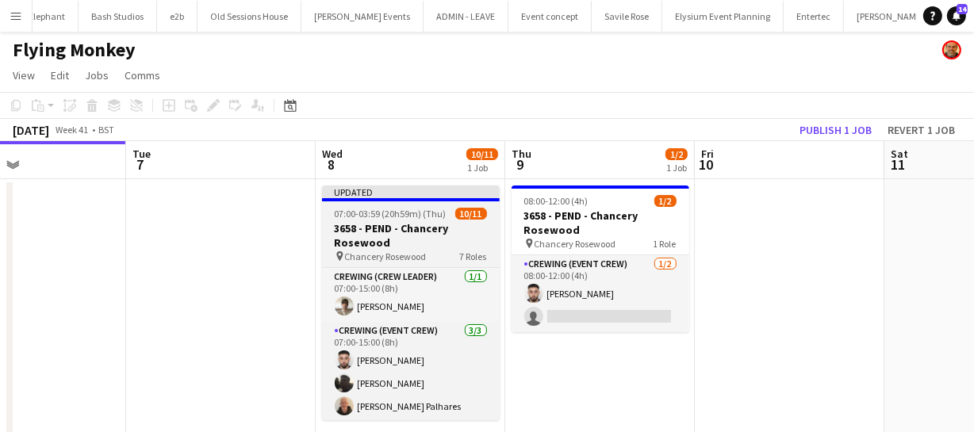
click at [381, 234] on h3 "3658 - PEND - Chancery Rosewood" at bounding box center [411, 235] width 178 height 29
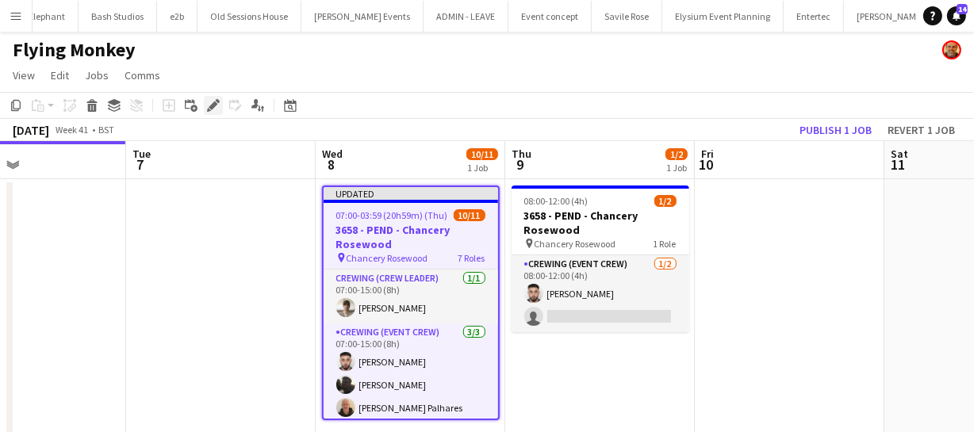
click at [214, 105] on icon at bounding box center [213, 105] width 9 height 9
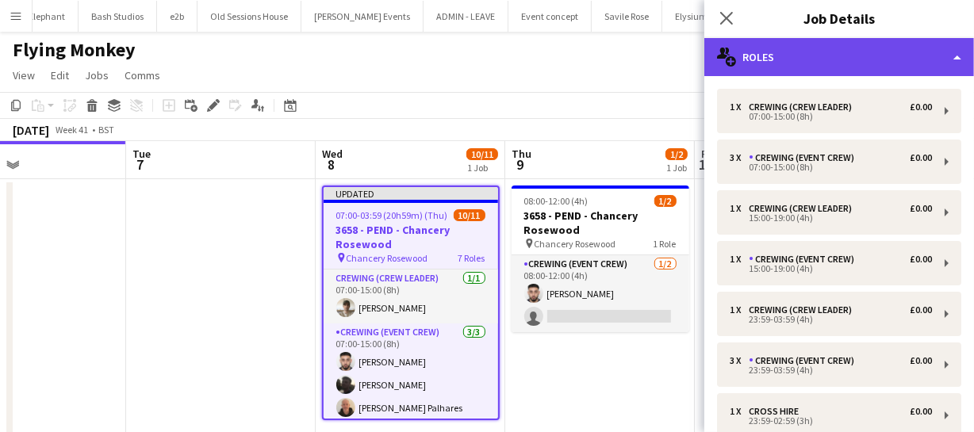
click at [840, 57] on div "multiple-users-add Roles" at bounding box center [839, 57] width 270 height 38
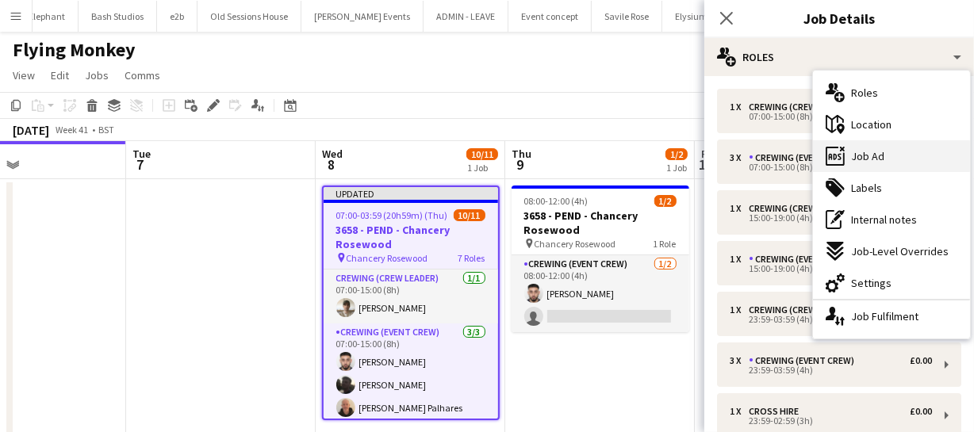
click at [882, 166] on div "ads-window Job Ad" at bounding box center [891, 156] width 157 height 32
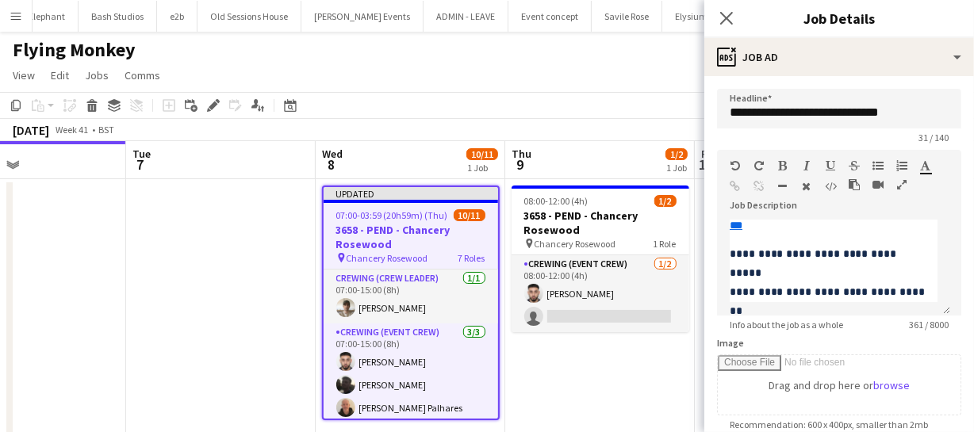
scroll to position [216, 0]
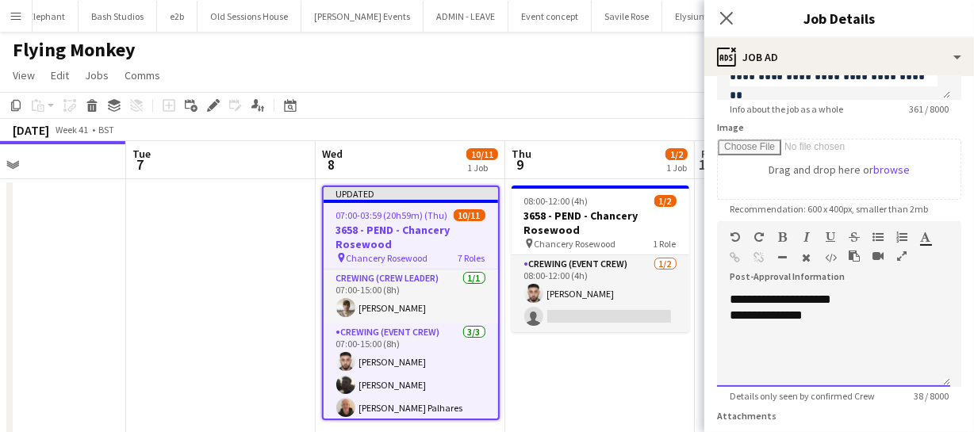
click at [819, 319] on div "**********" at bounding box center [833, 316] width 208 height 16
click at [775, 313] on div "**********" at bounding box center [833, 316] width 208 height 16
click at [776, 317] on div "**********" at bounding box center [833, 324] width 208 height 32
drag, startPoint x: 776, startPoint y: 314, endPoint x: 808, endPoint y: 316, distance: 31.8
click at [808, 316] on div "**********" at bounding box center [833, 324] width 208 height 32
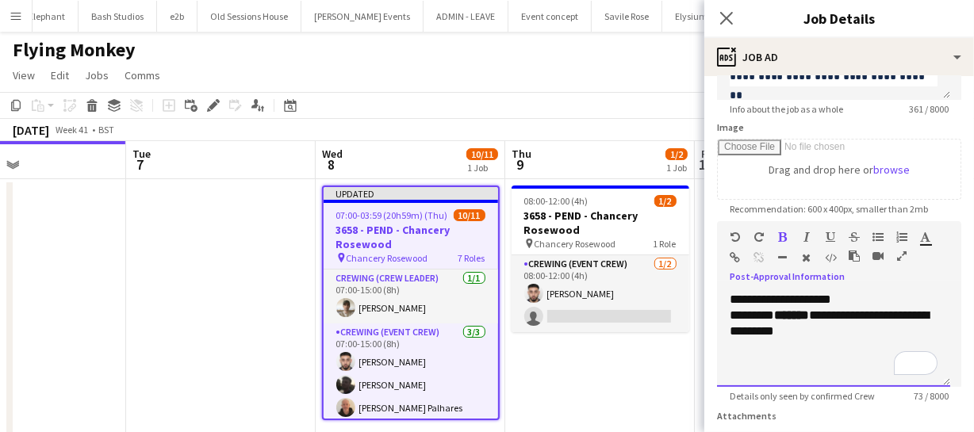
click at [832, 373] on div "**********" at bounding box center [833, 339] width 233 height 95
click at [817, 334] on div "**********" at bounding box center [833, 324] width 208 height 32
drag, startPoint x: 725, startPoint y: 349, endPoint x: 772, endPoint y: 342, distance: 47.2
click at [772, 342] on div "**********" at bounding box center [833, 339] width 233 height 95
click at [729, 237] on div "Standard Heading 1 Heading 2 Heading 3 Heading 4 Heading 5 Heading 6 Heading 7 …" at bounding box center [839, 250] width 244 height 59
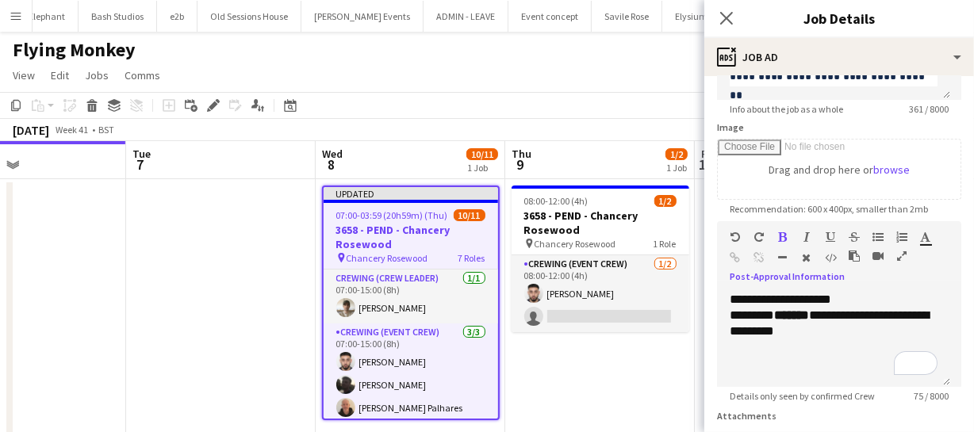
click at [737, 235] on icon "button" at bounding box center [735, 237] width 10 height 11
click at [800, 350] on div "******" at bounding box center [833, 347] width 208 height 16
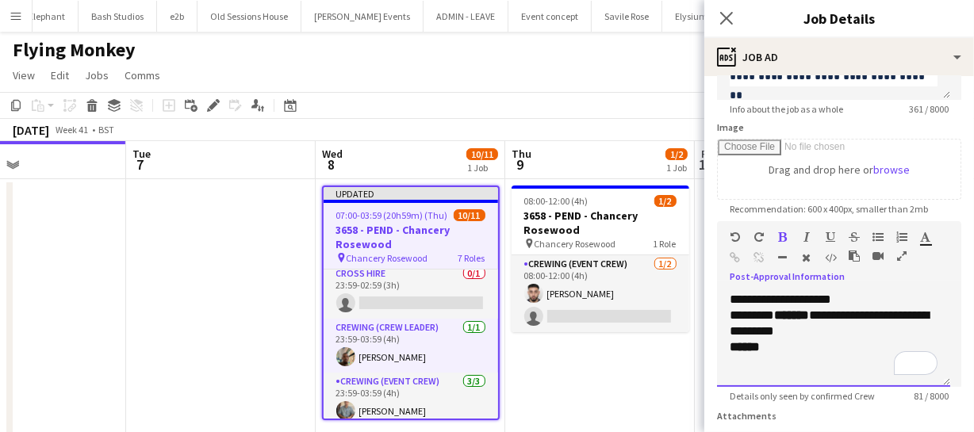
scroll to position [288, 0]
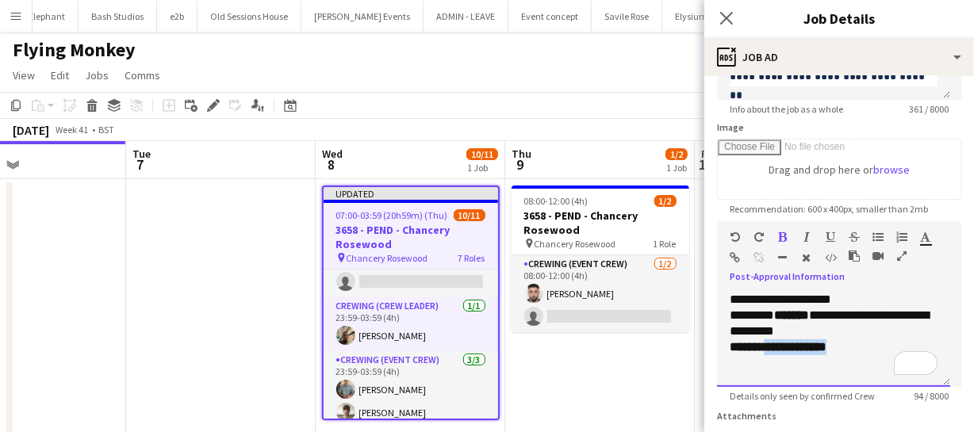
drag, startPoint x: 765, startPoint y: 345, endPoint x: 853, endPoint y: 348, distance: 88.1
click at [853, 348] on div "**********" at bounding box center [833, 347] width 208 height 16
click at [856, 348] on div "**********" at bounding box center [833, 347] width 208 height 16
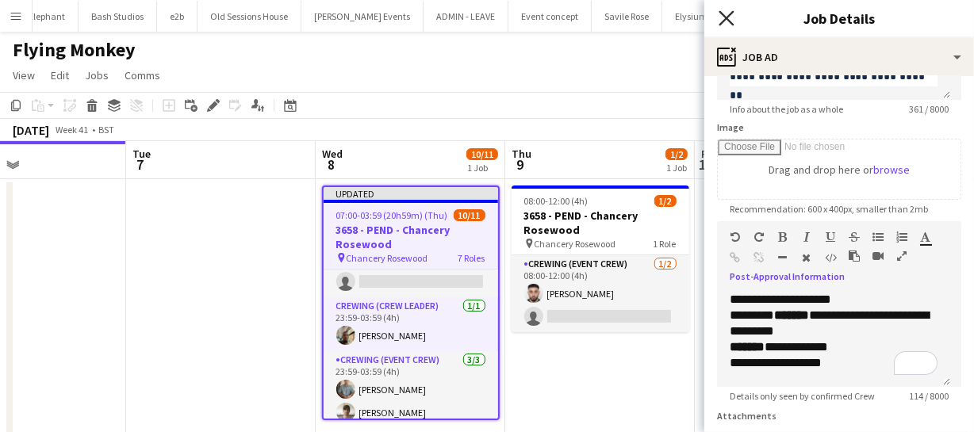
click at [721, 16] on icon "Close pop-in" at bounding box center [725, 17] width 15 height 15
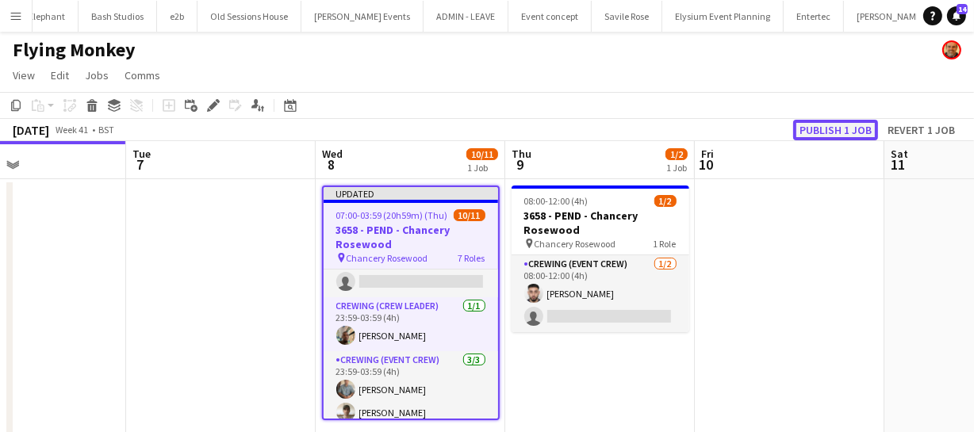
click at [830, 132] on button "Publish 1 job" at bounding box center [835, 130] width 85 height 21
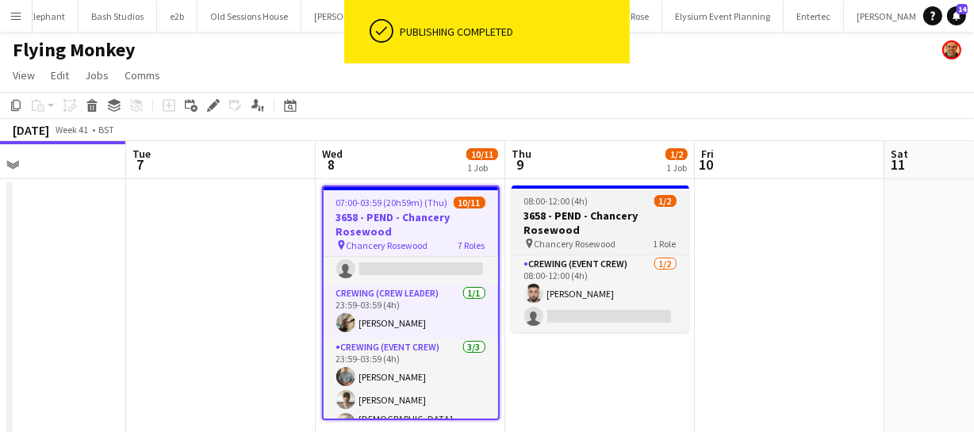
click at [574, 209] on h3 "3658 - PEND - Chancery Rosewood" at bounding box center [600, 223] width 178 height 29
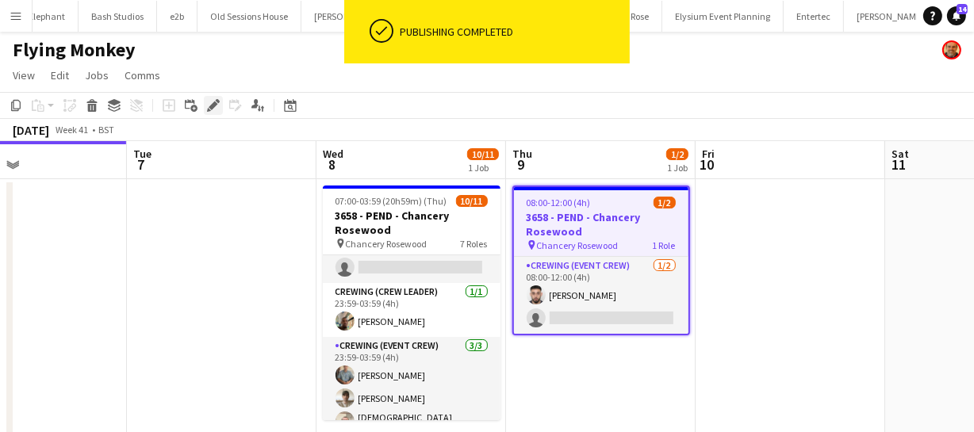
click at [205, 102] on div "Edit" at bounding box center [213, 105] width 19 height 19
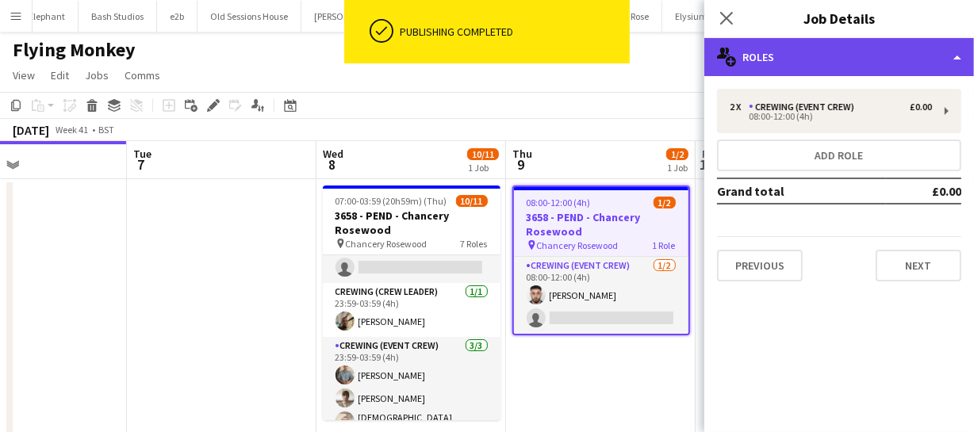
click at [809, 75] on div "multiple-users-add Roles" at bounding box center [839, 57] width 270 height 38
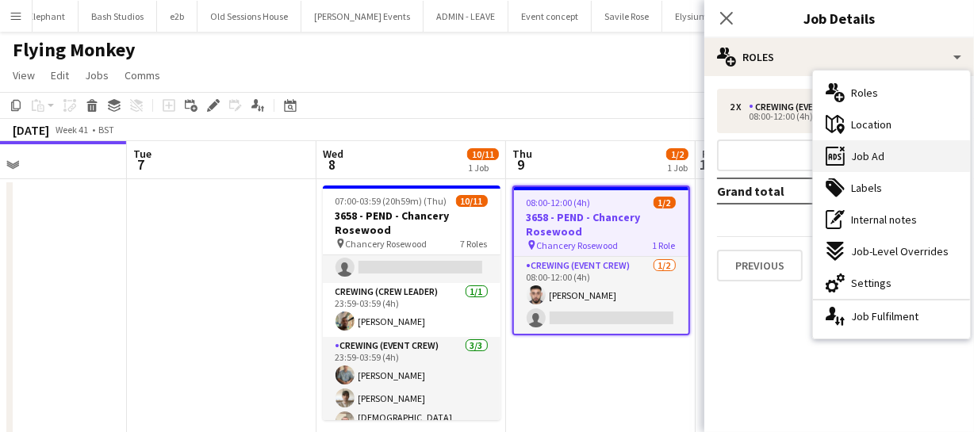
click at [882, 158] on div "ads-window Job Ad" at bounding box center [891, 156] width 157 height 32
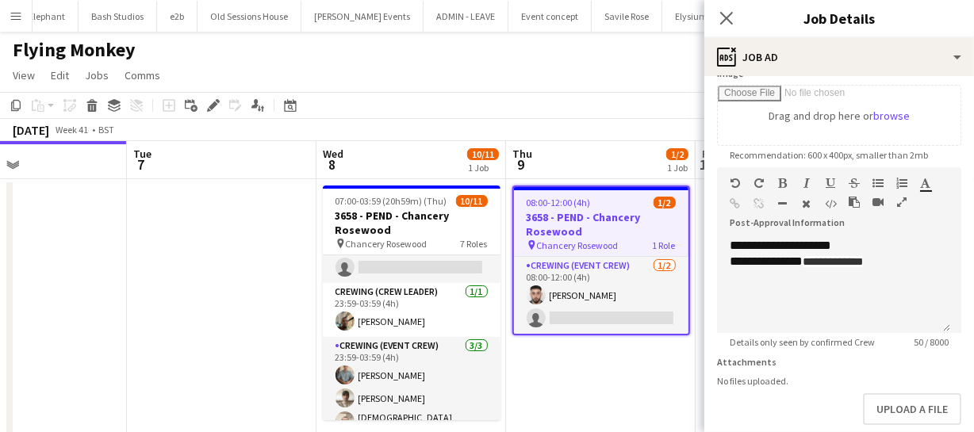
scroll to position [288, 0]
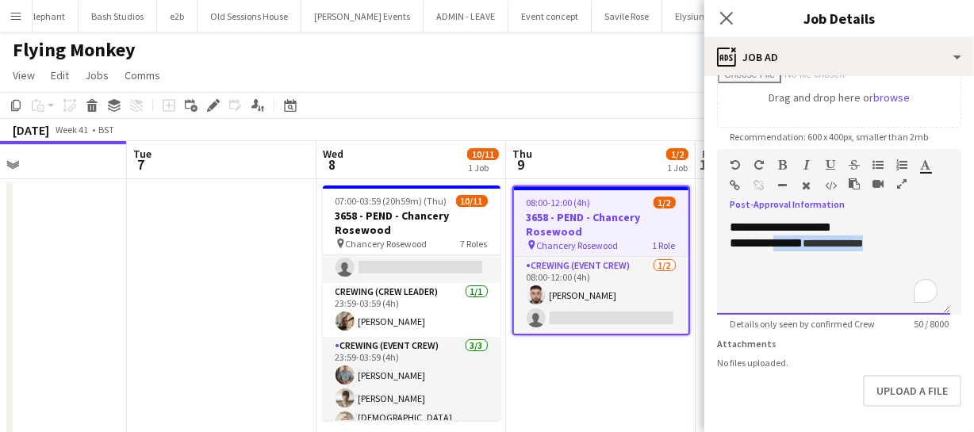
drag, startPoint x: 779, startPoint y: 243, endPoint x: 891, endPoint y: 251, distance: 112.9
click at [891, 251] on div "**********" at bounding box center [833, 243] width 208 height 16
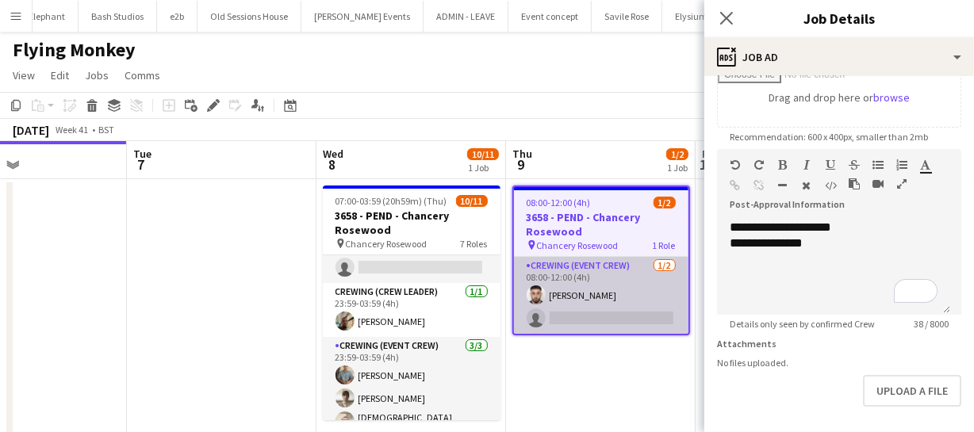
click at [591, 312] on app-card-role "Crewing (Event Crew) 1/2 08:00-12:00 (4h) Caleb Caffoor single-neutral-actions" at bounding box center [601, 295] width 174 height 77
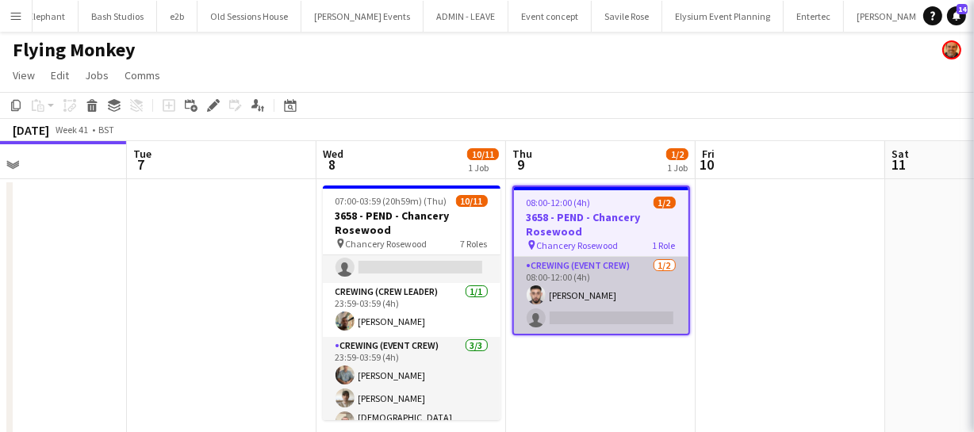
scroll to position [0, 440]
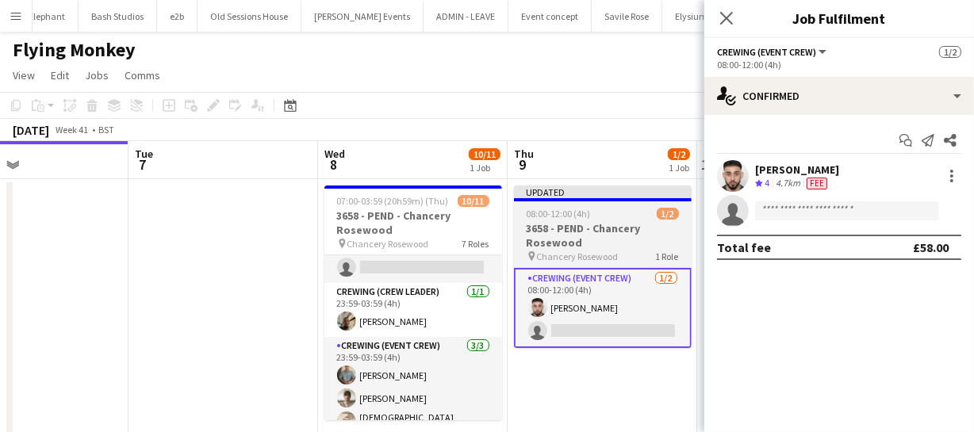
click at [578, 230] on h3 "3658 - PEND - Chancery Rosewood" at bounding box center [603, 235] width 178 height 29
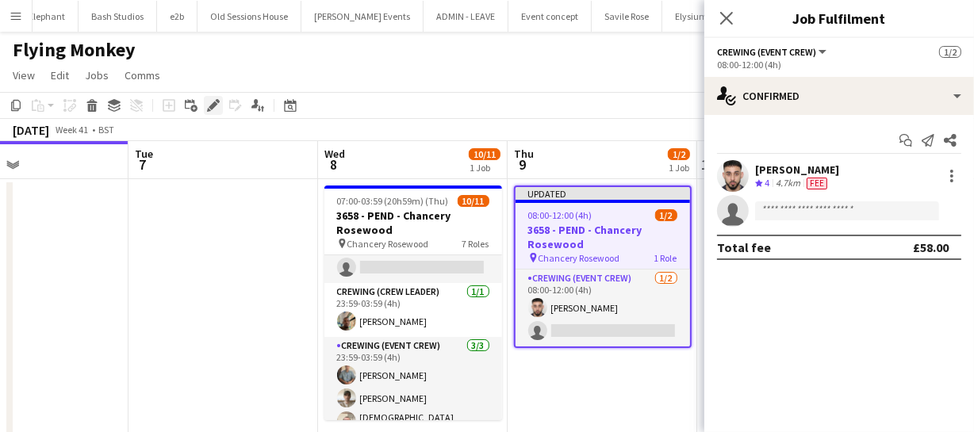
click at [209, 109] on icon "Edit" at bounding box center [213, 105] width 13 height 13
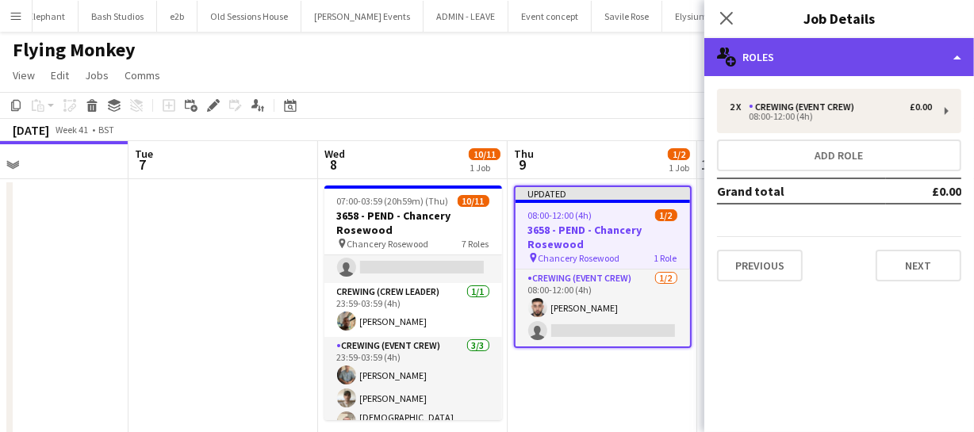
click at [823, 64] on div "multiple-users-add Roles" at bounding box center [839, 57] width 270 height 38
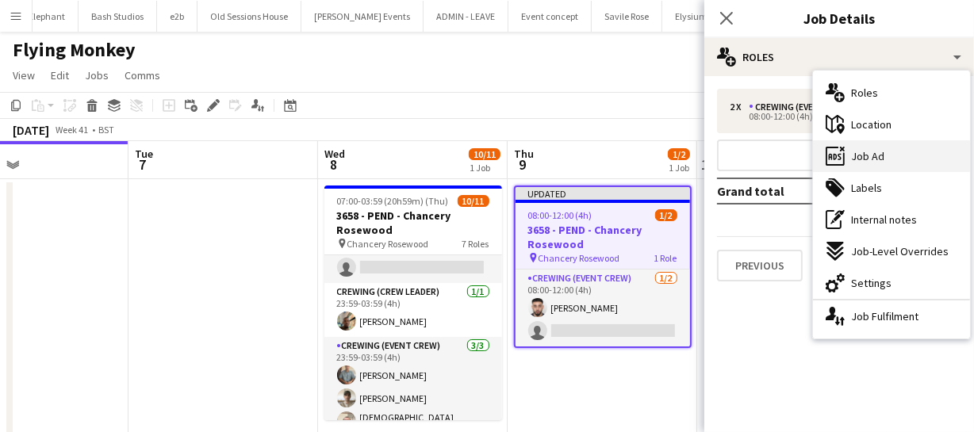
click at [868, 152] on span "Job Ad" at bounding box center [867, 156] width 33 height 14
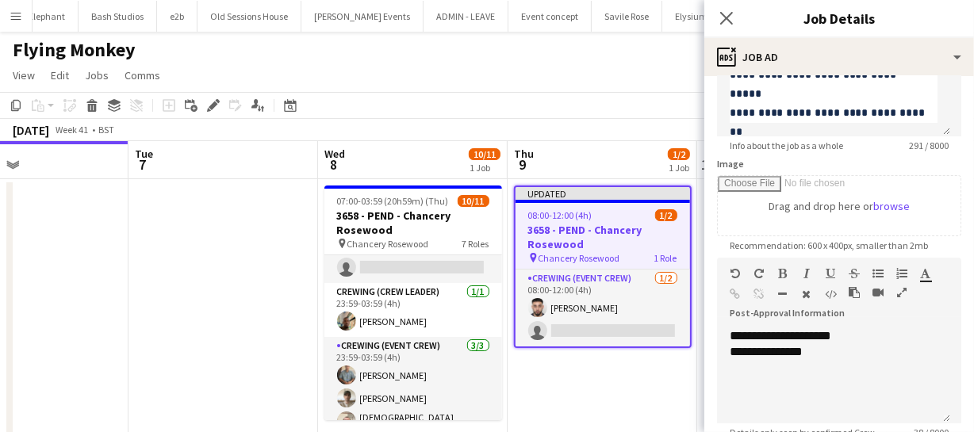
scroll to position [216, 0]
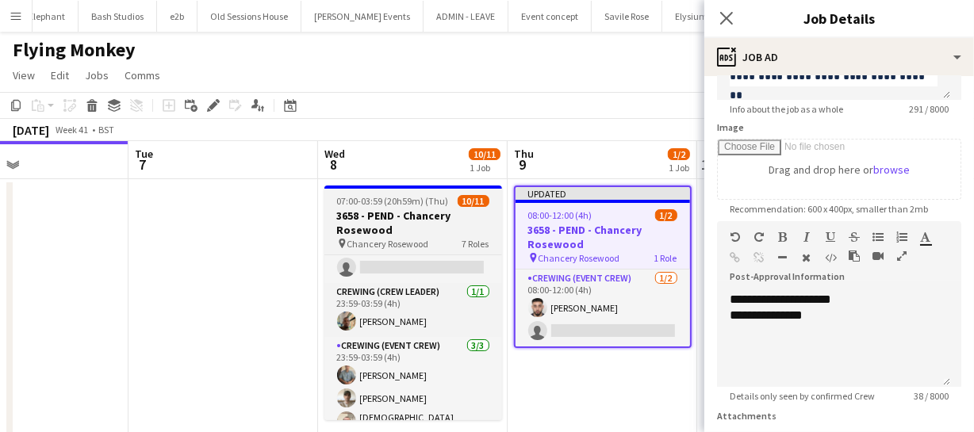
click at [404, 214] on h3 "3658 - PEND - Chancery Rosewood" at bounding box center [413, 223] width 178 height 29
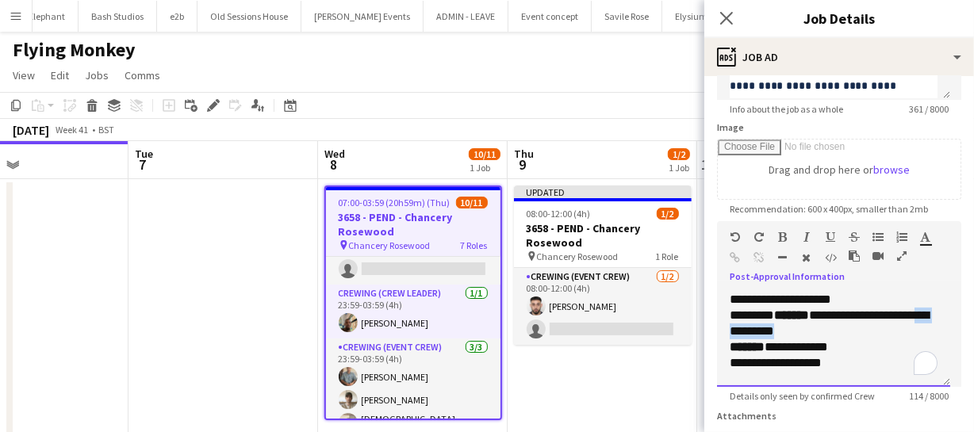
drag, startPoint x: 725, startPoint y: 328, endPoint x: 809, endPoint y: 329, distance: 84.8
click at [809, 329] on div "**********" at bounding box center [833, 339] width 233 height 95
copy div "**********"
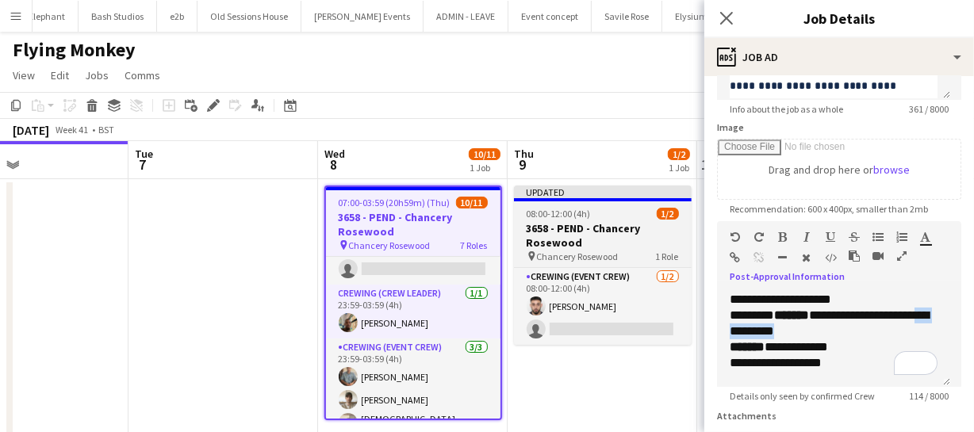
click at [587, 228] on h3 "3658 - PEND - Chancery Rosewood" at bounding box center [603, 235] width 178 height 29
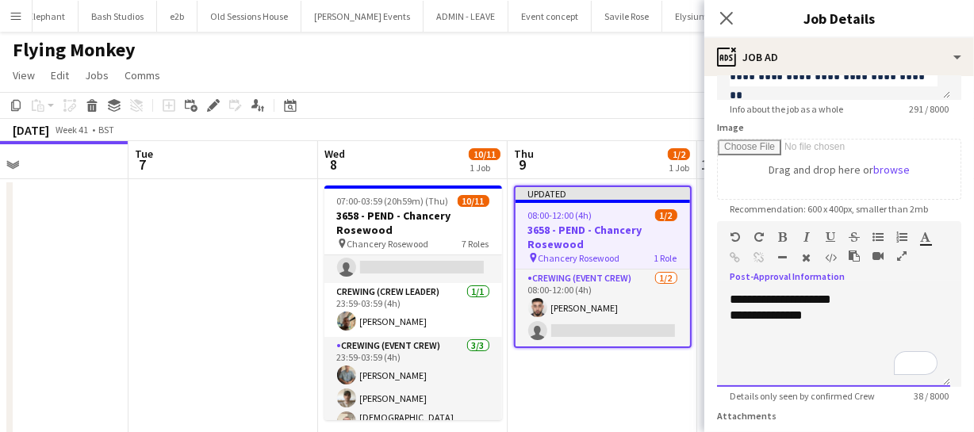
click at [842, 317] on div "**********" at bounding box center [833, 316] width 208 height 16
paste div "To enrich screen reader interactions, please activate Accessibility in Grammarl…"
click at [720, 19] on icon "Close pop-in" at bounding box center [725, 17] width 15 height 15
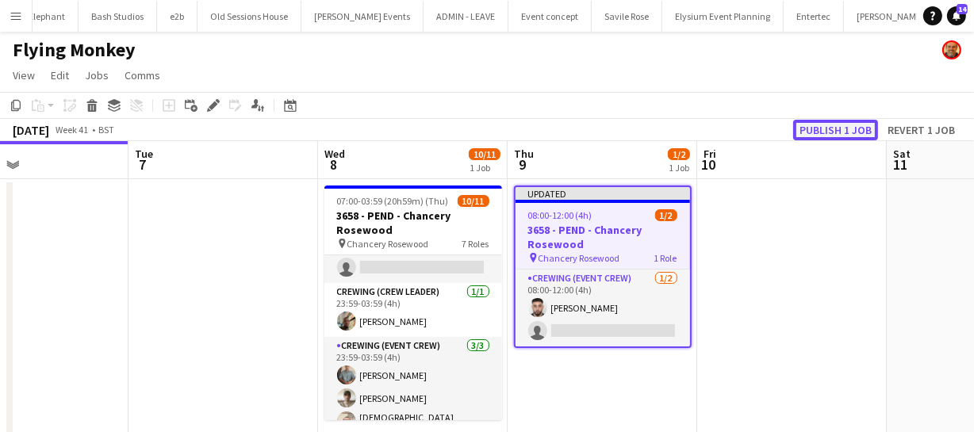
click at [838, 122] on button "Publish 1 job" at bounding box center [835, 130] width 85 height 21
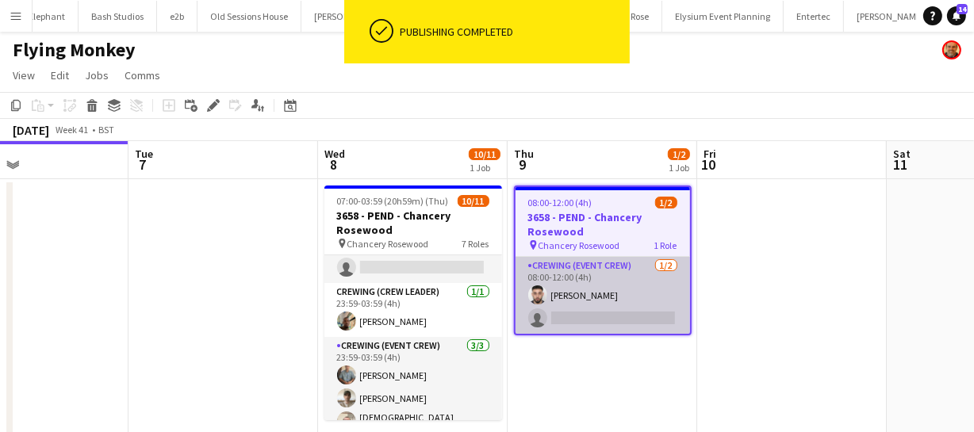
click at [606, 292] on app-card-role "Crewing (Event Crew) 1/2 08:00-12:00 (4h) Caleb Caffoor single-neutral-actions" at bounding box center [602, 295] width 174 height 77
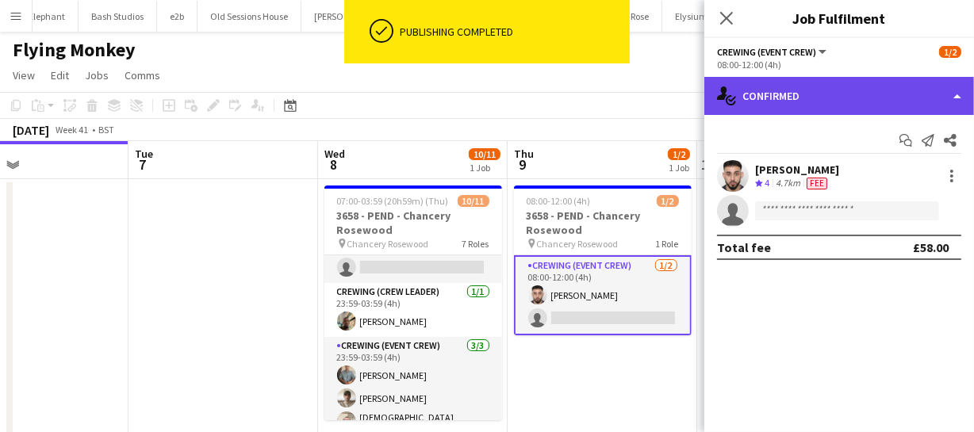
click at [917, 99] on div "single-neutral-actions-check-2 Confirmed" at bounding box center [839, 96] width 270 height 38
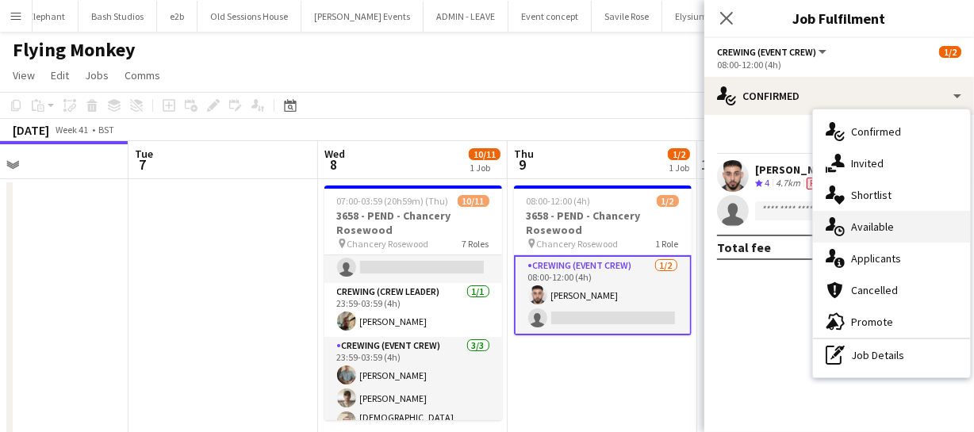
click at [878, 224] on span "Available" at bounding box center [872, 227] width 43 height 14
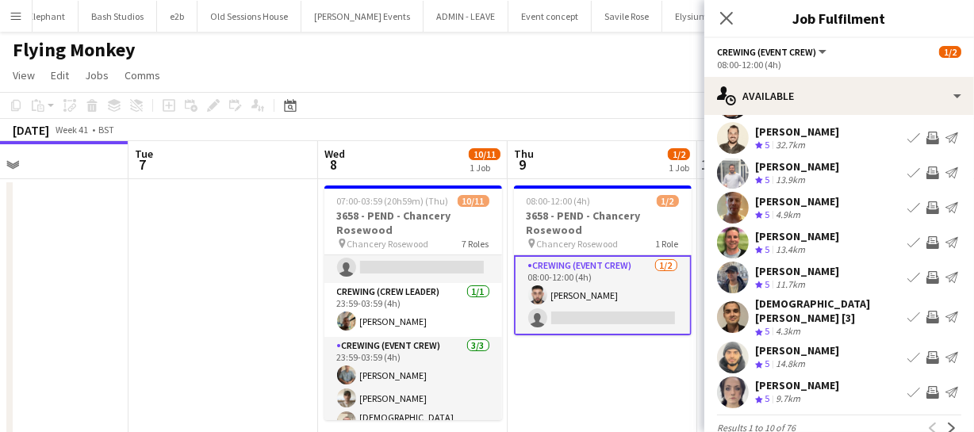
scroll to position [123, 0]
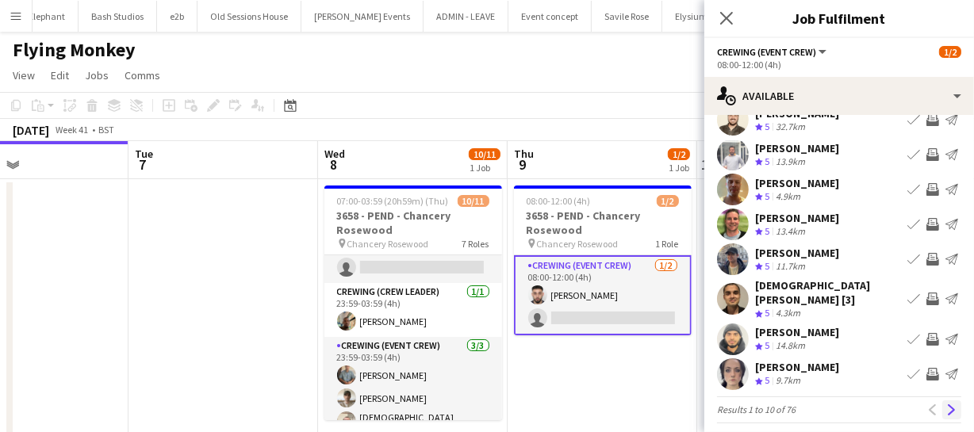
click at [946, 404] on app-icon "Next" at bounding box center [951, 409] width 11 height 11
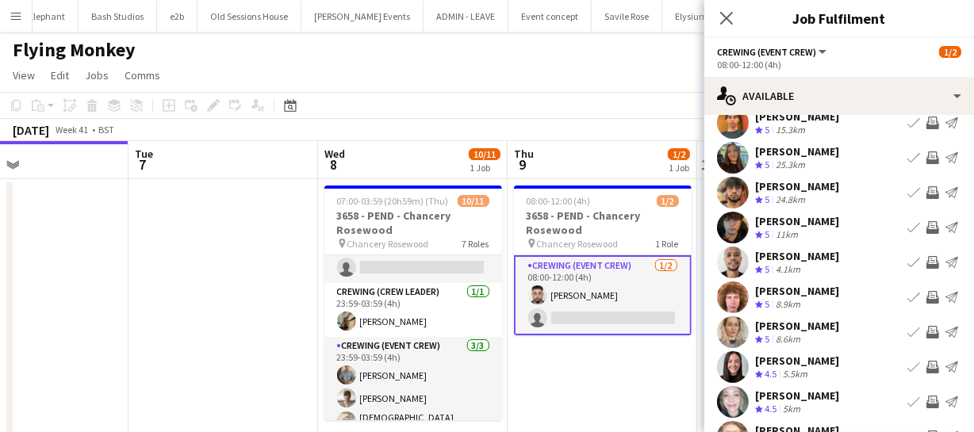
scroll to position [71, 0]
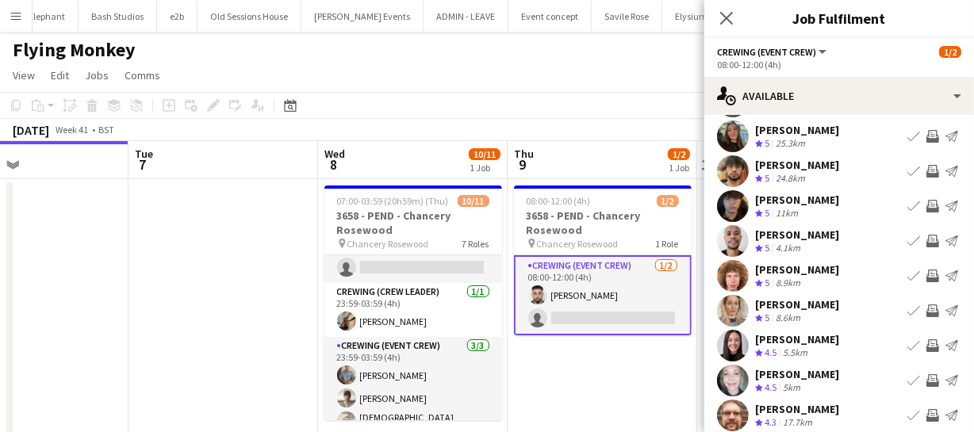
click at [926, 411] on app-icon "Invite crew" at bounding box center [932, 415] width 13 height 13
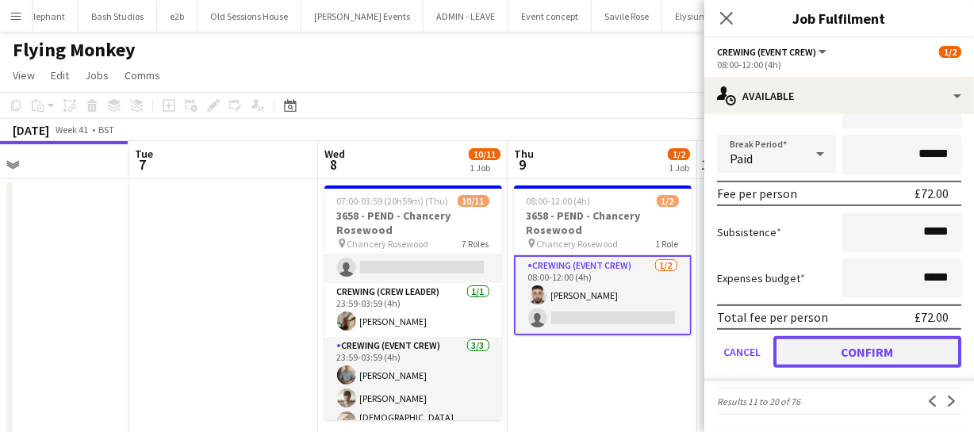
click at [886, 355] on button "Confirm" at bounding box center [867, 352] width 188 height 32
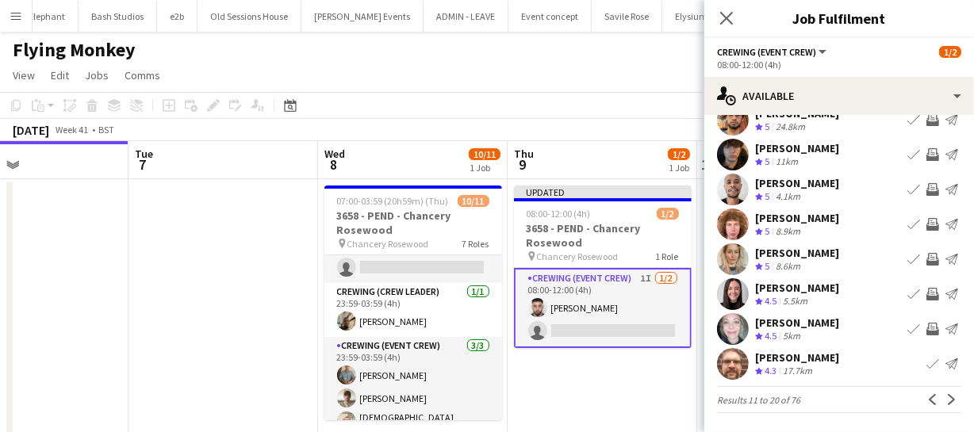
scroll to position [51, 0]
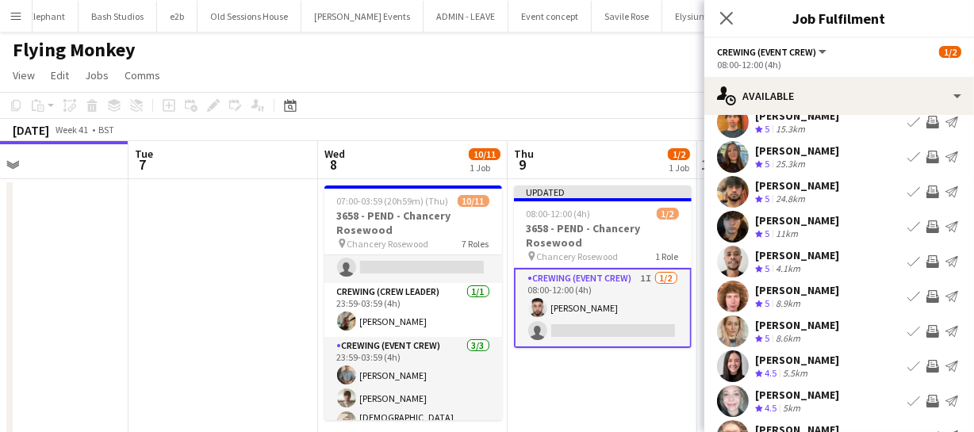
click at [926, 294] on app-icon "Invite crew" at bounding box center [932, 296] width 13 height 13
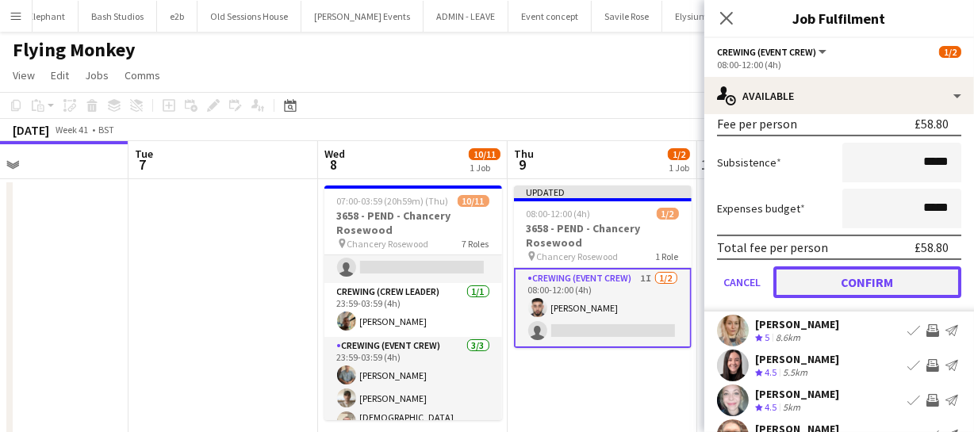
click at [900, 274] on button "Confirm" at bounding box center [867, 282] width 188 height 32
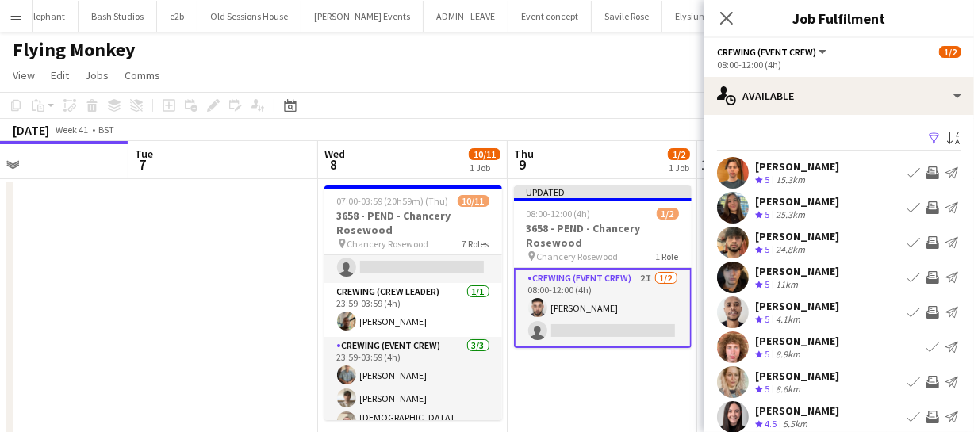
scroll to position [71, 0]
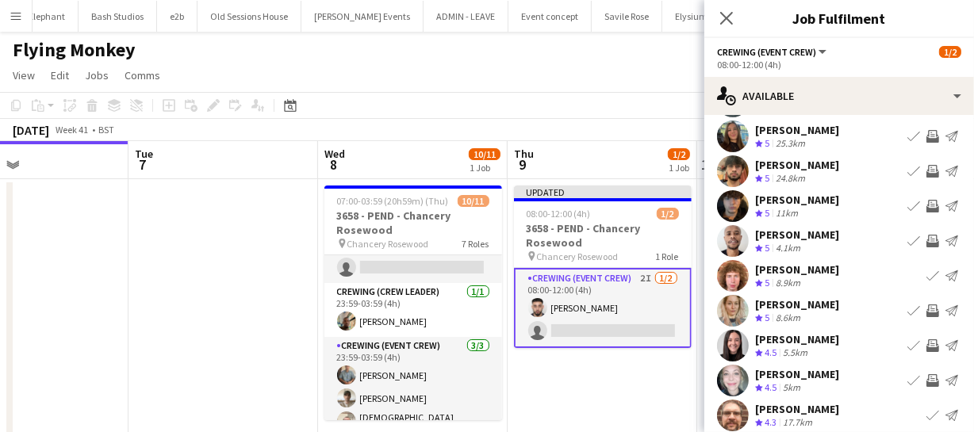
click at [926, 207] on app-icon "Invite crew" at bounding box center [932, 206] width 13 height 13
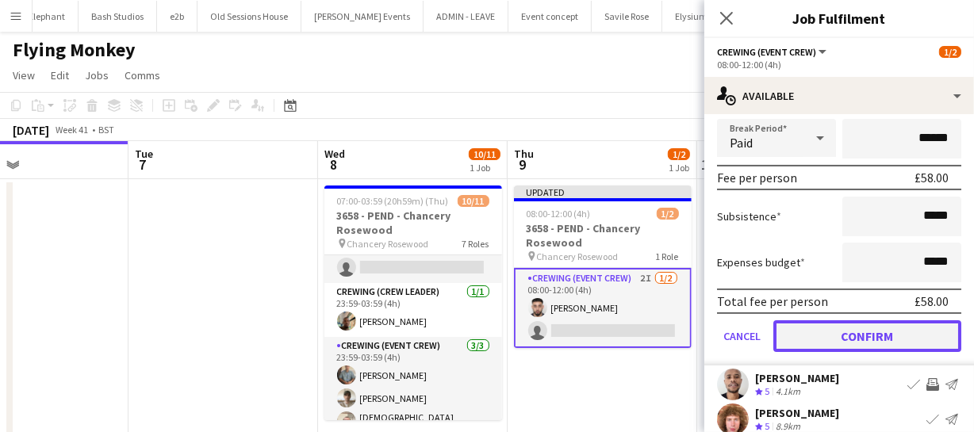
click at [901, 326] on button "Confirm" at bounding box center [867, 336] width 188 height 32
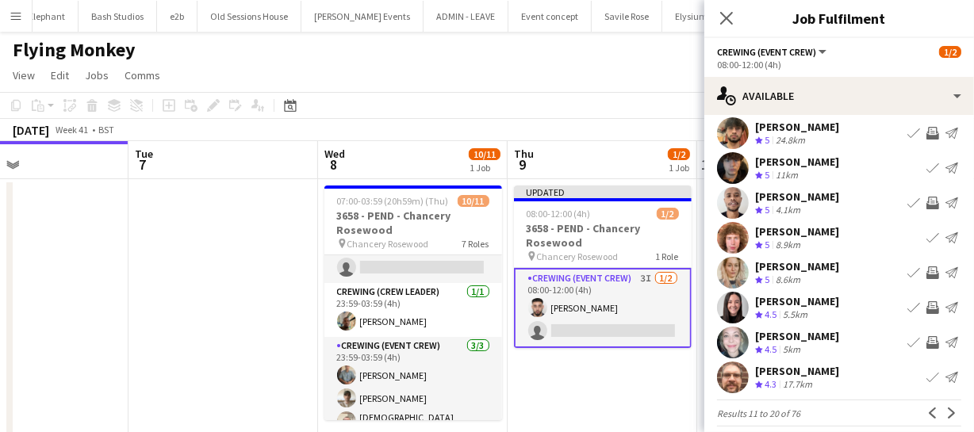
scroll to position [123, 0]
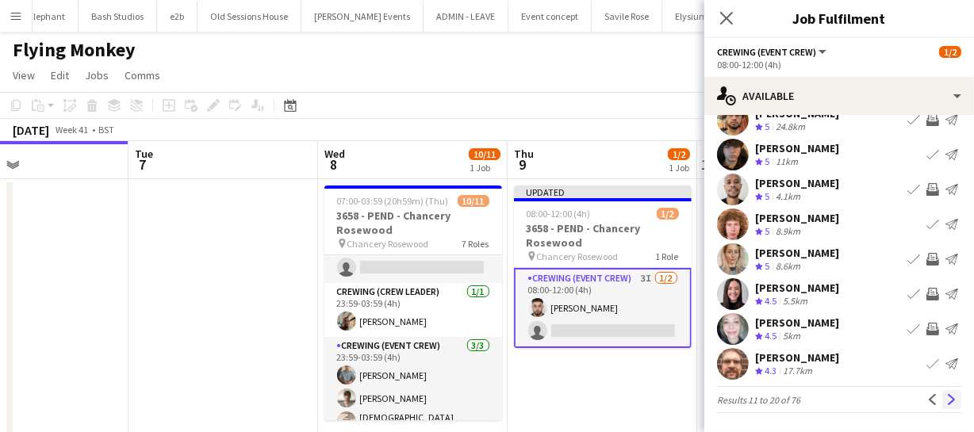
click at [943, 404] on button "Next" at bounding box center [951, 399] width 19 height 19
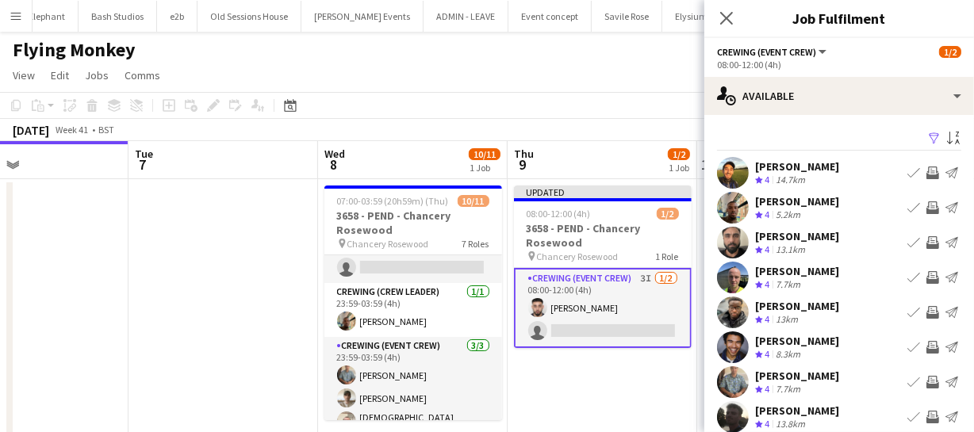
click at [926, 311] on app-icon "Invite crew" at bounding box center [932, 312] width 13 height 13
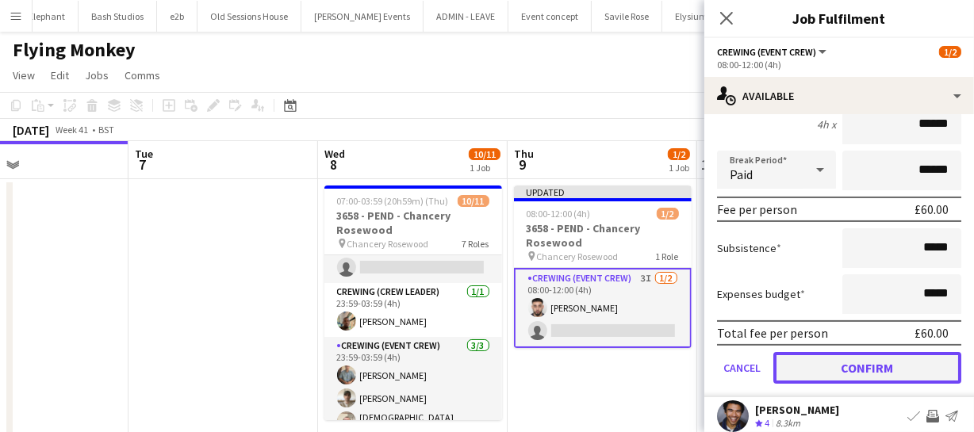
click at [909, 353] on button "Confirm" at bounding box center [867, 368] width 188 height 32
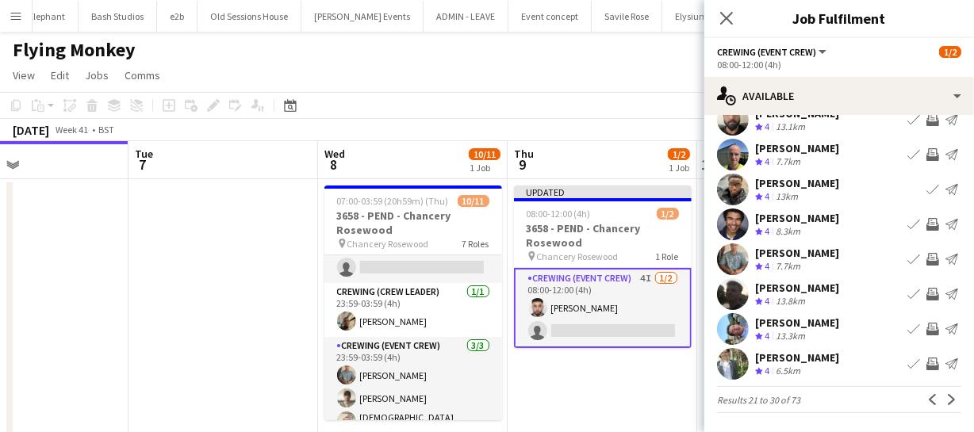
scroll to position [123, 0]
click at [926, 328] on app-icon "Invite crew" at bounding box center [932, 329] width 13 height 13
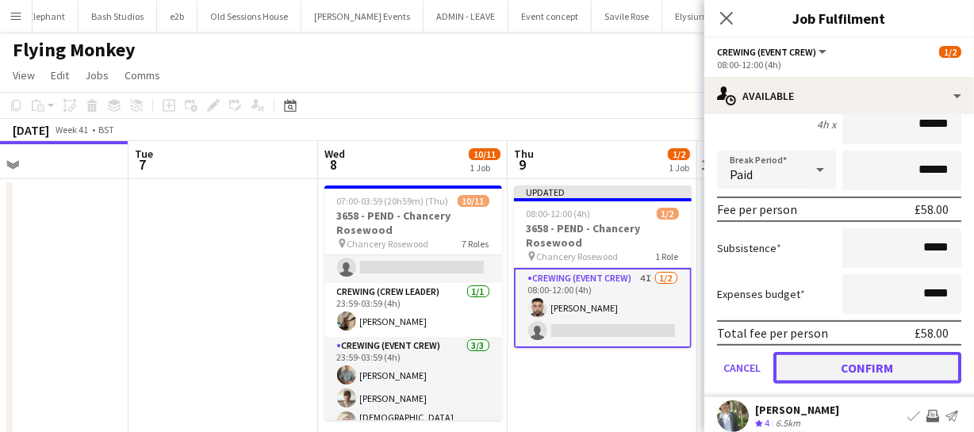
click at [917, 352] on button "Confirm" at bounding box center [867, 368] width 188 height 32
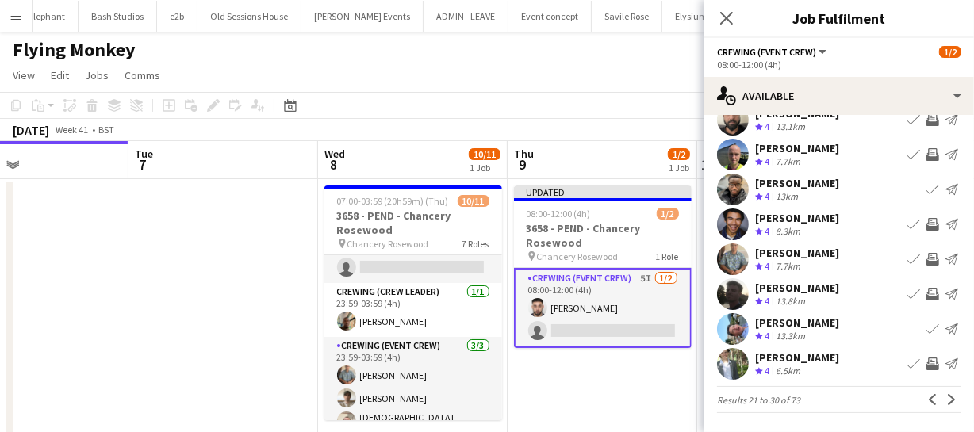
click at [926, 364] on app-icon "Invite crew" at bounding box center [932, 364] width 13 height 13
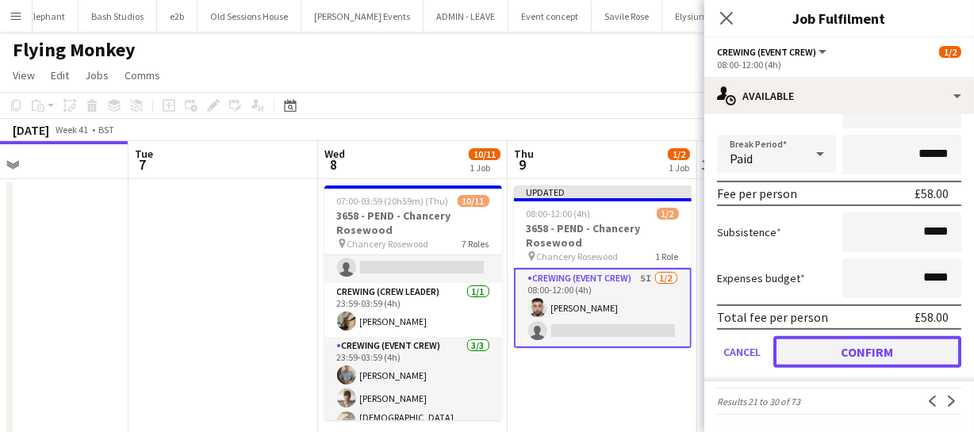
click at [909, 354] on button "Confirm" at bounding box center [867, 352] width 188 height 32
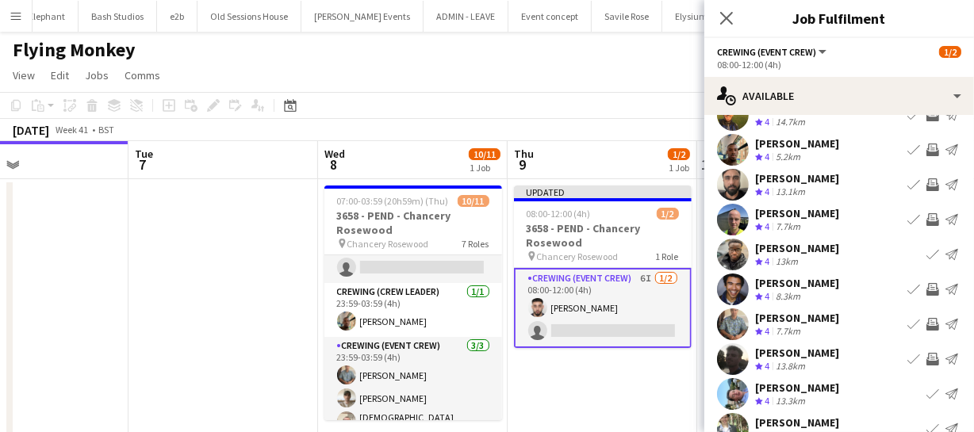
scroll to position [0, 0]
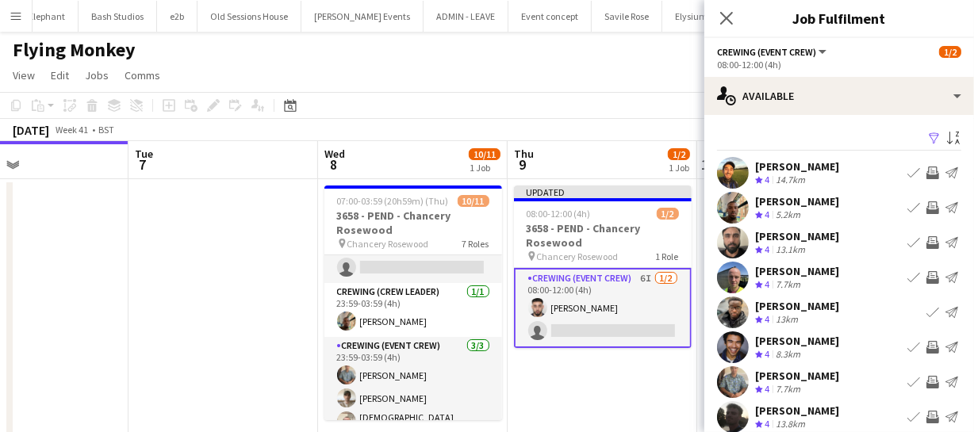
click at [926, 205] on app-icon "Invite crew" at bounding box center [932, 207] width 13 height 13
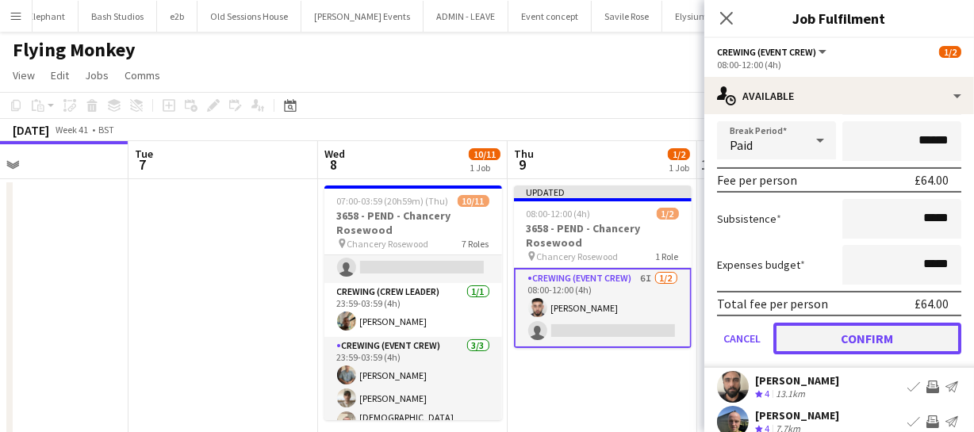
click at [900, 343] on button "Confirm" at bounding box center [867, 339] width 188 height 32
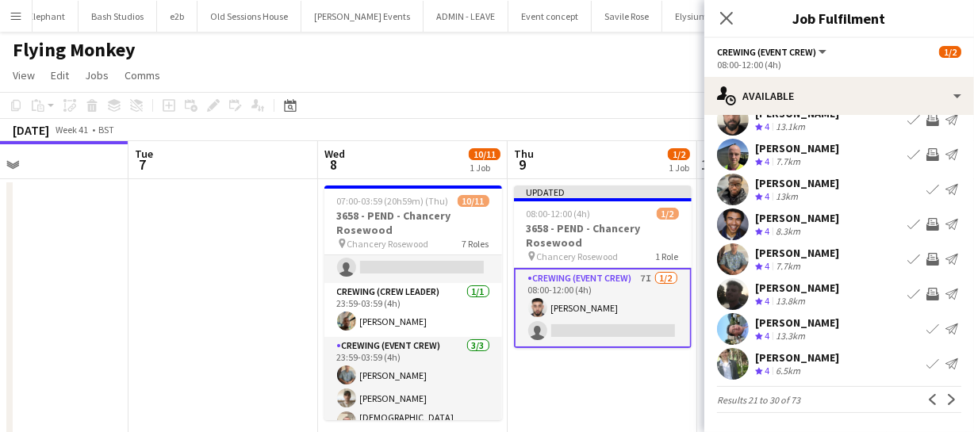
scroll to position [123, 0]
click at [946, 402] on app-icon "Next" at bounding box center [951, 399] width 11 height 11
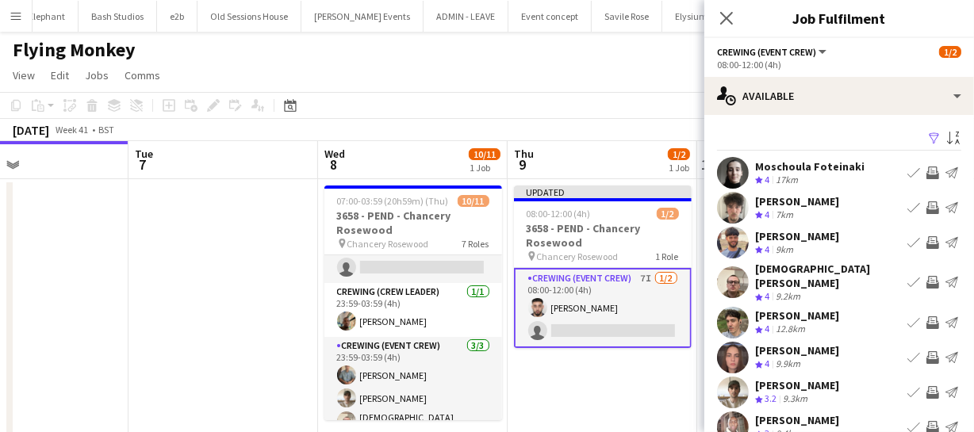
click at [926, 244] on app-icon "Invite crew" at bounding box center [932, 242] width 13 height 13
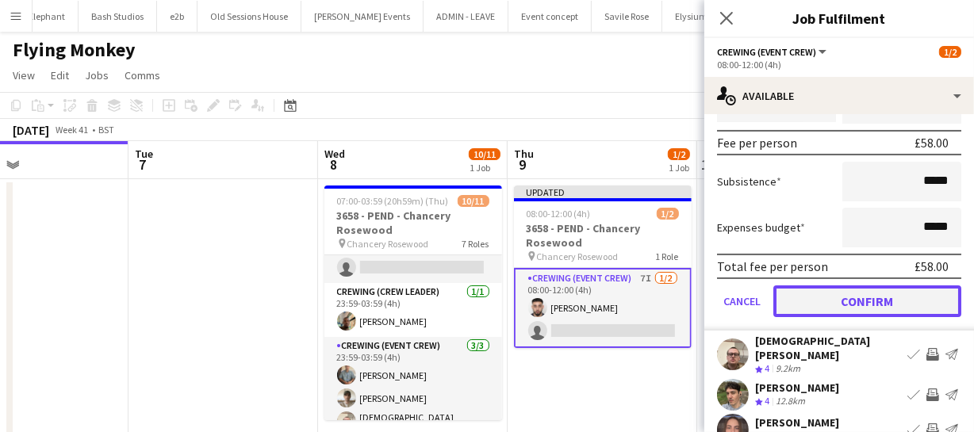
click at [879, 300] on button "Confirm" at bounding box center [867, 301] width 188 height 32
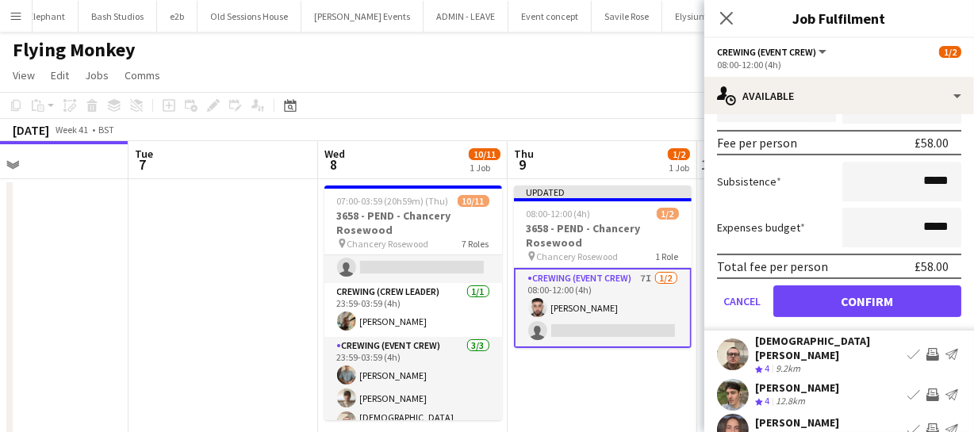
scroll to position [123, 0]
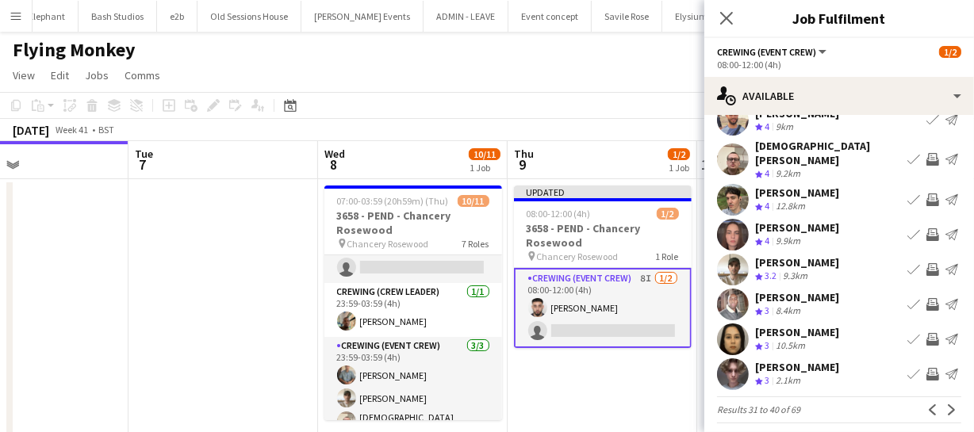
click at [926, 153] on app-icon "Invite crew" at bounding box center [932, 159] width 13 height 13
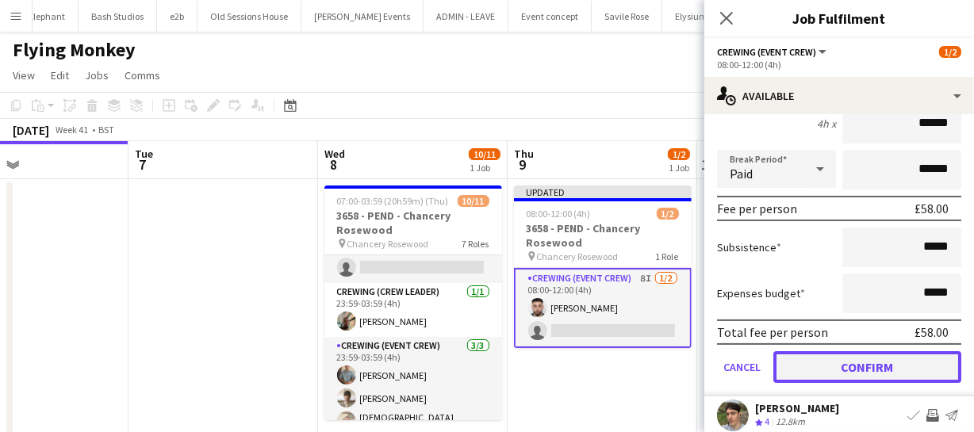
click at [889, 353] on button "Confirm" at bounding box center [867, 367] width 188 height 32
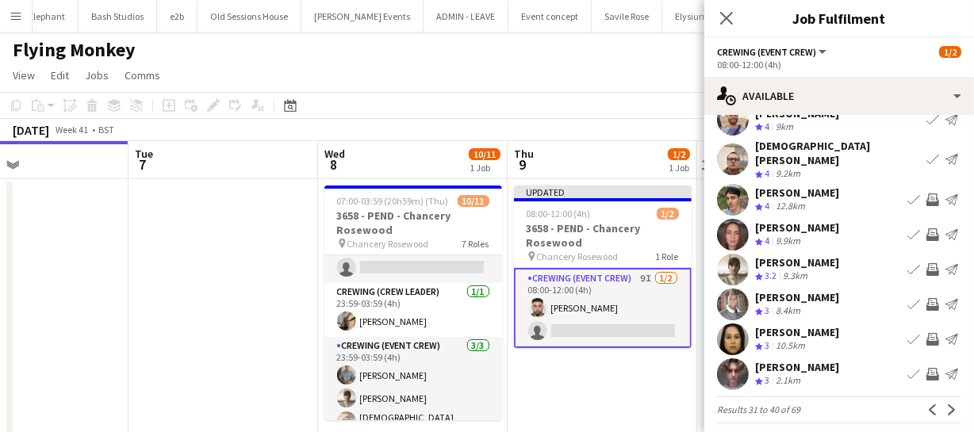
click at [926, 263] on app-icon "Invite crew" at bounding box center [932, 269] width 13 height 13
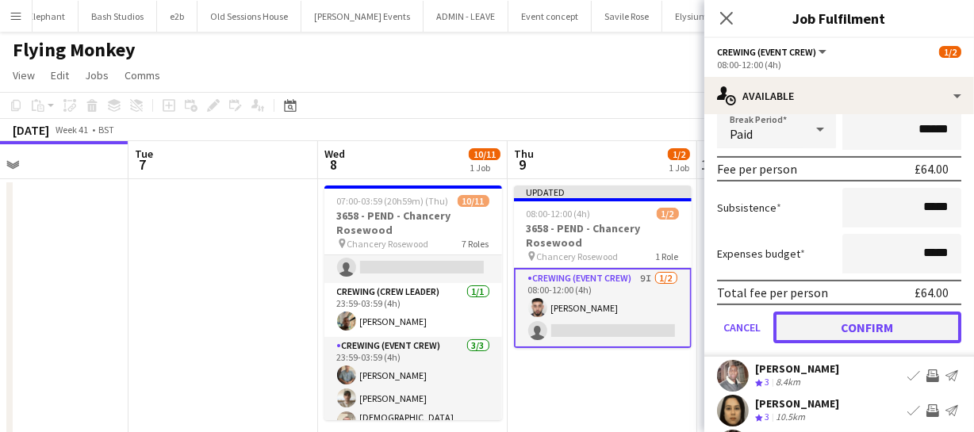
click at [871, 319] on button "Confirm" at bounding box center [867, 328] width 188 height 32
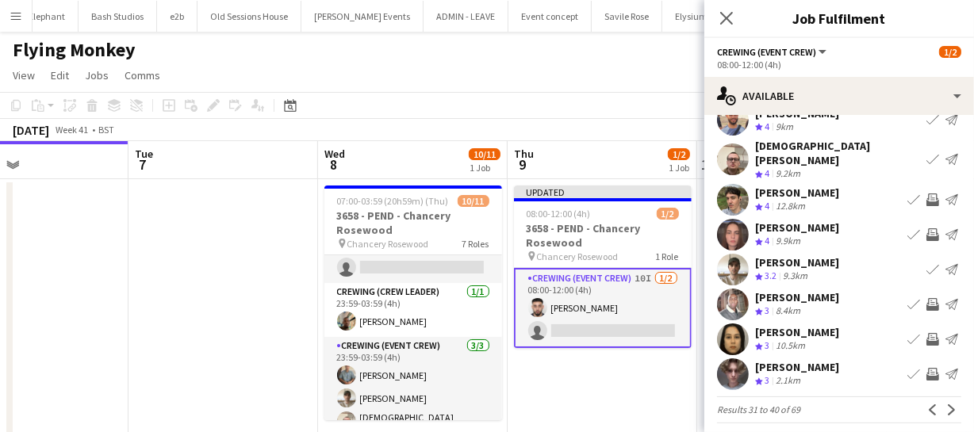
click at [872, 323] on div "Ludmila Silveira Crew rating 3 10.5km Book crew Invite crew Send notification" at bounding box center [839, 339] width 270 height 32
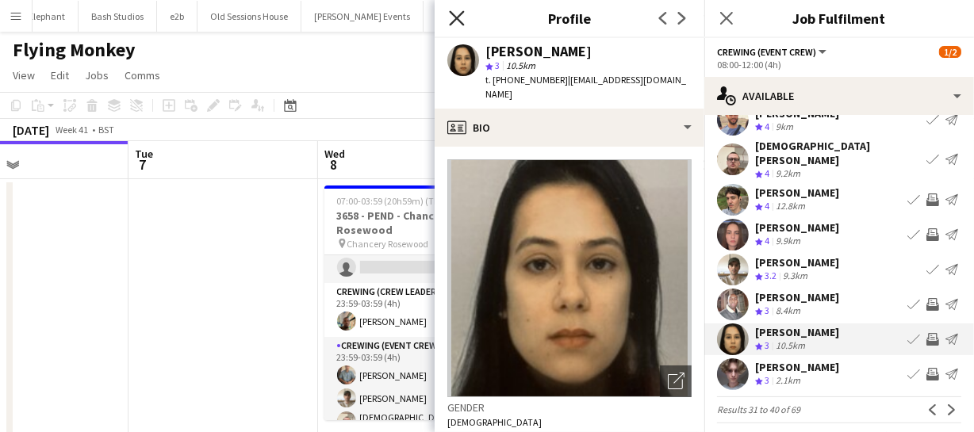
click at [456, 23] on icon "Close pop-in" at bounding box center [456, 17] width 15 height 15
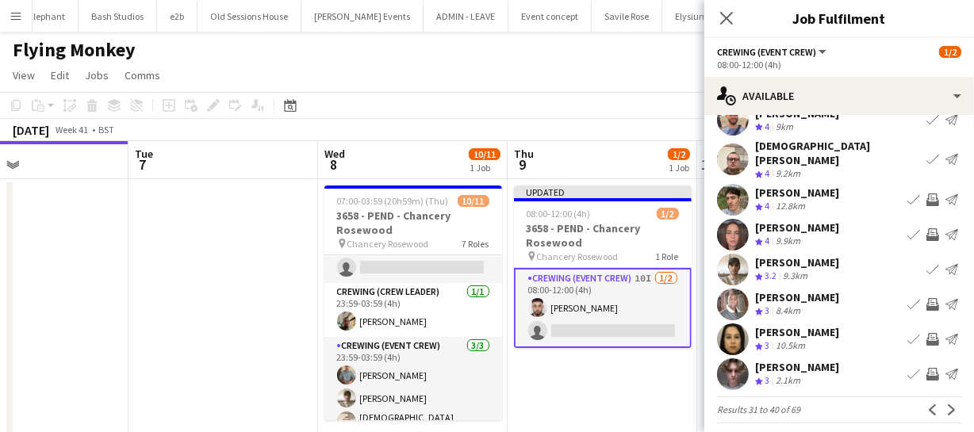
drag, startPoint x: 857, startPoint y: 272, endPoint x: 904, endPoint y: 358, distance: 98.3
click at [867, 287] on app-available-tab "Filter Sort asc Moschoula Foteinaki Crew rating 4 17km Book crew Invite crew Se…" at bounding box center [839, 214] width 270 height 419
click at [946, 404] on app-icon "Next" at bounding box center [951, 409] width 11 height 11
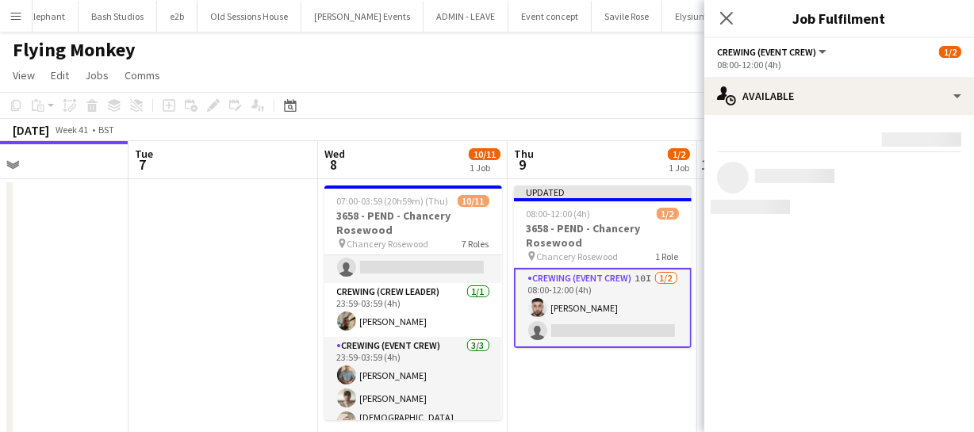
scroll to position [0, 0]
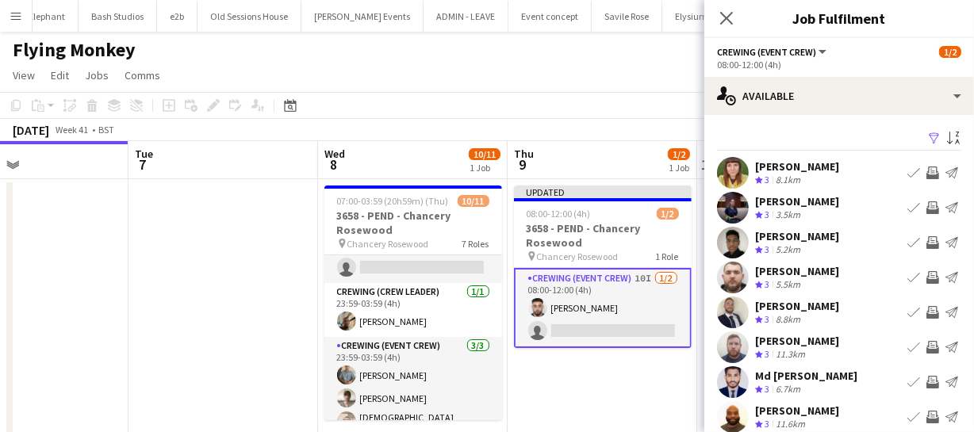
click at [926, 312] on app-icon "Invite crew" at bounding box center [932, 312] width 13 height 13
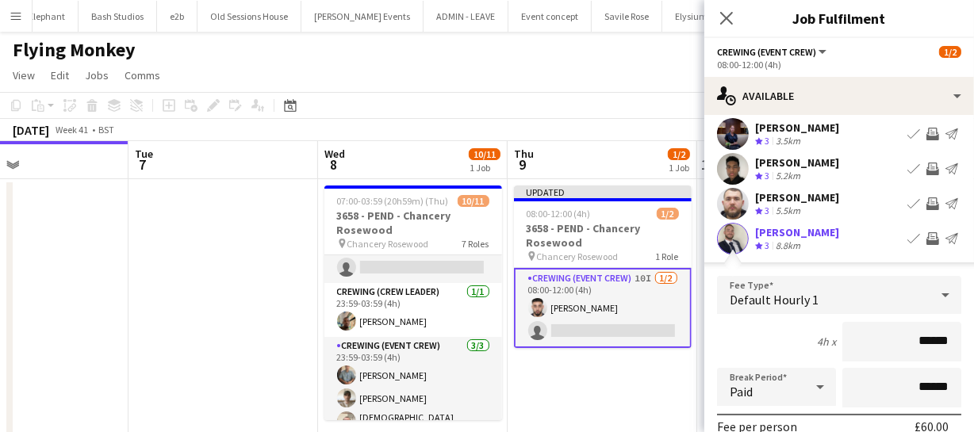
scroll to position [219, 0]
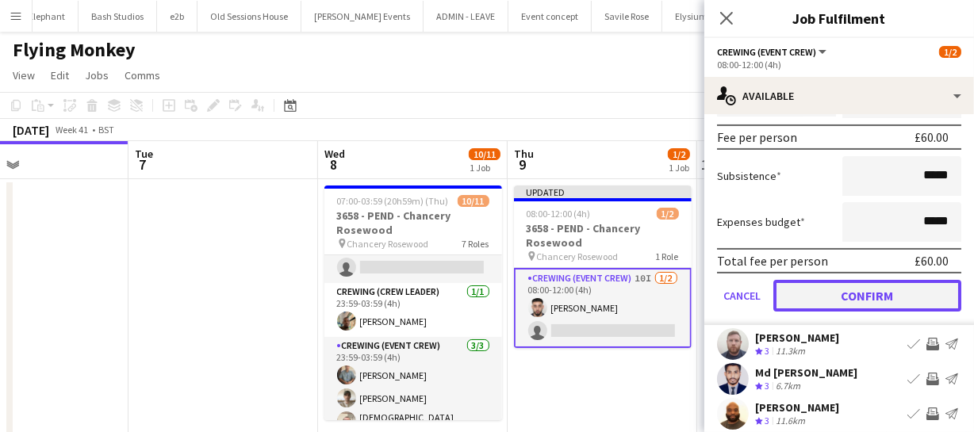
click at [886, 287] on button "Confirm" at bounding box center [867, 296] width 188 height 32
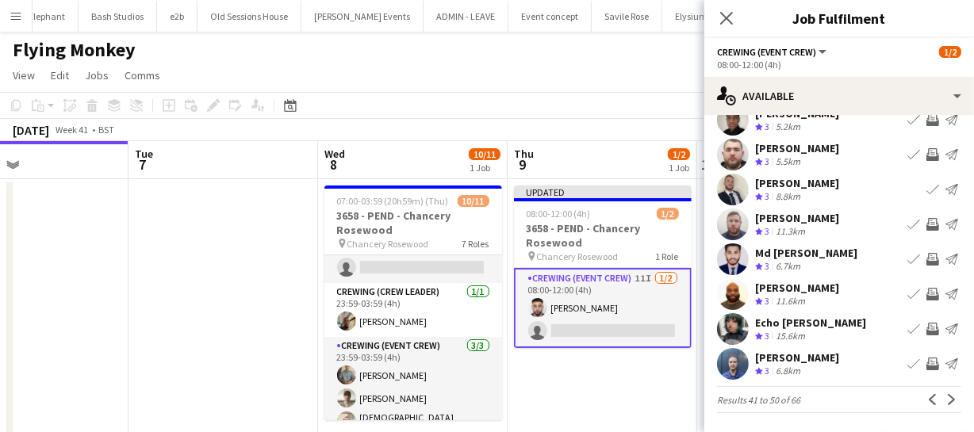
scroll to position [123, 0]
click at [946, 404] on app-icon "Next" at bounding box center [951, 399] width 11 height 11
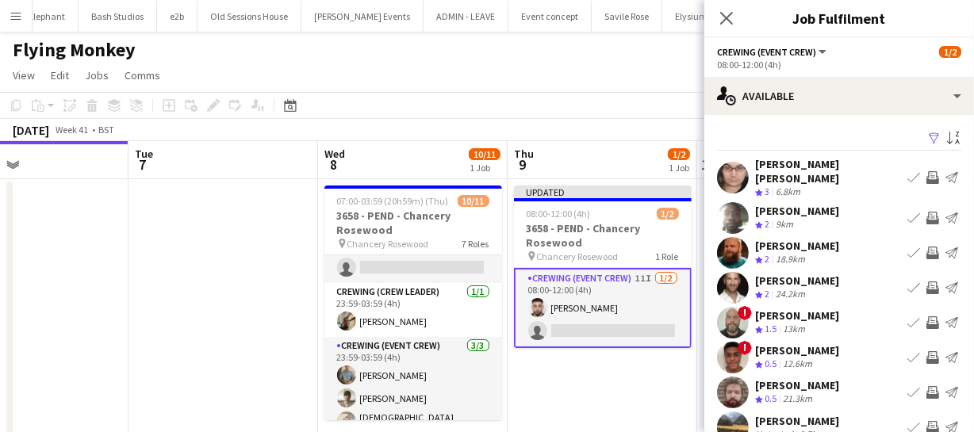
click at [926, 247] on app-icon "Invite crew" at bounding box center [932, 253] width 13 height 13
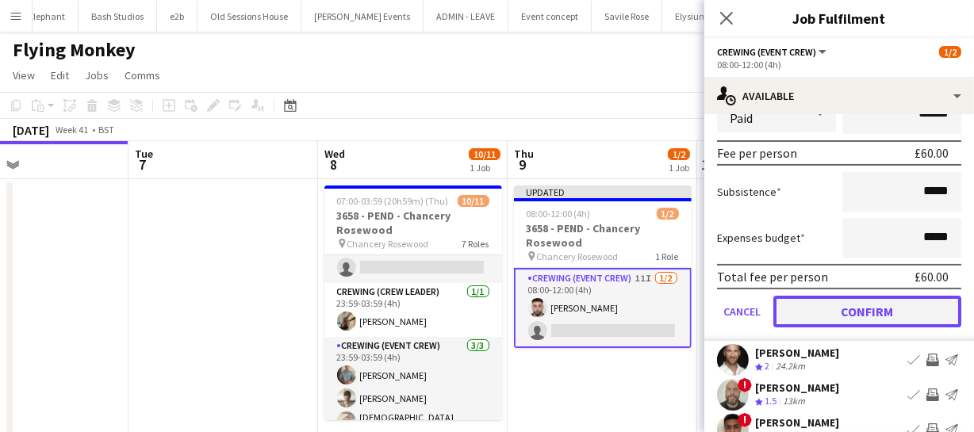
click at [902, 298] on button "Confirm" at bounding box center [867, 312] width 188 height 32
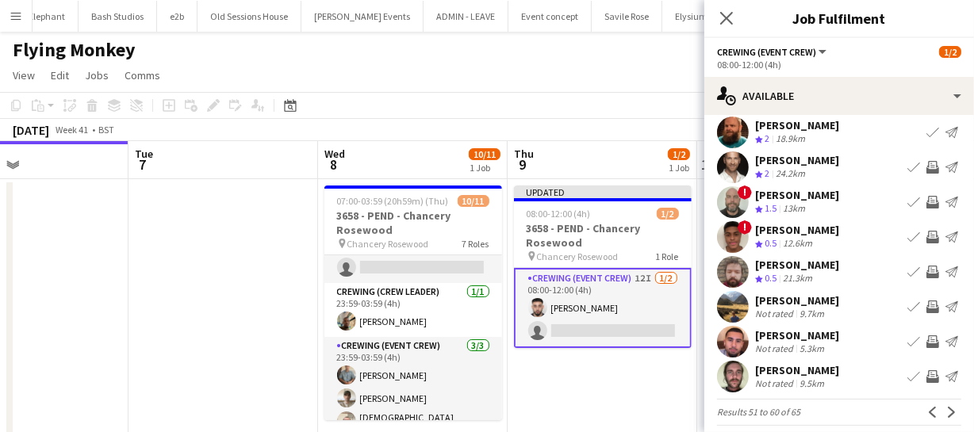
scroll to position [123, 0]
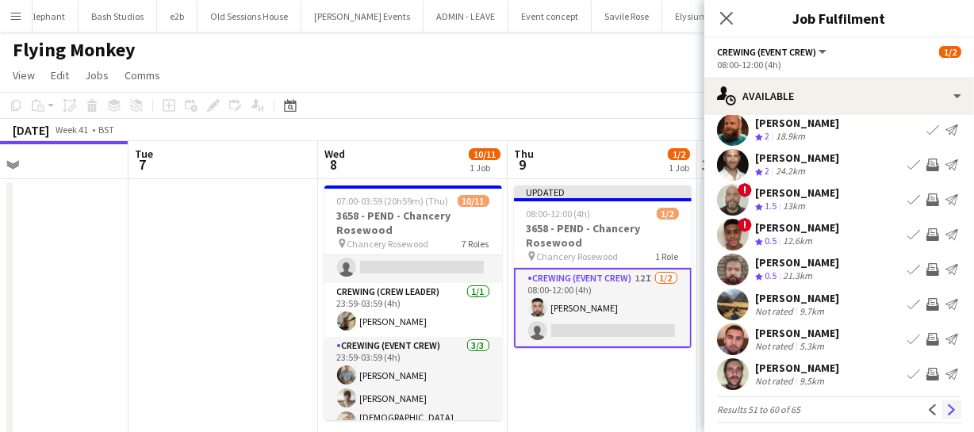
click at [946, 404] on app-icon "Next" at bounding box center [951, 409] width 11 height 11
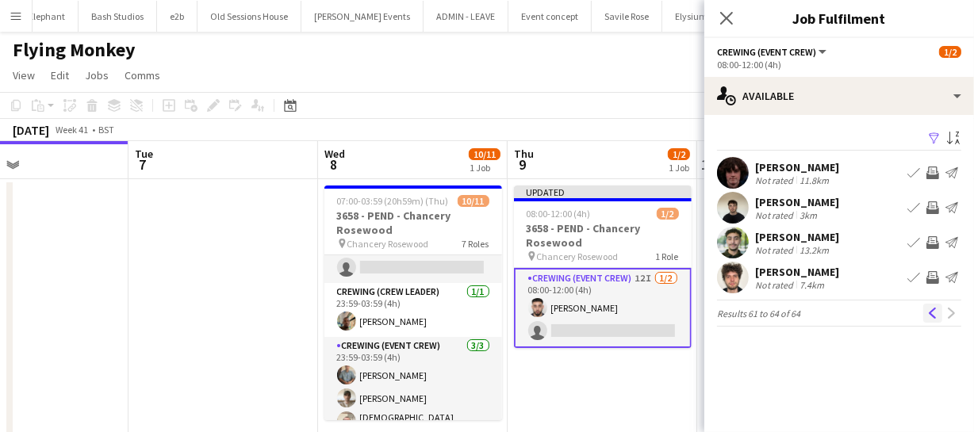
click at [929, 317] on app-icon "Previous" at bounding box center [932, 313] width 11 height 11
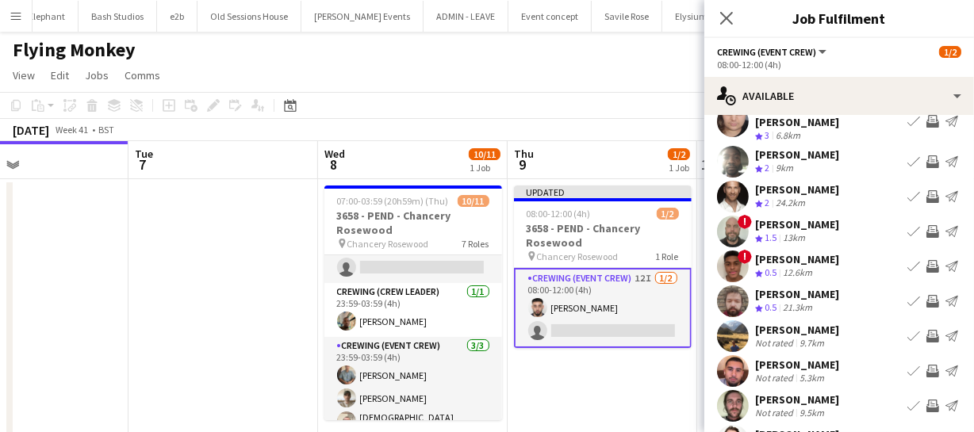
scroll to position [123, 0]
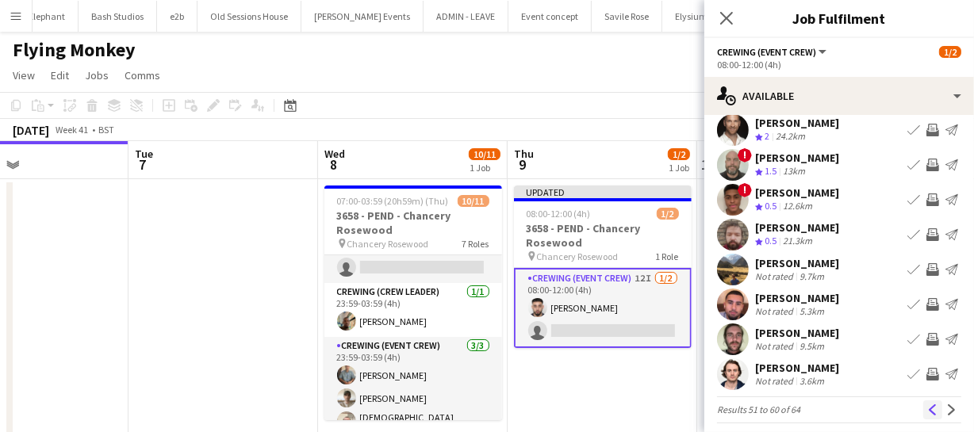
click at [927, 404] on app-icon "Previous" at bounding box center [932, 409] width 11 height 11
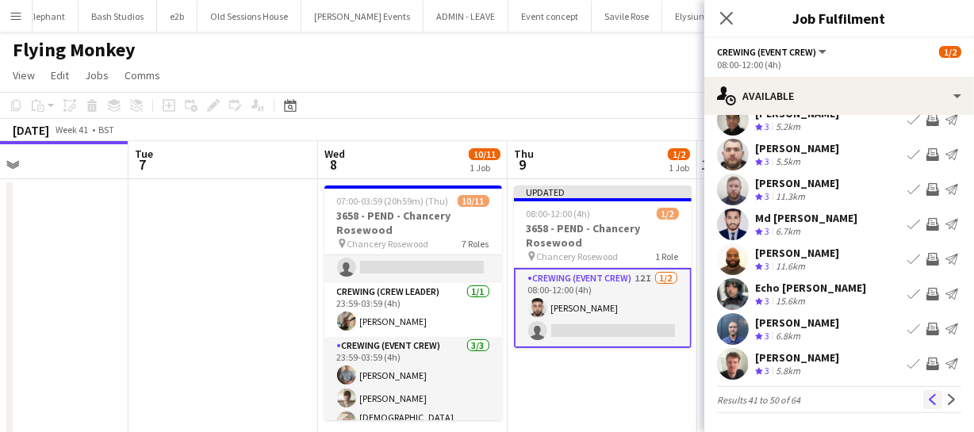
click at [927, 397] on app-icon "Previous" at bounding box center [932, 399] width 11 height 11
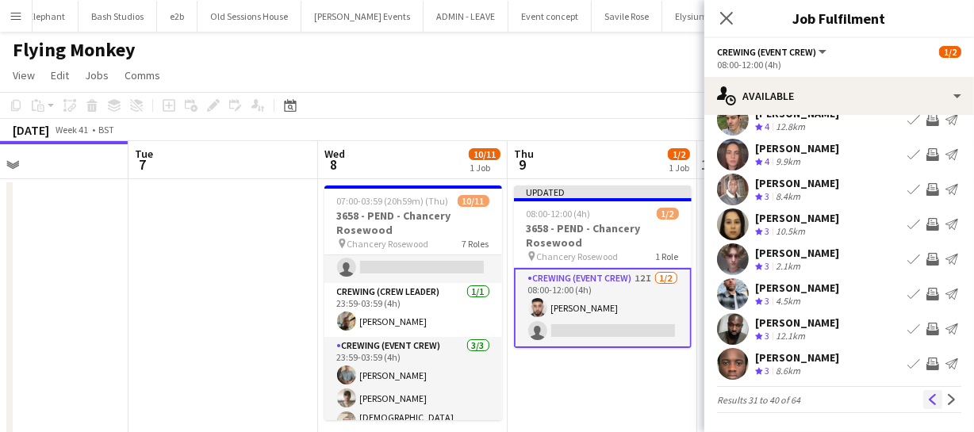
click at [927, 396] on app-icon "Previous" at bounding box center [932, 399] width 11 height 11
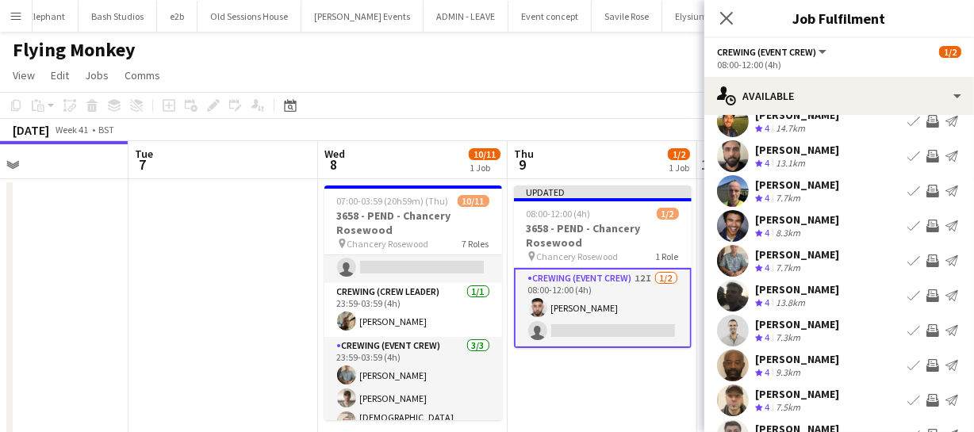
scroll to position [0, 0]
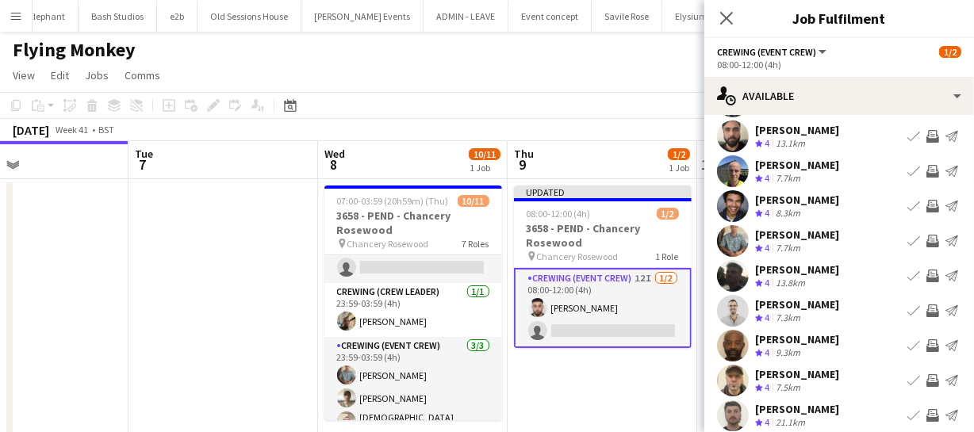
click at [926, 276] on app-icon "Invite crew" at bounding box center [932, 276] width 13 height 13
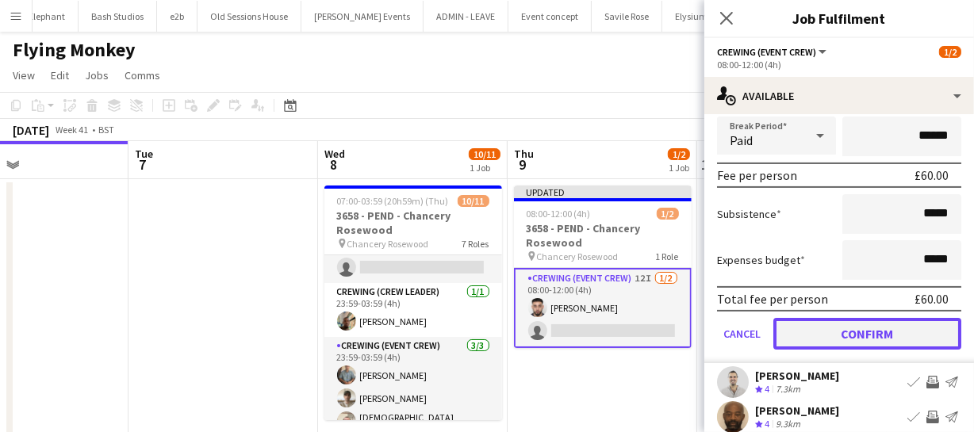
click at [896, 328] on button "Confirm" at bounding box center [867, 334] width 188 height 32
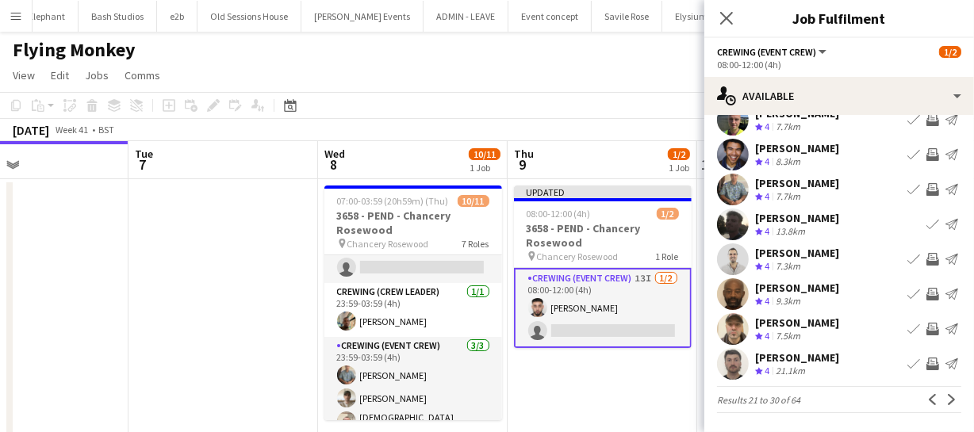
click at [926, 327] on app-icon "Invite crew" at bounding box center [932, 329] width 13 height 13
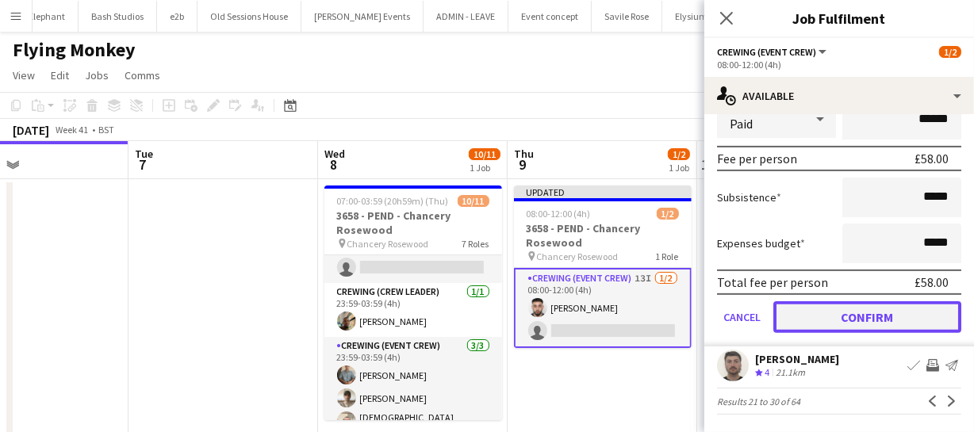
click at [896, 309] on button "Confirm" at bounding box center [867, 317] width 188 height 32
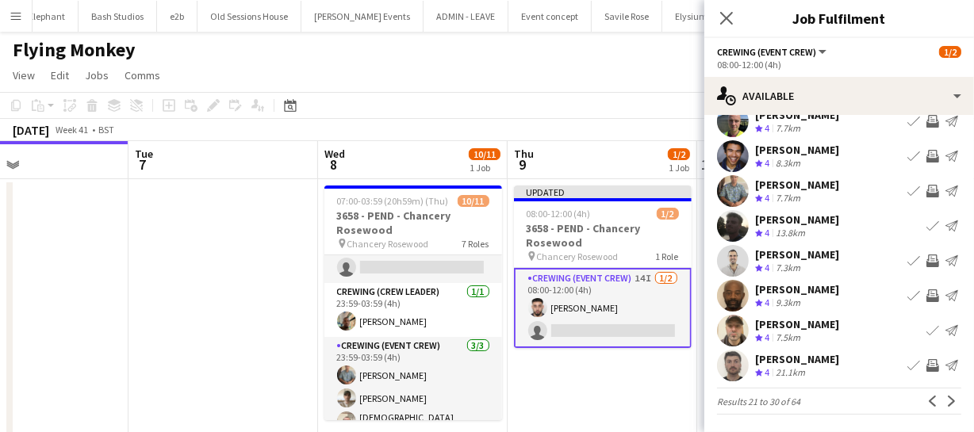
scroll to position [123, 0]
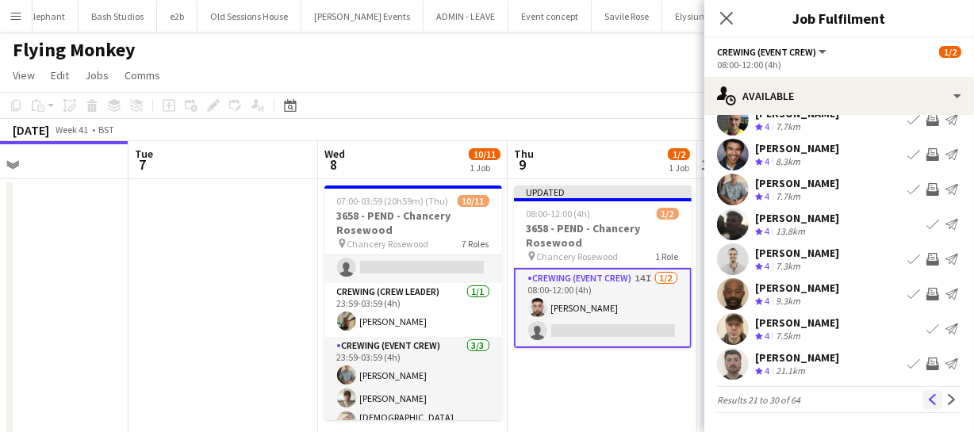
click at [927, 398] on app-icon "Previous" at bounding box center [932, 399] width 11 height 11
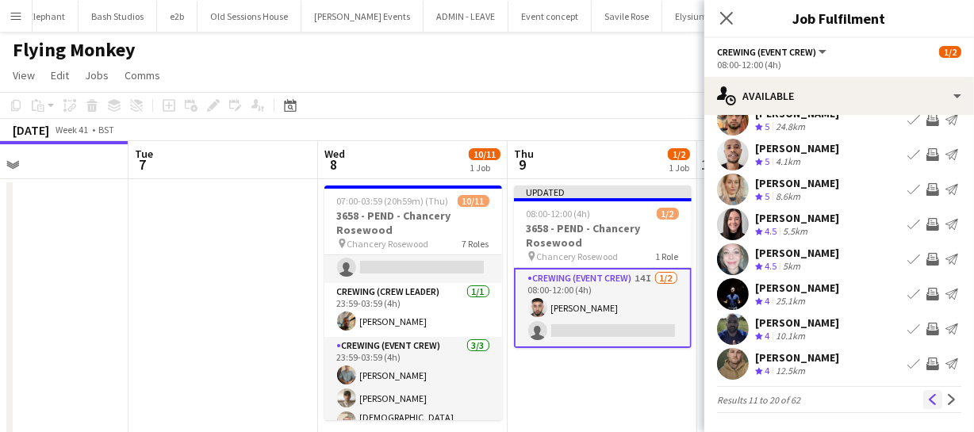
click at [927, 402] on app-icon "Previous" at bounding box center [932, 399] width 11 height 11
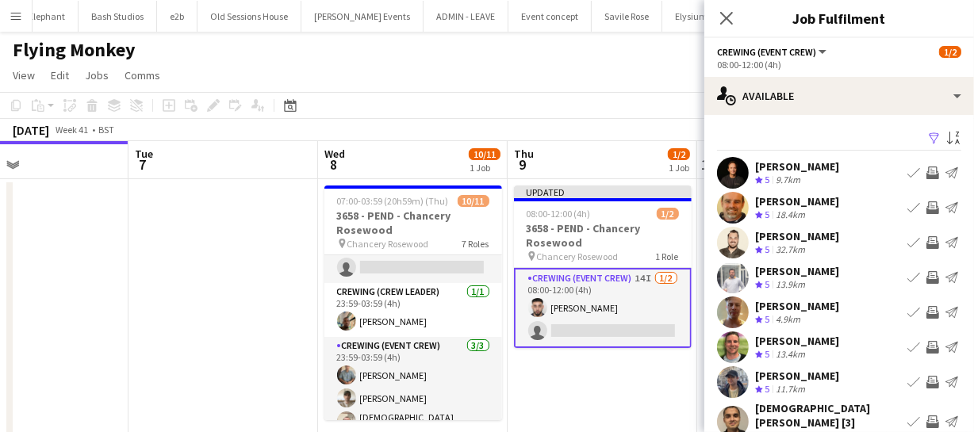
click at [926, 383] on app-icon "Invite crew" at bounding box center [932, 382] width 13 height 13
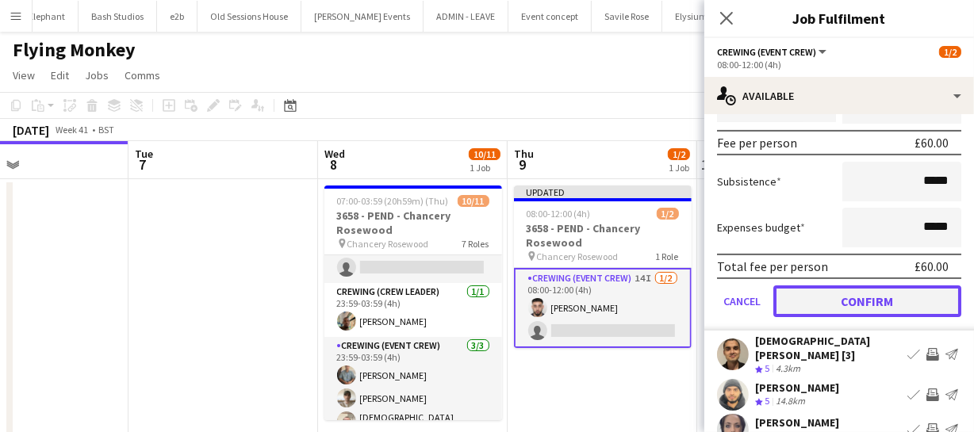
click at [924, 309] on button "Confirm" at bounding box center [867, 301] width 188 height 32
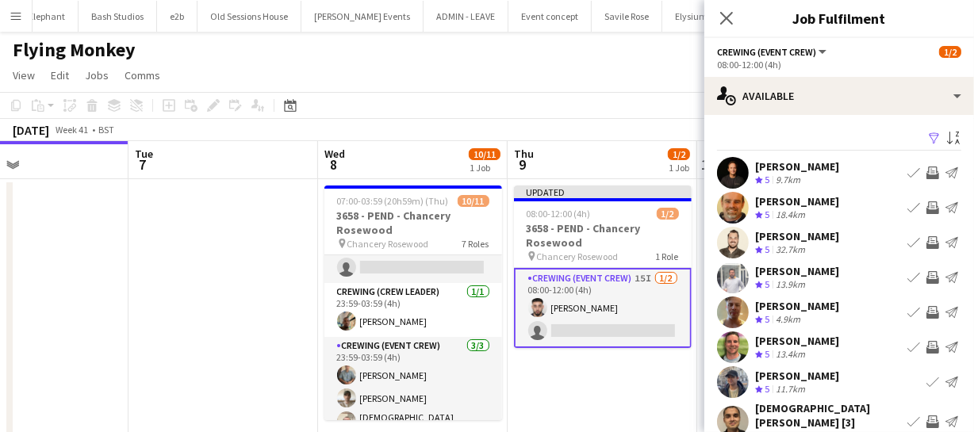
click at [926, 309] on app-icon "Invite crew" at bounding box center [932, 312] width 13 height 13
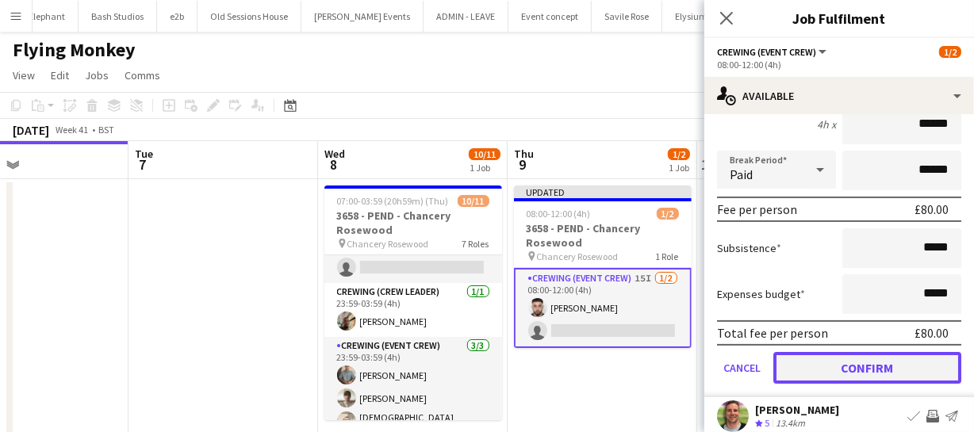
click at [904, 357] on button "Confirm" at bounding box center [867, 368] width 188 height 32
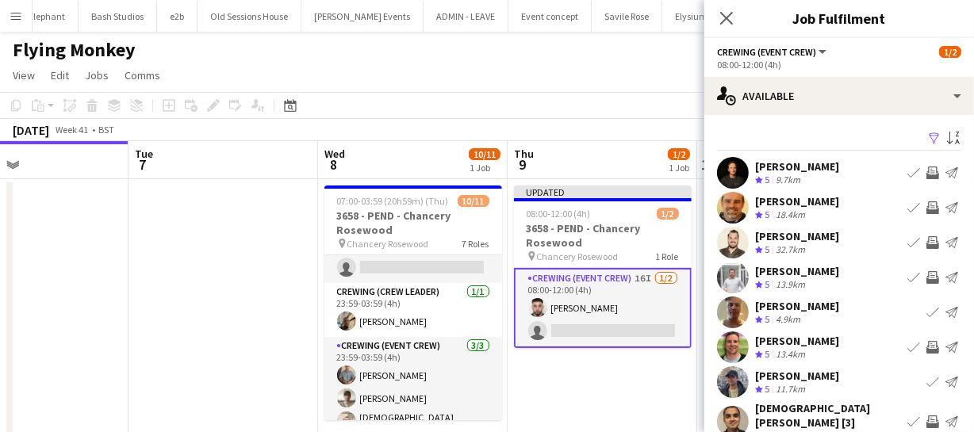
click at [926, 239] on app-icon "Invite crew" at bounding box center [932, 242] width 13 height 13
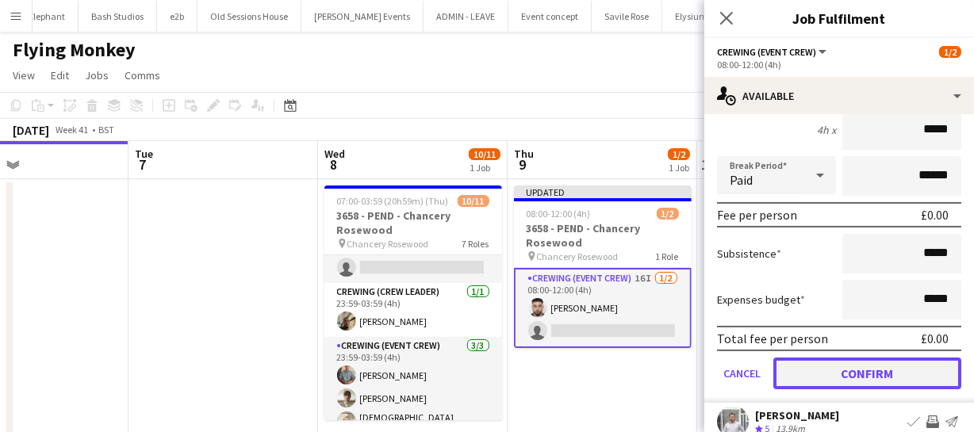
click at [920, 367] on button "Confirm" at bounding box center [867, 374] width 188 height 32
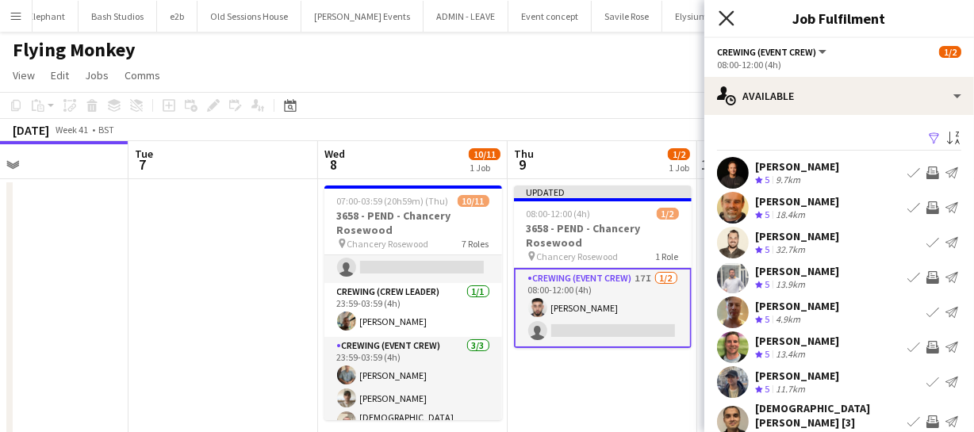
click at [723, 12] on icon "Close pop-in" at bounding box center [725, 17] width 15 height 15
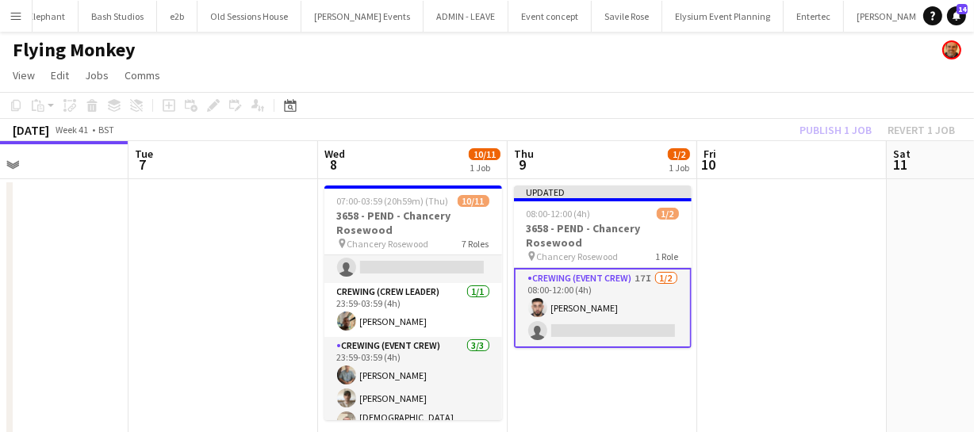
click at [817, 129] on div "Publish 1 job Revert 1 job" at bounding box center [876, 130] width 193 height 21
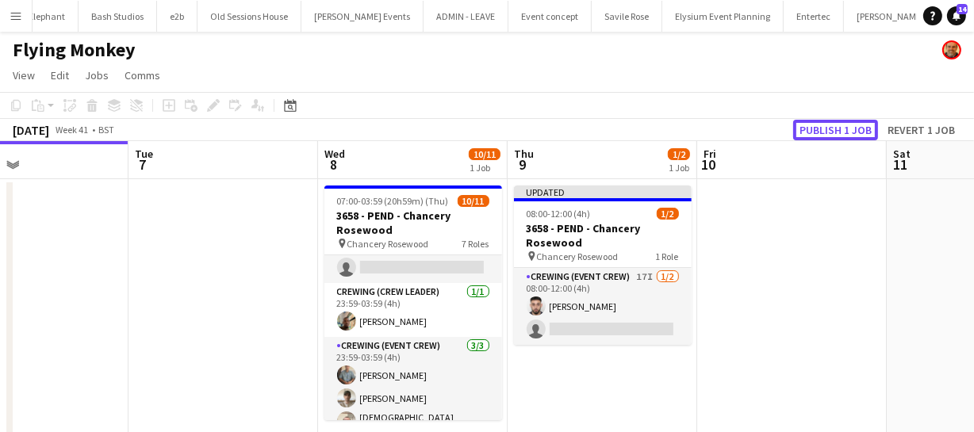
click at [817, 129] on button "Publish 1 job" at bounding box center [835, 130] width 85 height 21
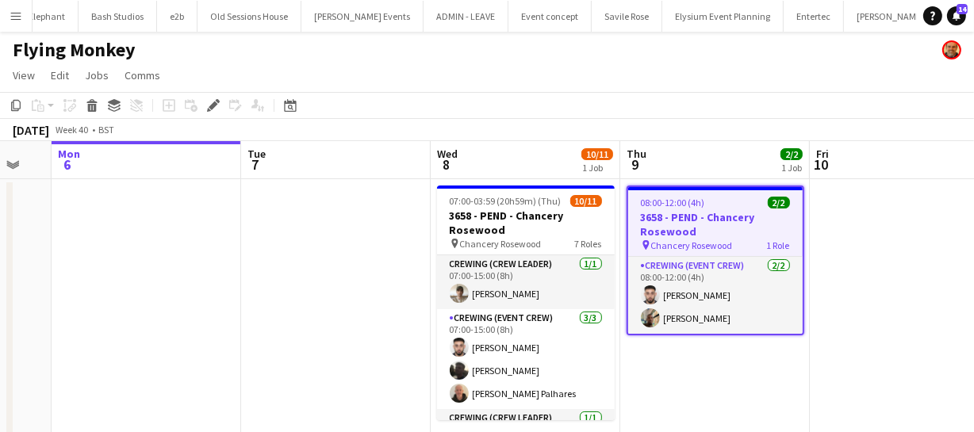
scroll to position [0, 554]
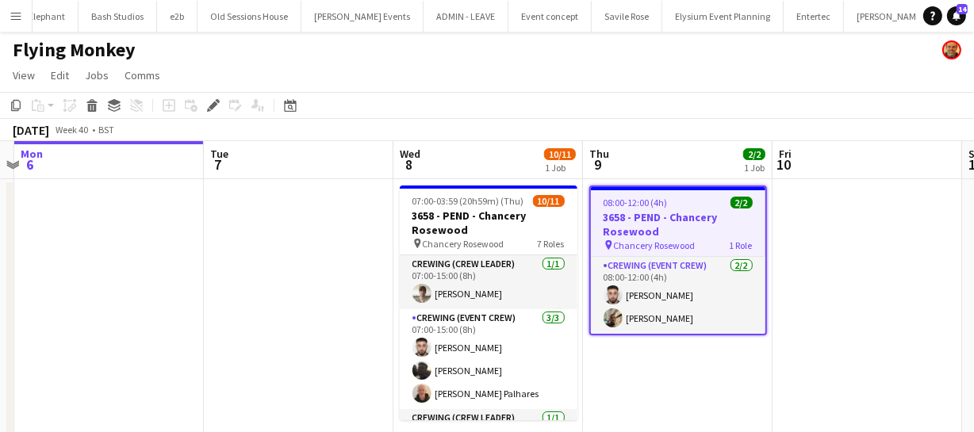
drag, startPoint x: 702, startPoint y: 366, endPoint x: 917, endPoint y: 340, distance: 217.2
click at [917, 340] on app-calendar-viewport "Fri 3 Sat 4 Sun 5 Mon 6 Tue 7 Wed 8 10/11 1 Job Thu 9 2/2 1 Job Fri 10 Sat 11 S…" at bounding box center [487, 296] width 974 height 311
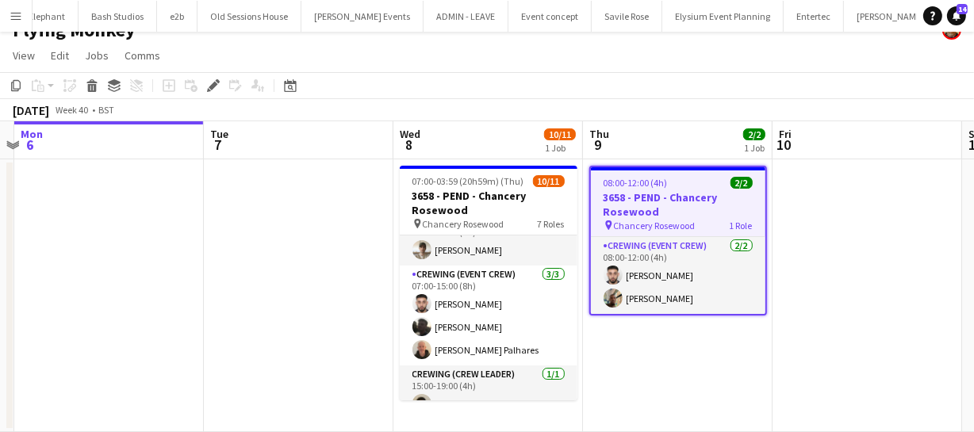
scroll to position [0, 0]
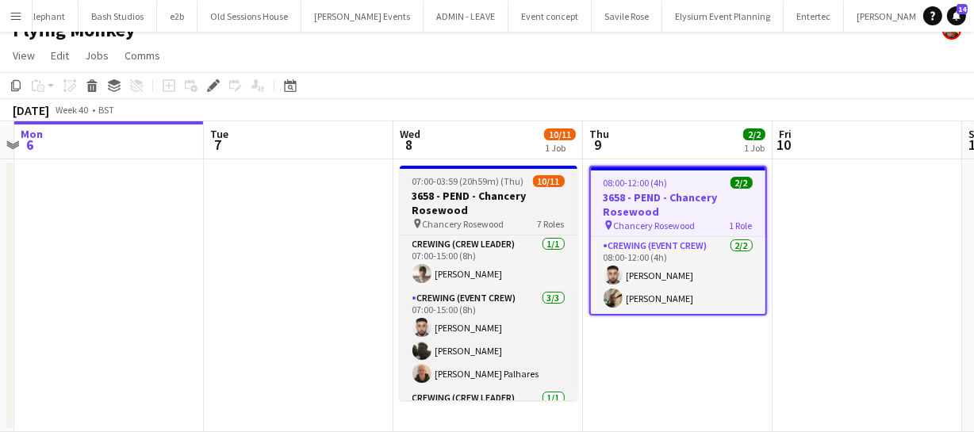
click at [470, 198] on h3 "3658 - PEND - Chancery Rosewood" at bounding box center [489, 203] width 178 height 29
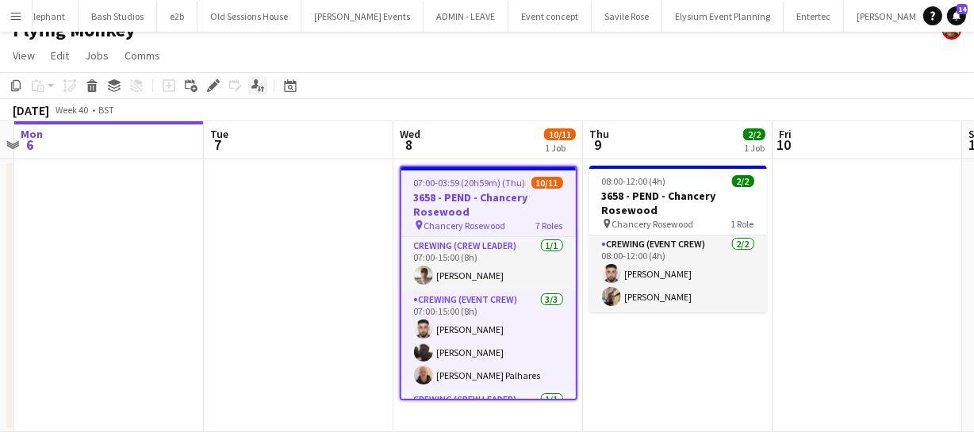
click at [252, 79] on icon "Applicants" at bounding box center [257, 85] width 13 height 13
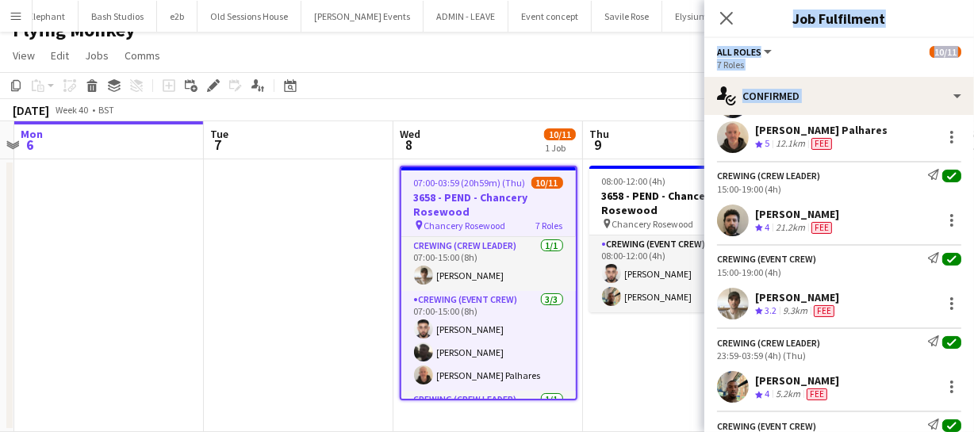
scroll to position [480, 0]
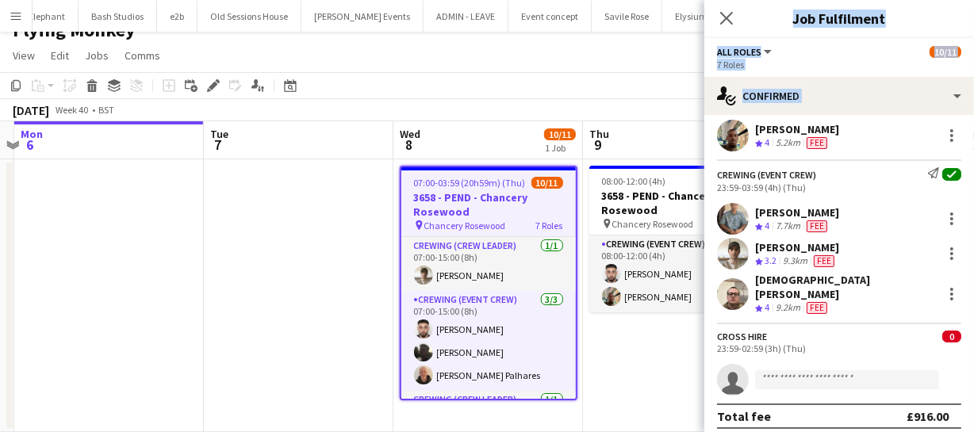
drag, startPoint x: 751, startPoint y: 196, endPoint x: 863, endPoint y: 299, distance: 152.6
click at [863, 299] on app-confirmed-crew "Crewing (Crew Leader) Send notification check 07:00-15:00 (8h) Nasos Apostolopo…" at bounding box center [839, 54] width 270 height 748
copy app-confirmed-crew "Nasos Apostolopoulos Crew rating 3.2 9.3km Fee Crewing (Event Crew) Send notifi…"
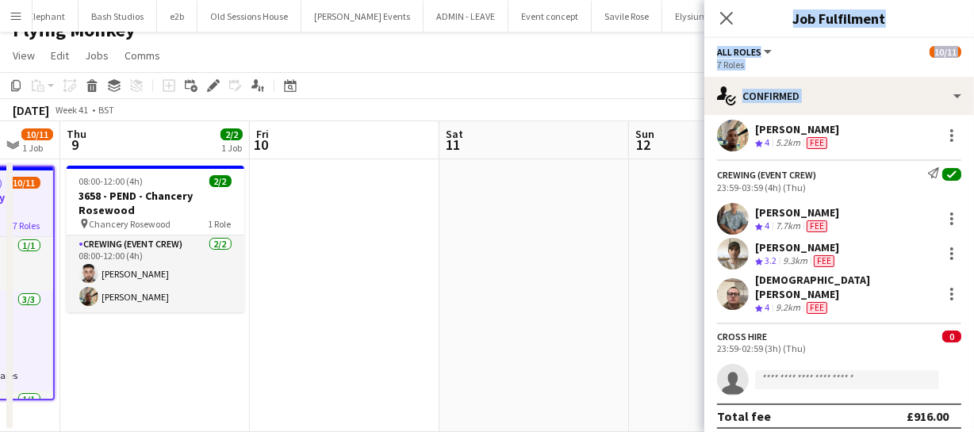
scroll to position [0, 415]
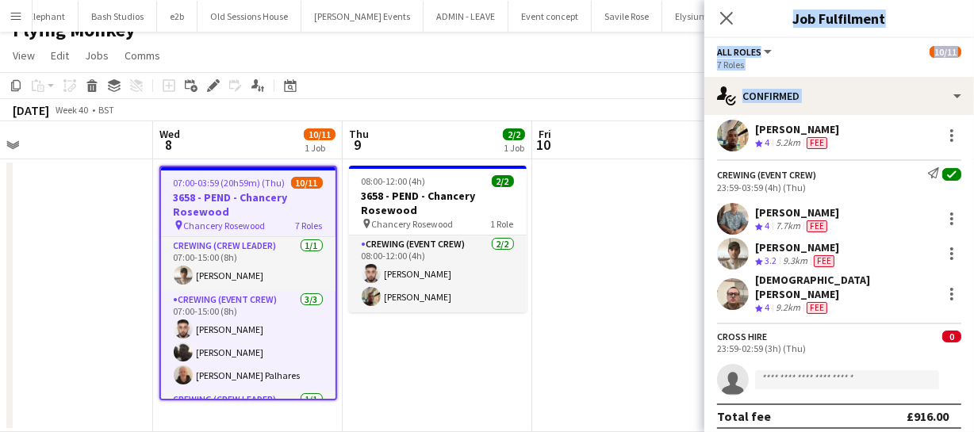
drag, startPoint x: 241, startPoint y: 311, endPoint x: -95, endPoint y: 286, distance: 337.0
click at [0, 286] on html "Menu Boards Boards Boards All jobs Status Workforce Workforce My Workforce Recr…" at bounding box center [487, 206] width 974 height 452
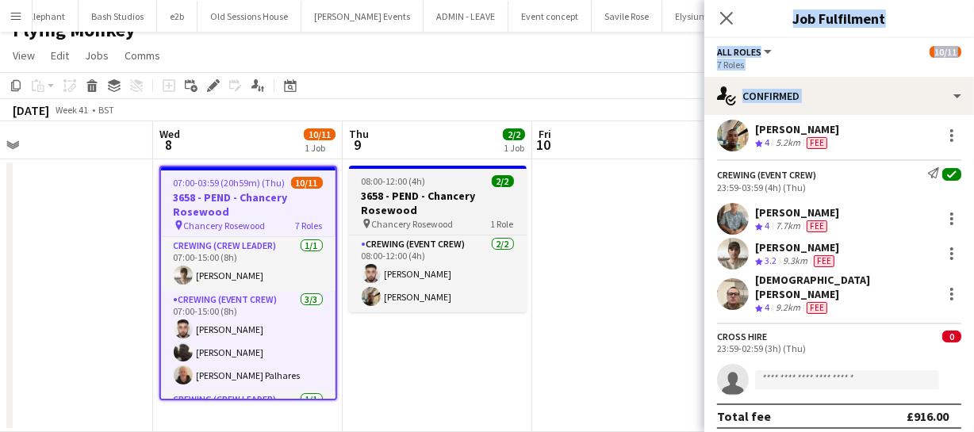
click at [409, 193] on h3 "3658 - PEND - Chancery Rosewood" at bounding box center [438, 203] width 178 height 29
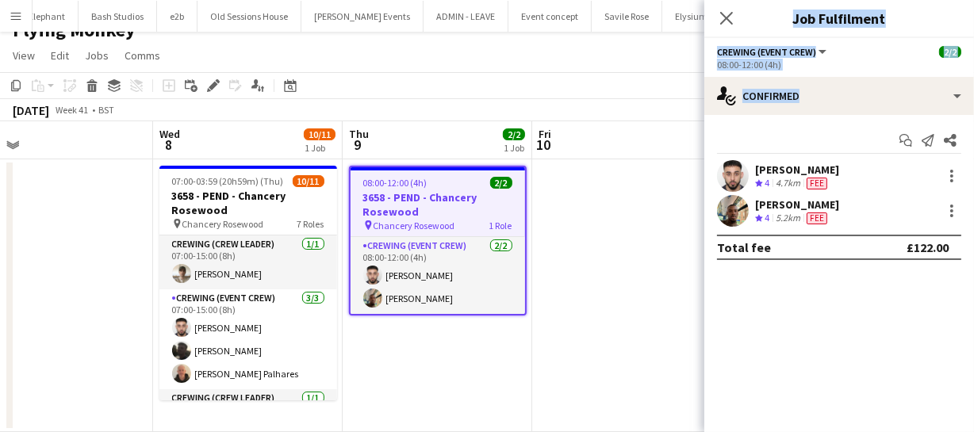
drag, startPoint x: 757, startPoint y: 159, endPoint x: 876, endPoint y: 218, distance: 133.0
click at [876, 218] on div "Start chat Send notification Share Caleb Caffoor Crew rating 4 4.7km Fee Stepho…" at bounding box center [839, 194] width 270 height 158
copy div "Caleb Caffoor Crew rating 4 4.7km Fee Stephon Johnson Crew rating 4 5.2km Fee"
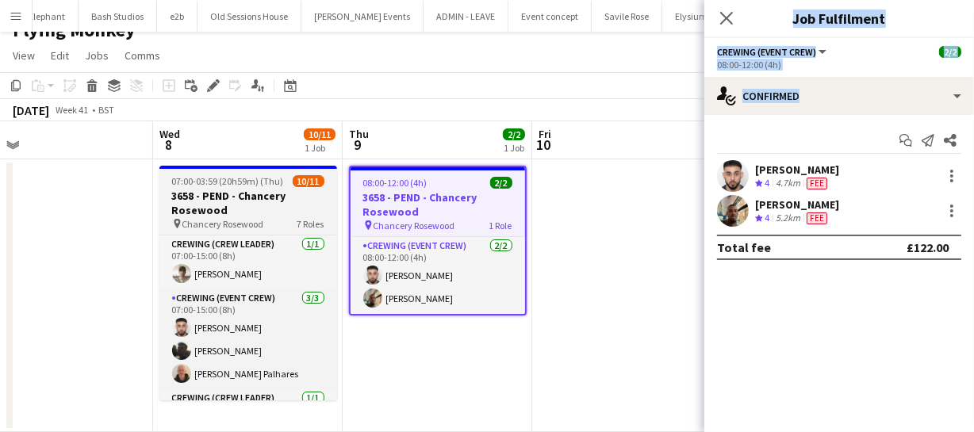
click at [206, 196] on h3 "3658 - PEND - Chancery Rosewood" at bounding box center [248, 203] width 178 height 29
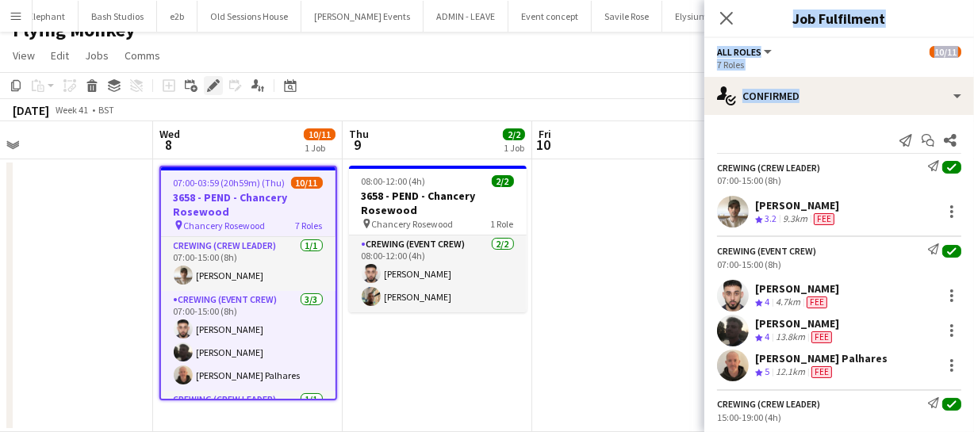
click at [211, 84] on icon at bounding box center [213, 86] width 9 height 9
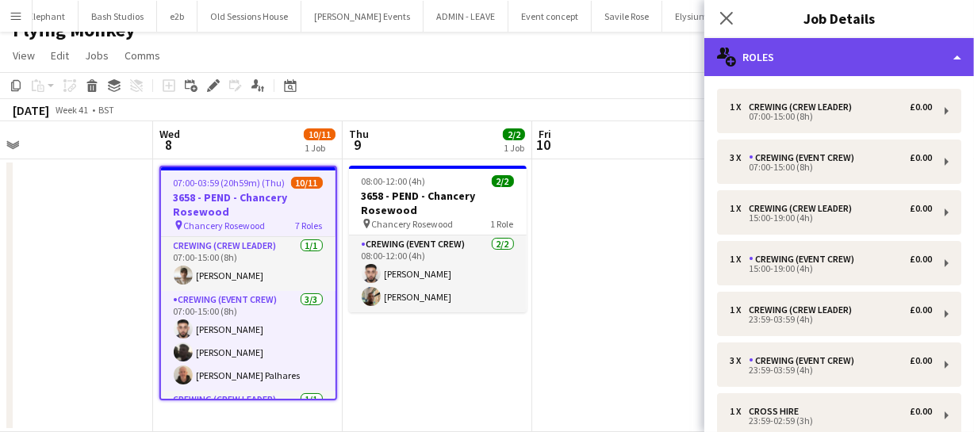
click at [840, 43] on div "multiple-users-add Roles" at bounding box center [839, 57] width 270 height 38
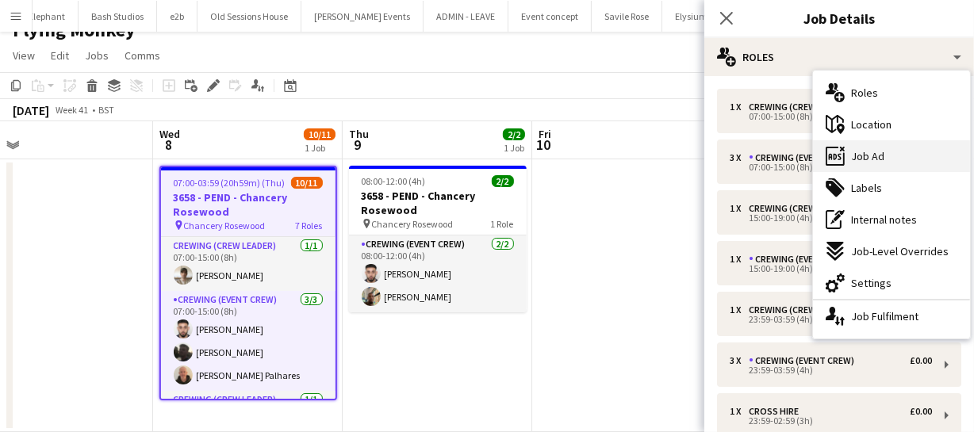
click at [874, 162] on span "Job Ad" at bounding box center [867, 156] width 33 height 14
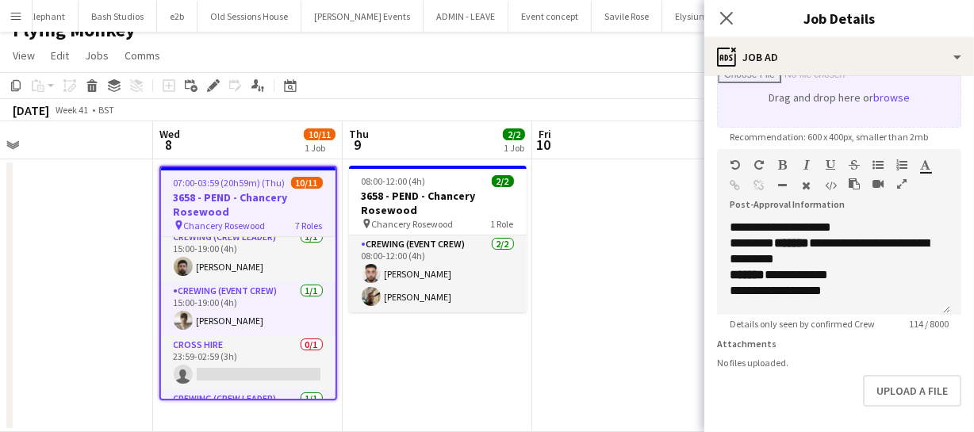
scroll to position [0, 0]
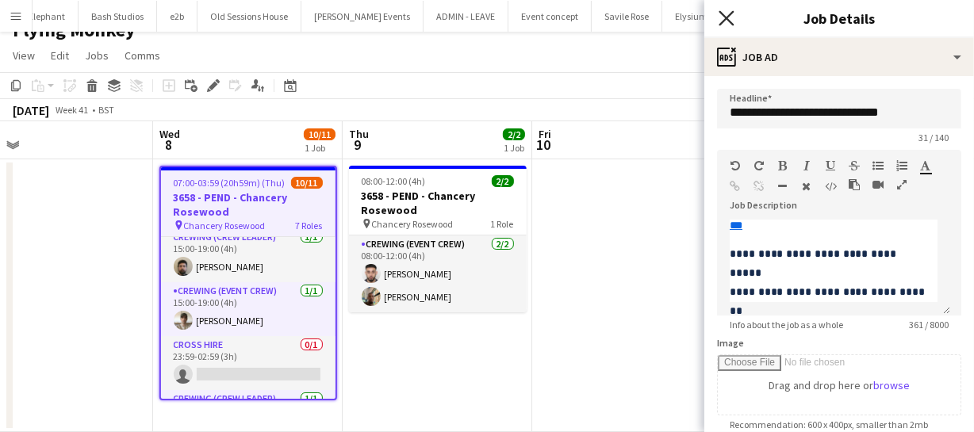
click at [733, 19] on icon "Close pop-in" at bounding box center [725, 17] width 15 height 15
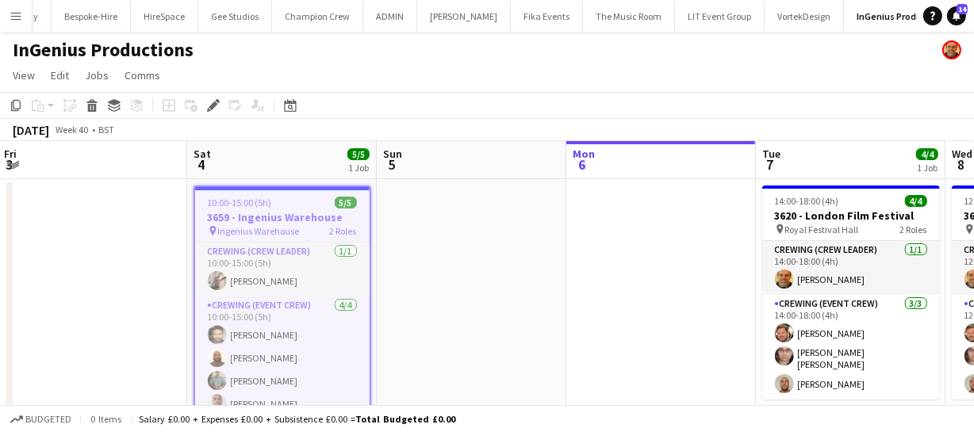
scroll to position [0, 580]
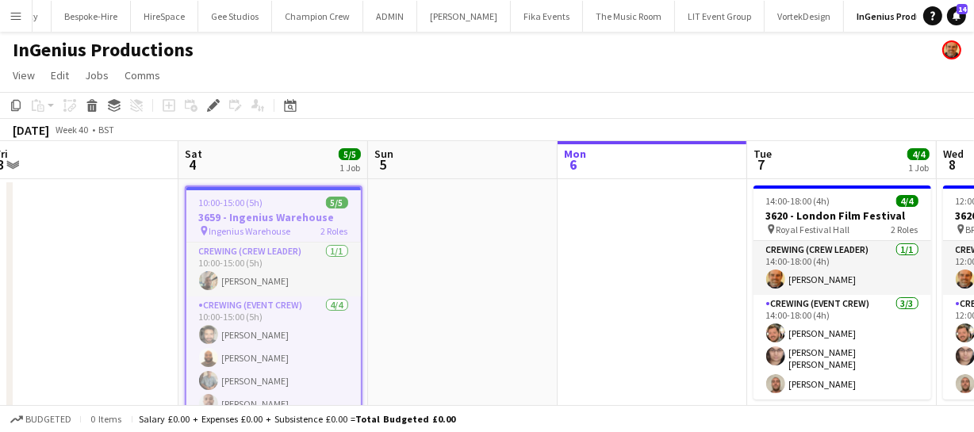
drag, startPoint x: 744, startPoint y: 304, endPoint x: 710, endPoint y: 305, distance: 34.9
click at [710, 305] on app-calendar-viewport "Tue 30 Wed 1 Thu 2 Fri 3 Sat 4 5/5 1 Job Sun 5 Mon 6 Tue 7 4/4 1 Job Wed 8 4/4 …" at bounding box center [487, 296] width 974 height 311
click at [290, 213] on h3 "3659 - Ingenius Warehouse" at bounding box center [273, 217] width 174 height 14
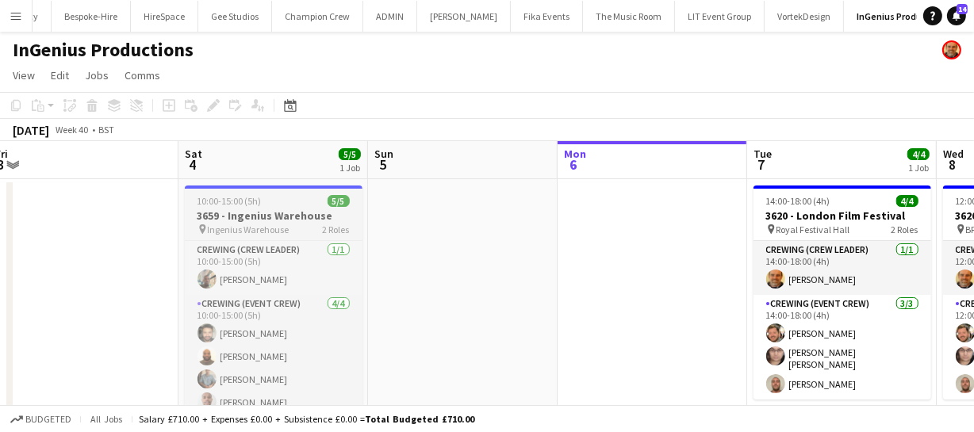
click at [290, 213] on h3 "3659 - Ingenius Warehouse" at bounding box center [274, 216] width 178 height 14
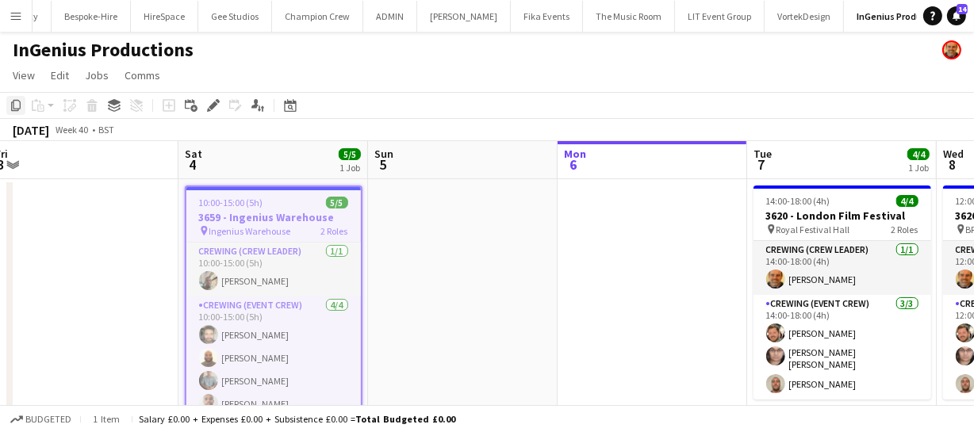
click at [13, 102] on icon at bounding box center [16, 105] width 10 height 11
drag, startPoint x: 331, startPoint y: 220, endPoint x: 381, endPoint y: 225, distance: 49.4
click at [278, 212] on app-calendar-viewport "Tue 30 Wed 1 Thu 2 Fri 3 Sat 4 5/5 1 Job Sun 5 Mon 6 Tue 7 4/4 1 Job Wed 8 4/4 …" at bounding box center [487, 296] width 974 height 311
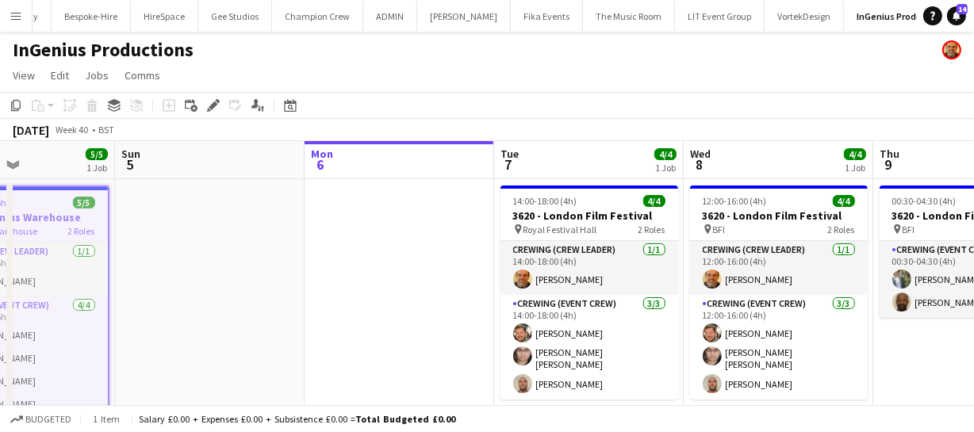
drag, startPoint x: 293, startPoint y: 220, endPoint x: 252, endPoint y: 218, distance: 40.5
click at [263, 217] on app-calendar-viewport "Thu 2 Fri 3 Sat 4 5/5 1 Job Sun 5 Mon 6 Tue 7 4/4 1 Job Wed 8 4/4 1 Job Thu 9 2…" at bounding box center [487, 296] width 974 height 311
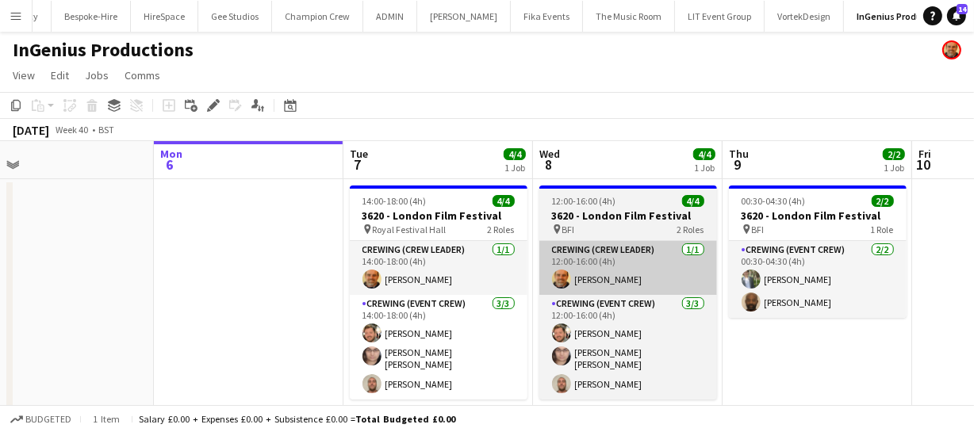
drag, startPoint x: 368, startPoint y: 246, endPoint x: 389, endPoint y: 260, distance: 25.7
click at [223, 230] on app-calendar-viewport "Thu 2 Fri 3 Sat 4 5/5 1 Job Sun 5 Mon 6 Tue 7 4/4 1 Job Wed 8 4/4 1 Job Thu 9 2…" at bounding box center [487, 296] width 974 height 311
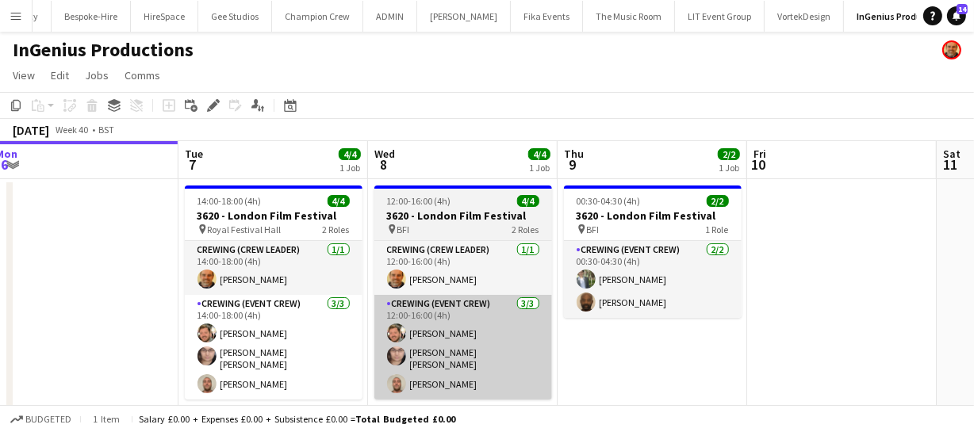
click at [453, 300] on app-calendar-viewport "Thu 2 Fri 3 Sat 4 5/5 1 Job Sun 5 Mon 6 Tue 7 4/4 1 Job Wed 8 4/4 1 Job Thu 9 2…" at bounding box center [487, 296] width 974 height 311
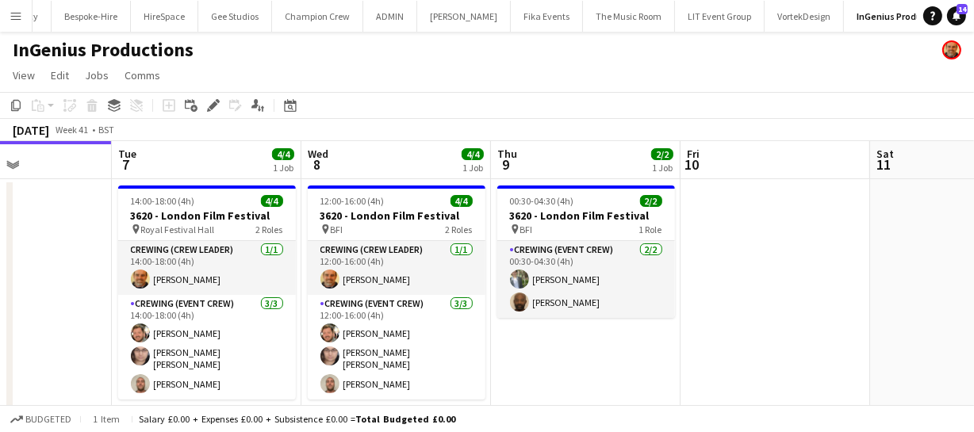
drag, startPoint x: 618, startPoint y: 327, endPoint x: 564, endPoint y: 324, distance: 54.0
click at [407, 287] on app-calendar-viewport "Sat 4 5/5 1 Job Sun 5 Mon 6 Tue 7 4/4 1 Job Wed 8 4/4 1 Job Thu 9 2/2 1 Job Fri…" at bounding box center [487, 296] width 974 height 311
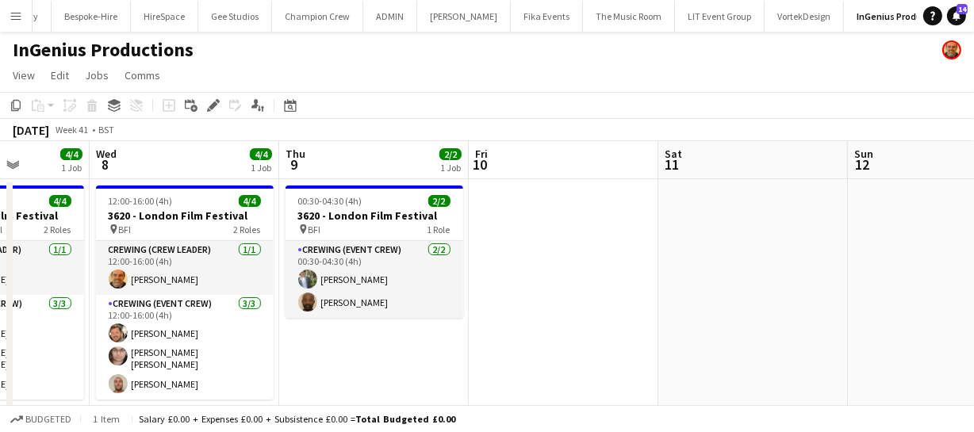
drag, startPoint x: 738, startPoint y: 342, endPoint x: 600, endPoint y: 327, distance: 138.7
click at [629, 328] on app-calendar-viewport "Sat 4 5/5 1 Job Sun 5 Mon 6 Tue 7 4/4 1 Job Wed 8 4/4 1 Job Thu 9 2/2 1 Job Fri…" at bounding box center [487, 296] width 974 height 311
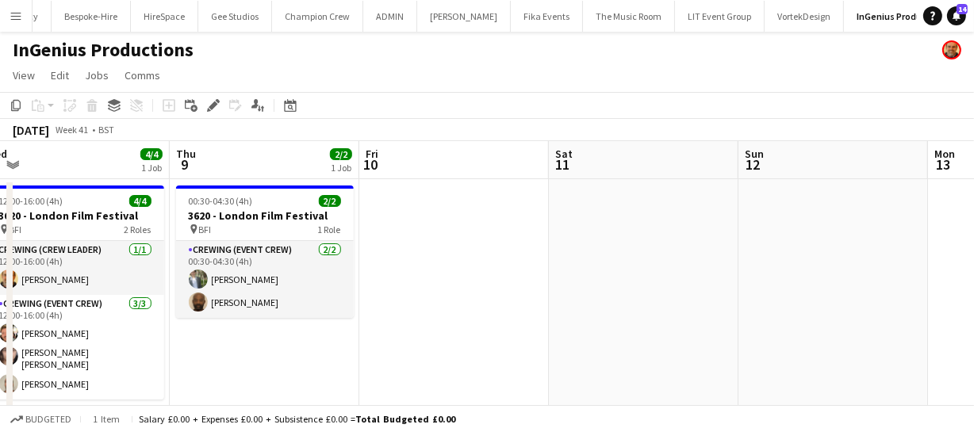
click at [572, 316] on app-calendar-viewport "Sat 4 5/5 1 Job Sun 5 Mon 6 Tue 7 4/4 1 Job Wed 8 4/4 1 Job Thu 9 2/2 1 Job Fri…" at bounding box center [487, 296] width 974 height 311
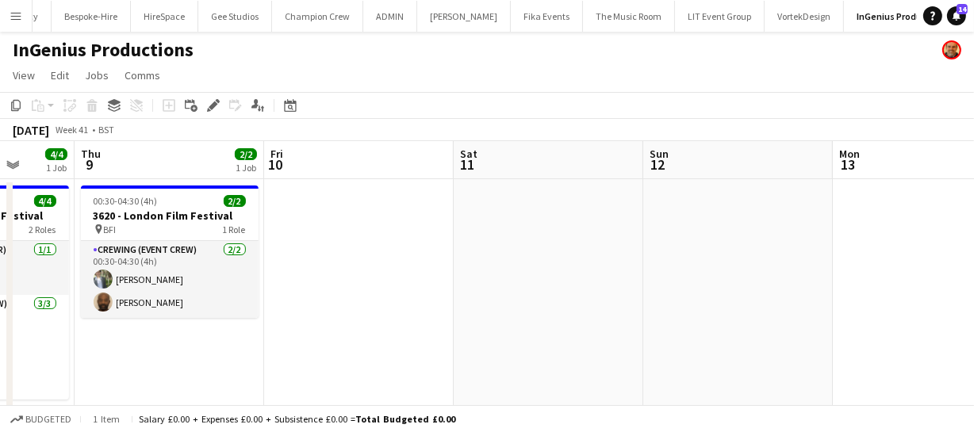
click at [519, 311] on app-calendar-viewport "Mon 6 Tue 7 4/4 1 Job Wed 8 4/4 1 Job Thu 9 2/2 1 Job Fri 10 Sat 11 Sun 12 Mon …" at bounding box center [487, 296] width 974 height 311
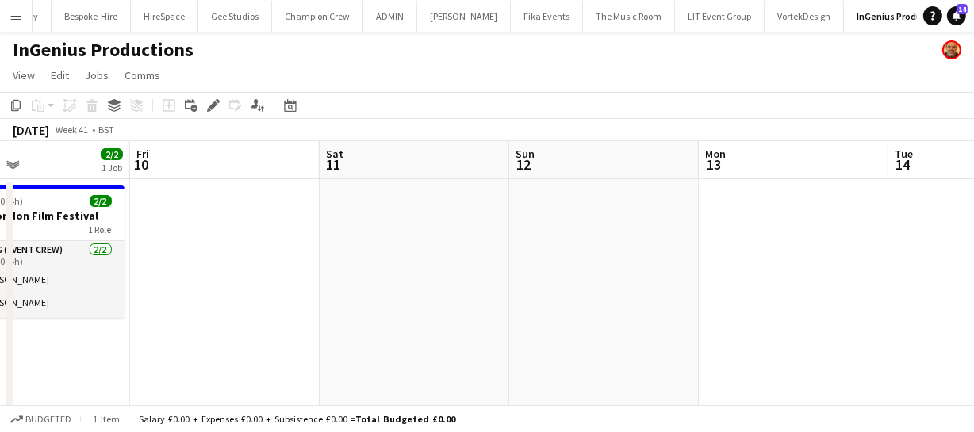
click at [536, 293] on app-calendar-viewport "Mon 6 Tue 7 4/4 1 Job Wed 8 4/4 1 Job Thu 9 2/2 1 Job Fri 10 Sat 11 Sun 12 Mon …" at bounding box center [487, 296] width 974 height 311
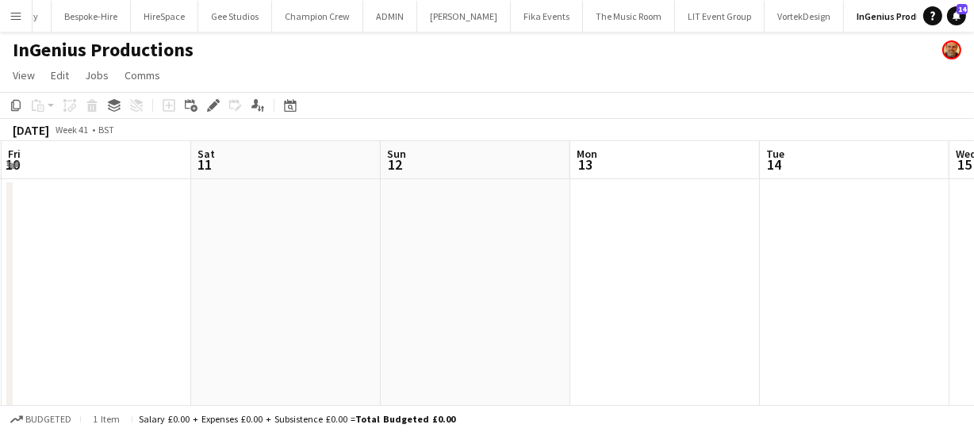
click at [461, 268] on app-calendar-viewport "Mon 6 Tue 7 4/4 1 Job Wed 8 4/4 1 Job Thu 9 2/2 1 Job Fri 10 Sat 11 Sun 12 Mon …" at bounding box center [487, 296] width 974 height 311
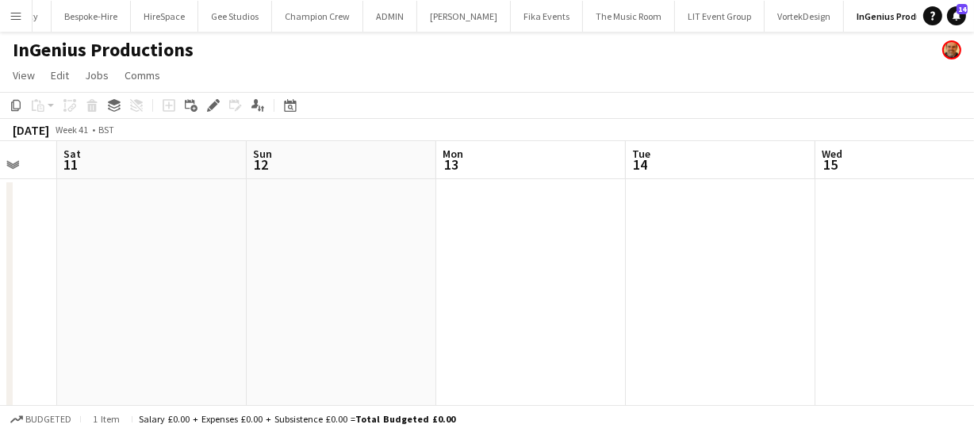
drag, startPoint x: 572, startPoint y: 272, endPoint x: 446, endPoint y: 257, distance: 127.7
click at [460, 258] on app-calendar-viewport "Wed 8 4/4 1 Job Thu 9 2/2 1 Job Fri 10 Sat 11 Sun 12 Mon 13 Tue 14 Wed 15 Thu 1…" at bounding box center [487, 296] width 974 height 311
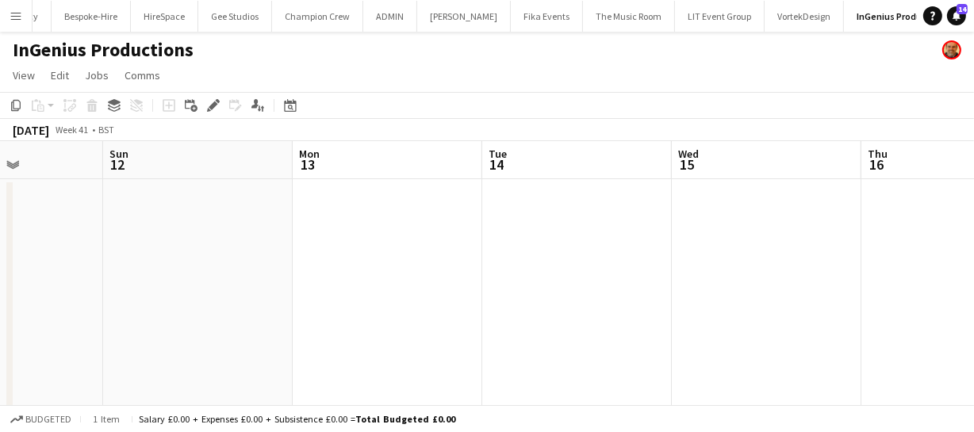
click at [459, 259] on app-calendar-viewport "Wed 8 4/4 1 Job Thu 9 2/2 1 Job Fri 10 Sat 11 Sun 12 Mon 13 Tue 14 Wed 15 Thu 1…" at bounding box center [487, 296] width 974 height 311
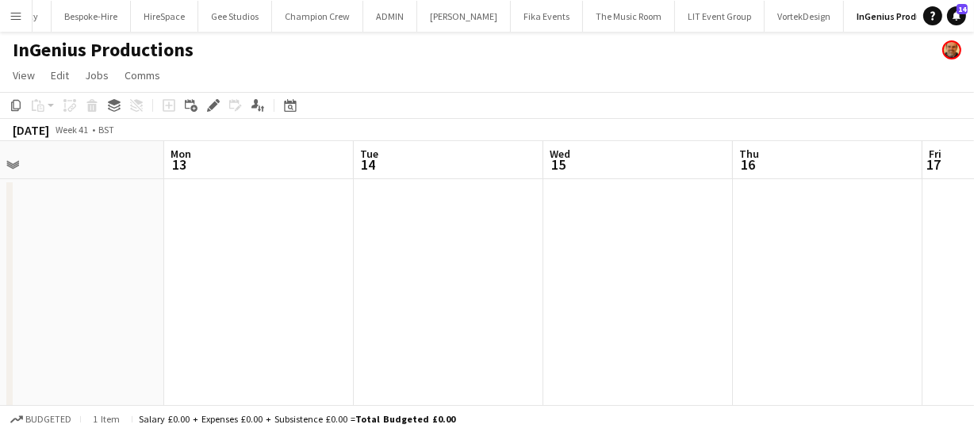
click at [423, 254] on app-calendar-viewport "Fri 10 Sat 11 Sun 12 Mon 13 Tue 14 Wed 15 Thu 16 Fri 17 Sat 18 Sun 19 Mon 20" at bounding box center [487, 296] width 974 height 311
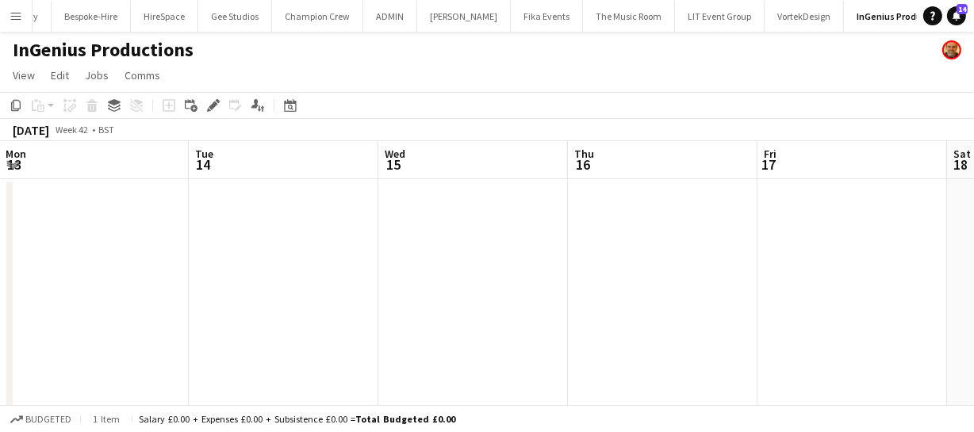
drag, startPoint x: 515, startPoint y: 271, endPoint x: 496, endPoint y: 266, distance: 20.4
click at [434, 259] on app-calendar-viewport "Fri 10 Sat 11 Sun 12 Mon 13 Tue 14 Wed 15 Thu 16 Fri 17 Sat 18 Sun 19 Mon 20" at bounding box center [487, 296] width 974 height 311
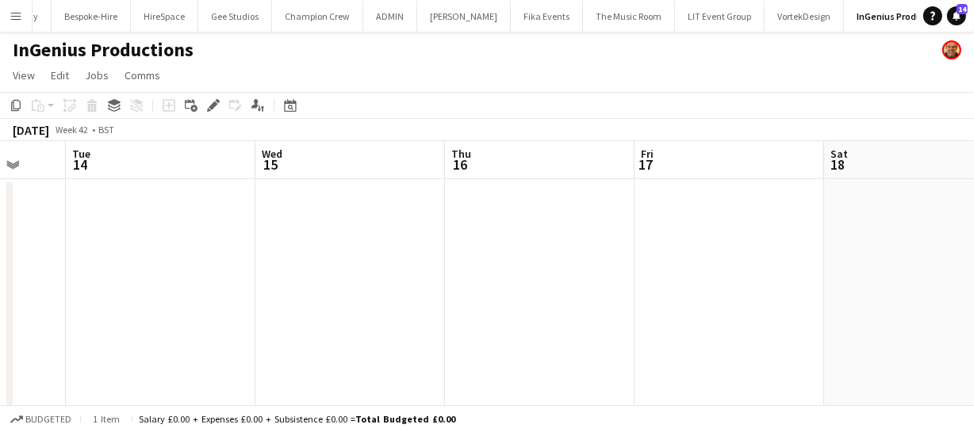
click at [465, 257] on app-calendar-viewport "Fri 10 Sat 11 Sun 12 Mon 13 Tue 14 Wed 15 Thu 16 Fri 17 Sat 18 Sun 19 Mon 20" at bounding box center [487, 296] width 974 height 311
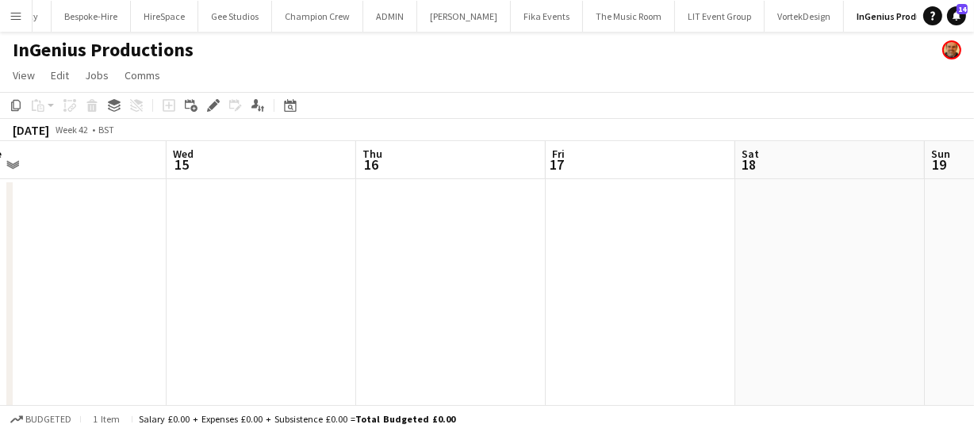
click at [456, 253] on app-calendar-viewport "Fri 10 Sat 11 Sun 12 Mon 13 Tue 14 Wed 15 Thu 16 Fri 17 Sat 18 Sun 19 Mon 20" at bounding box center [487, 296] width 974 height 311
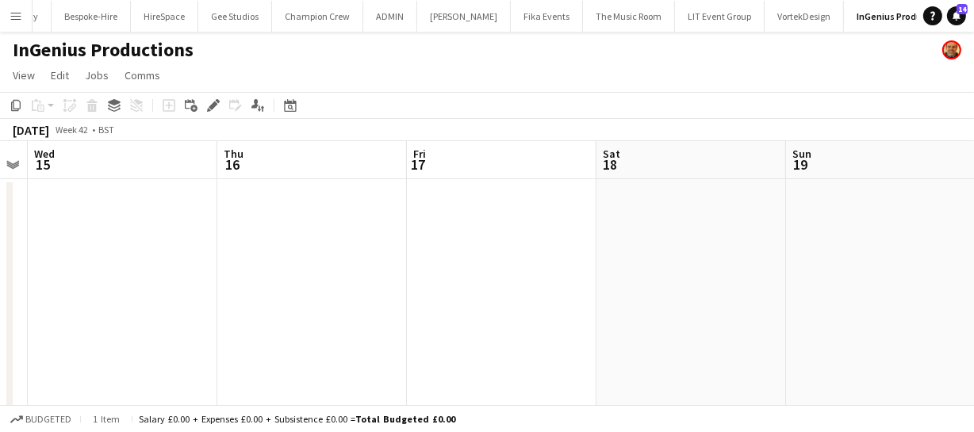
drag, startPoint x: 541, startPoint y: 259, endPoint x: 394, endPoint y: 241, distance: 147.8
click at [407, 243] on app-calendar-viewport "Sun 12 Mon 13 Tue 14 Wed 15 Thu 16 Fri 17 Sat 18 Sun 19 Mon 20 Tue 21 Wed 22" at bounding box center [487, 296] width 974 height 311
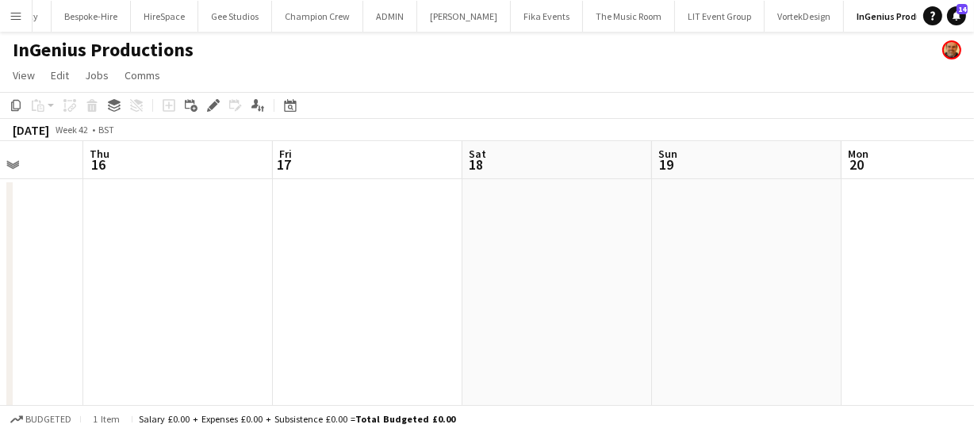
drag, startPoint x: 493, startPoint y: 244, endPoint x: 396, endPoint y: 236, distance: 97.8
click at [377, 230] on app-calendar-viewport "Sun 12 Mon 13 Tue 14 Wed 15 Thu 16 Fri 17 Sat 18 Sun 19 Mon 20 Tue 21 Wed 22" at bounding box center [487, 296] width 974 height 311
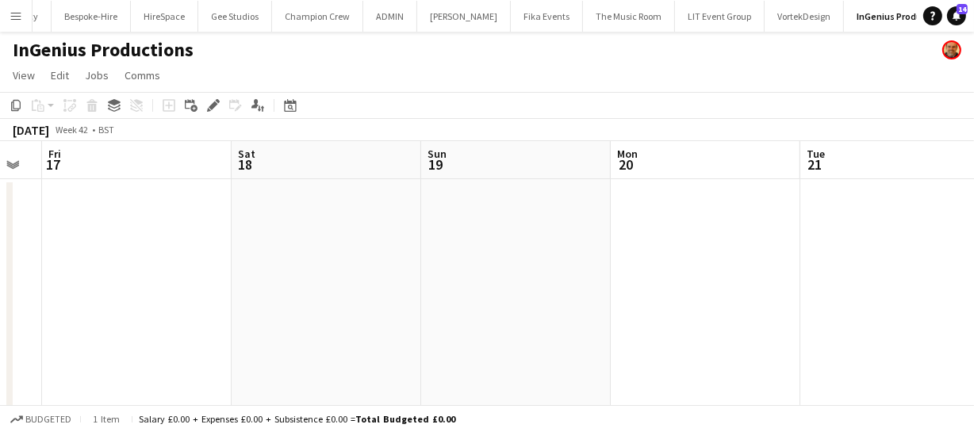
drag, startPoint x: 483, startPoint y: 244, endPoint x: 529, endPoint y: 260, distance: 48.6
click at [389, 242] on app-calendar-viewport "Tue 14 Wed 15 Thu 16 Fri 17 Sat 18 Sun 19 Mon 20 Tue 21 Wed 22 Thu 23 Fri 24" at bounding box center [487, 296] width 974 height 311
drag, startPoint x: 402, startPoint y: 250, endPoint x: 557, endPoint y: 259, distance: 154.9
click at [367, 246] on app-calendar-viewport "Tue 14 Wed 15 Thu 16 Fri 17 Sat 18 Sun 19 Mon 20 Tue 21 Wed 22 Thu 23 Fri 24" at bounding box center [487, 296] width 974 height 311
click at [369, 244] on app-calendar-viewport "Tue 14 Wed 15 Thu 16 Fri 17 Sat 18 Sun 19 Mon 20 Tue 21 Wed 22 Thu 23 Fri 24" at bounding box center [487, 296] width 974 height 311
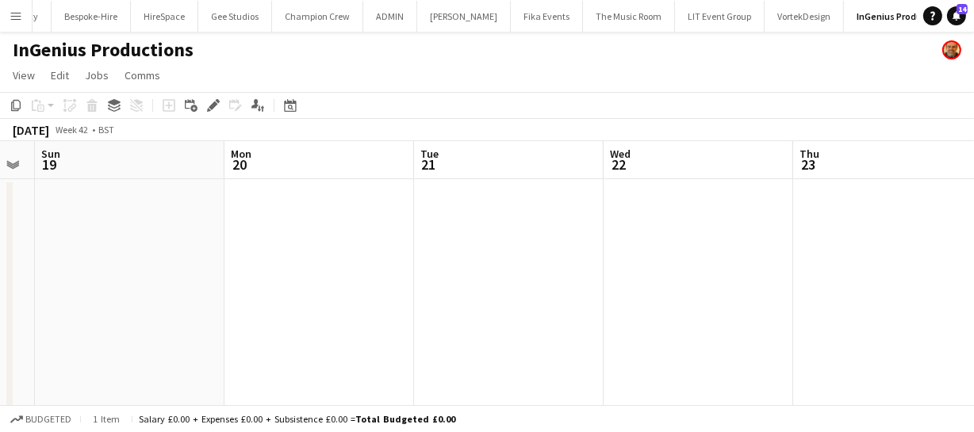
drag, startPoint x: 509, startPoint y: 255, endPoint x: 369, endPoint y: 239, distance: 141.2
click at [367, 241] on app-calendar-viewport "Thu 16 Fri 17 Sat 18 Sun 19 Mon 20 Tue 21 Wed 22 Thu 23 Fri 24 Sat 25 Sun 26" at bounding box center [487, 296] width 974 height 311
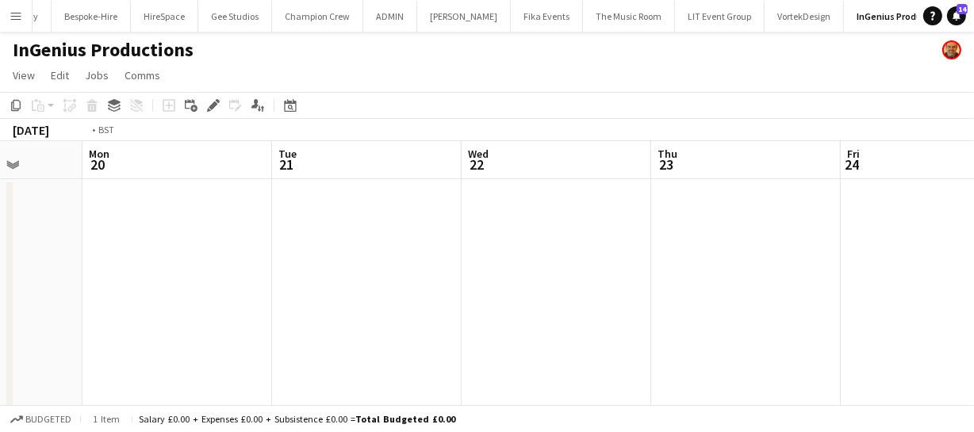
drag, startPoint x: 547, startPoint y: 262, endPoint x: 344, endPoint y: 233, distance: 205.0
click at [369, 238] on app-calendar-viewport "Thu 16 Fri 17 Sat 18 Sun 19 Mon 20 Tue 21 Wed 22 Thu 23 Fri 24 Sat 25 Sun 26" at bounding box center [487, 296] width 974 height 311
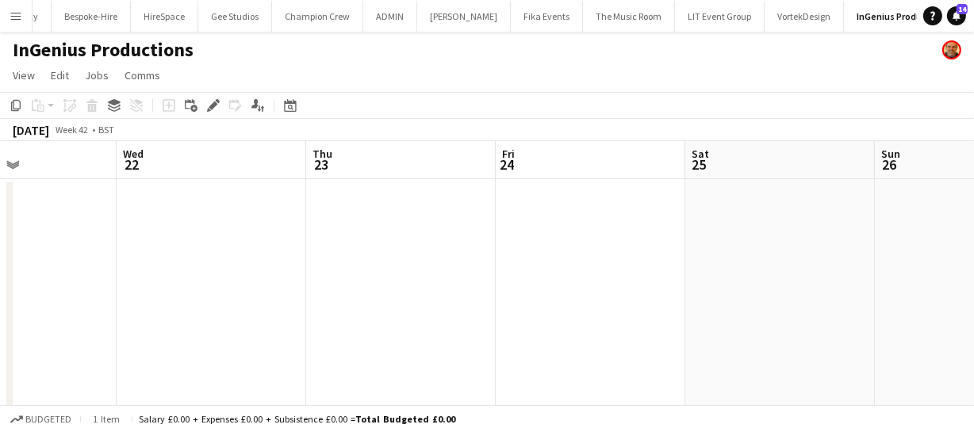
drag, startPoint x: 527, startPoint y: 253, endPoint x: 453, endPoint y: 243, distance: 75.2
click at [397, 241] on app-calendar-viewport "Sat 18 Sun 19 Mon 20 Tue 21 Wed 22 Thu 23 Fri 24 Sat 25 Sun 26 Mon 27 Tue 28" at bounding box center [487, 296] width 974 height 311
drag, startPoint x: 532, startPoint y: 253, endPoint x: 410, endPoint y: 222, distance: 125.9
click at [311, 220] on app-calendar-viewport "Sat 18 Sun 19 Mon 20 Tue 21 Wed 22 Thu 23 Fri 24 Sat 25 Sun 26 Mon 27 Tue 28" at bounding box center [487, 296] width 974 height 311
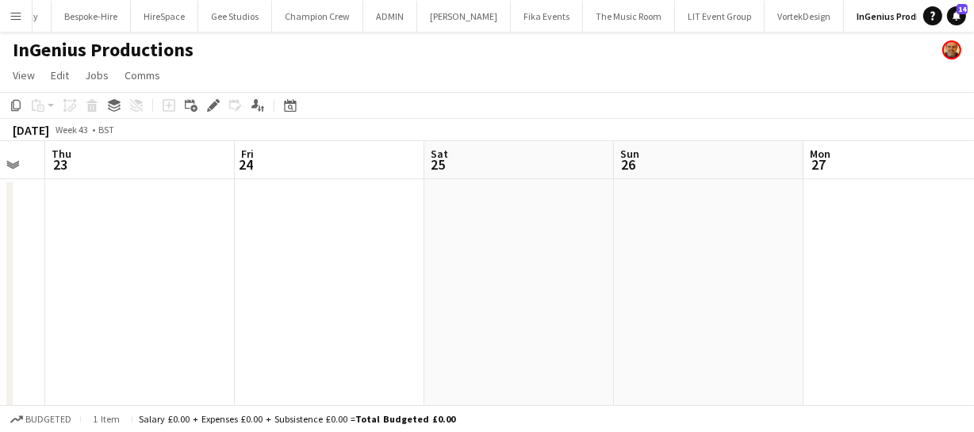
drag, startPoint x: 394, startPoint y: 222, endPoint x: 484, endPoint y: 223, distance: 89.6
click at [308, 207] on app-calendar-viewport "Mon 20 Tue 21 Wed 22 Thu 23 Fri 24 Sat 25 Sun 26 Mon 27 Tue 28 Wed 29 Thu 30" at bounding box center [487, 296] width 974 height 311
click at [322, 207] on app-calendar-viewport "Mon 20 Tue 21 Wed 22 Thu 23 Fri 24 Sat 25 Sun 26 Mon 27 Tue 28 Wed 29 Thu 30" at bounding box center [487, 296] width 974 height 311
drag, startPoint x: 469, startPoint y: 228, endPoint x: 370, endPoint y: 214, distance: 100.0
click at [320, 209] on app-calendar-viewport "Wed 22 Thu 23 Fri 24 Sat 25 Sun 26 Mon 27 Tue 28 Wed 29 Thu 30 Fri 31 Sat 1" at bounding box center [487, 296] width 974 height 311
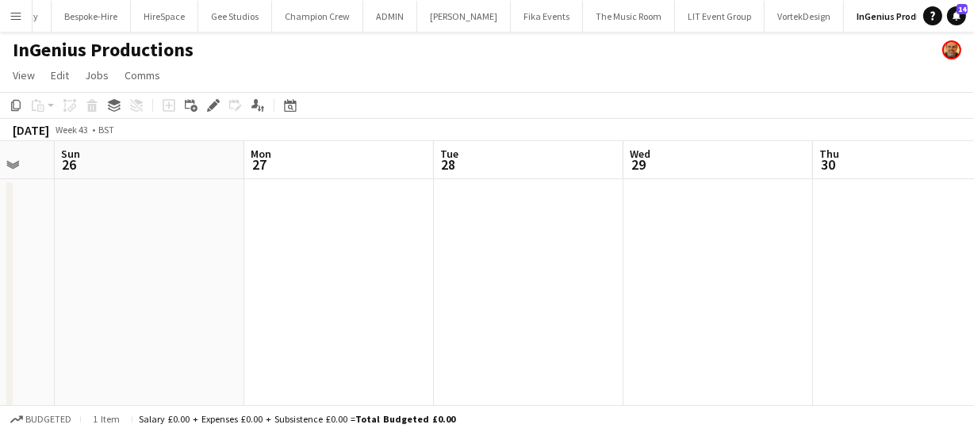
drag, startPoint x: 380, startPoint y: 218, endPoint x: 301, endPoint y: 209, distance: 79.0
click at [346, 215] on app-calendar-viewport "Wed 22 Thu 23 Fri 24 Sat 25 Sun 26 Mon 27 Tue 28 Wed 29 Thu 30 Fri 31 Sat 1" at bounding box center [487, 296] width 974 height 311
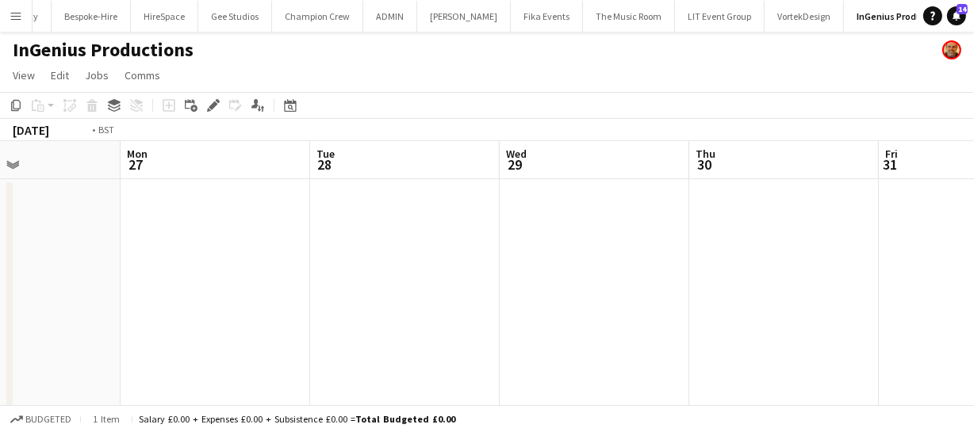
click at [292, 207] on app-calendar-viewport "Fri 24 Sat 25 Sun 26 Mon 27 Tue 28 Wed 29 Thu 30 Fri 31 Sat 1 Sun 2 Mon 3" at bounding box center [487, 296] width 974 height 311
click at [254, 209] on app-calendar-viewport "Fri 24 Sat 25 Sun 26 Mon 27 Tue 28 Wed 29 Thu 30 Fri 31 Sat 1 Sun 2 Mon 3" at bounding box center [487, 296] width 974 height 311
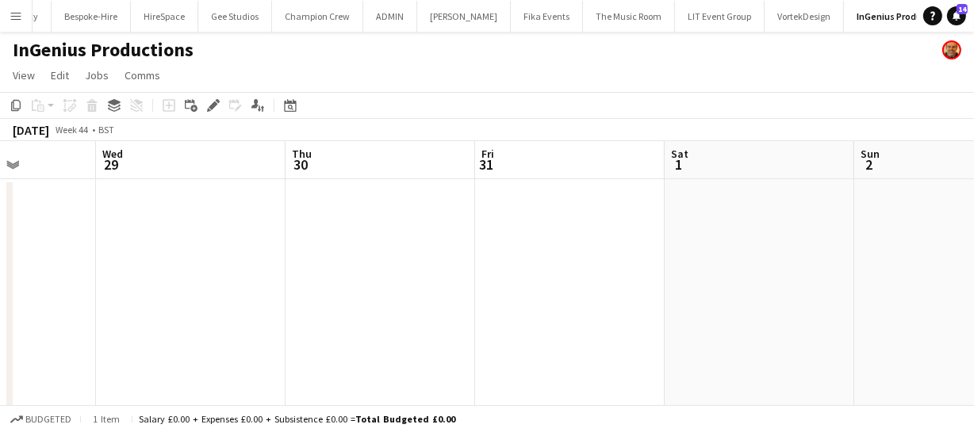
drag, startPoint x: 382, startPoint y: 231, endPoint x: 331, endPoint y: 230, distance: 50.7
click at [299, 227] on app-calendar-viewport "Sun 26 Mon 27 Tue 28 Wed 29 Thu 30 Fri 31 Sat 1 Sun 2 Mon 3 Tue 4 Wed 5" at bounding box center [487, 296] width 974 height 311
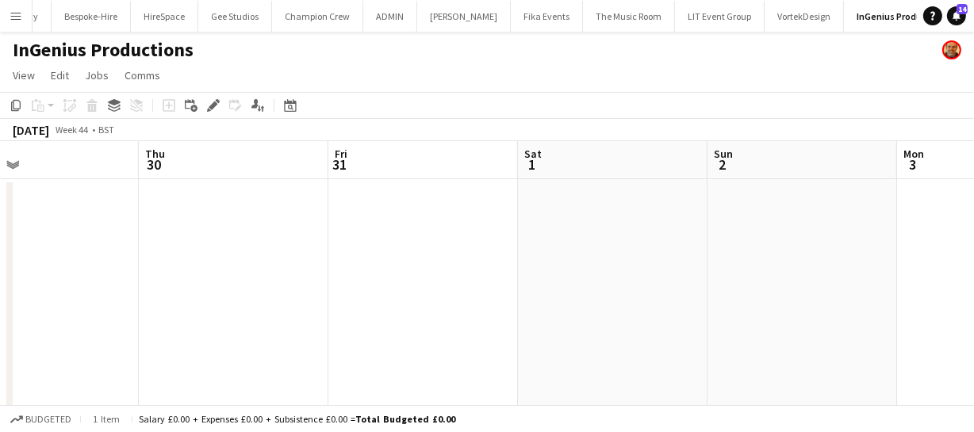
drag, startPoint x: 461, startPoint y: 251, endPoint x: 349, endPoint y: 233, distance: 113.3
click at [232, 228] on app-calendar-viewport "Sun 26 Mon 27 Tue 28 Wed 29 Thu 30 Fri 31 Sat 1 Sun 2 Mon 3 Tue 4 Wed 5" at bounding box center [487, 296] width 974 height 311
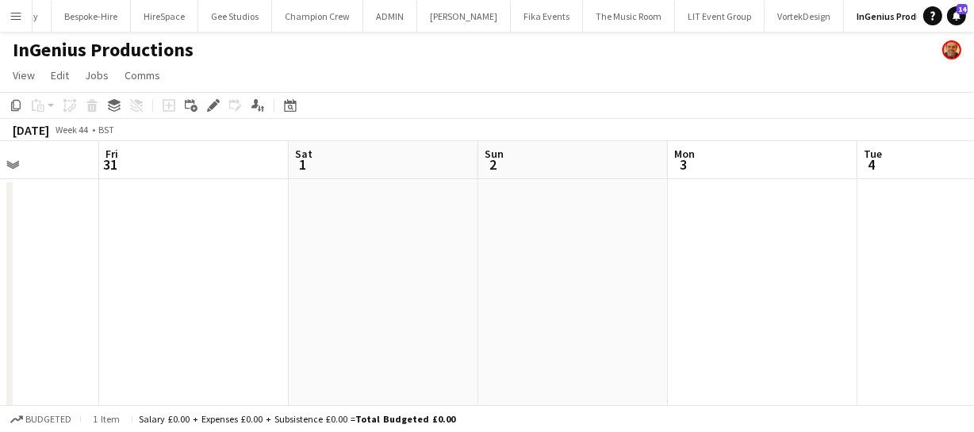
drag, startPoint x: 393, startPoint y: 239, endPoint x: 427, endPoint y: 238, distance: 34.1
click at [314, 231] on app-calendar-viewport "Tue 28 Wed 29 Thu 30 Fri 31 Sat 1 Sun 2 Mon 3 Tue 4 Wed 5 Thu 6 Fri 7" at bounding box center [487, 296] width 974 height 311
click at [239, 214] on app-calendar-viewport "Tue 28 Wed 29 Thu 30 Fri 31 Sat 1 Sun 2 Mon 3 Tue 4 Wed 5 Thu 6 Fri 7" at bounding box center [487, 296] width 974 height 311
click at [294, 222] on app-calendar-viewport "Thu 30 Fri 31 Sat 1 Sun 2 Mon 3 Tue 4 Wed 5 Thu 6 Fri 7 Sat 8 Sun 9" at bounding box center [487, 296] width 974 height 311
drag, startPoint x: 428, startPoint y: 230, endPoint x: 365, endPoint y: 228, distance: 62.7
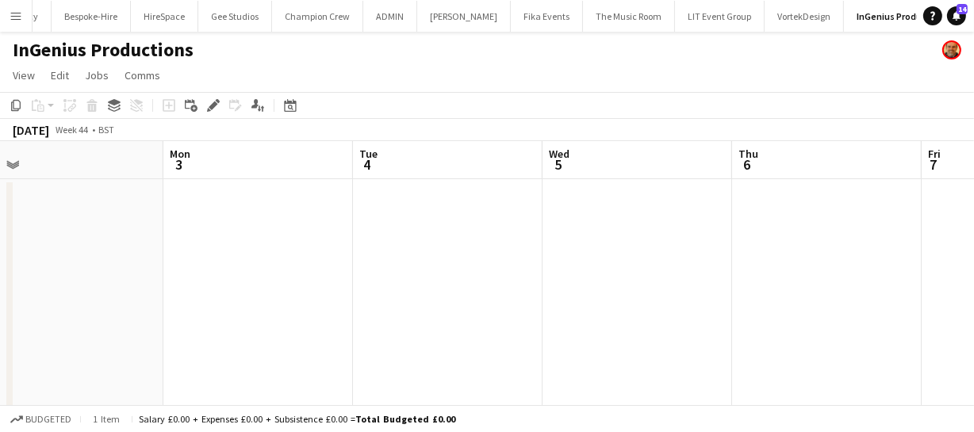
click at [312, 222] on app-calendar-viewport "Thu 30 Fri 31 Sat 1 Sun 2 Mon 3 Tue 4 Wed 5 Thu 6 Fri 7 Sat 8 Sun 9" at bounding box center [487, 296] width 974 height 311
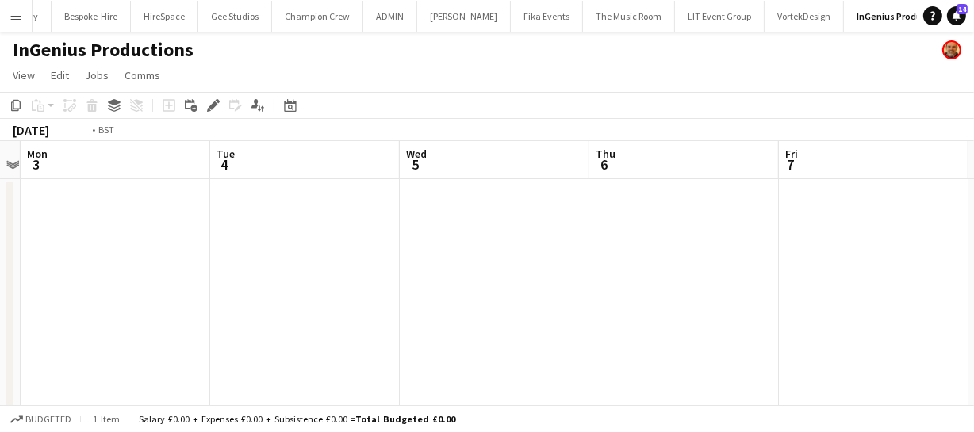
drag, startPoint x: 388, startPoint y: 229, endPoint x: 241, endPoint y: 212, distance: 148.5
click at [251, 212] on app-calendar-viewport "Thu 30 Fri 31 Sat 1 Sun 2 Mon 3 Tue 4 Wed 5 Thu 6 Fri 7 Sat 8 Sun 9" at bounding box center [487, 296] width 974 height 311
drag, startPoint x: 257, startPoint y: 205, endPoint x: 186, endPoint y: 198, distance: 71.7
click at [189, 198] on app-calendar-viewport "Sat 1 Sun 2 Mon 3 Tue 4 Wed 5 Thu 6 Fri 7 Sat 8 Sun 9 Mon 10 Tue 11" at bounding box center [487, 296] width 974 height 311
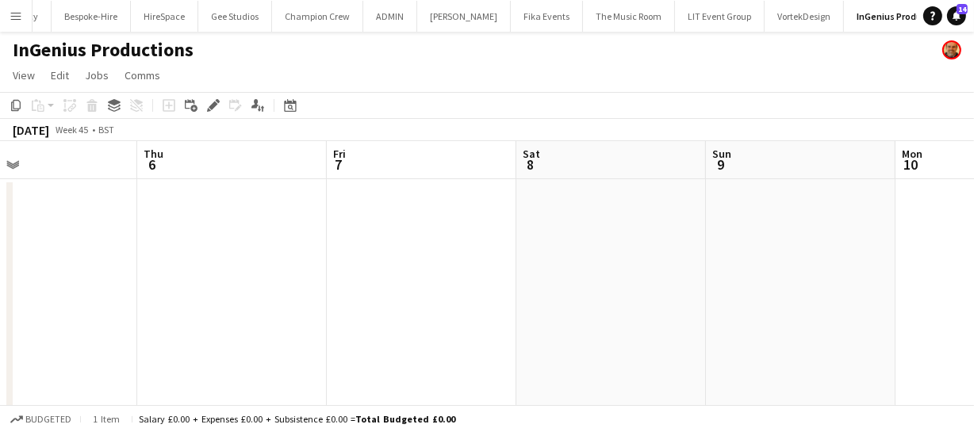
drag, startPoint x: 289, startPoint y: 202, endPoint x: 225, endPoint y: 194, distance: 64.7
click at [231, 194] on app-calendar-viewport "Mon 3 Tue 4 Wed 5 Thu 6 Fri 7 Sat 8 Sun 9 Mon 10 Tue 11 Wed 12 Thu 13" at bounding box center [487, 296] width 974 height 311
drag, startPoint x: 312, startPoint y: 203, endPoint x: 275, endPoint y: 195, distance: 37.3
click at [223, 191] on app-calendar-viewport "Mon 3 Tue 4 Wed 5 Thu 6 Fri 7 Sat 8 Sun 9 Mon 10 Tue 11 Wed 12 Thu 13" at bounding box center [487, 296] width 974 height 311
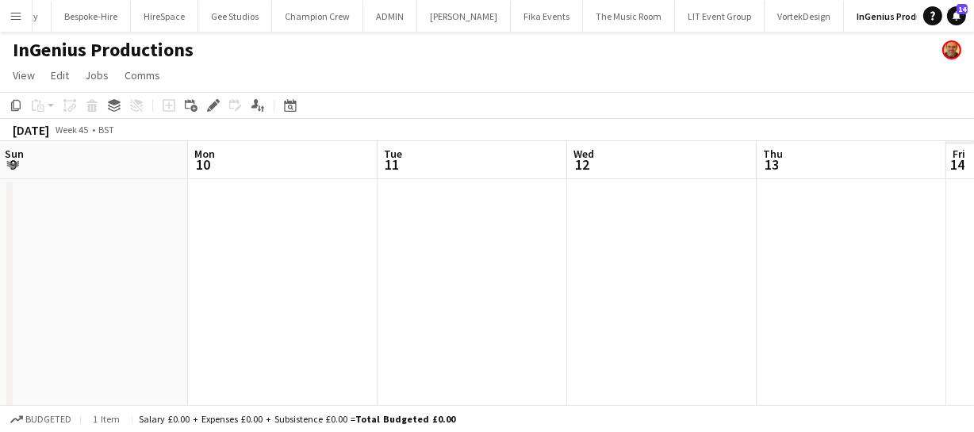
drag, startPoint x: 303, startPoint y: 198, endPoint x: 424, endPoint y: 219, distance: 123.0
click at [163, 182] on app-calendar-viewport "Wed 5 Thu 6 Fri 7 Sat 8 Sun 9 Mon 10 Tue 11 Wed 12 Thu 13 Fri 14 Sat 15" at bounding box center [487, 296] width 974 height 311
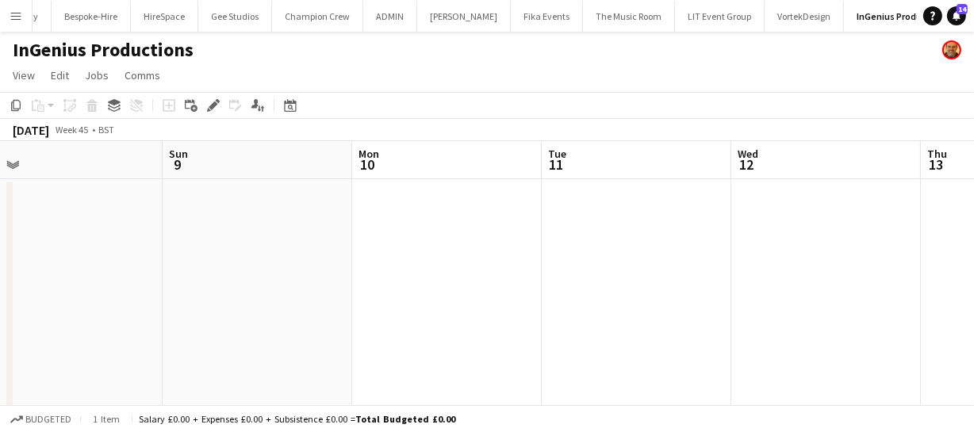
click at [235, 203] on app-calendar-viewport "Wed 5 Thu 6 Fri 7 Sat 8 Sun 9 Mon 10 Tue 11 Wed 12 Thu 13 Fri 14 Sat 15" at bounding box center [487, 296] width 974 height 311
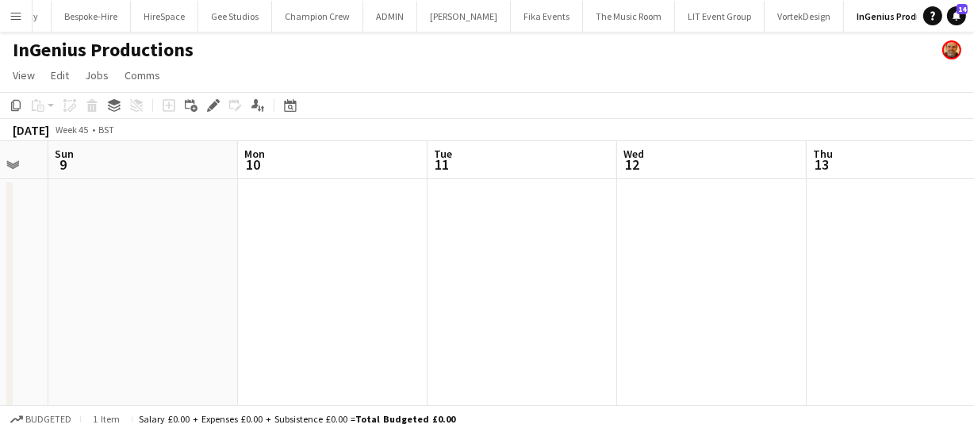
drag, startPoint x: 434, startPoint y: 234, endPoint x: 282, endPoint y: 221, distance: 152.7
click at [244, 216] on app-calendar-viewport "Wed 5 Thu 6 Fri 7 Sat 8 Sun 9 Mon 10 Tue 11 Wed 12 Thu 13 Fri 14 Sat 15" at bounding box center [487, 296] width 974 height 311
drag, startPoint x: 276, startPoint y: 209, endPoint x: 618, endPoint y: 235, distance: 342.7
click at [524, 232] on app-calendar-viewport "Fri 7 Sat 8 Sun 9 Mon 10 Tue 11 Wed 12 Thu 13 Fri 14 Sat 15 Sun 16 Mon 17" at bounding box center [487, 296] width 974 height 311
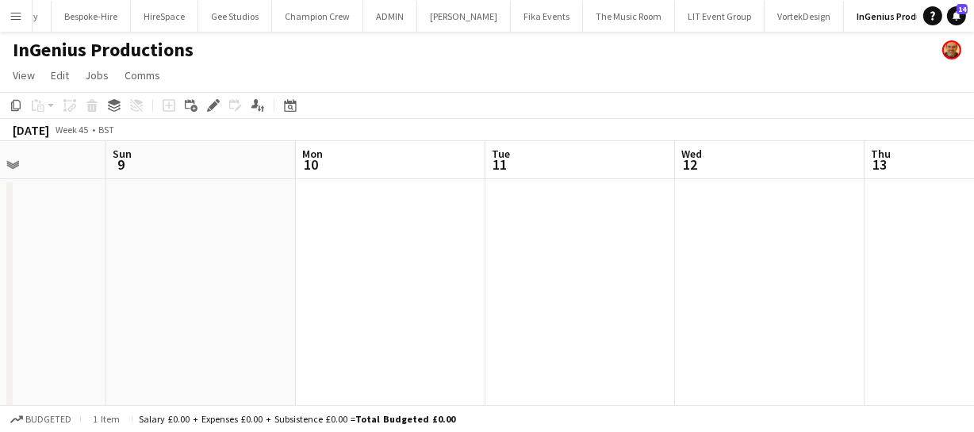
click at [569, 254] on app-calendar-viewport "Thu 6 Fri 7 Sat 8 Sun 9 Mon 10 Tue 11 Wed 12 Thu 13 Fri 14 Sat 15 Sun 16" at bounding box center [487, 296] width 974 height 311
click at [385, 242] on app-date-cell at bounding box center [398, 315] width 189 height 273
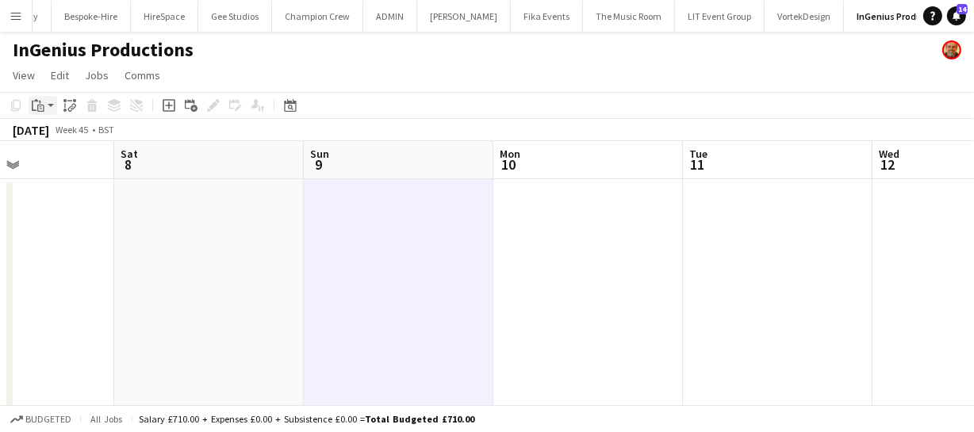
click at [45, 99] on div "Paste" at bounding box center [38, 105] width 19 height 19
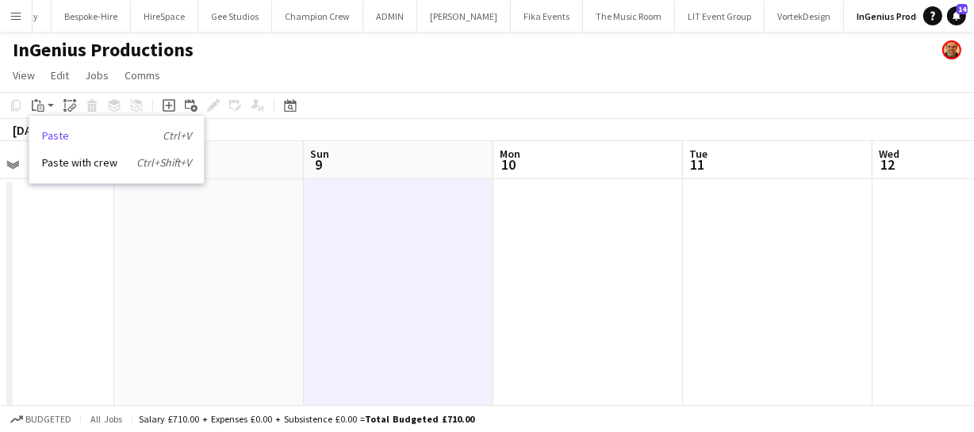
click at [56, 135] on link "Paste Ctrl+V" at bounding box center [116, 135] width 149 height 14
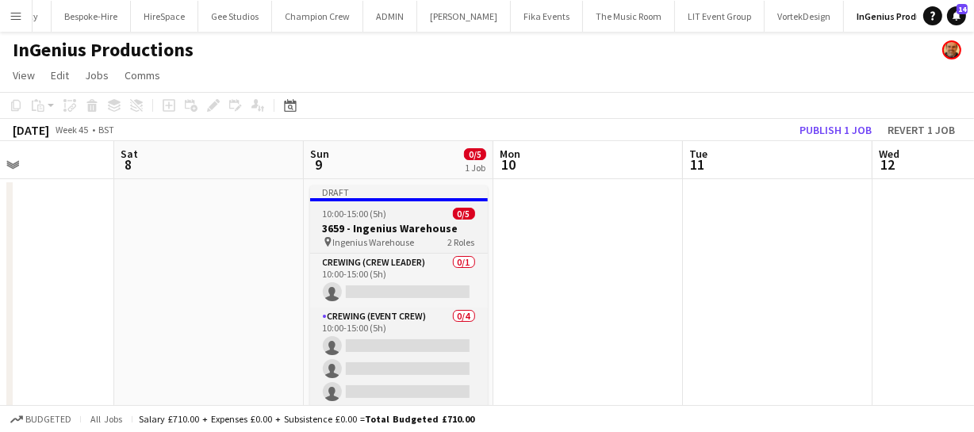
click at [424, 231] on h3 "3659 - Ingenius Warehouse" at bounding box center [399, 228] width 178 height 14
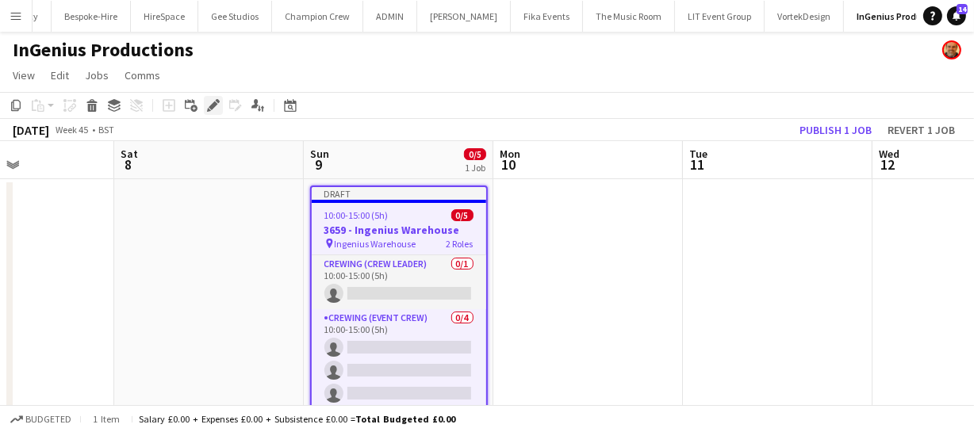
click at [210, 108] on icon at bounding box center [213, 105] width 9 height 9
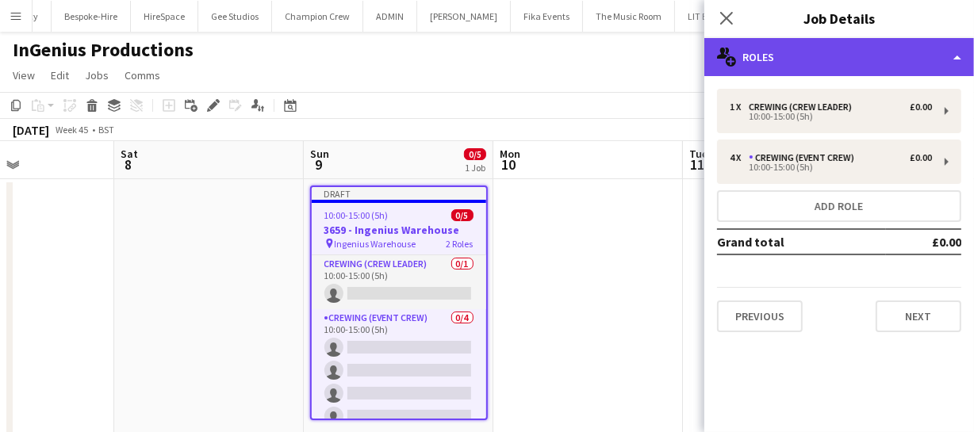
click at [849, 62] on div "multiple-users-add Roles" at bounding box center [839, 57] width 270 height 38
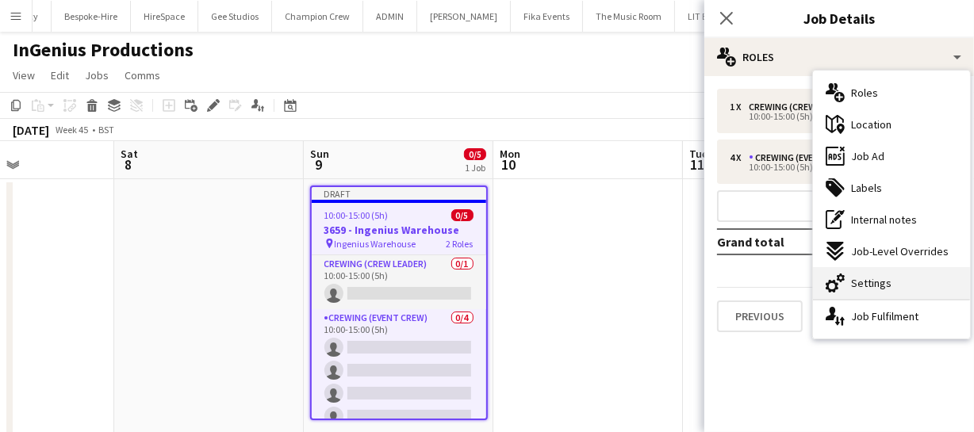
click at [871, 281] on span "Settings" at bounding box center [871, 283] width 40 height 14
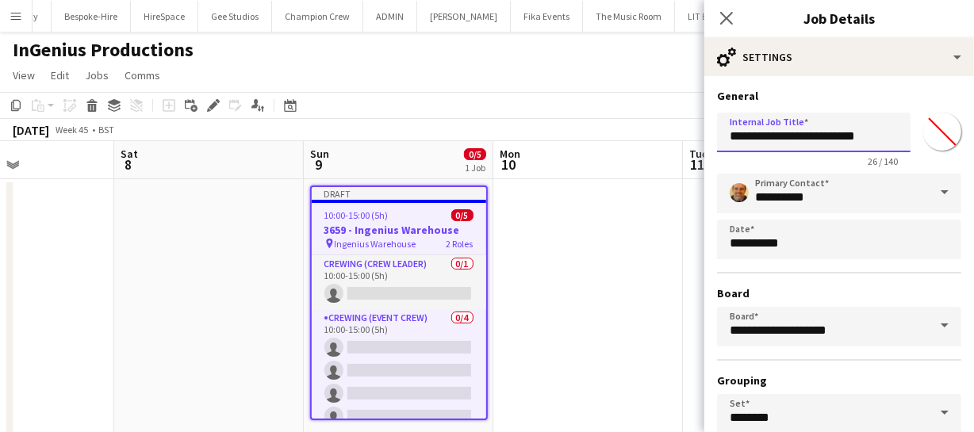
drag
click at [950, 143] on div "**********" at bounding box center [839, 136] width 244 height 61
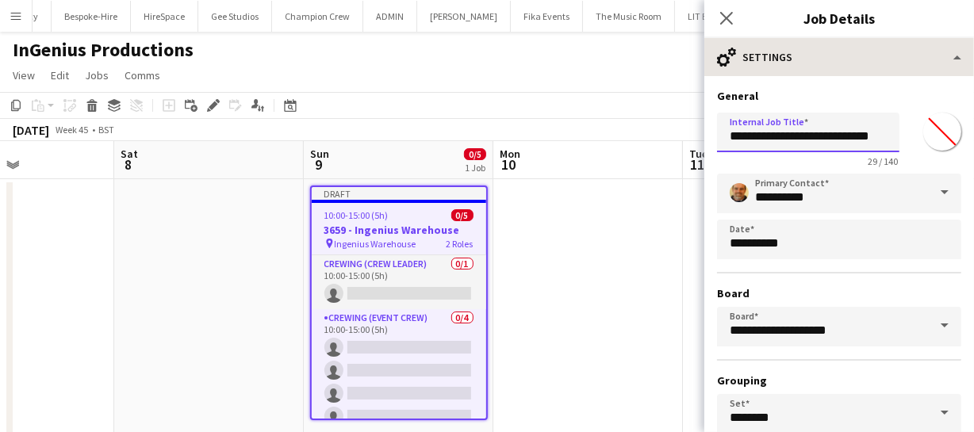
type input "**********"
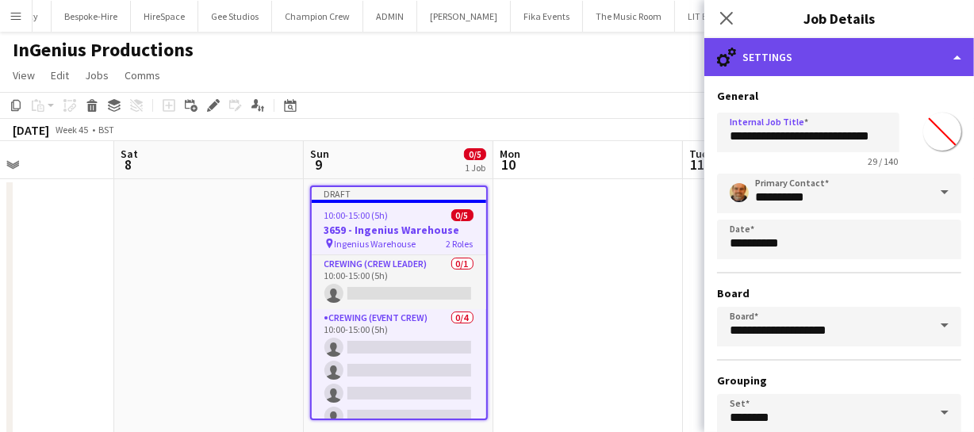
click at [859, 58] on div "cog-double-3 Settings" at bounding box center [839, 57] width 270 height 38
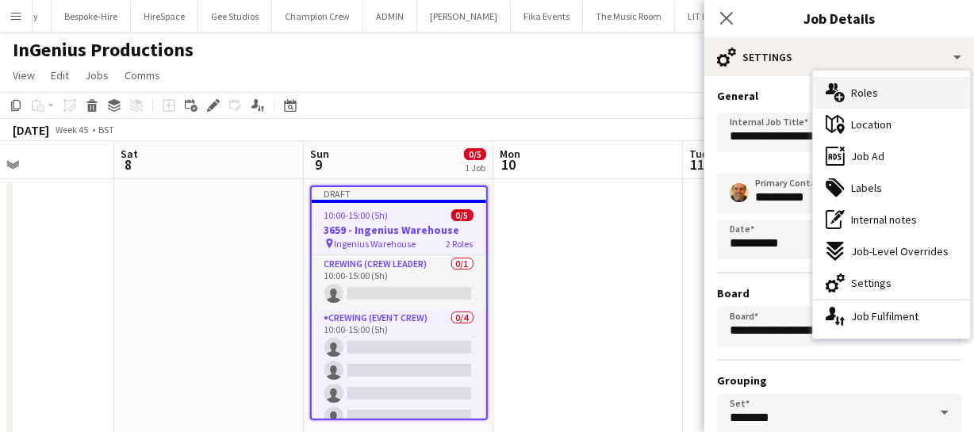
click at [871, 94] on span "Roles" at bounding box center [864, 93] width 27 height 14
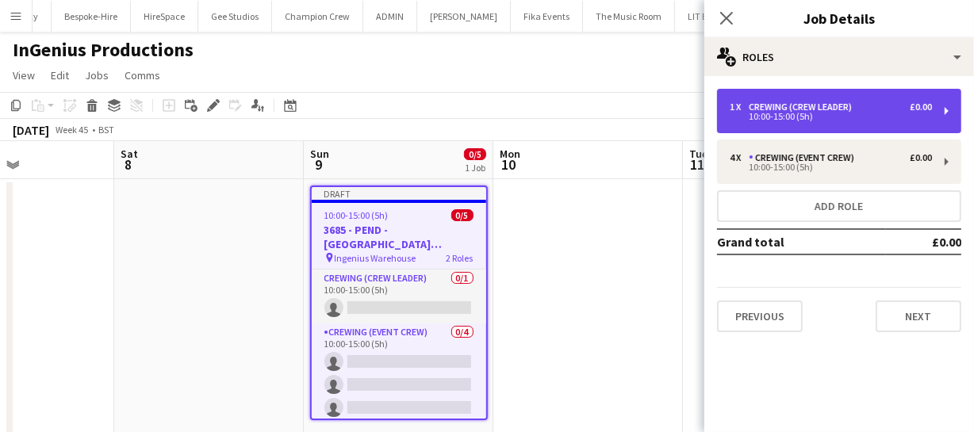
click at [813, 111] on div "Crewing (Crew Leader)" at bounding box center [802, 106] width 109 height 11
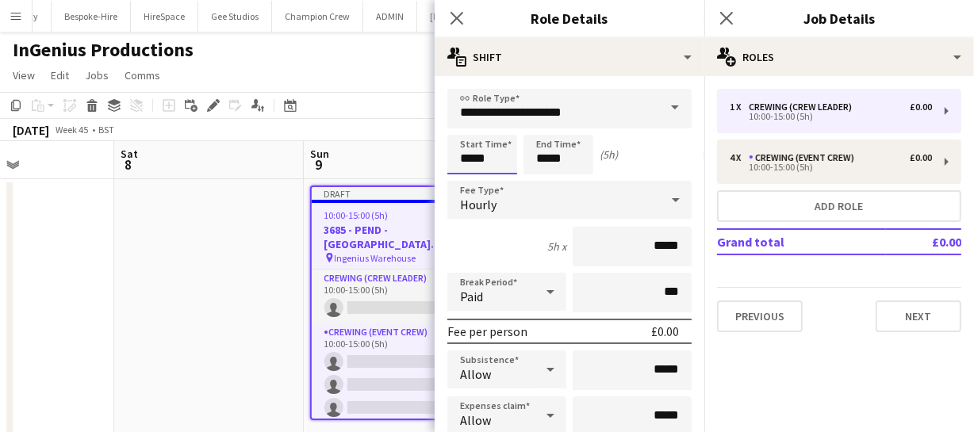
type input "*****"
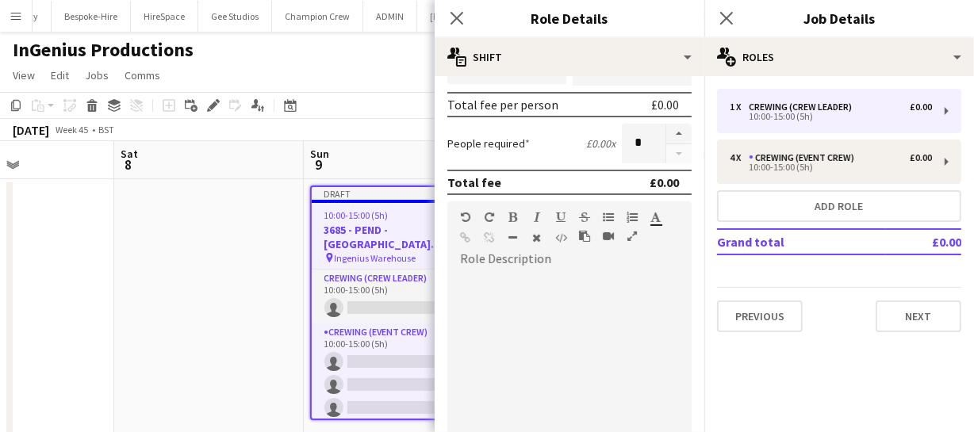
scroll to position [504, 0]
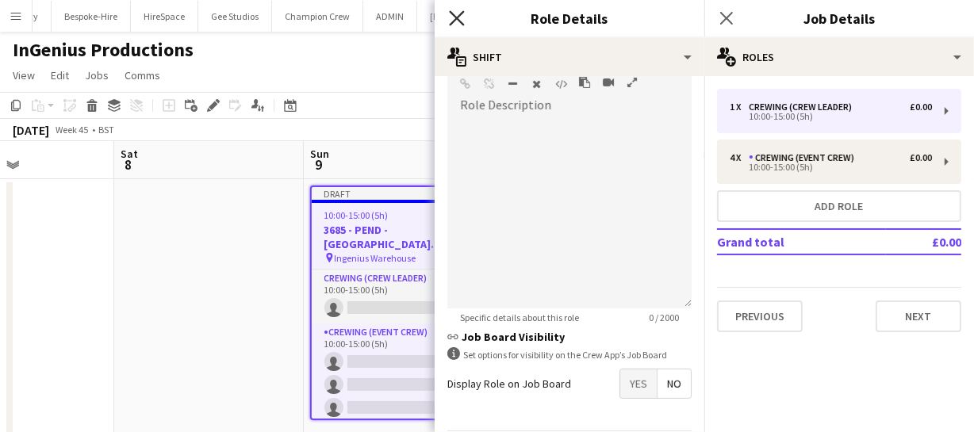
type input "*****"
click at [459, 19] on icon at bounding box center [456, 17] width 15 height 15
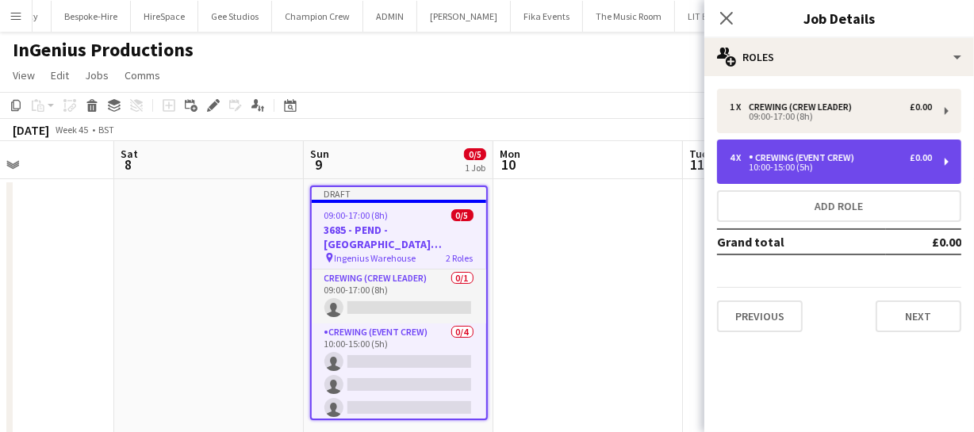
click at [794, 166] on div "10:00-15:00 (5h)" at bounding box center [830, 167] width 202 height 8
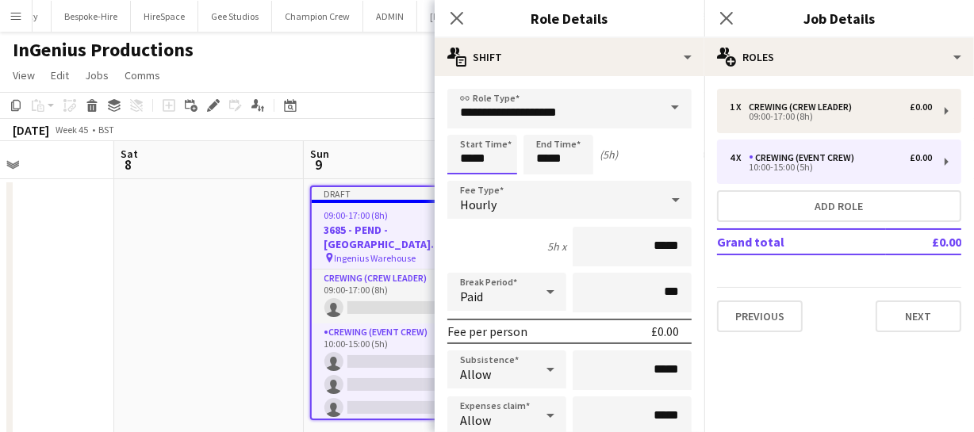
drag, startPoint x: 498, startPoint y: 153, endPoint x: 387, endPoint y: 156, distance: 111.0
click at [418, 156] on body "Menu Boards Boards Boards All jobs Status Workforce Workforce My Workforce Recr…" at bounding box center [487, 239] width 974 height 479
type input "*****"
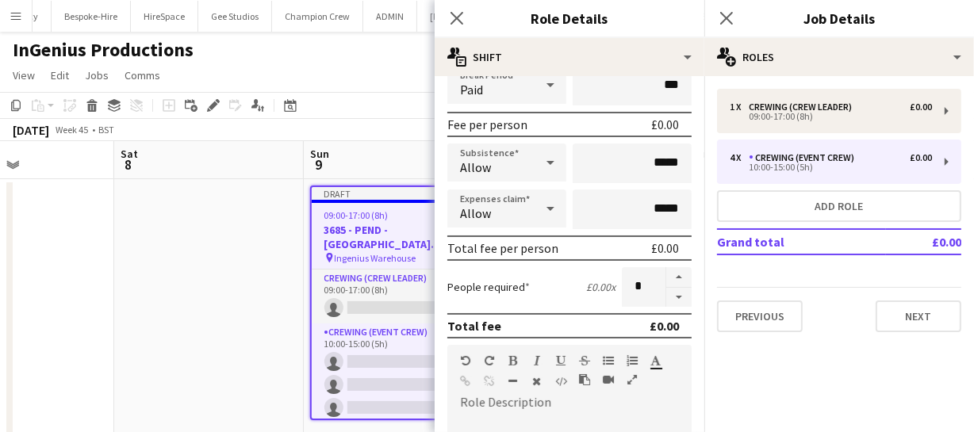
scroll to position [216, 0]
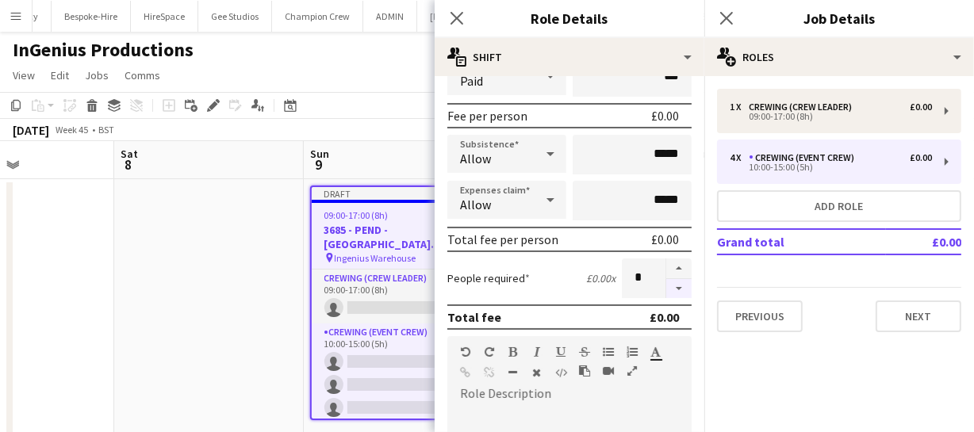
type input "*****"
click at [670, 289] on button "button" at bounding box center [678, 289] width 25 height 20
type input "*"
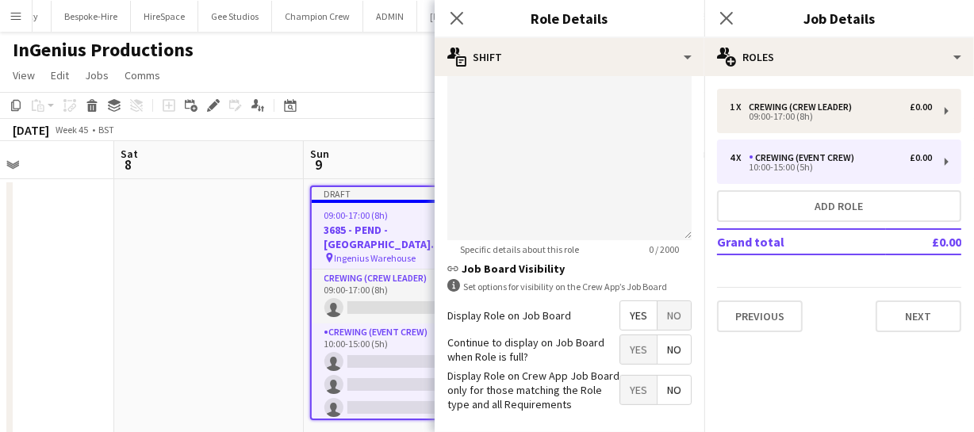
scroll to position [576, 0]
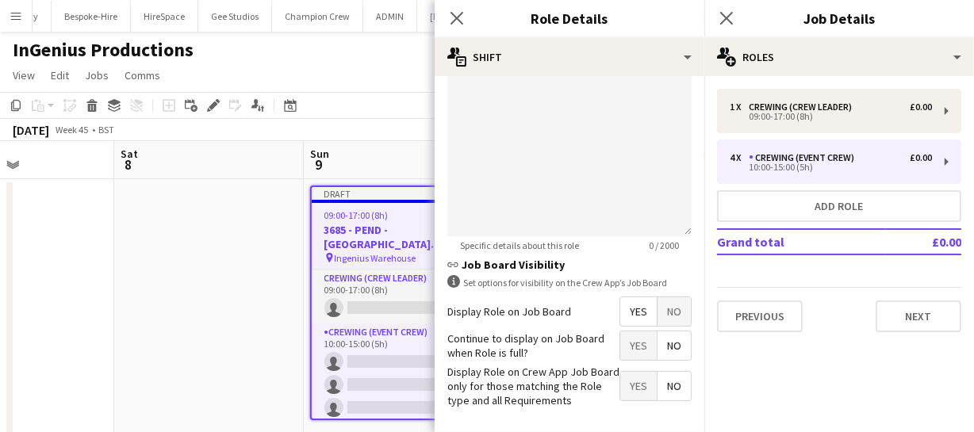
click at [626, 317] on span "Yes" at bounding box center [638, 311] width 36 height 29
click at [460, 17] on icon "Close pop-in" at bounding box center [456, 17] width 15 height 15
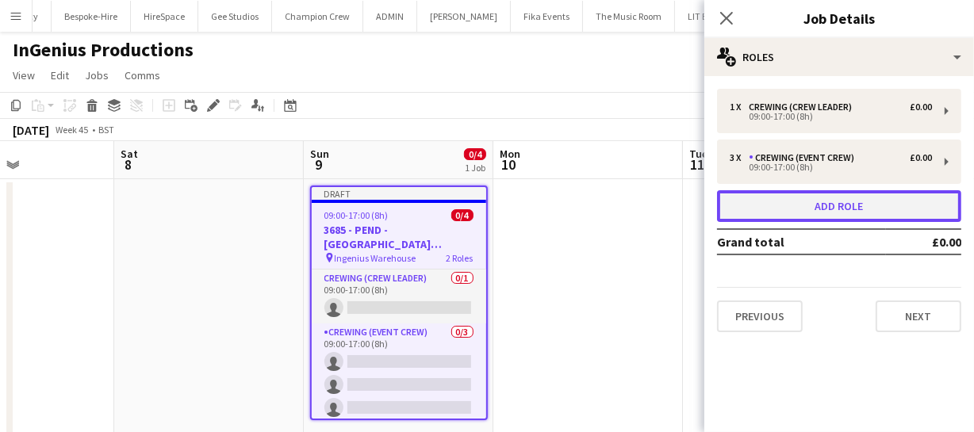
click at [831, 196] on button "Add role" at bounding box center [839, 206] width 244 height 32
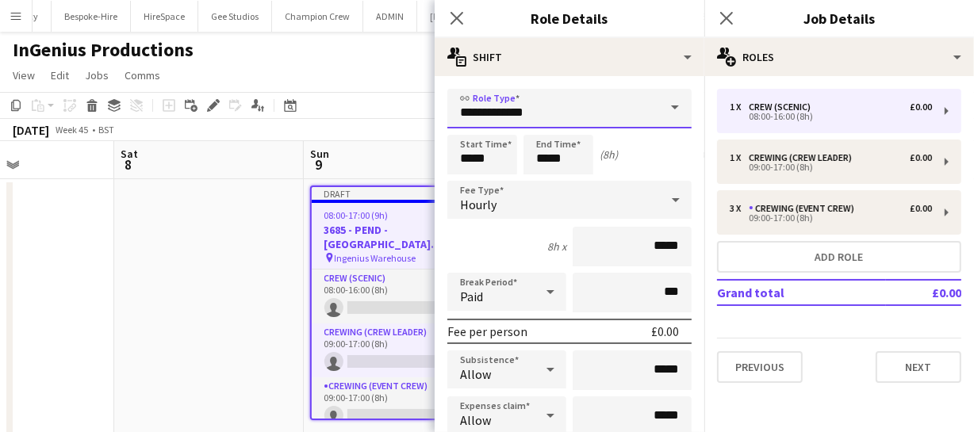
click at [601, 109] on input "**********" at bounding box center [569, 109] width 244 height 40
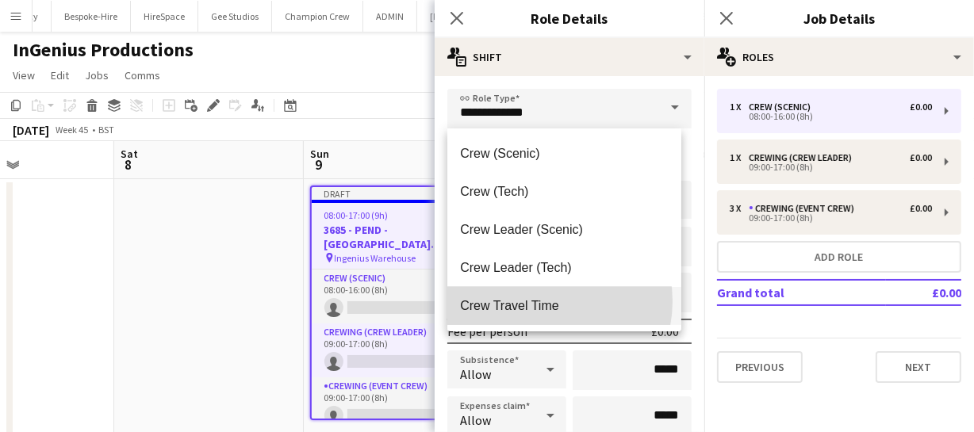
click at [545, 301] on span "Crew Travel Time" at bounding box center [564, 305] width 208 height 15
type input "**********"
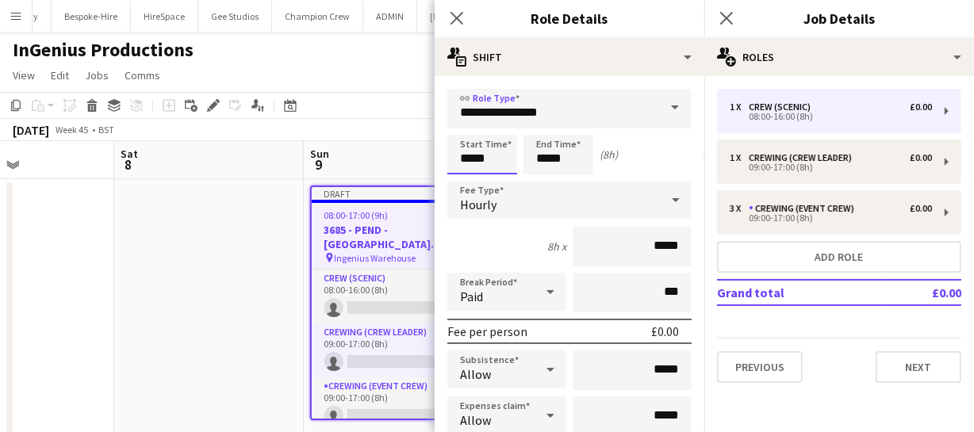
drag, startPoint x: 496, startPoint y: 153, endPoint x: 350, endPoint y: 158, distance: 146.0
click at [353, 159] on body "Menu Boards Boards Boards All jobs Status Workforce Workforce My Workforce Recr…" at bounding box center [487, 239] width 974 height 479
type input "*****"
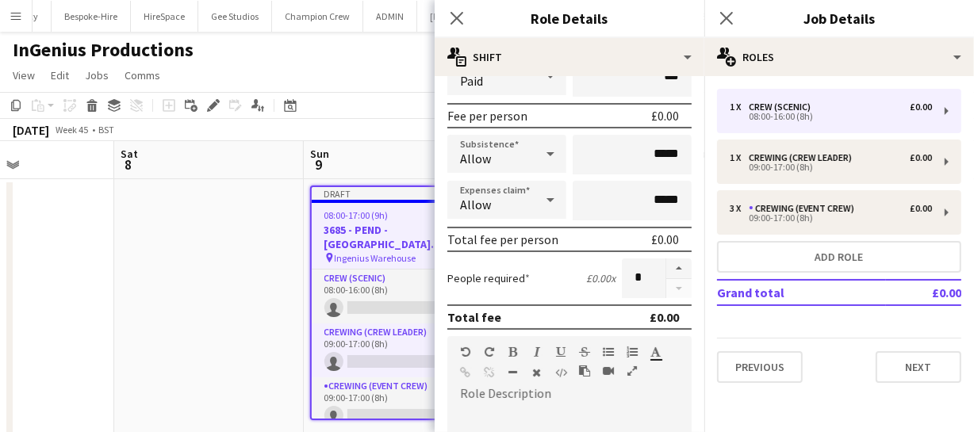
scroll to position [288, 0]
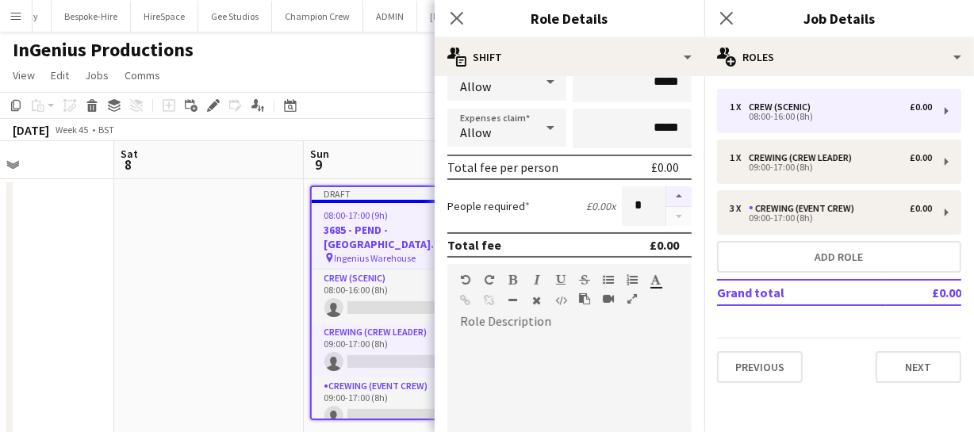
type input "*****"
click at [668, 200] on button "button" at bounding box center [678, 196] width 25 height 21
type input "*"
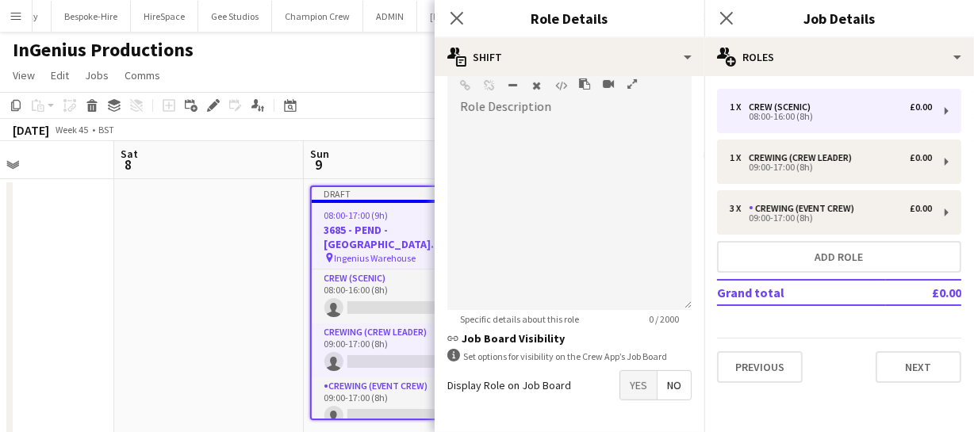
scroll to position [504, 0]
click at [627, 391] on span "Yes" at bounding box center [638, 383] width 36 height 29
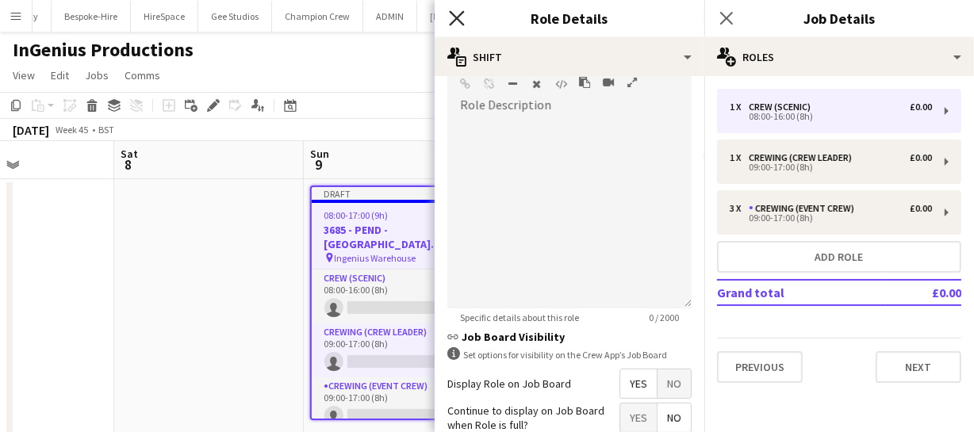
click at [457, 10] on icon "Close pop-in" at bounding box center [456, 17] width 15 height 15
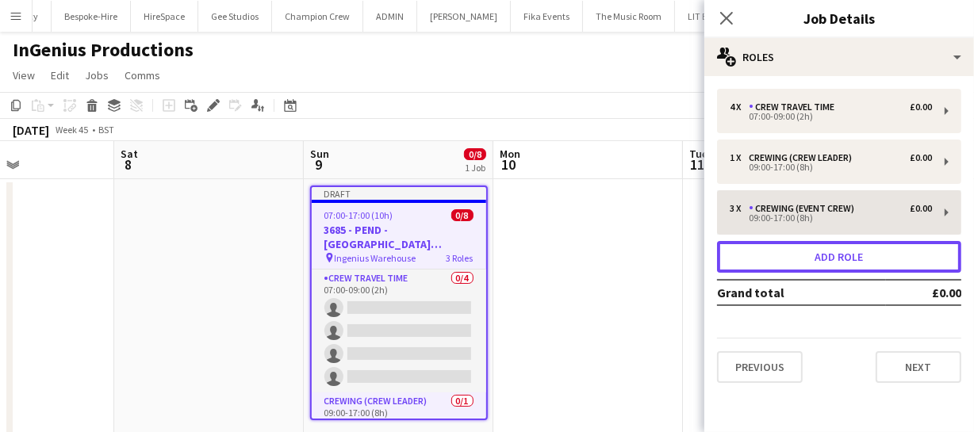
click at [814, 247] on button "Add role" at bounding box center [839, 257] width 244 height 32
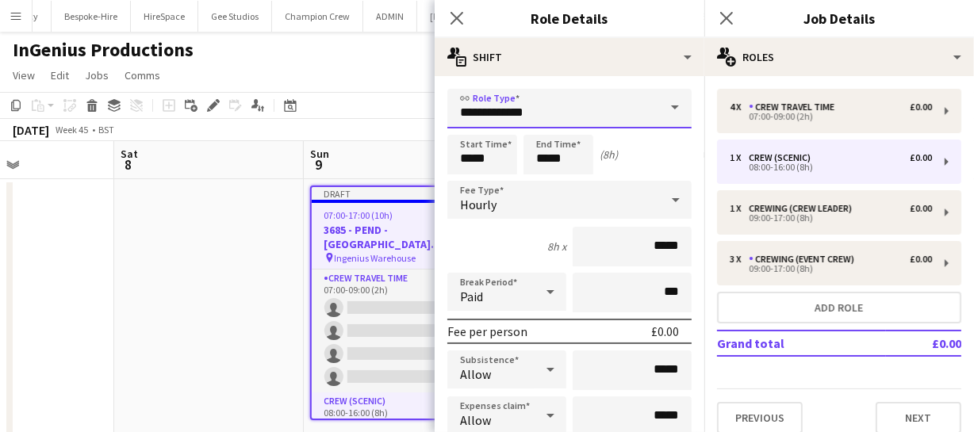
click at [593, 108] on input "**********" at bounding box center [569, 109] width 244 height 40
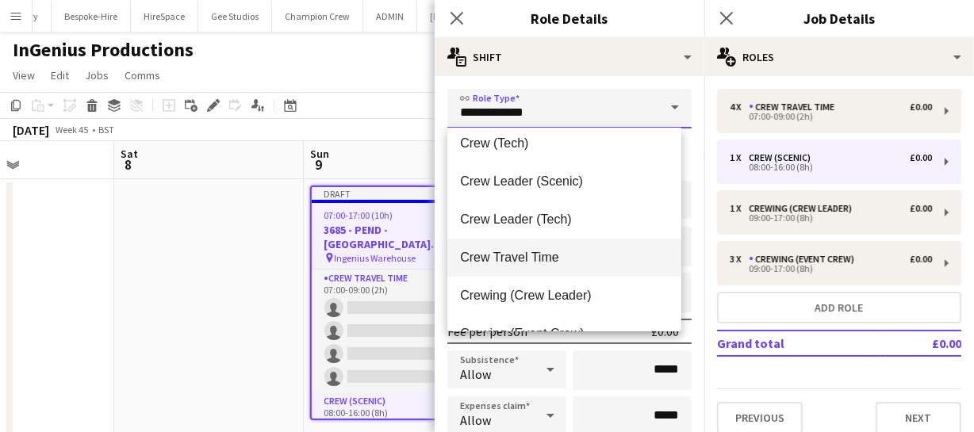
scroll to position [71, 0]
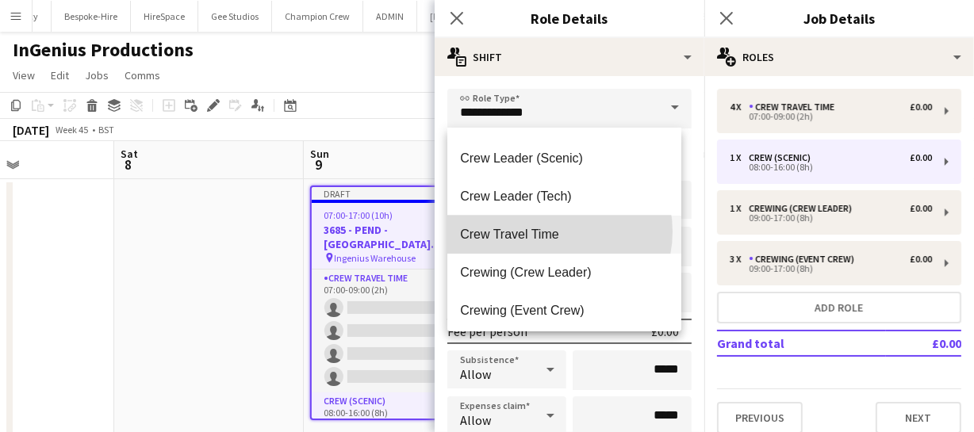
click at [557, 231] on span "Crew Travel Time" at bounding box center [564, 234] width 208 height 15
type input "**********"
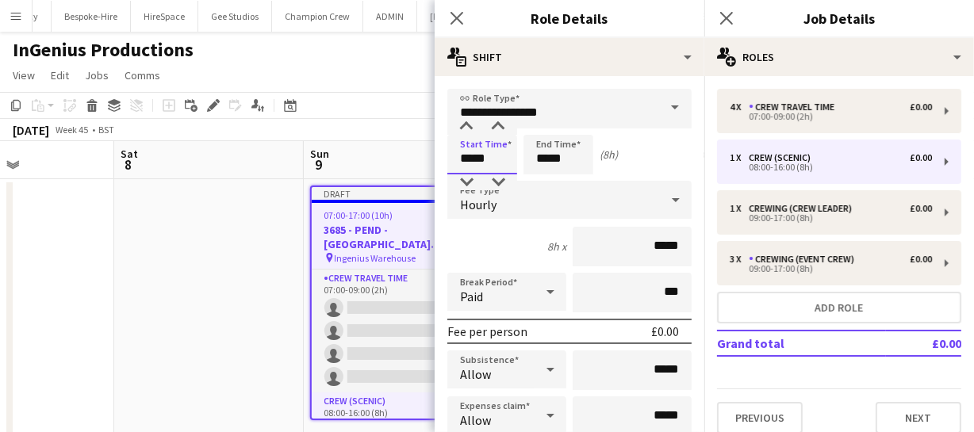
drag, startPoint x: 495, startPoint y: 159, endPoint x: 359, endPoint y: 144, distance: 136.3
click at [389, 151] on body "Menu Boards Boards Boards All jobs Status Workforce Workforce My Workforce Recr…" at bounding box center [487, 239] width 974 height 479
type input "*****"
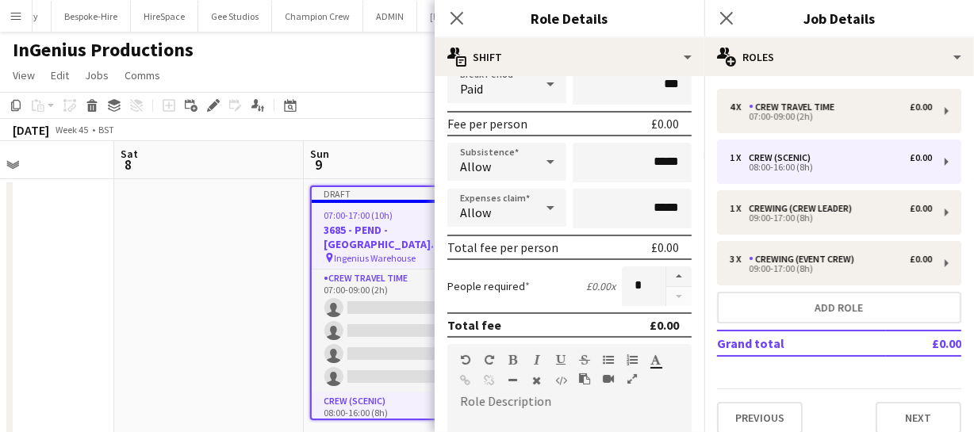
scroll to position [216, 0]
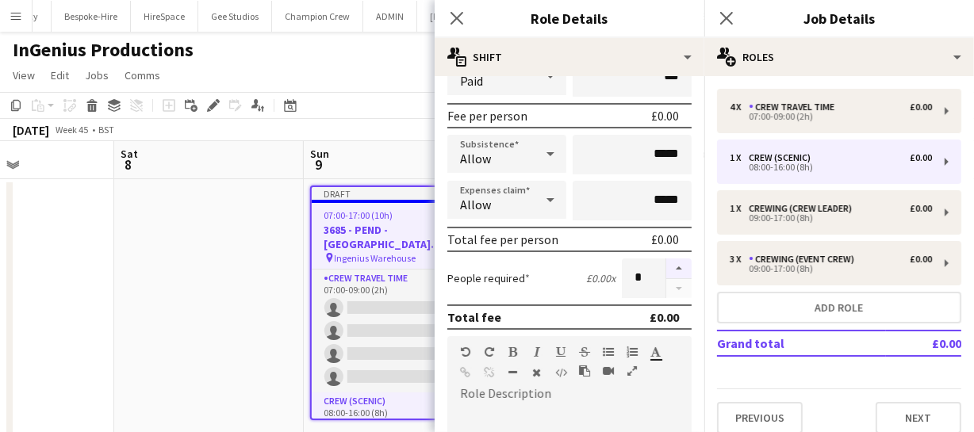
type input "*****"
click at [671, 272] on button "button" at bounding box center [678, 268] width 25 height 21
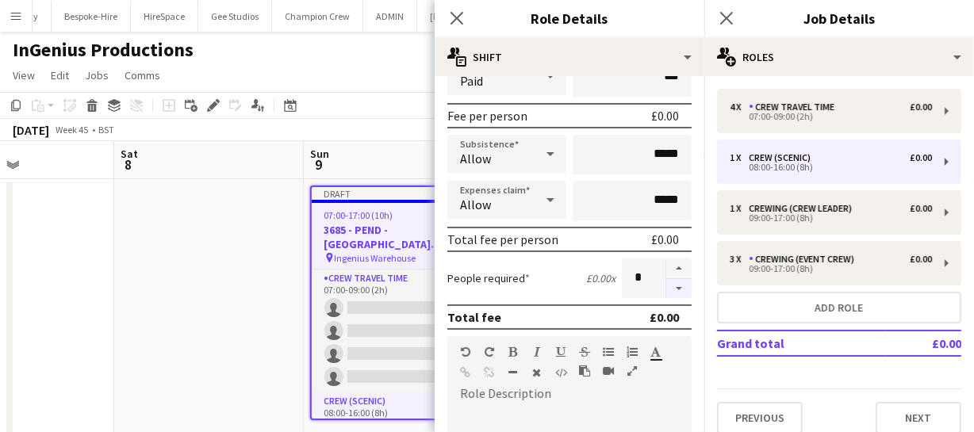
click at [672, 287] on button "button" at bounding box center [678, 289] width 25 height 20
type input "*"
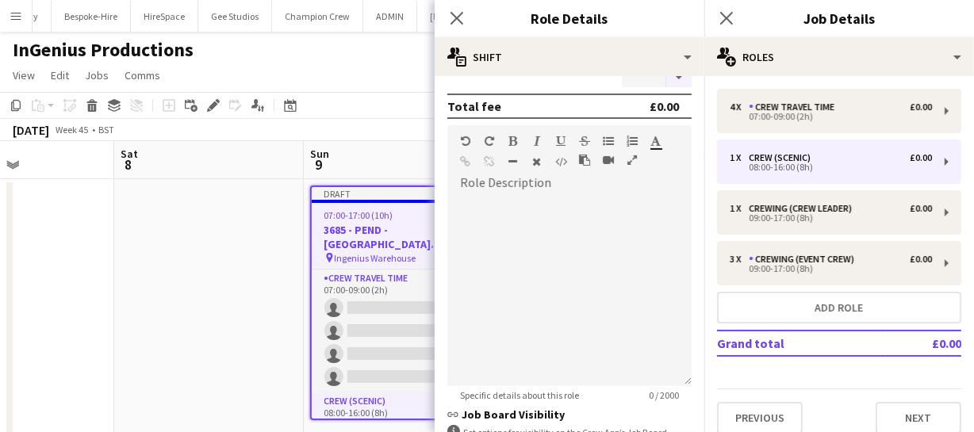
scroll to position [504, 0]
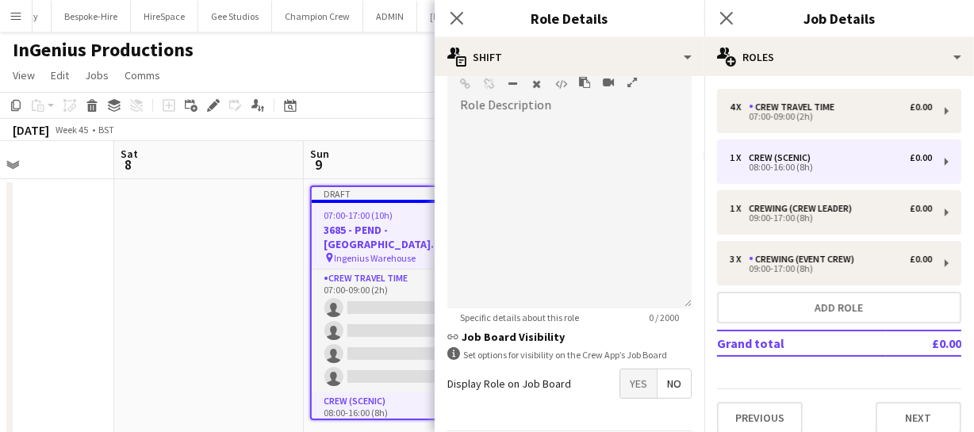
click at [635, 388] on span "Yes" at bounding box center [638, 383] width 36 height 29
click at [458, 24] on icon "Close pop-in" at bounding box center [456, 17] width 15 height 15
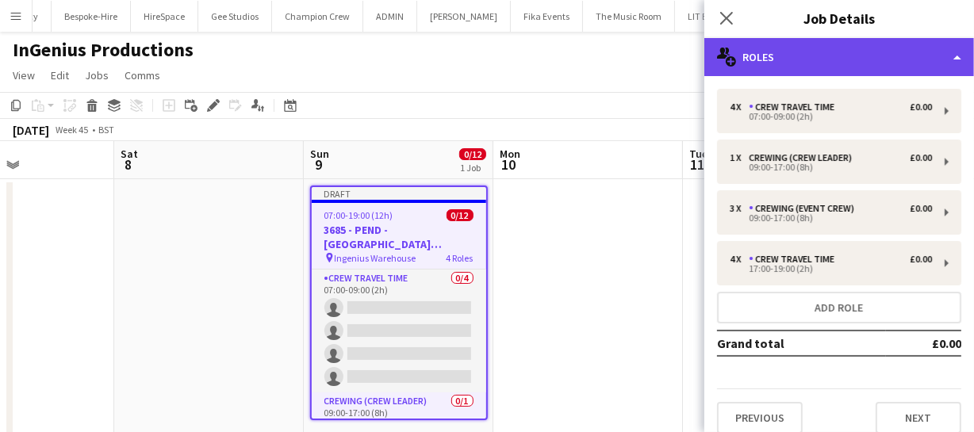
click at [865, 60] on div "multiple-users-add Roles" at bounding box center [839, 57] width 270 height 38
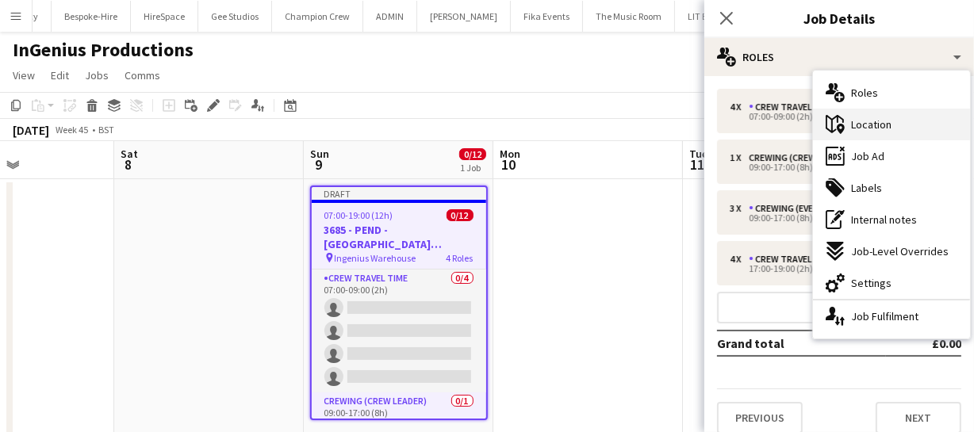
click at [874, 128] on span "Location" at bounding box center [871, 124] width 40 height 14
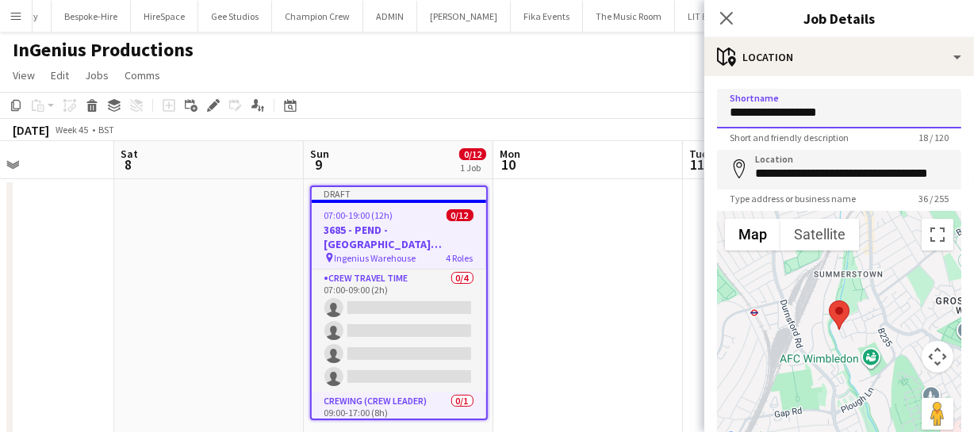
drag, startPoint x: 837, startPoint y: 109, endPoint x: 566, endPoint y: 82, distance: 272.6
click at [566, 82] on body "Menu Boards Boards Boards All jobs Status Workforce Workforce My Workforce Recr…" at bounding box center [487, 239] width 974 height 479
type input "**********"
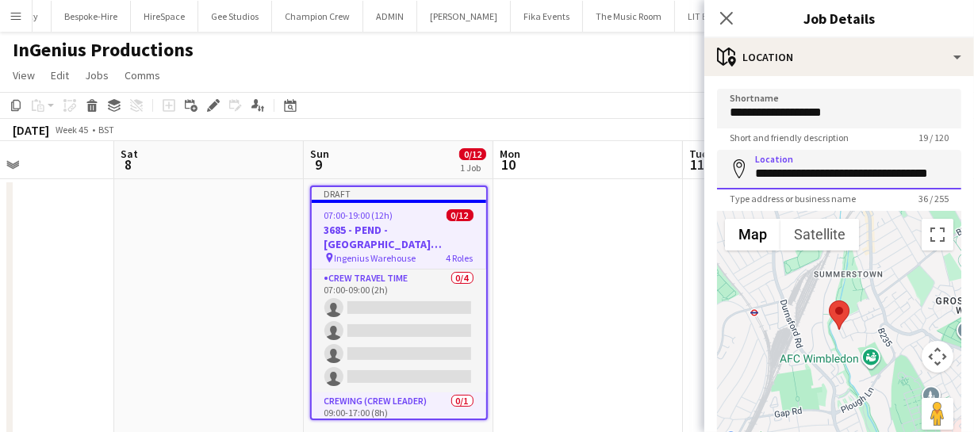
scroll to position [0, 19]
drag, startPoint x: 752, startPoint y: 172, endPoint x: 1024, endPoint y: 166, distance: 271.2
click at [974, 166] on html "Menu Boards Boards Boards All jobs Status Workforce Workforce My Workforce Recr…" at bounding box center [487, 239] width 974 height 479
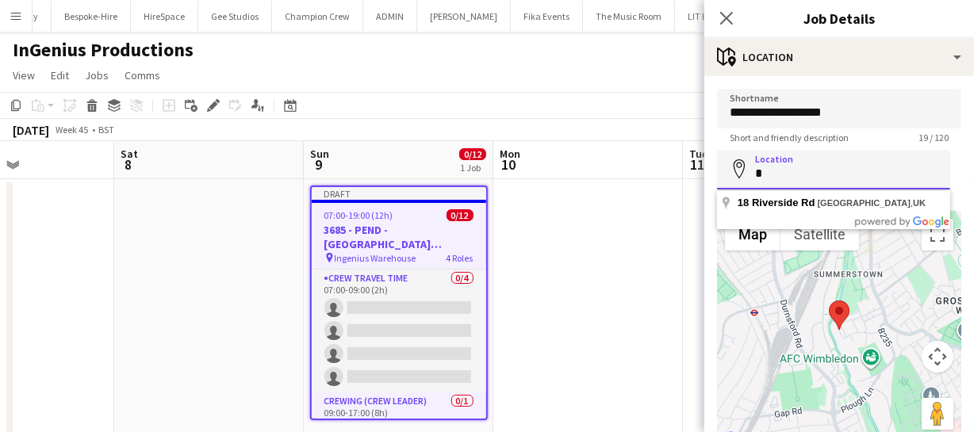
scroll to position [0, 0]
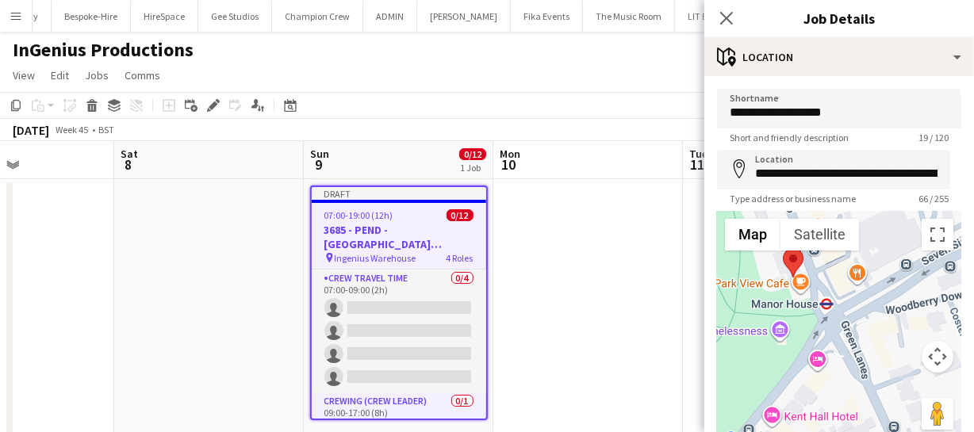
drag, startPoint x: 802, startPoint y: 338, endPoint x: 1019, endPoint y: 253, distance: 232.5
click at [974, 253] on html "Menu Boards Boards Boards All jobs Status Workforce Workforce My Workforce Recr…" at bounding box center [487, 239] width 974 height 479
drag, startPoint x: 790, startPoint y: 262, endPoint x: 857, endPoint y: 307, distance: 81.1
click at [848, 293] on area at bounding box center [848, 293] width 0 height 0
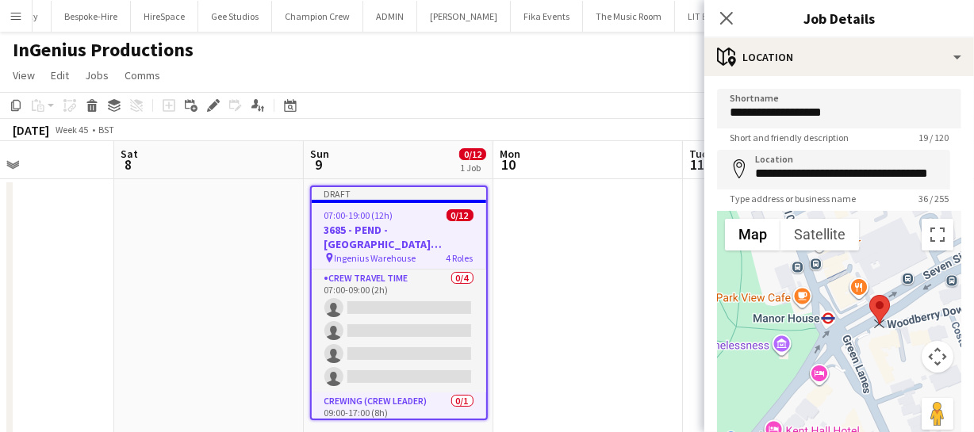
drag, startPoint x: 856, startPoint y: 319, endPoint x: 879, endPoint y: 304, distance: 27.1
click at [869, 295] on area at bounding box center [869, 295] width 0 height 0
type input "**********"
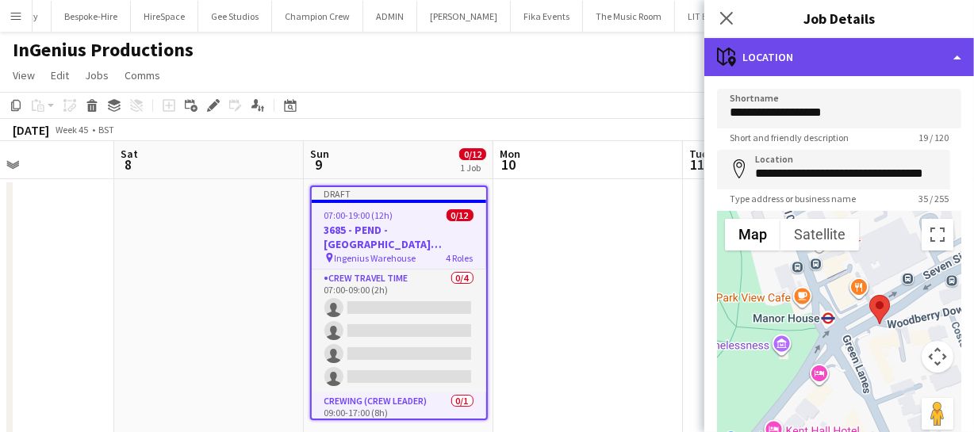
click at [861, 53] on div "maps-pin-1 Location" at bounding box center [839, 57] width 270 height 38
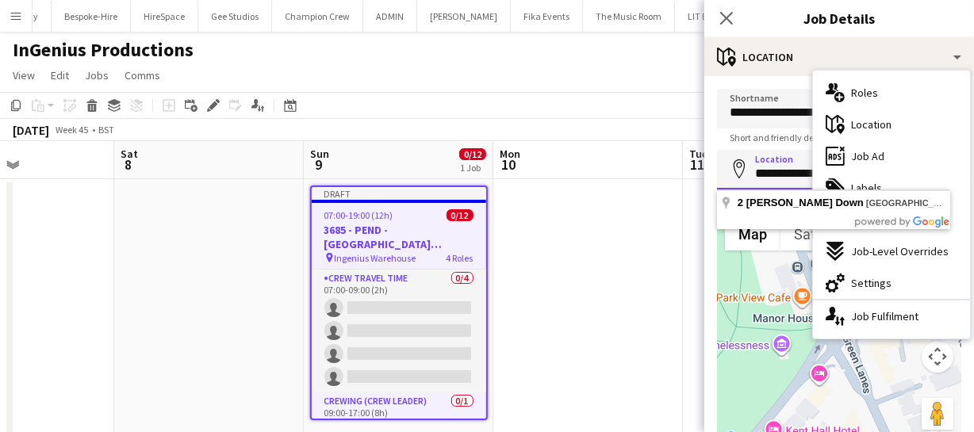
drag, startPoint x: 751, startPoint y: 172, endPoint x: 765, endPoint y: 175, distance: 14.6
click at [765, 175] on input "**********" at bounding box center [833, 170] width 233 height 40
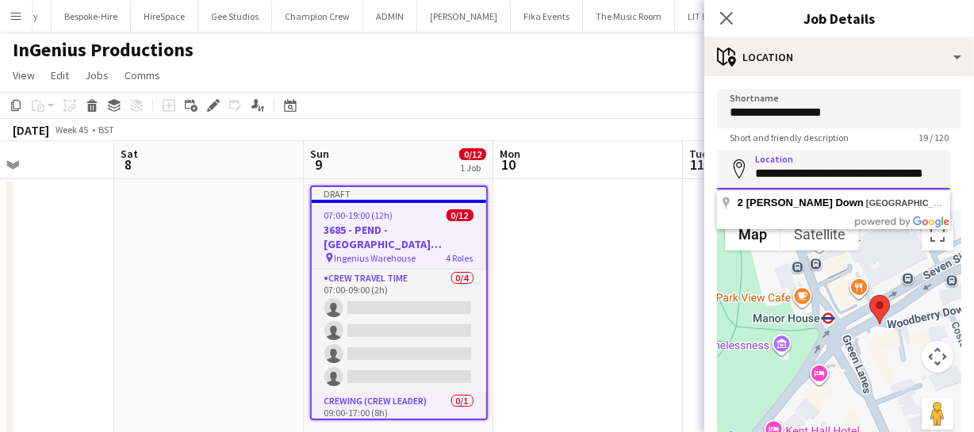
click at [765, 175] on input "**********" at bounding box center [833, 170] width 233 height 40
drag, startPoint x: 754, startPoint y: 168, endPoint x: 946, endPoint y: 170, distance: 191.9
click at [946, 170] on input "**********" at bounding box center [833, 170] width 233 height 40
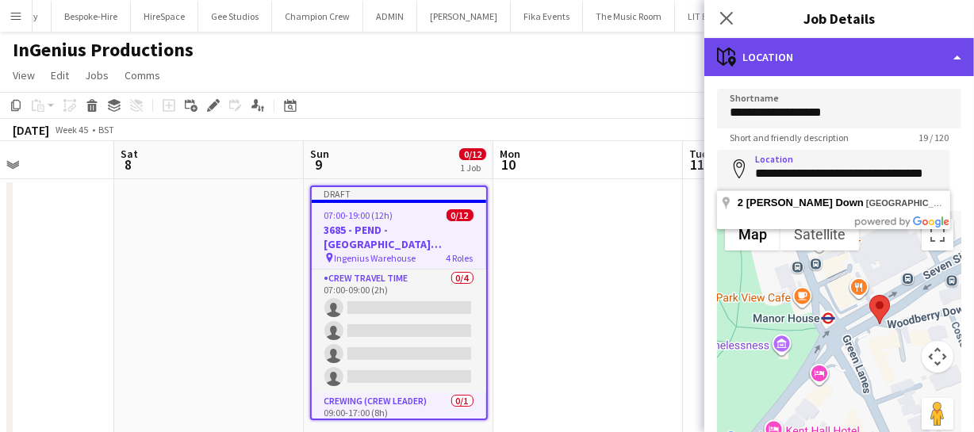
click at [850, 62] on div "maps-pin-1 Location" at bounding box center [839, 57] width 270 height 38
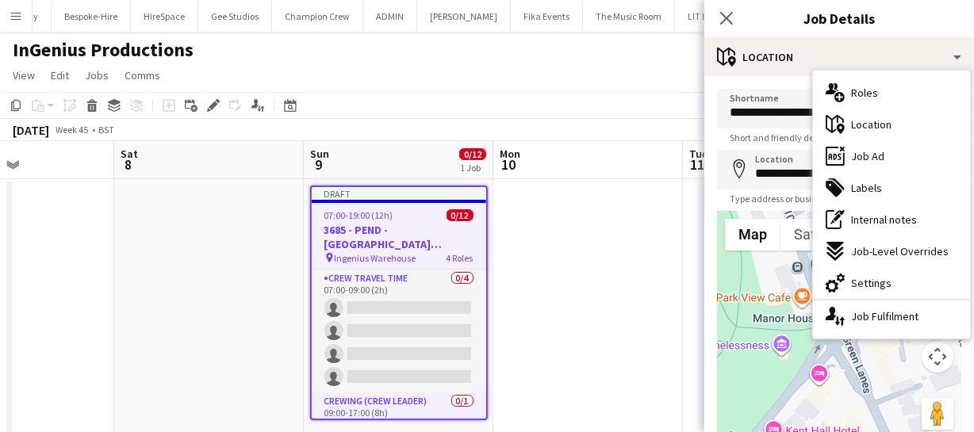
click at [861, 151] on span "Job Ad" at bounding box center [867, 156] width 33 height 14
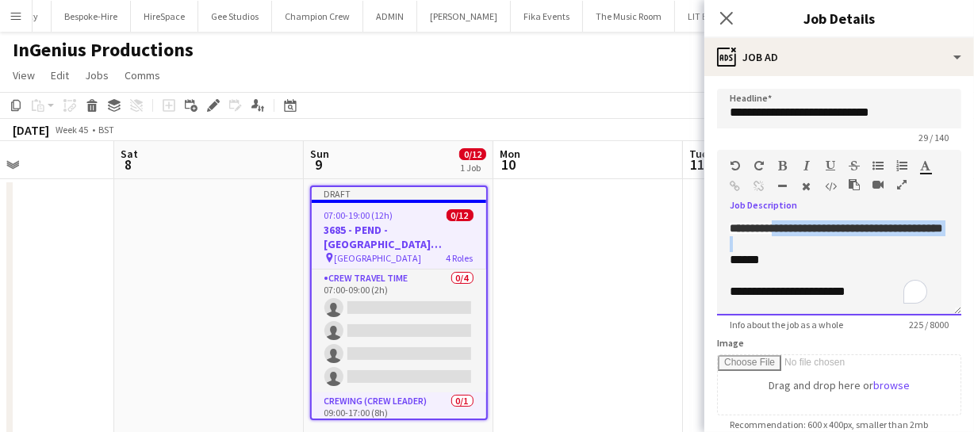
drag, startPoint x: 778, startPoint y: 230, endPoint x: 853, endPoint y: 254, distance: 79.2
click at [853, 254] on div "**********" at bounding box center [839, 267] width 244 height 95
click at [729, 256] on div "******" at bounding box center [827, 260] width 197 height 16
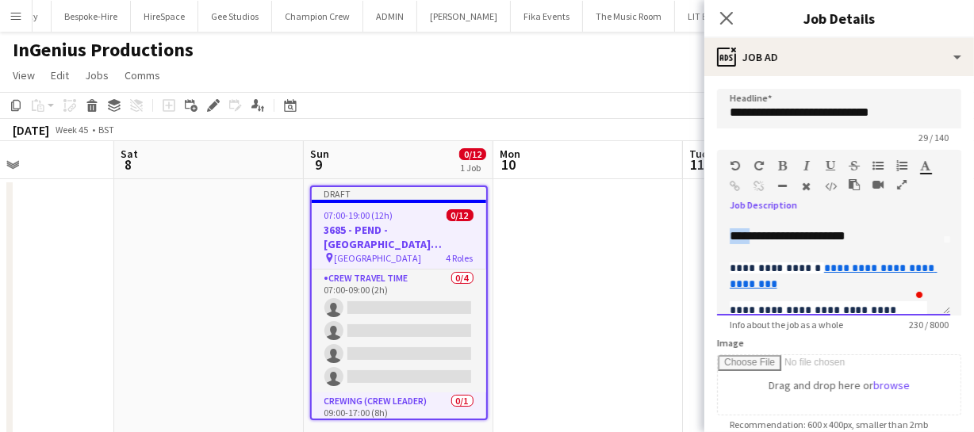
scroll to position [67, 0]
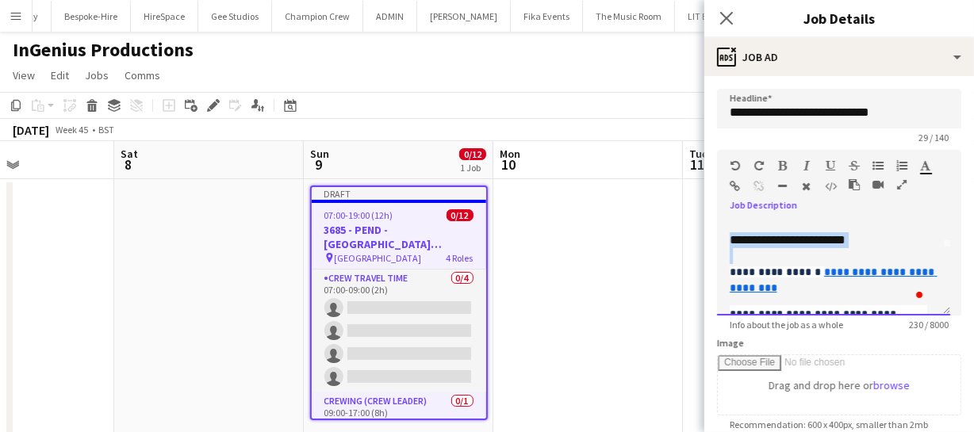
drag, startPoint x: 725, startPoint y: 232, endPoint x: 912, endPoint y: 249, distance: 187.1
click at [912, 249] on div "**********" at bounding box center [833, 267] width 233 height 95
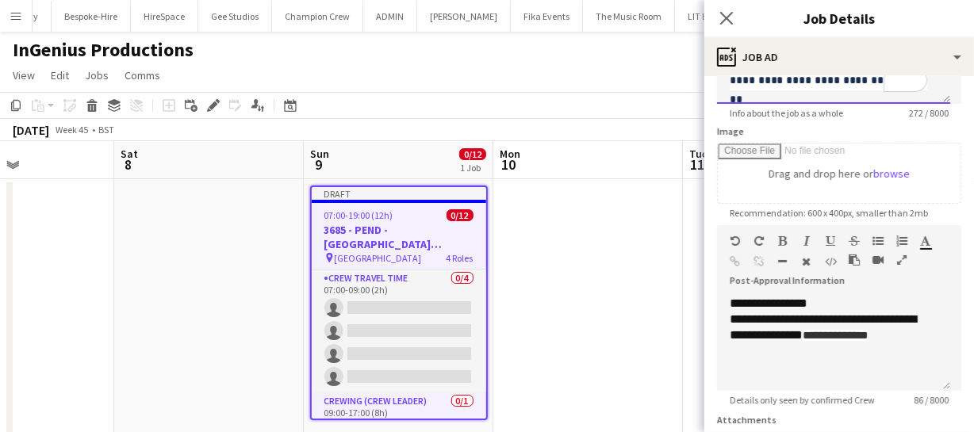
scroll to position [288, 0]
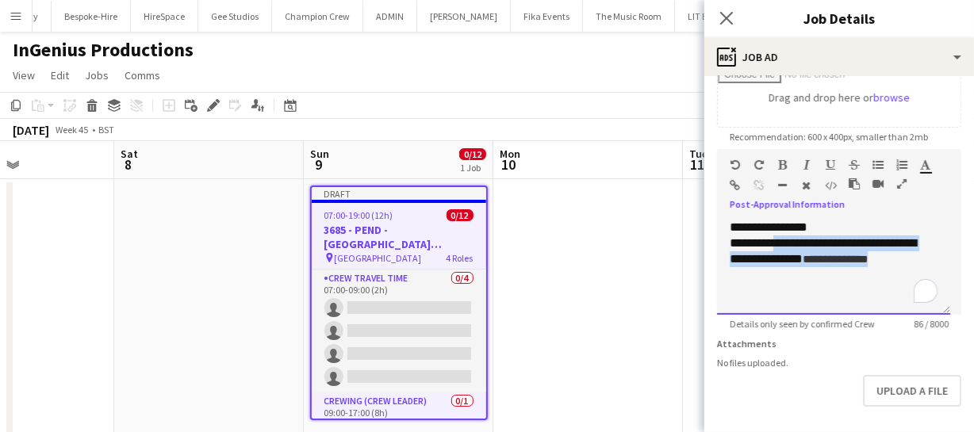
drag, startPoint x: 776, startPoint y: 241, endPoint x: 905, endPoint y: 280, distance: 134.2
click at [905, 280] on div "**********" at bounding box center [833, 267] width 233 height 95
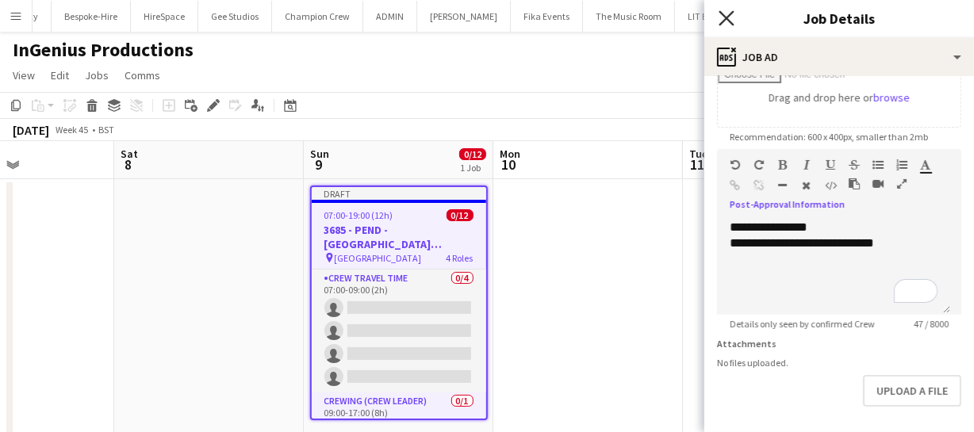
click at [730, 19] on icon "Close pop-in" at bounding box center [725, 17] width 15 height 15
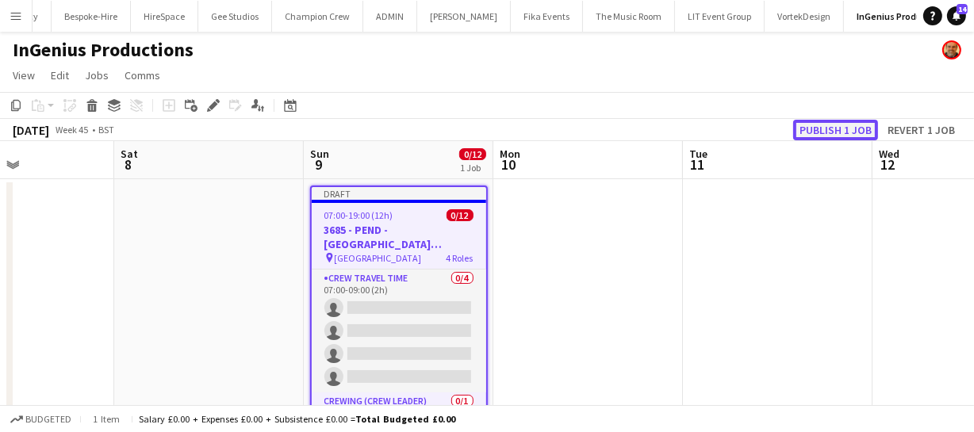
click at [844, 134] on button "Publish 1 job" at bounding box center [835, 130] width 85 height 21
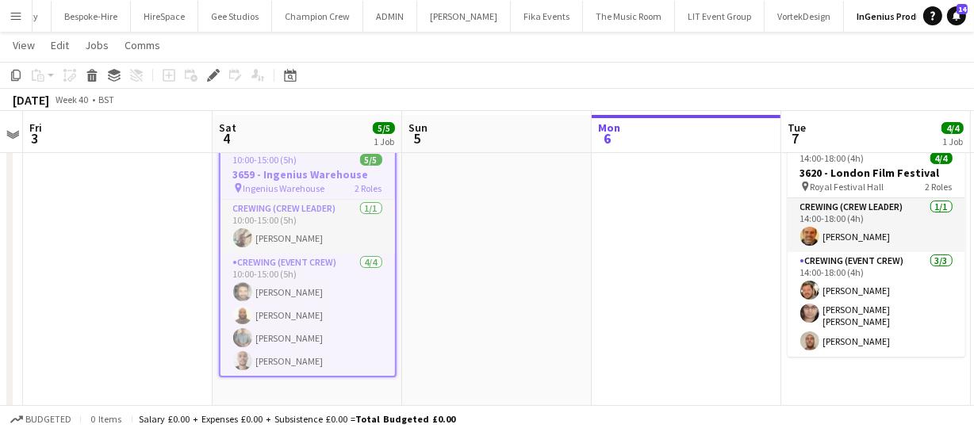
scroll to position [45, 0]
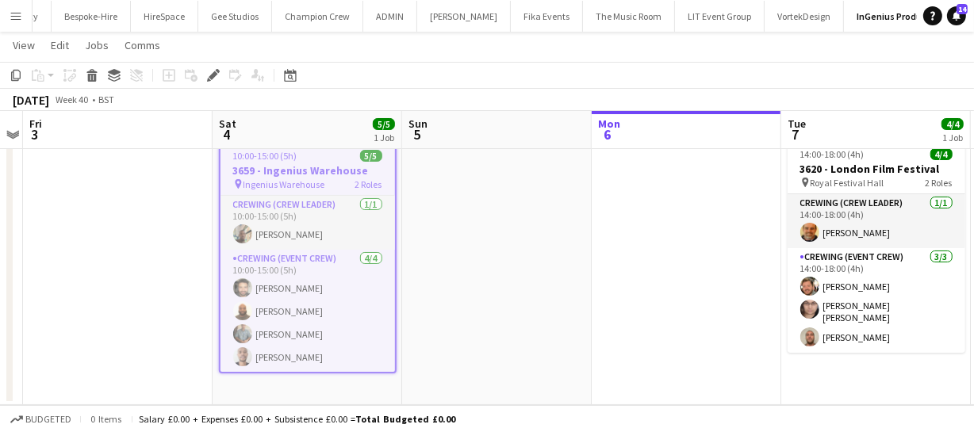
click at [290, 172] on h3 "3659 - Ingenius Warehouse" at bounding box center [307, 170] width 174 height 14
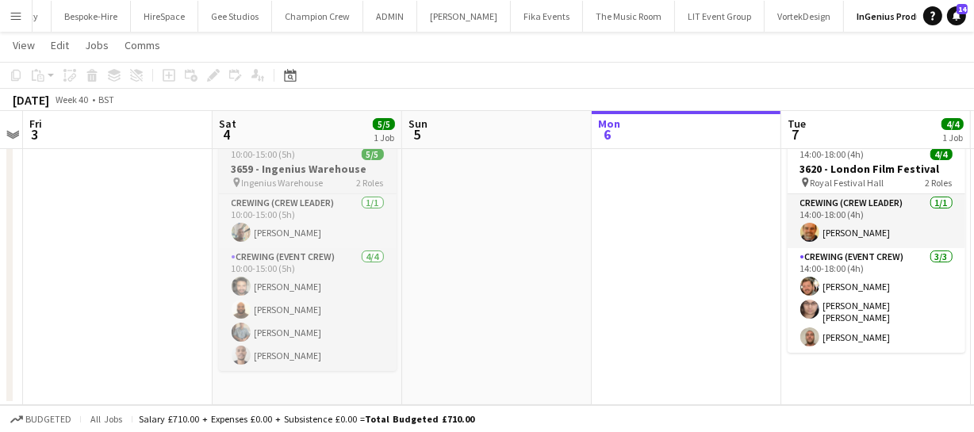
click at [284, 168] on h3 "3659 - Ingenius Warehouse" at bounding box center [308, 169] width 178 height 14
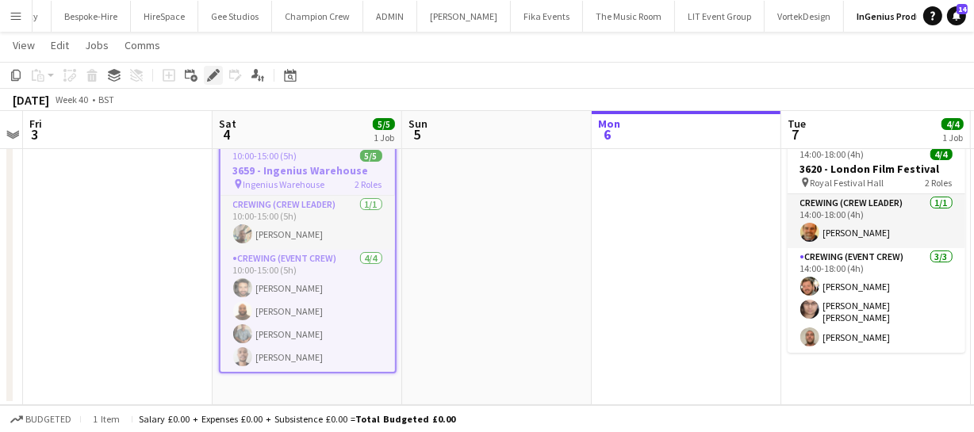
click at [212, 71] on icon "Edit" at bounding box center [213, 75] width 13 height 13
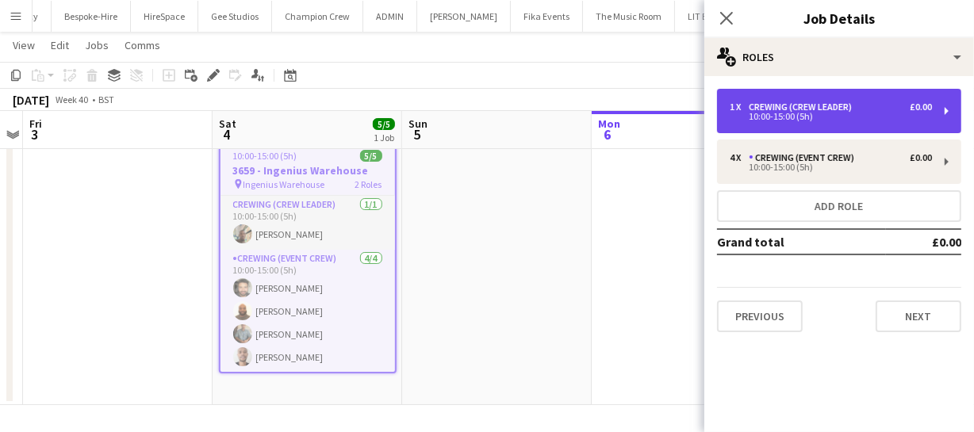
click at [783, 106] on div "Crewing (Crew Leader)" at bounding box center [802, 106] width 109 height 11
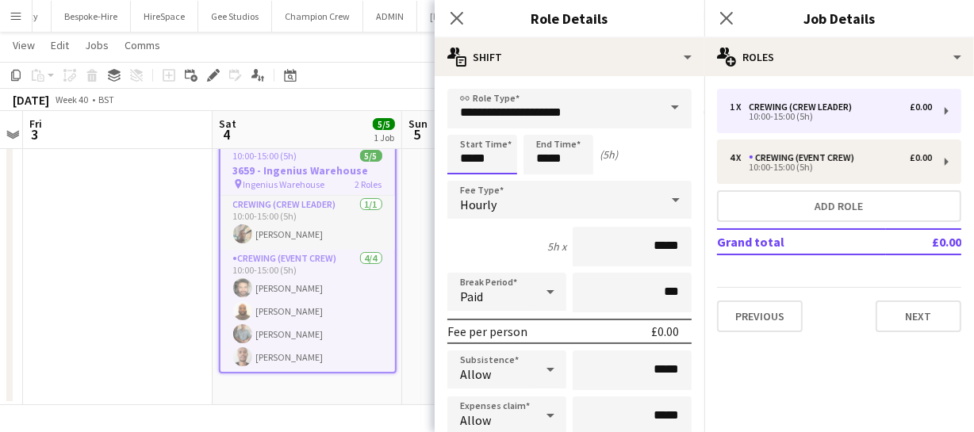
scroll to position [0, 0]
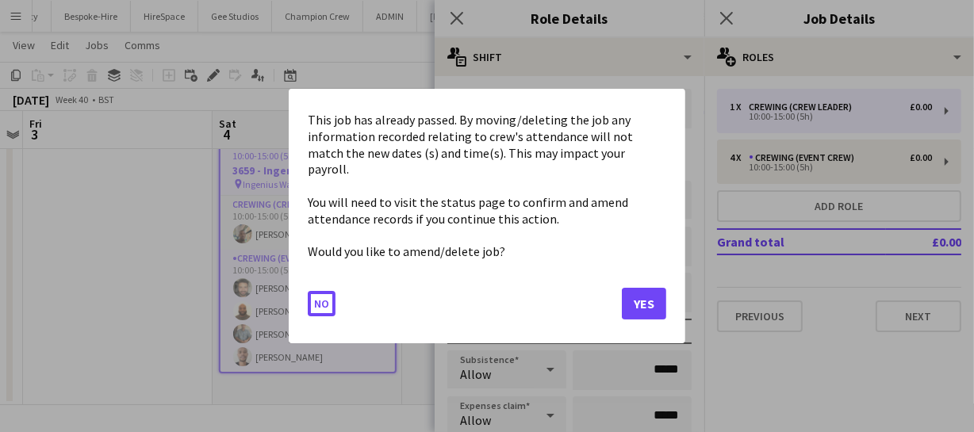
drag, startPoint x: 499, startPoint y: 154, endPoint x: 428, endPoint y: 152, distance: 71.4
click at [428, 152] on body "Menu Boards Boards Boards All jobs Status Workforce Workforce My Workforce Recr…" at bounding box center [487, 193] width 974 height 477
click at [638, 301] on button "Yes" at bounding box center [644, 304] width 44 height 32
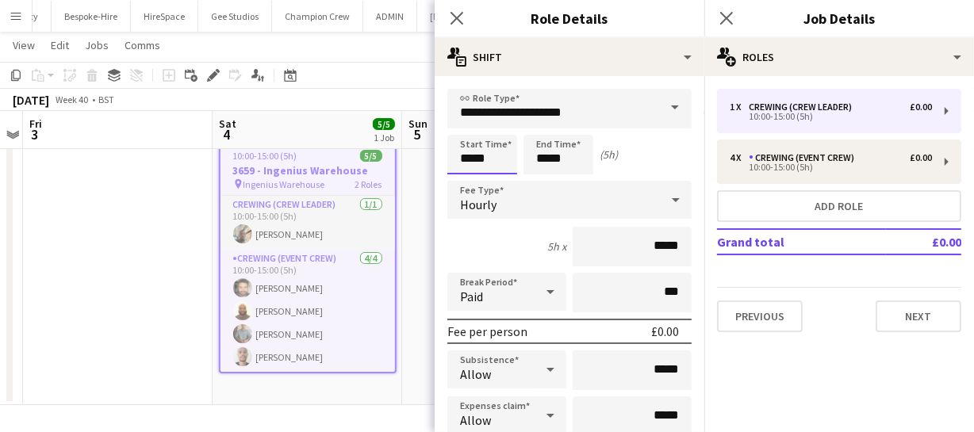
scroll to position [45, 0]
type input "*****"
click at [467, 129] on div at bounding box center [466, 127] width 32 height 16
click at [454, 21] on icon at bounding box center [456, 17] width 15 height 15
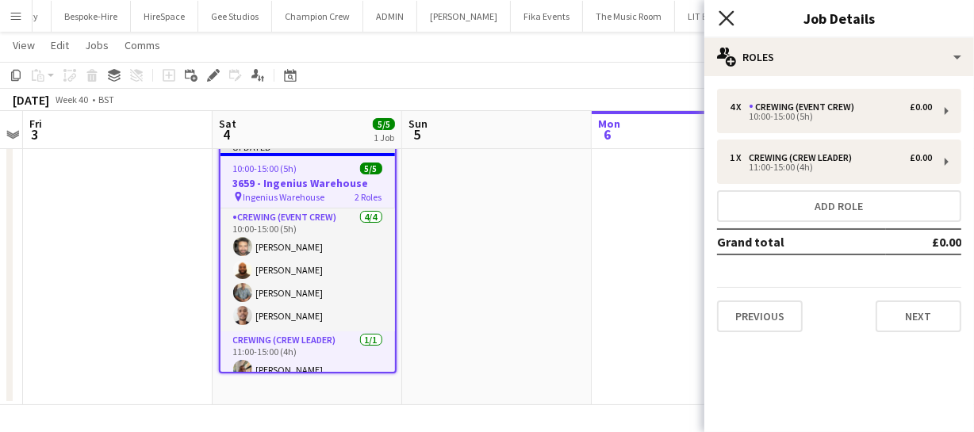
click at [722, 11] on icon "Close pop-in" at bounding box center [725, 17] width 15 height 15
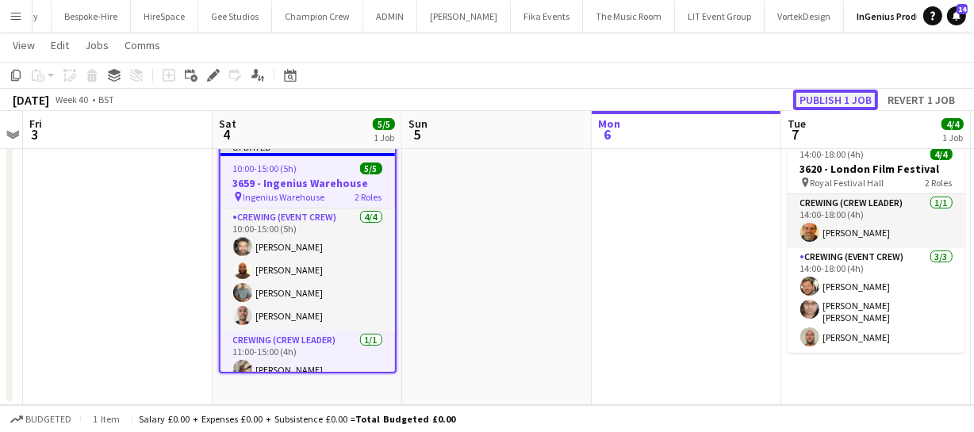
click at [817, 94] on button "Publish 1 job" at bounding box center [835, 100] width 85 height 21
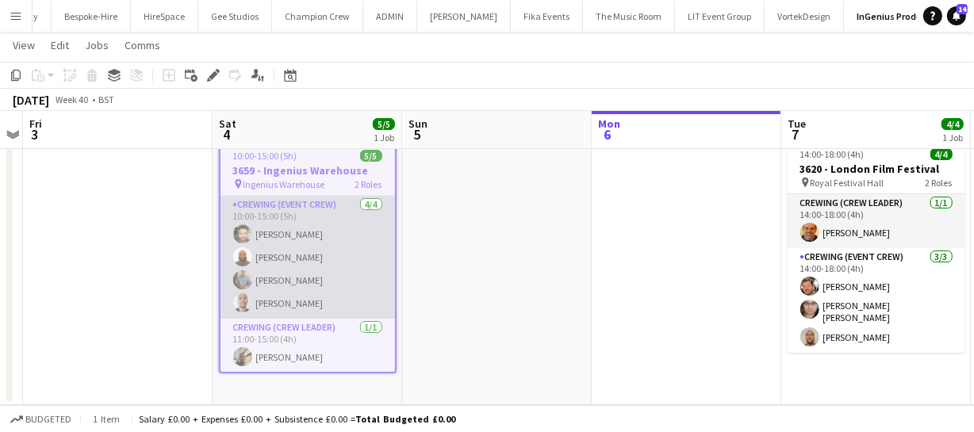
click at [240, 297] on app-user-avatar at bounding box center [242, 302] width 19 height 19
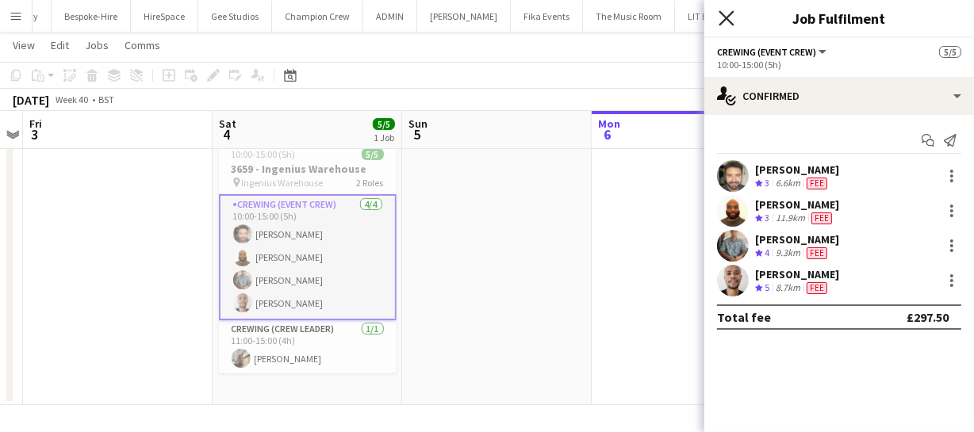
click at [727, 19] on icon at bounding box center [725, 17] width 15 height 15
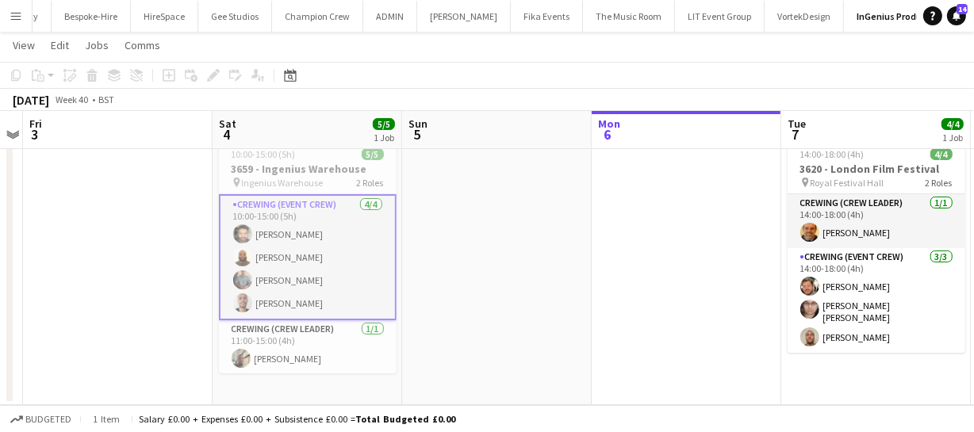
click at [10, 15] on app-icon "Menu" at bounding box center [16, 16] width 13 height 13
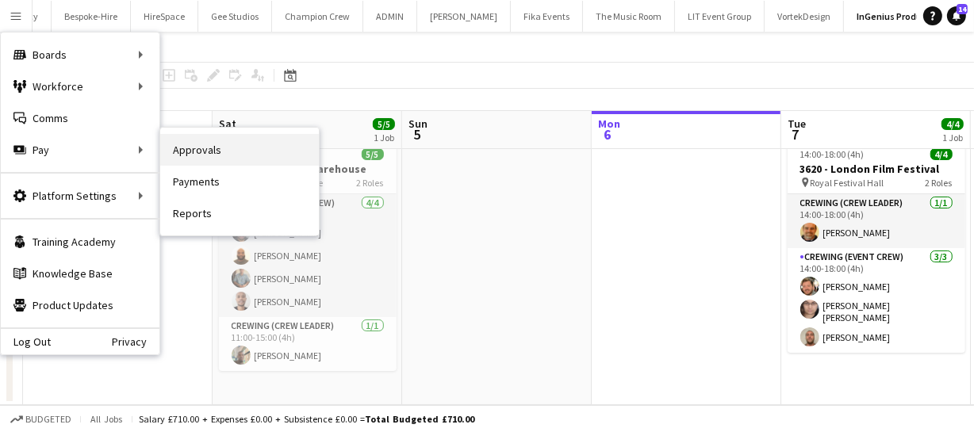
click at [239, 141] on link "Approvals" at bounding box center [239, 150] width 159 height 32
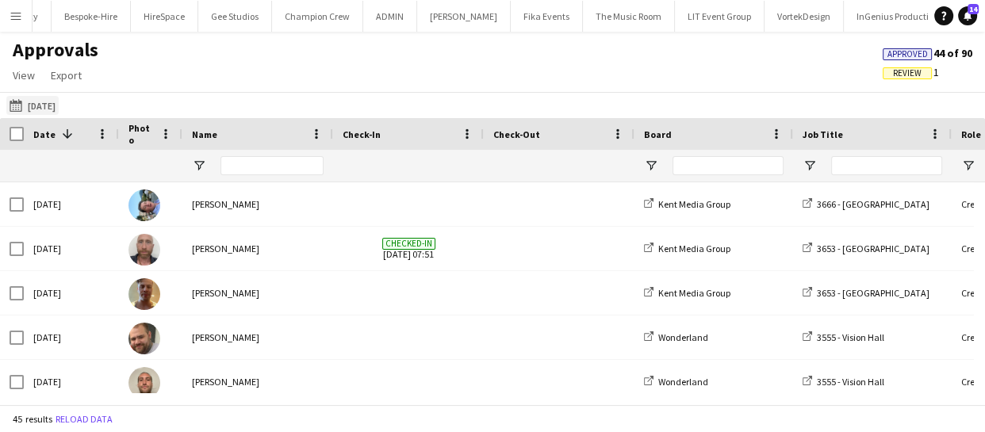
click at [56, 107] on button "[DATE] [DATE]" at bounding box center [32, 105] width 52 height 19
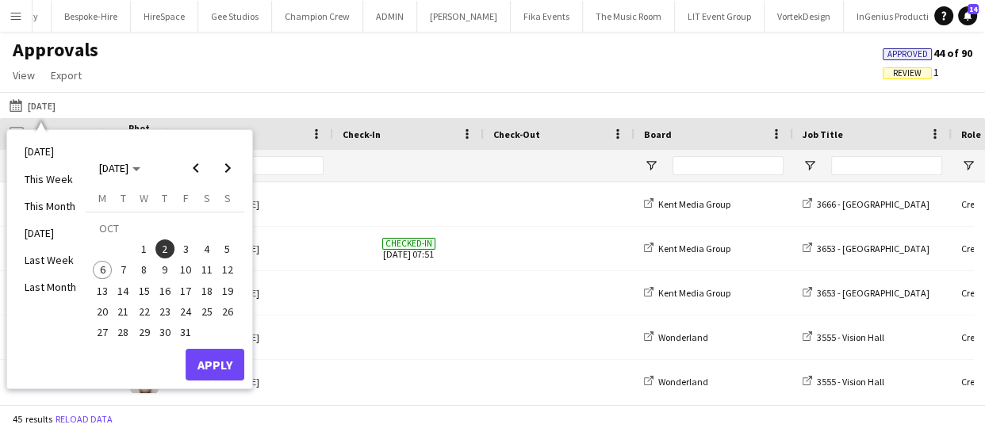
click at [205, 248] on span "4" at bounding box center [206, 248] width 19 height 19
click at [219, 365] on button "Apply" at bounding box center [215, 365] width 59 height 32
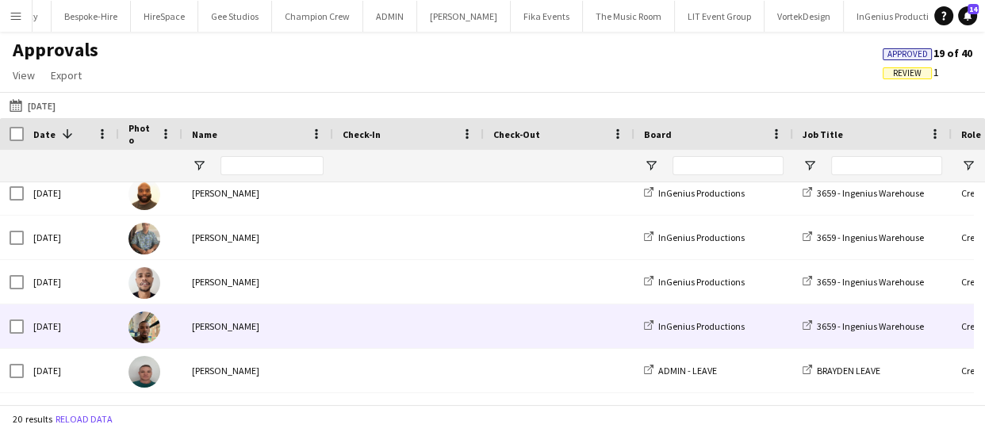
click at [86, 324] on div "[DATE]" at bounding box center [71, 326] width 95 height 44
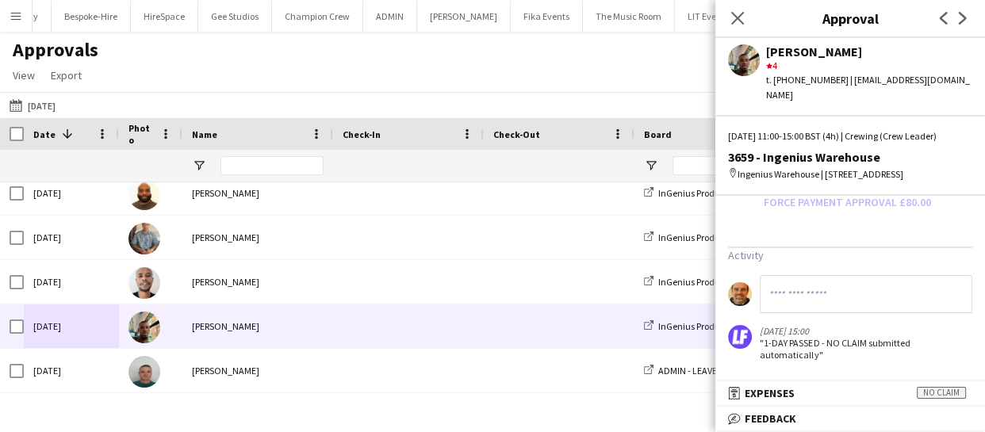
click at [790, 296] on input at bounding box center [866, 294] width 212 height 38
type input "**********"
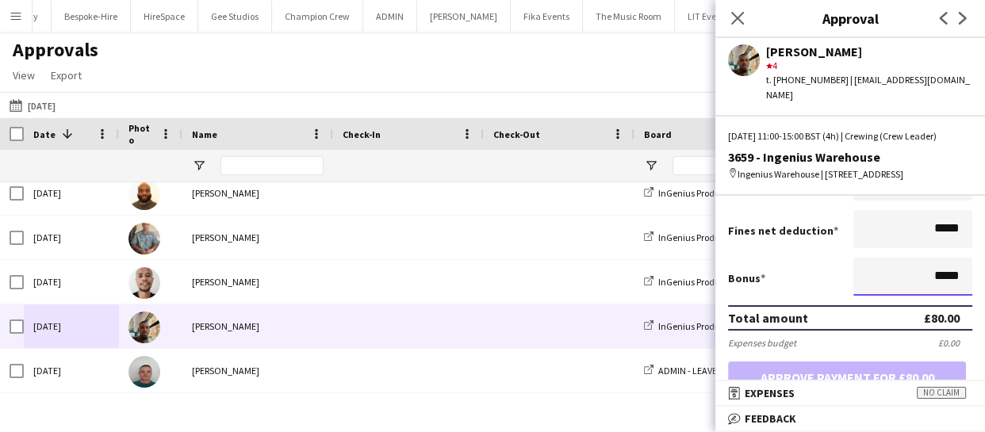
drag, startPoint x: 913, startPoint y: 274, endPoint x: 991, endPoint y: 277, distance: 78.5
click at [984, 277] on html "Menu Boards Boards Boards All jobs Status Workforce Workforce My Workforce Recr…" at bounding box center [492, 216] width 985 height 432
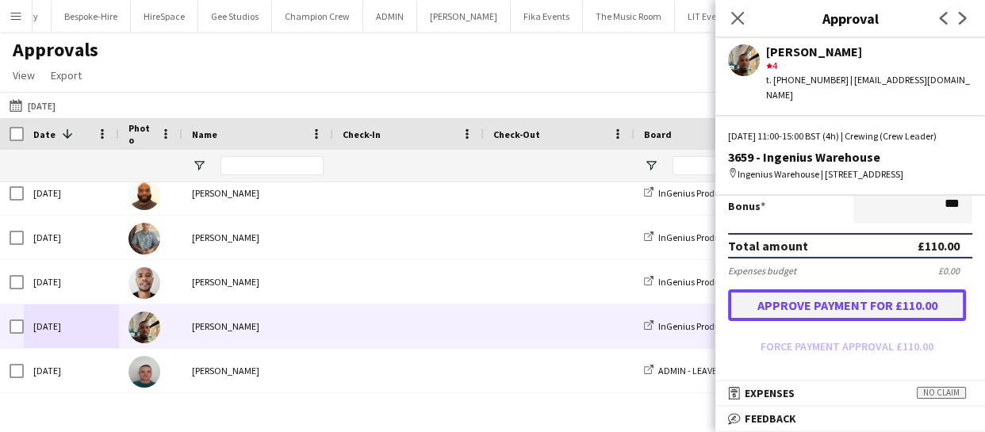
type input "******"
click at [853, 301] on button "Approve payment for £110.00" at bounding box center [847, 305] width 238 height 32
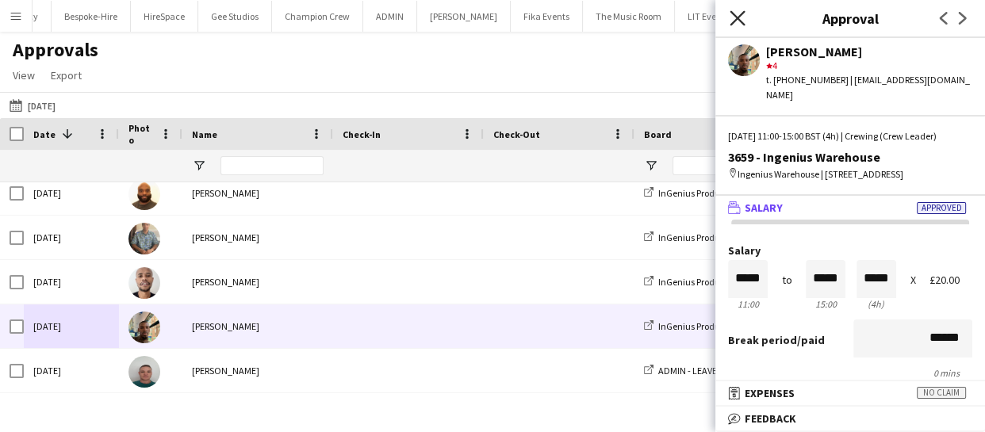
click at [737, 19] on icon at bounding box center [736, 17] width 15 height 15
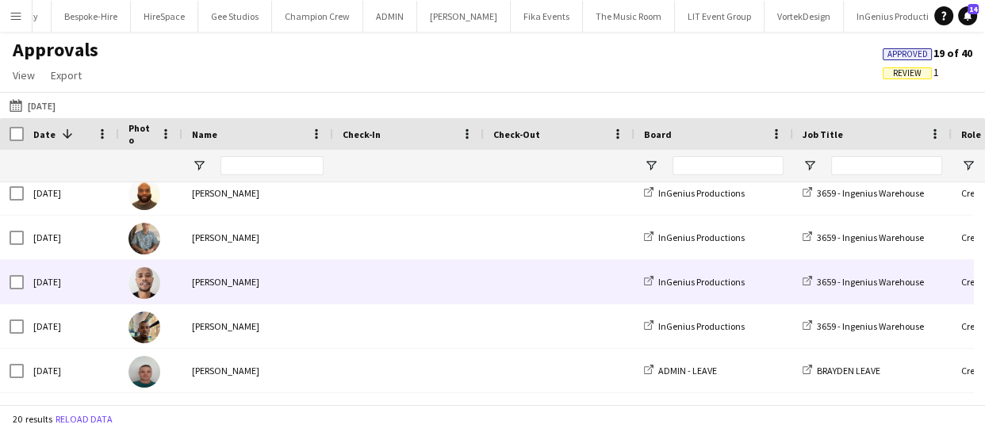
click at [68, 280] on div "[DATE]" at bounding box center [71, 282] width 95 height 44
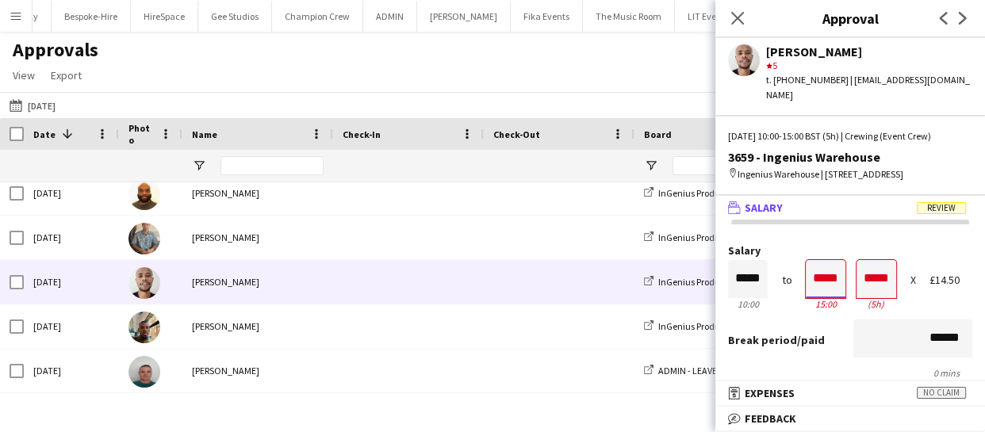
click at [816, 283] on input "*****" at bounding box center [825, 279] width 40 height 38
type input "*****"
click at [827, 304] on div at bounding box center [835, 308] width 20 height 16
type input "*****"
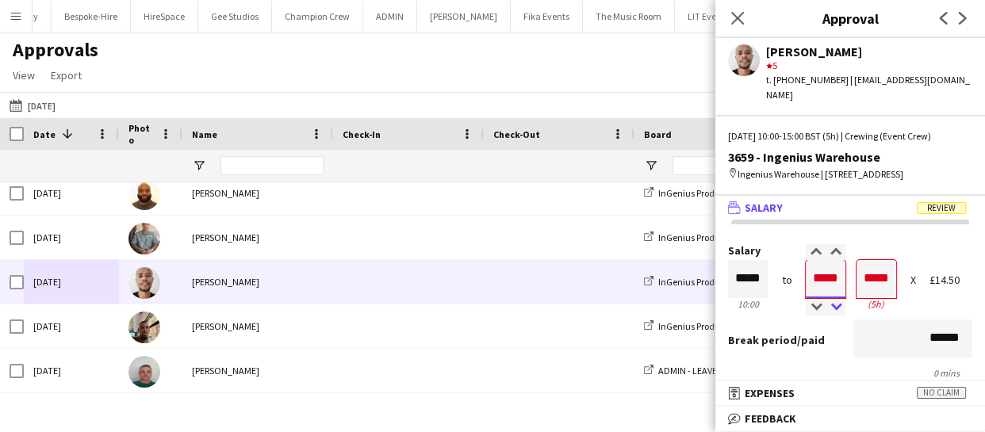
type input "*****"
click at [827, 304] on div at bounding box center [835, 308] width 20 height 16
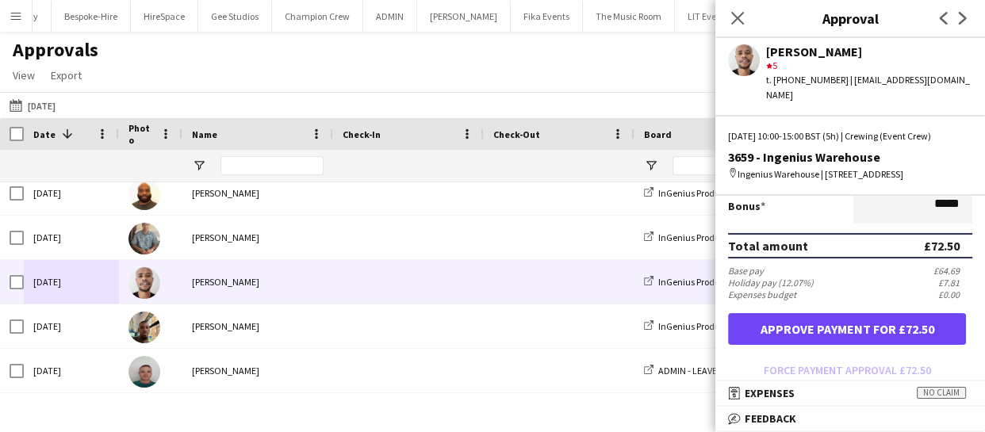
scroll to position [432, 0]
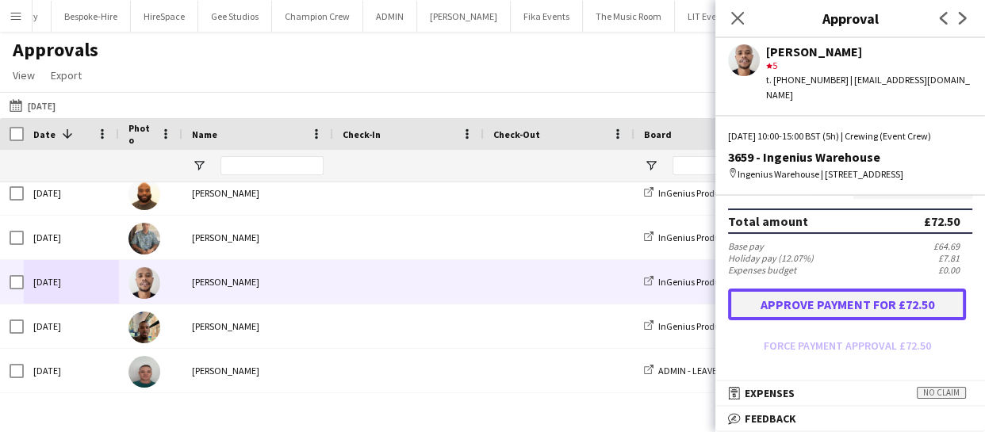
click at [833, 304] on button "Approve payment for £72.50" at bounding box center [847, 305] width 238 height 32
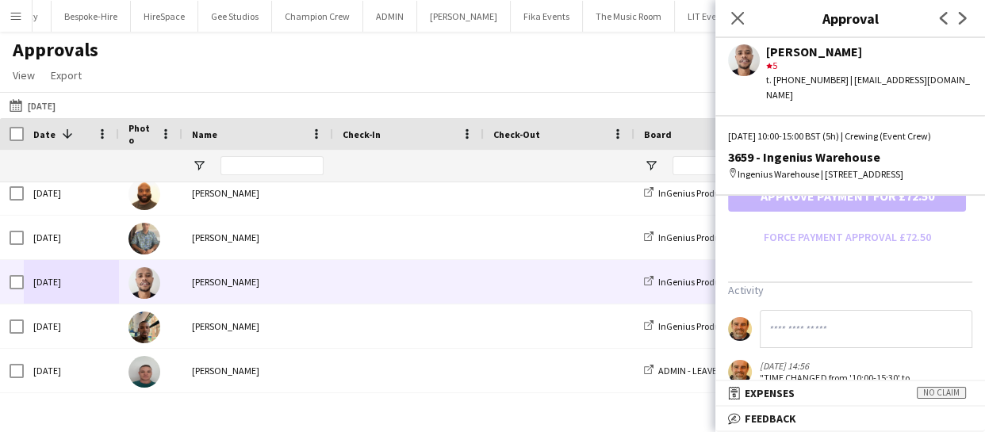
scroll to position [542, 0]
click at [786, 322] on input at bounding box center [866, 327] width 212 height 38
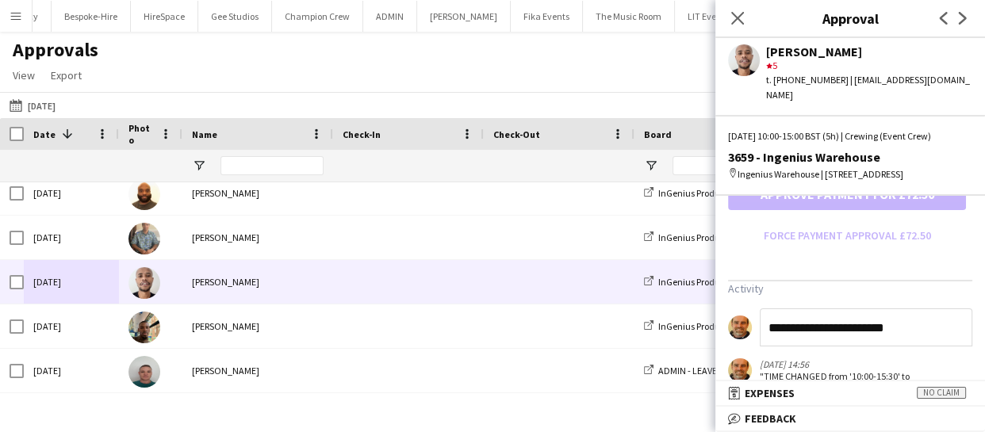
type input "**********"
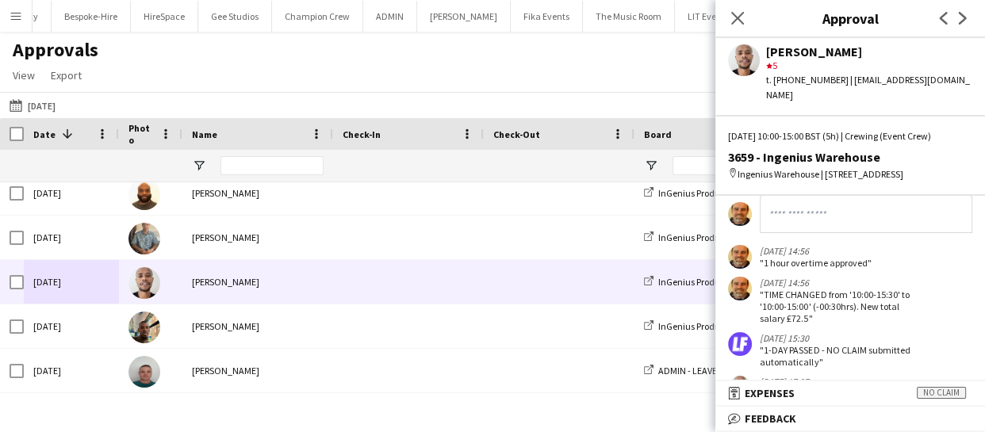
scroll to position [687, 0]
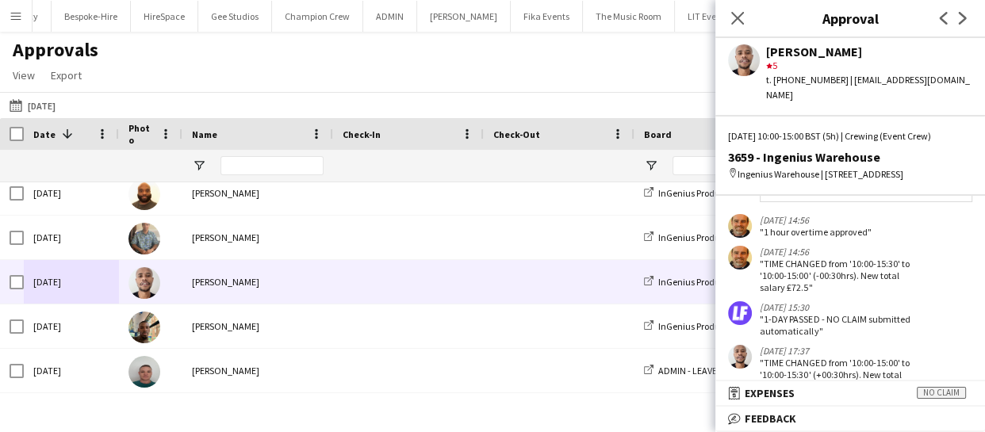
drag, startPoint x: 763, startPoint y: 228, endPoint x: 905, endPoint y: 224, distance: 142.0
click at [905, 224] on div "[DATE] 14:56 "1 hour overtime approved"" at bounding box center [825, 226] width 195 height 24
copy div "1 hour overtime approved""
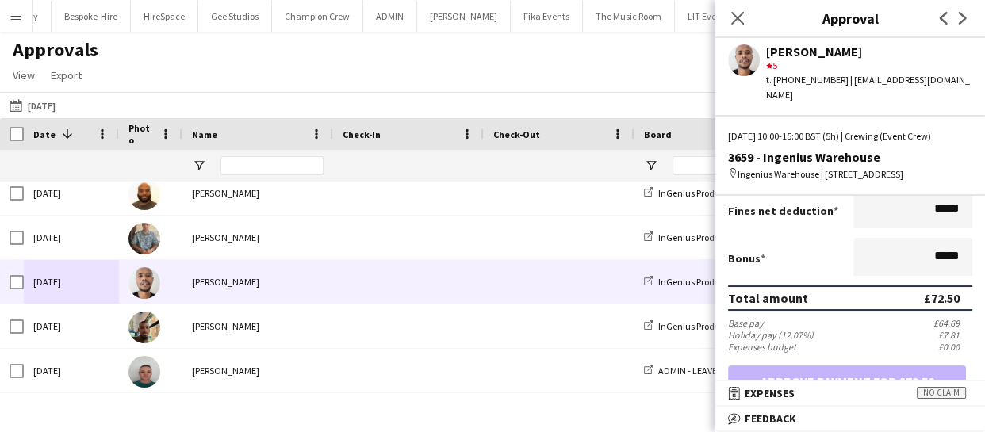
scroll to position [360, 0]
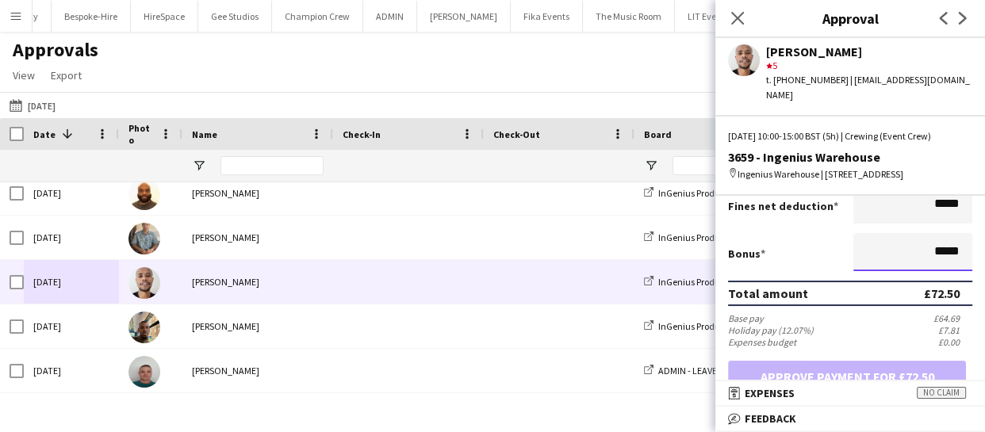
drag, startPoint x: 960, startPoint y: 243, endPoint x: 861, endPoint y: 263, distance: 101.2
click at [861, 263] on input "*****" at bounding box center [912, 252] width 119 height 38
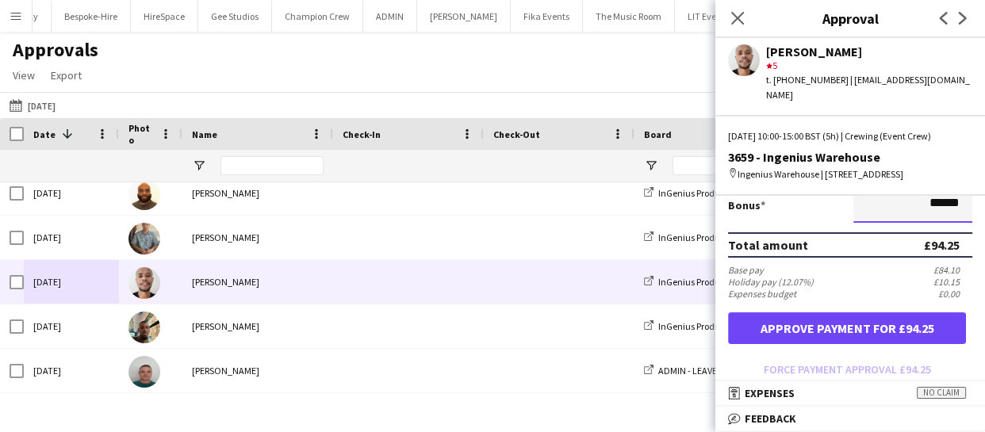
scroll to position [432, 0]
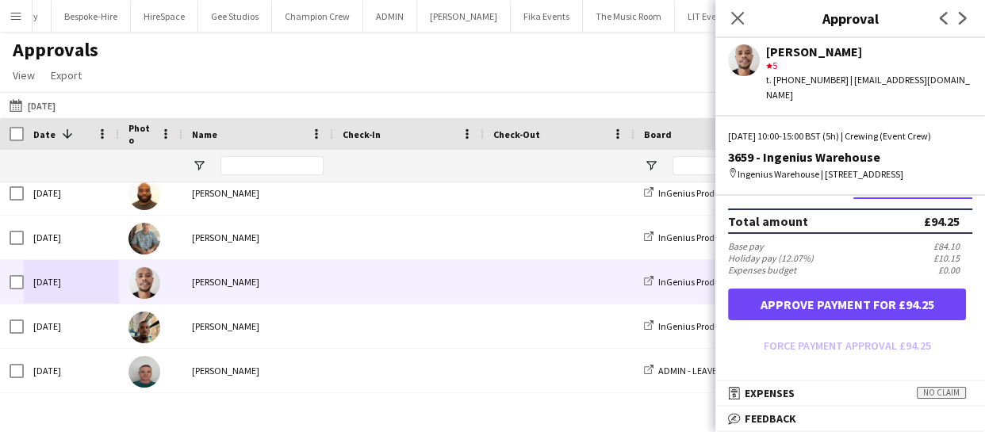
type input "******"
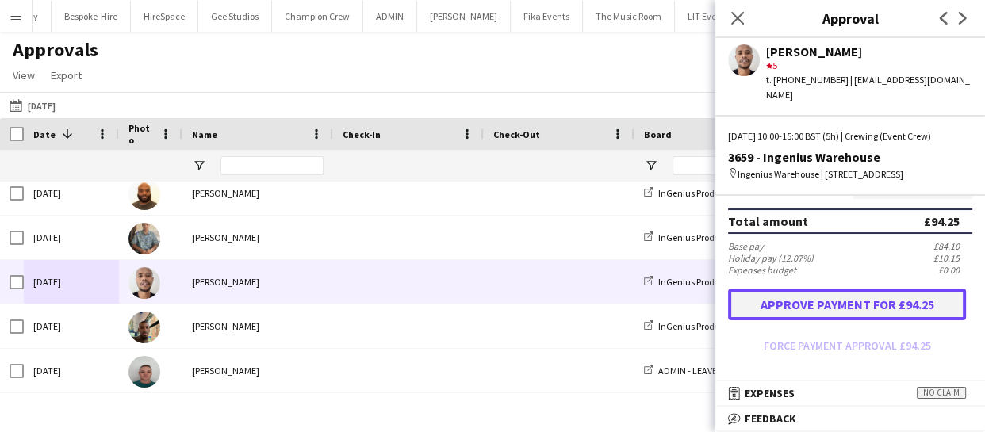
click at [879, 301] on button "Approve payment for £94.25" at bounding box center [847, 305] width 238 height 32
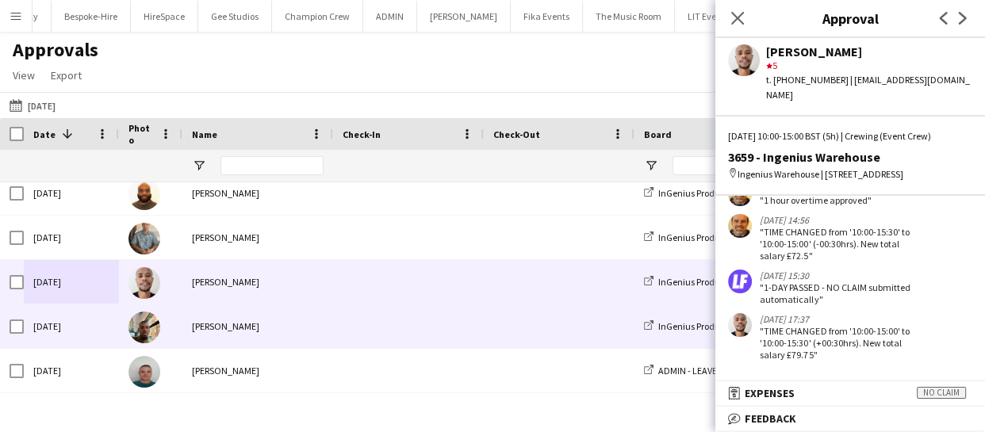
scroll to position [605, 0]
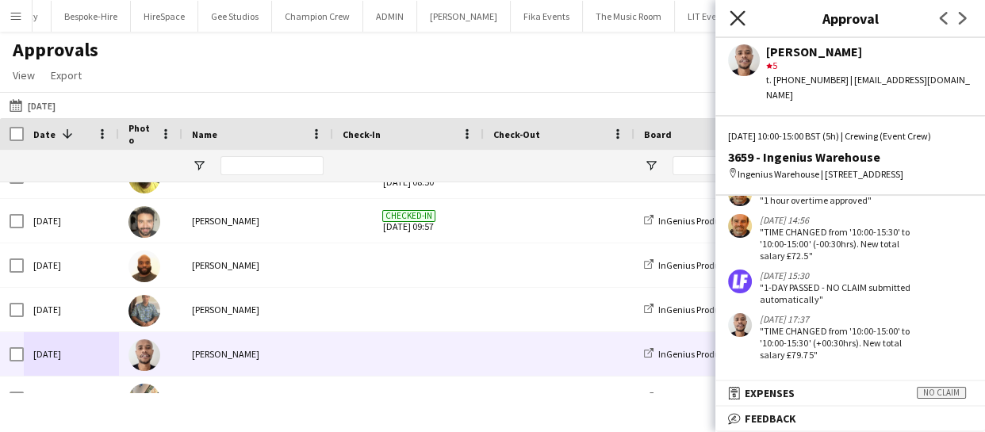
click at [731, 15] on icon "Close pop-in" at bounding box center [736, 17] width 15 height 15
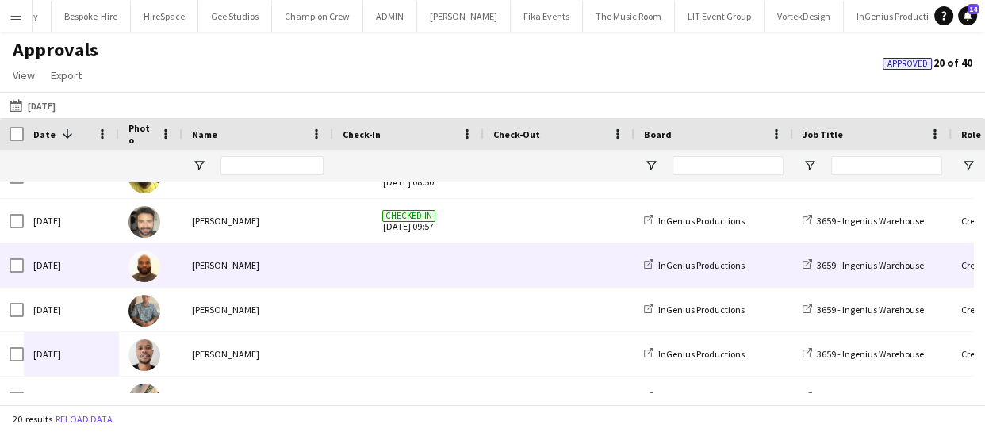
click at [99, 270] on div "[DATE]" at bounding box center [71, 265] width 95 height 44
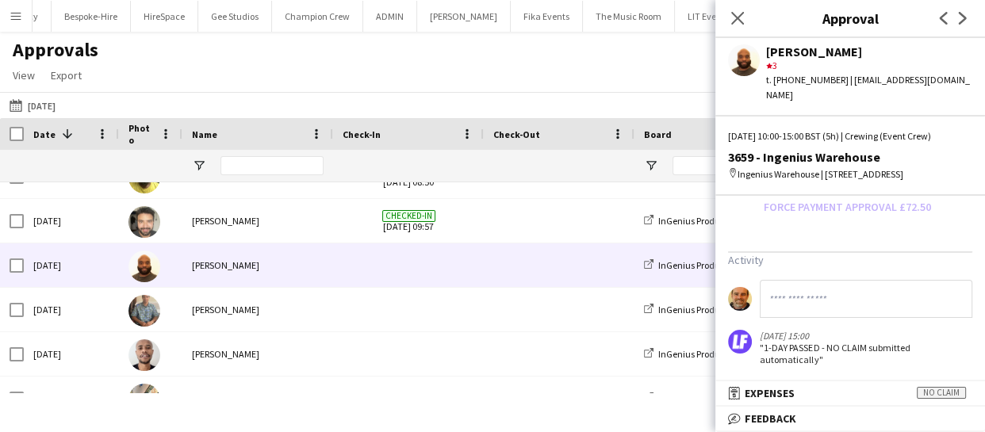
scroll to position [552, 0]
click at [775, 297] on input at bounding box center [866, 294] width 212 height 38
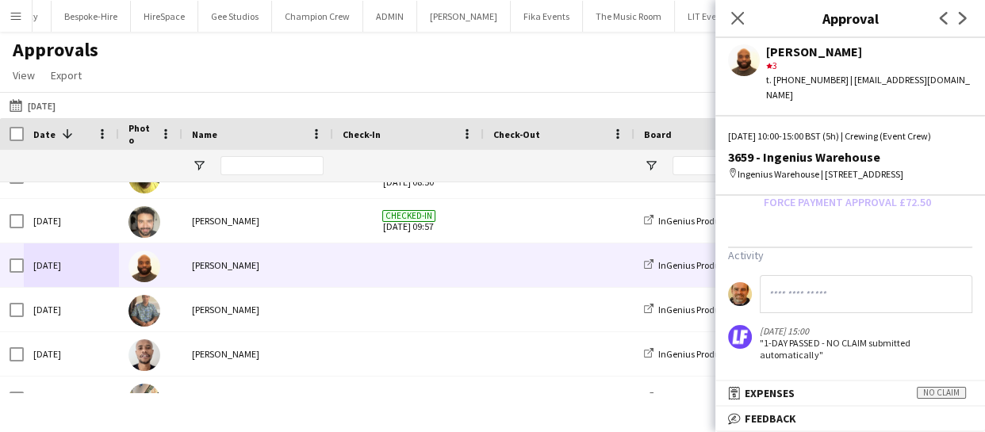
paste input "**********"
type input "**********"
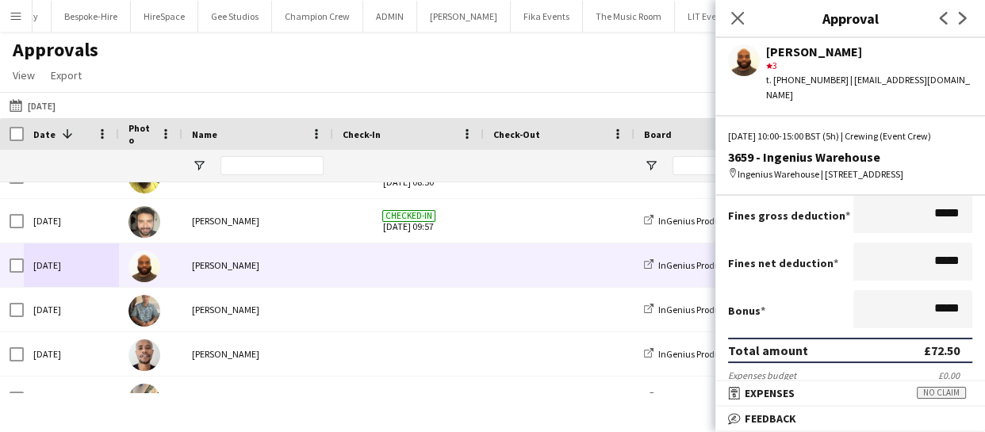
scroll to position [335, 0]
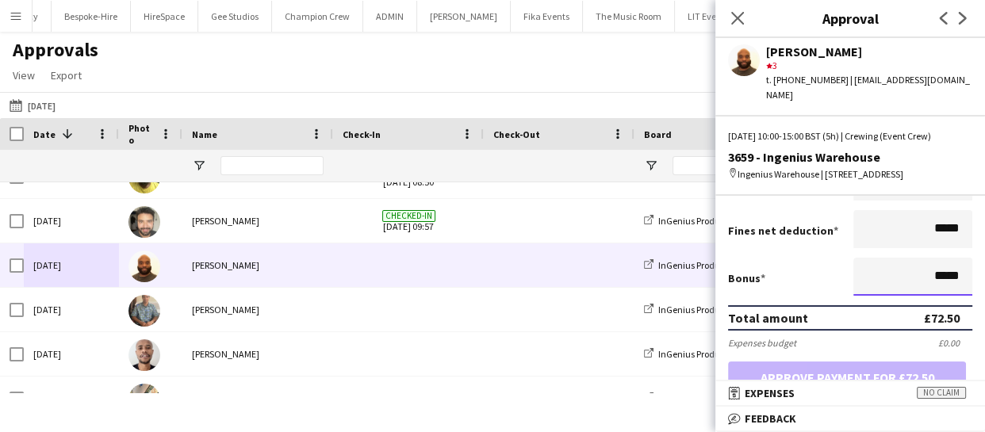
drag, startPoint x: 951, startPoint y: 272, endPoint x: 821, endPoint y: 277, distance: 130.9
click at [839, 281] on div "Bonus *****" at bounding box center [850, 278] width 244 height 41
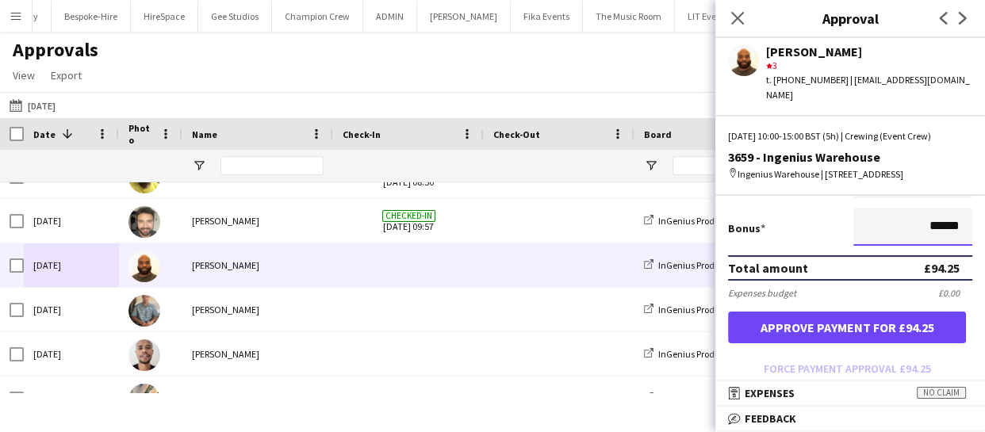
scroll to position [408, 0]
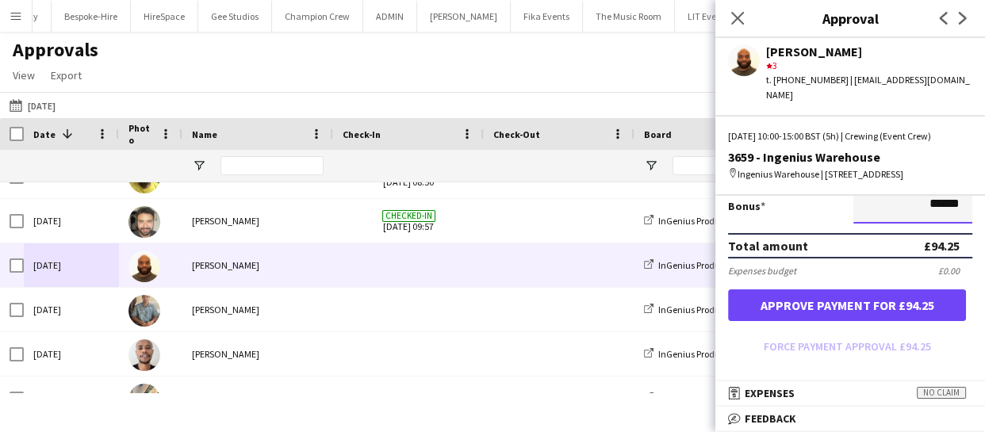
type input "******"
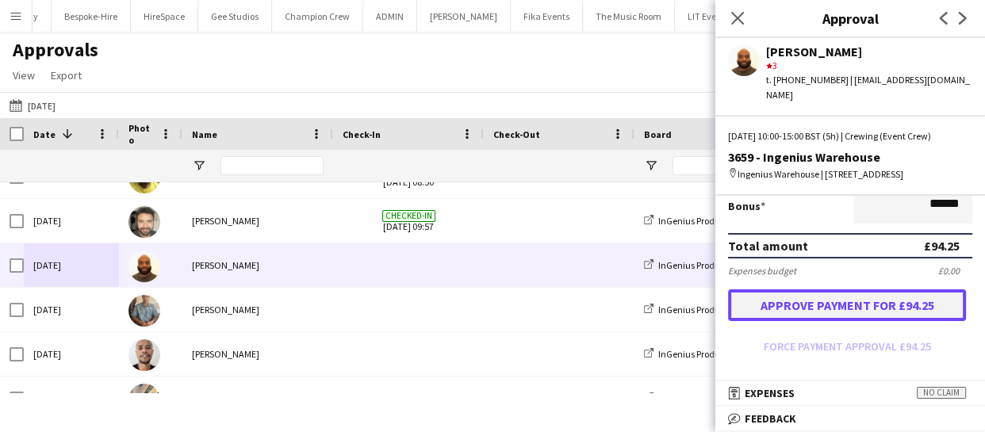
click at [879, 299] on button "Approve payment for £94.25" at bounding box center [847, 305] width 238 height 32
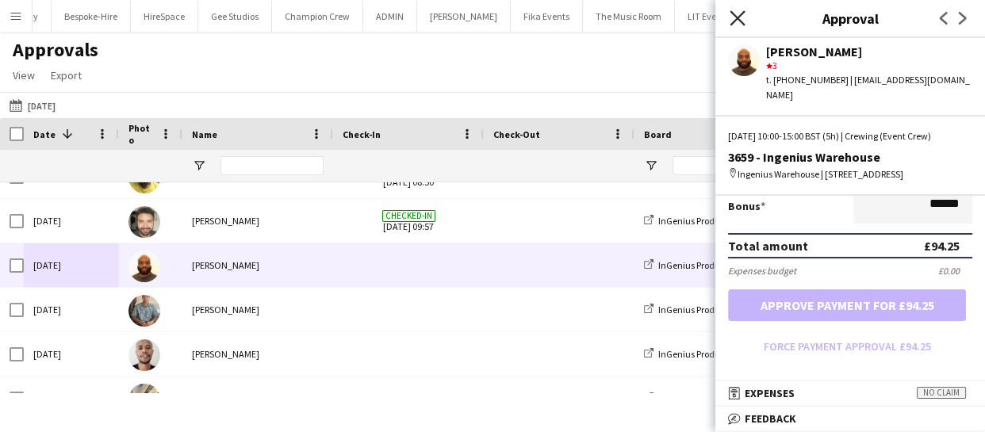
click at [736, 22] on icon "Close pop-in" at bounding box center [736, 17] width 15 height 15
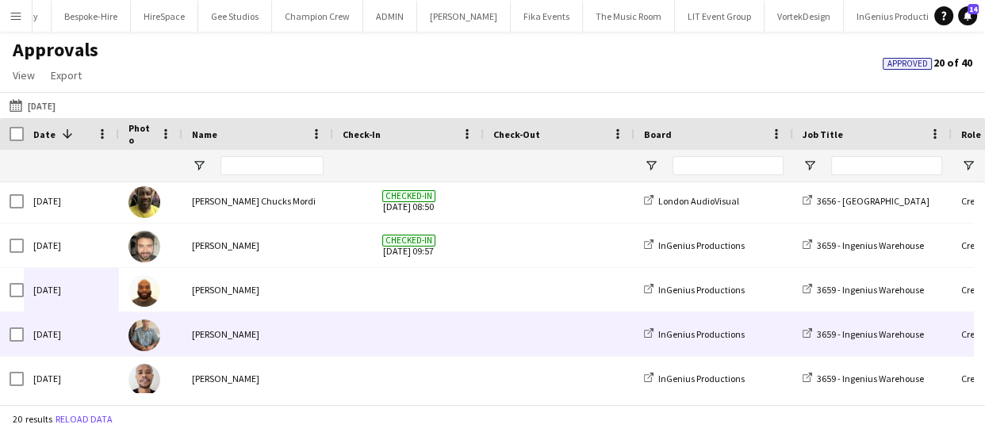
scroll to position [605, 0]
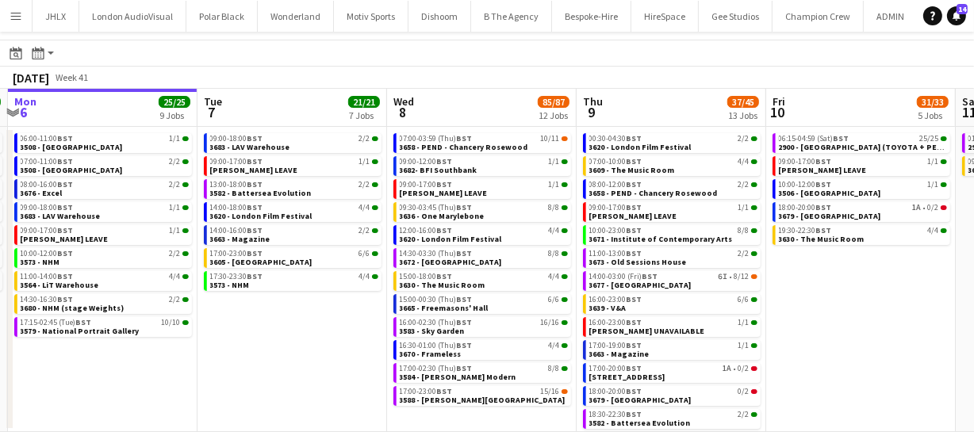
scroll to position [0, 603]
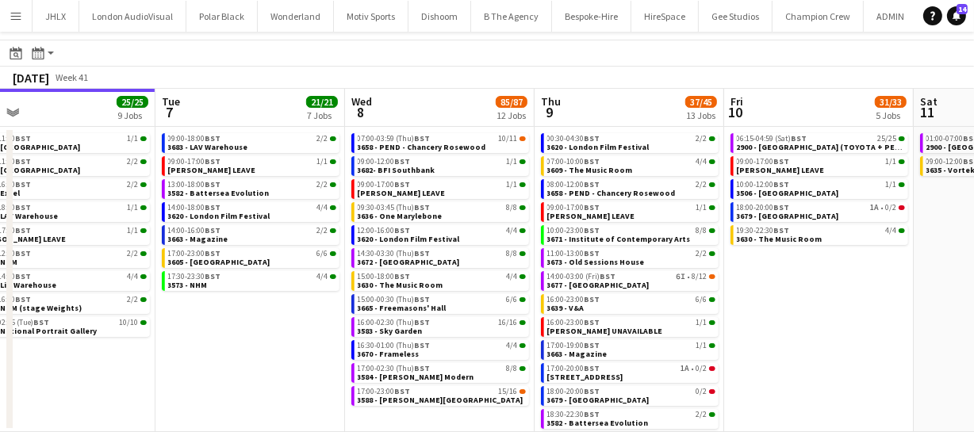
drag, startPoint x: 789, startPoint y: 322, endPoint x: 565, endPoint y: 317, distance: 223.6
click at [565, 317] on app-calendar-viewport "Fri 3 29/34 4 Jobs Sat 4 20/20 6 Jobs Sun 5 26/26 7 Jobs Mon 6 25/25 9 Jobs Tue…" at bounding box center [487, 260] width 974 height 343
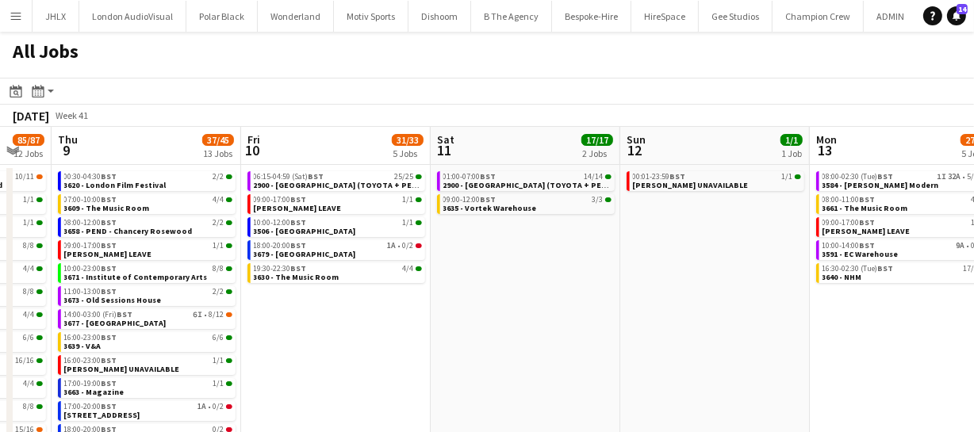
scroll to position [0, 737]
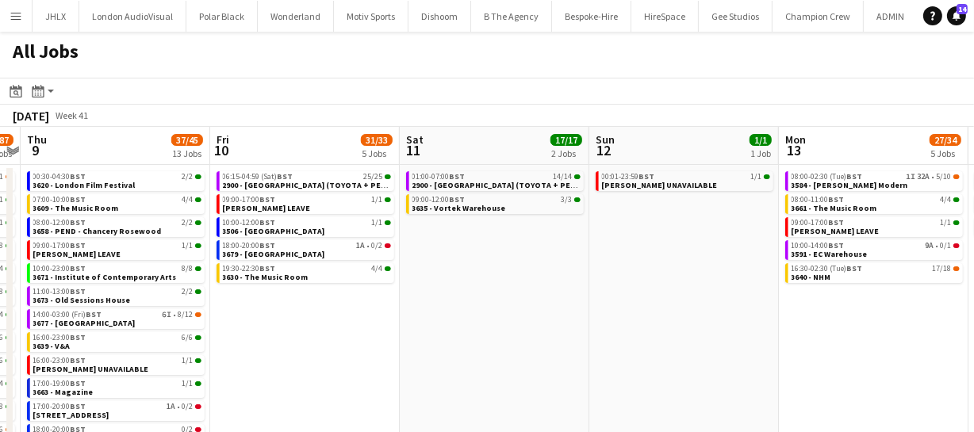
drag, startPoint x: 896, startPoint y: 341, endPoint x: 382, endPoint y: 346, distance: 513.8
click at [382, 346] on app-calendar-viewport "Sun 5 26/26 7 Jobs Mon 6 25/25 9 Jobs Tue 7 21/21 7 Jobs Wed 8 85/87 12 Jobs Th…" at bounding box center [487, 298] width 974 height 343
click at [461, 174] on span "BST" at bounding box center [458, 176] width 16 height 10
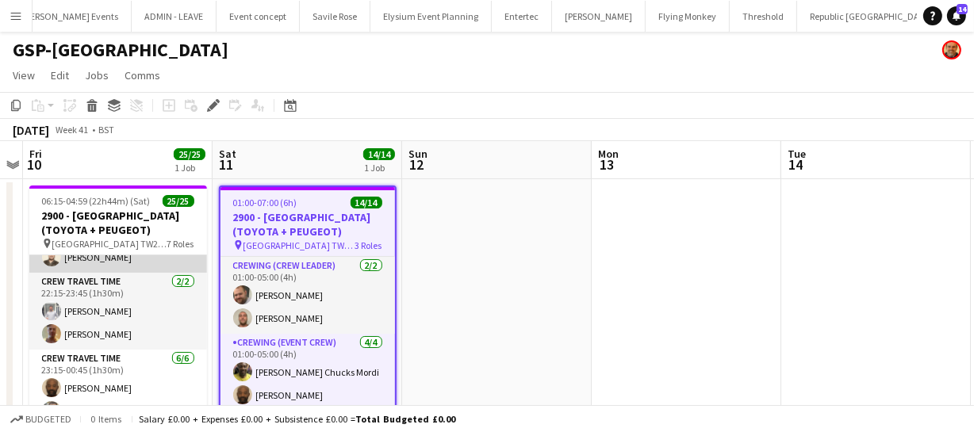
scroll to position [504, 0]
